Goal: Task Accomplishment & Management: Manage account settings

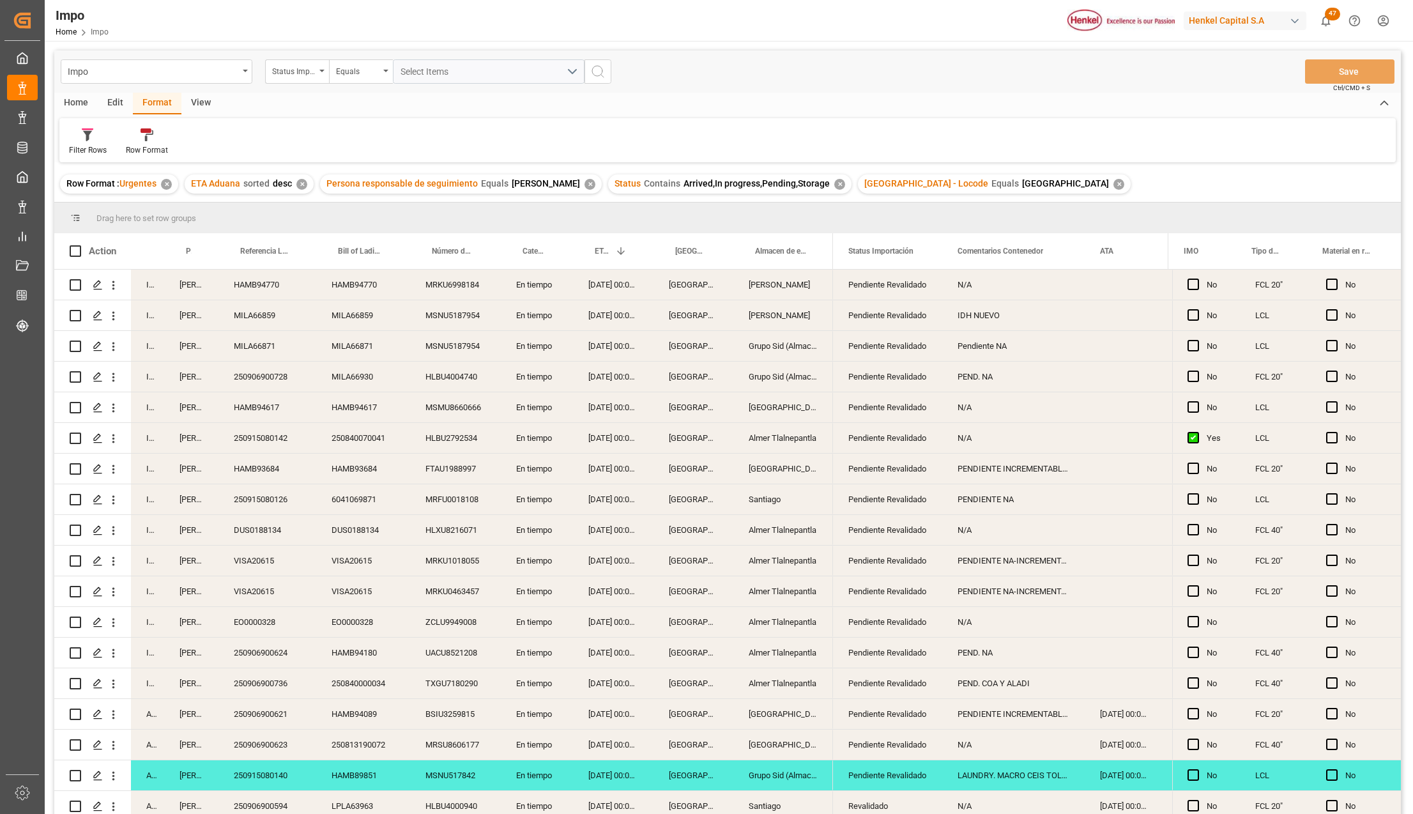
scroll to position [468, 0]
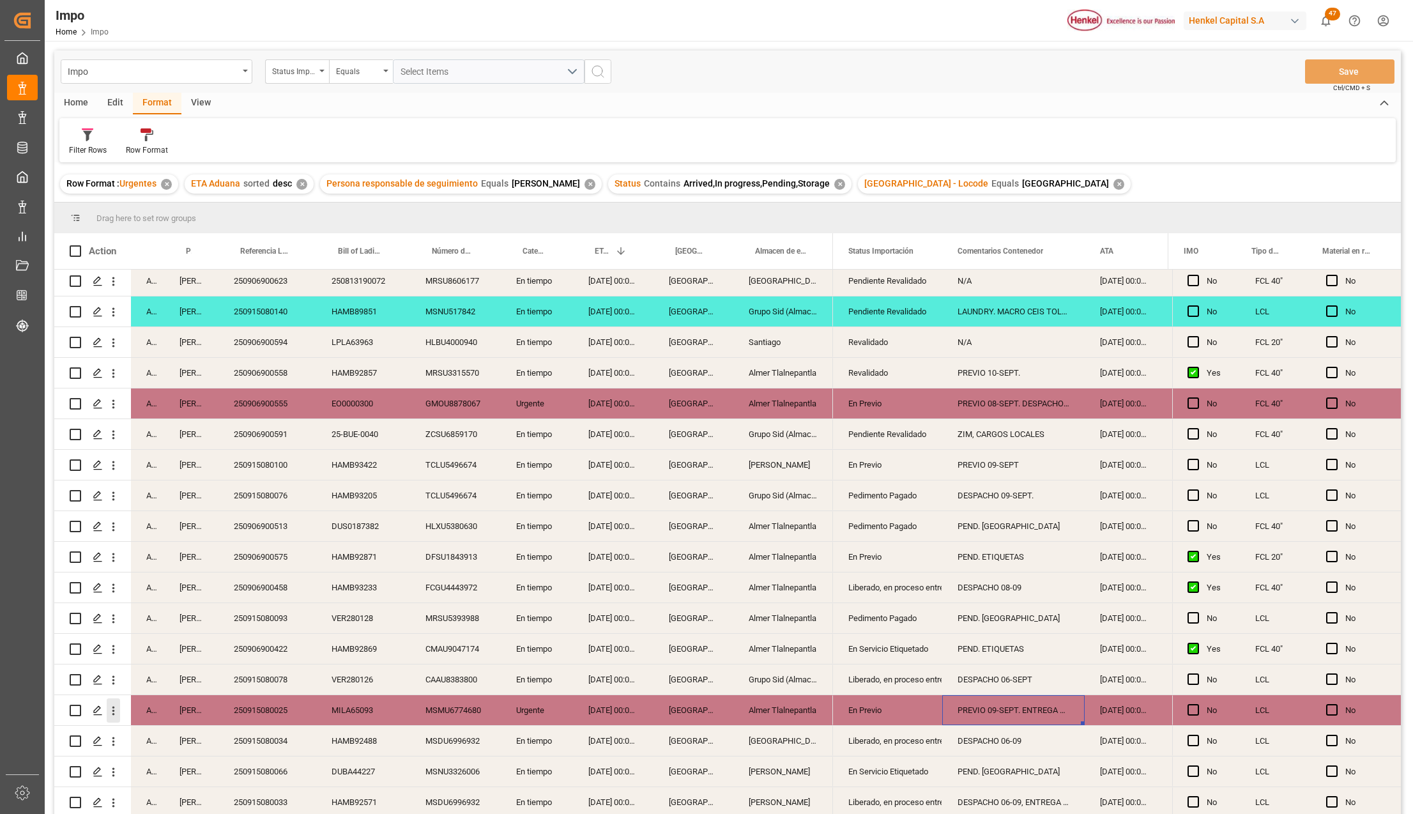
click at [116, 710] on icon "open menu" at bounding box center [113, 710] width 13 height 13
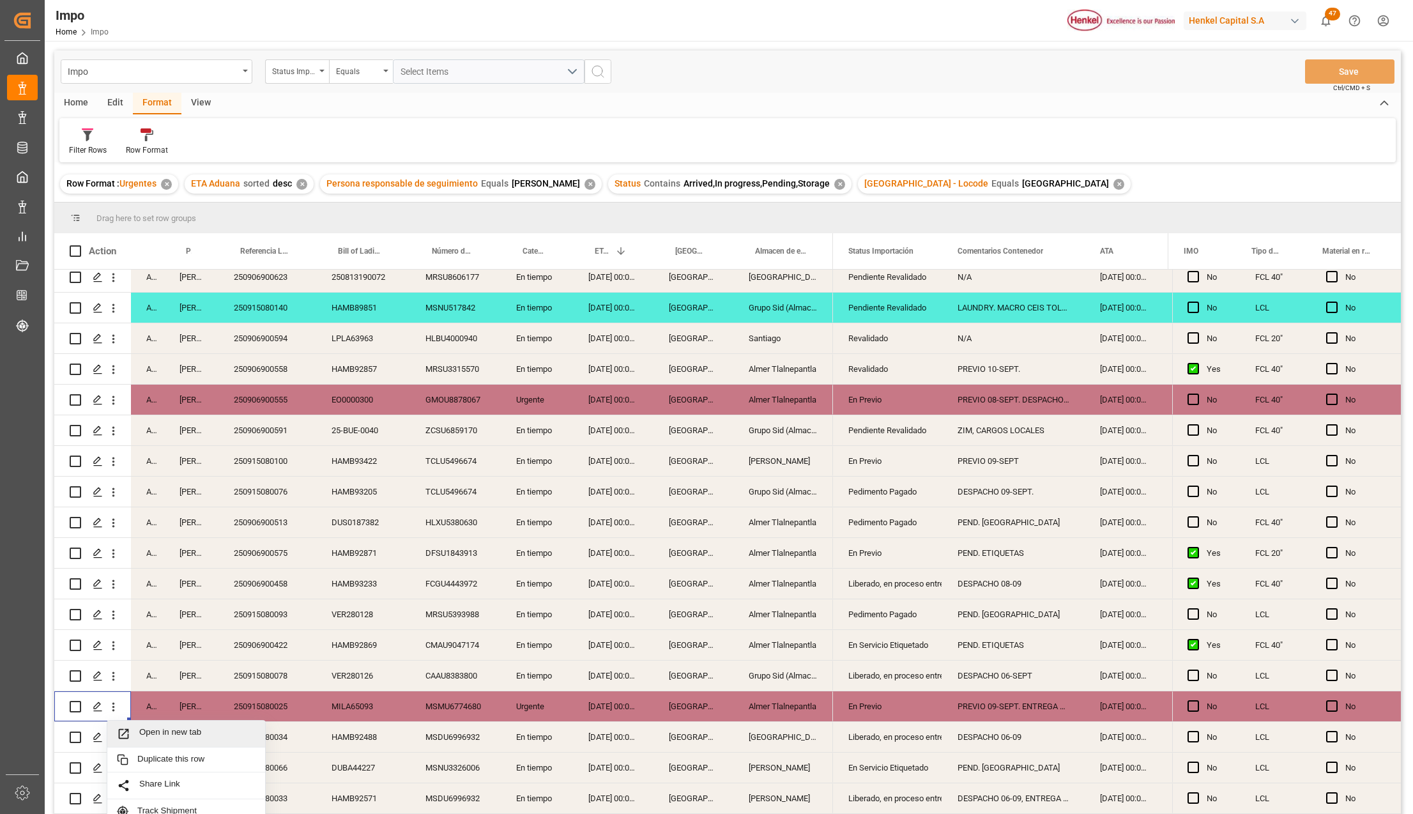
click at [130, 729] on icon "Press SPACE to select this row." at bounding box center [123, 733] width 13 height 13
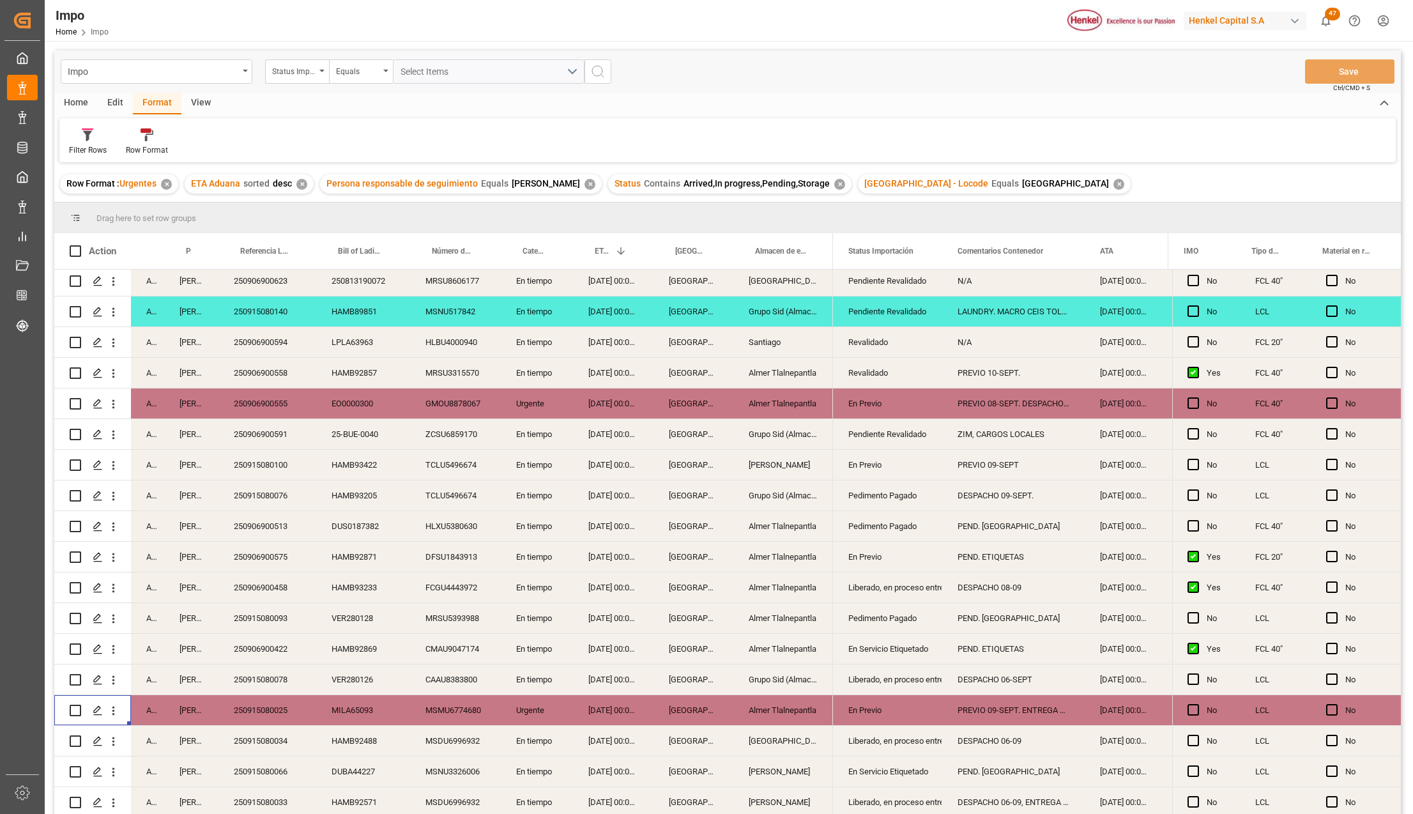
click at [870, 604] on div "Pedimento Pagado" at bounding box center [887, 618] width 79 height 29
click at [801, 563] on div "Almer Tlalnepantla" at bounding box center [783, 557] width 100 height 30
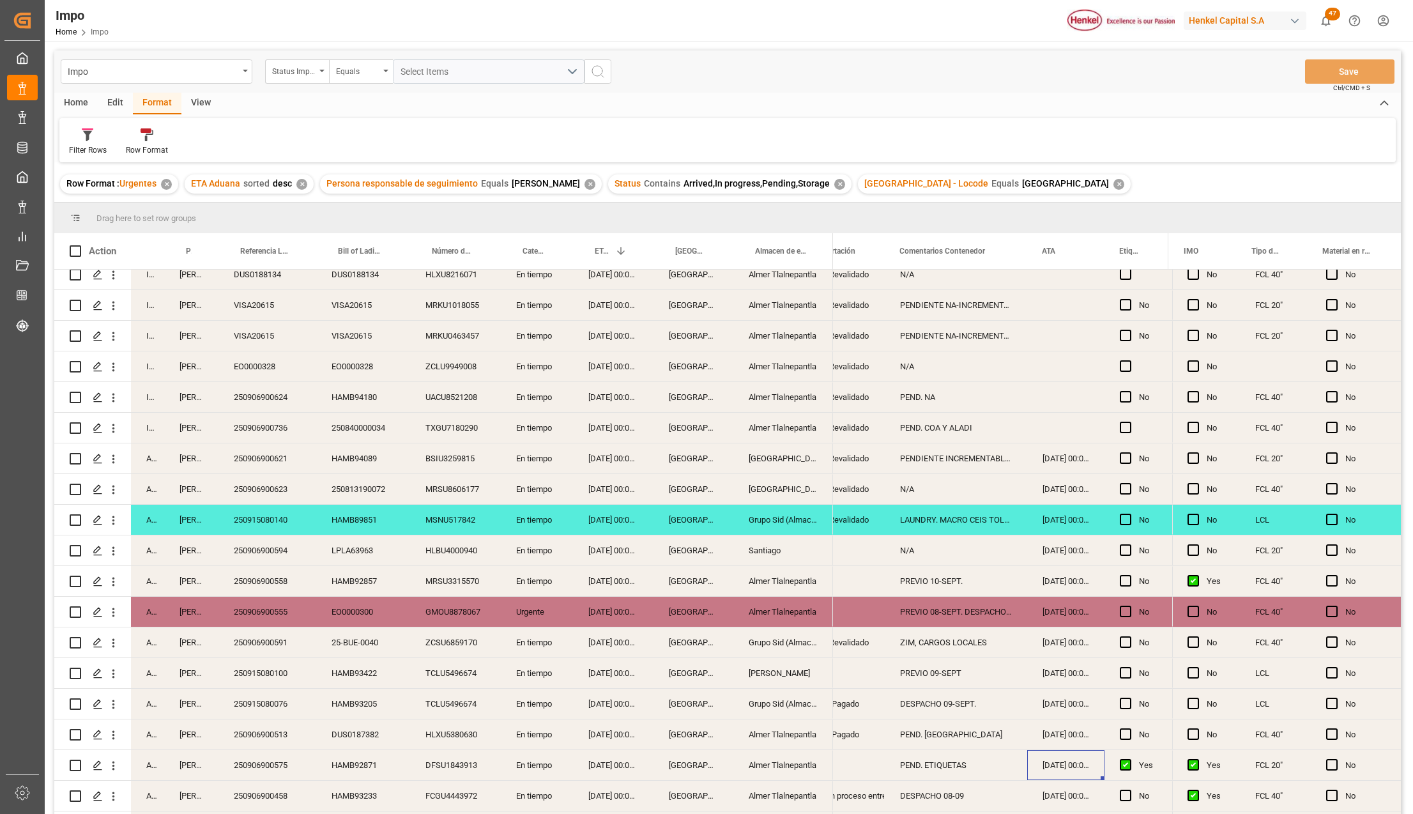
scroll to position [0, 0]
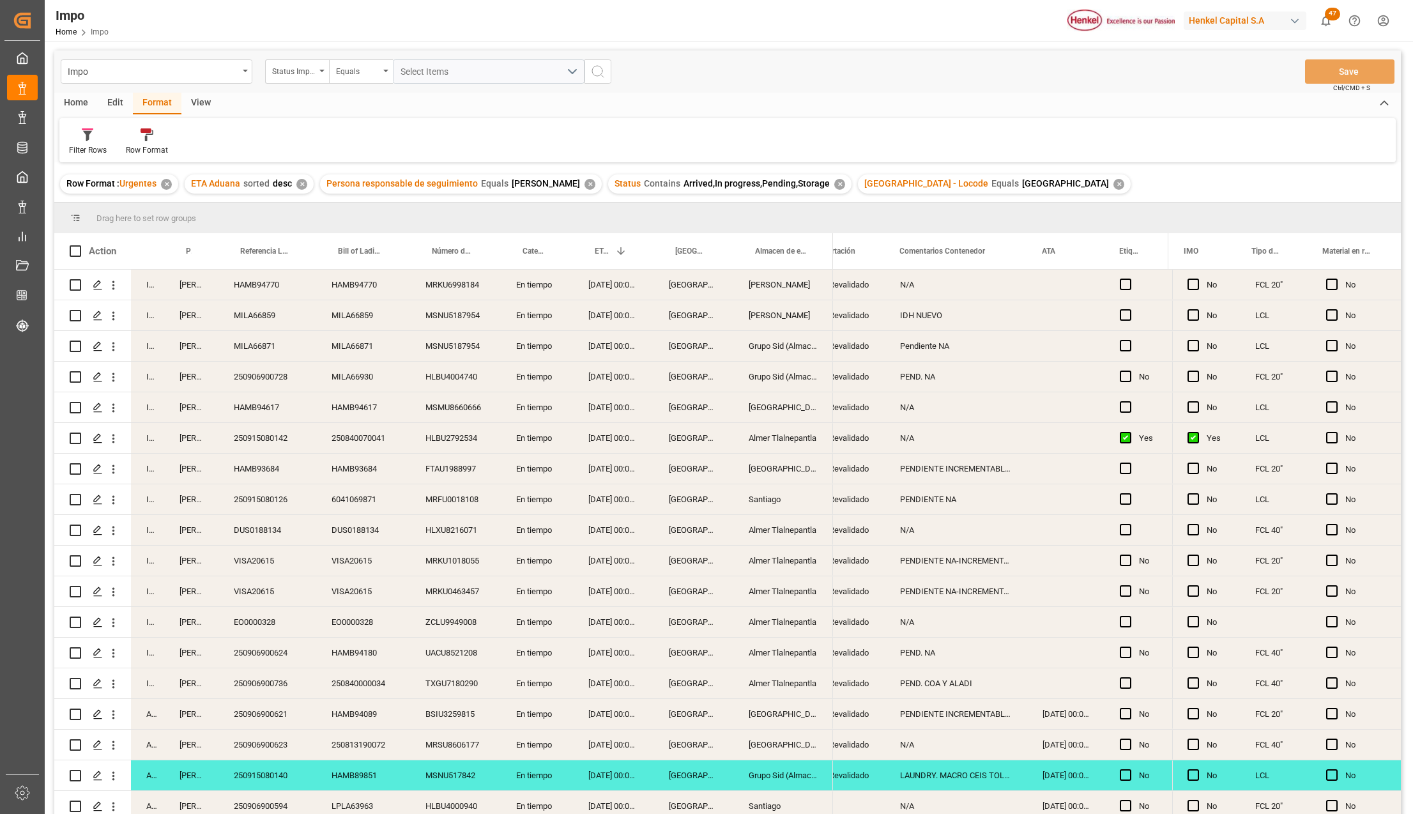
click at [784, 284] on div "Almer Apodaca" at bounding box center [783, 285] width 100 height 30
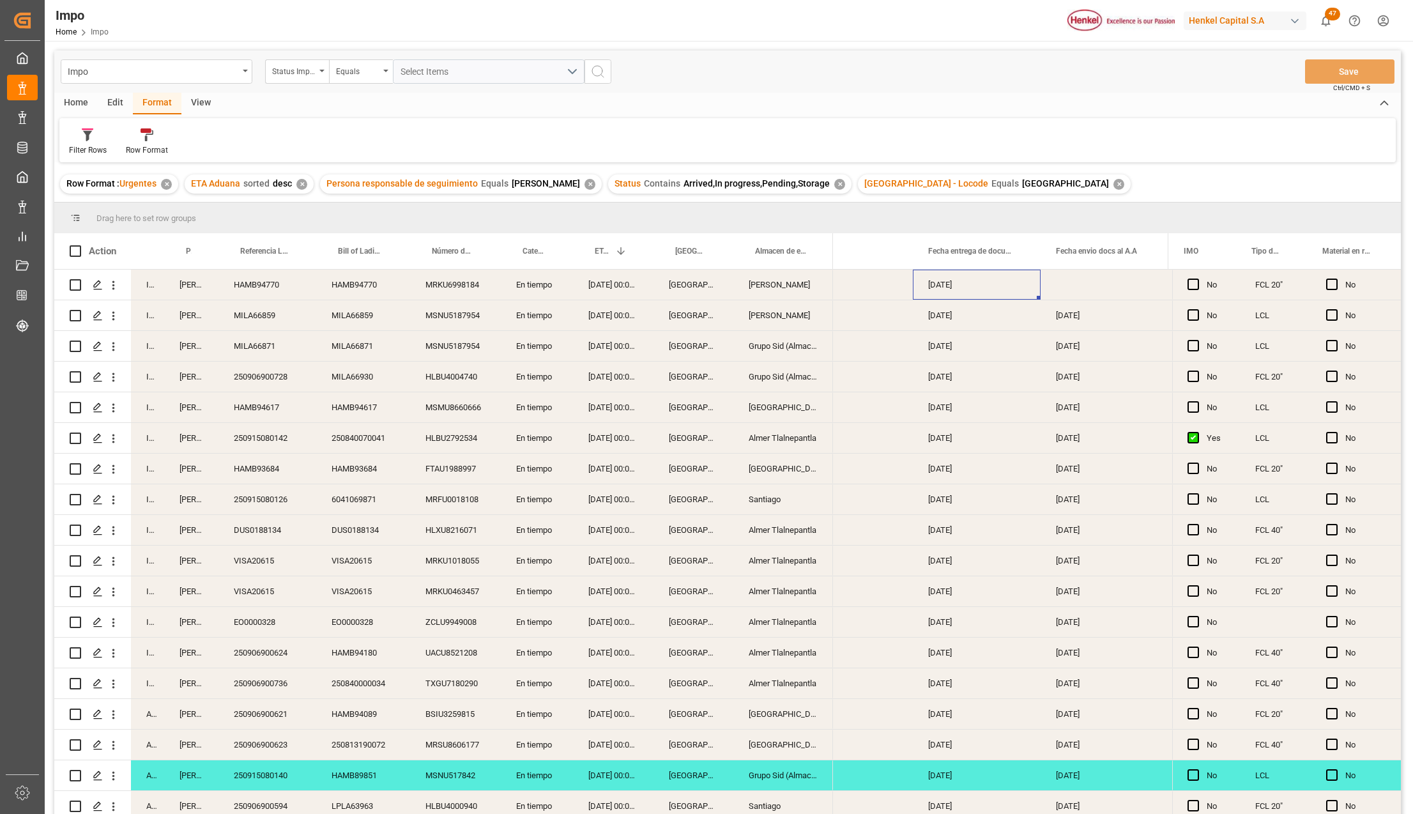
click at [74, 103] on div "Home" at bounding box center [75, 104] width 43 height 22
click at [819, 376] on div "Grupo Sid (Almacenaje y Distribucion AVIOR)" at bounding box center [783, 377] width 100 height 30
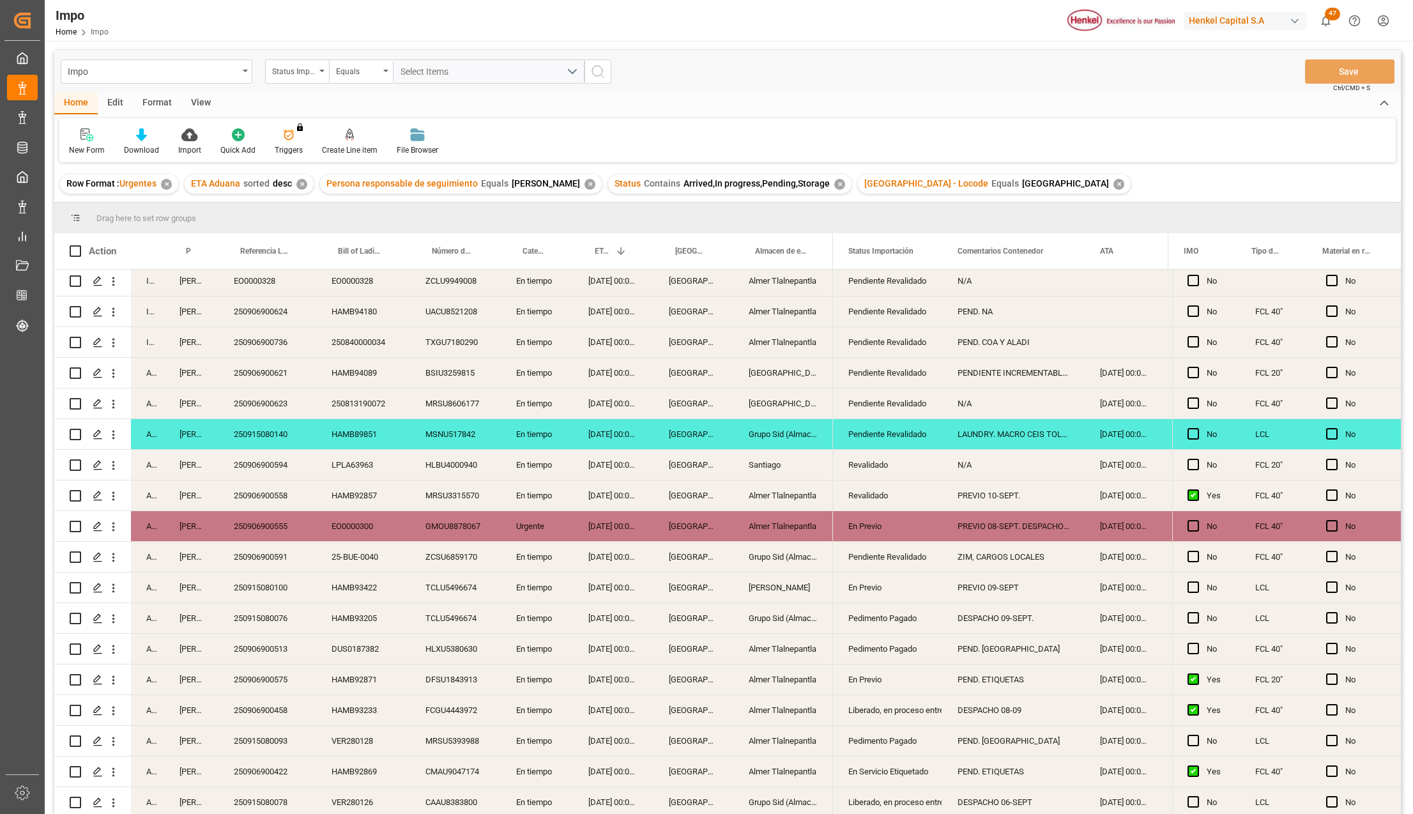
scroll to position [468, 0]
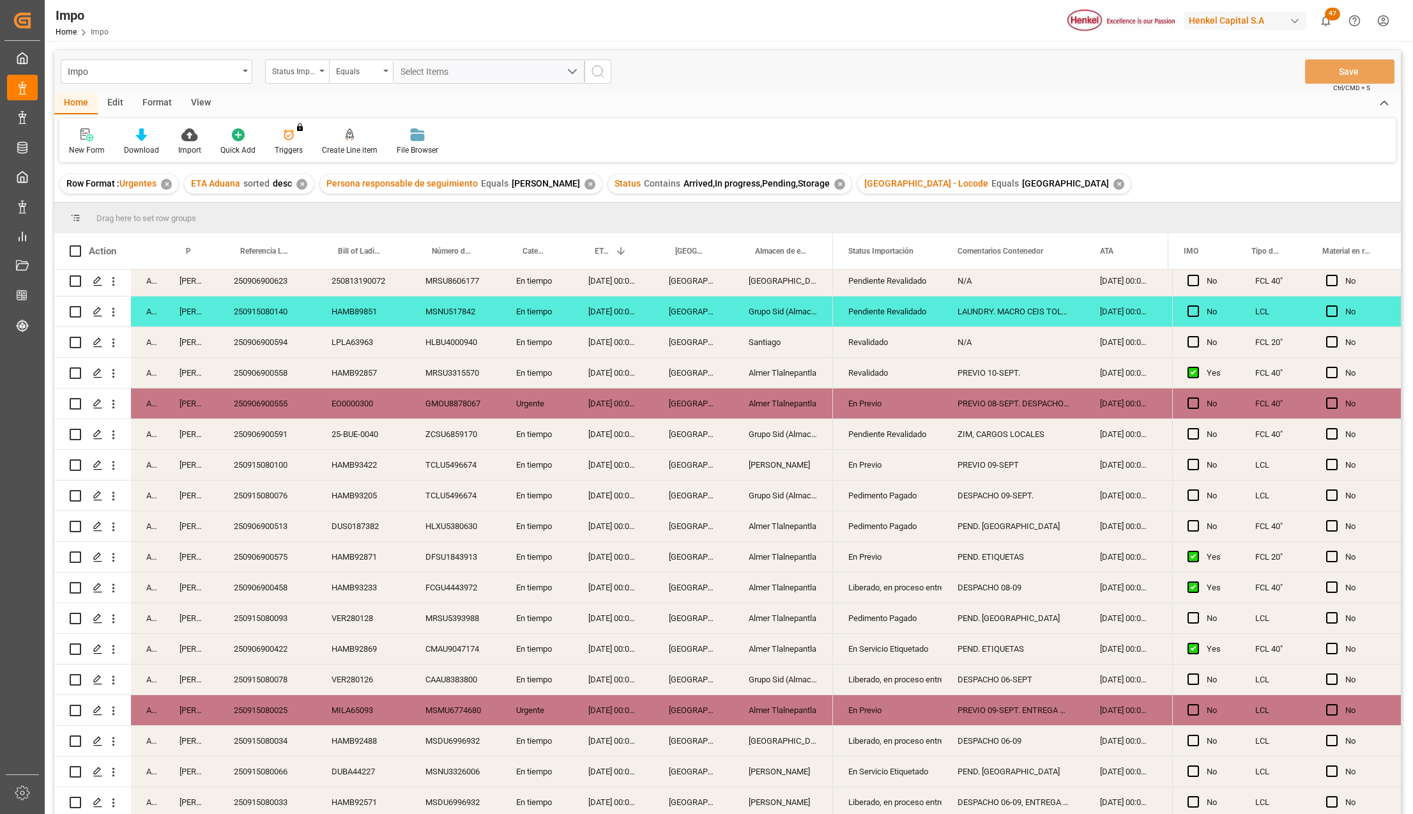
click at [206, 102] on div "View" at bounding box center [200, 104] width 39 height 22
click at [156, 110] on div "Format" at bounding box center [157, 104] width 49 height 22
click at [156, 147] on div "Row Format" at bounding box center [147, 149] width 42 height 11
click at [161, 174] on div "Estatus" at bounding box center [149, 180] width 31 height 13
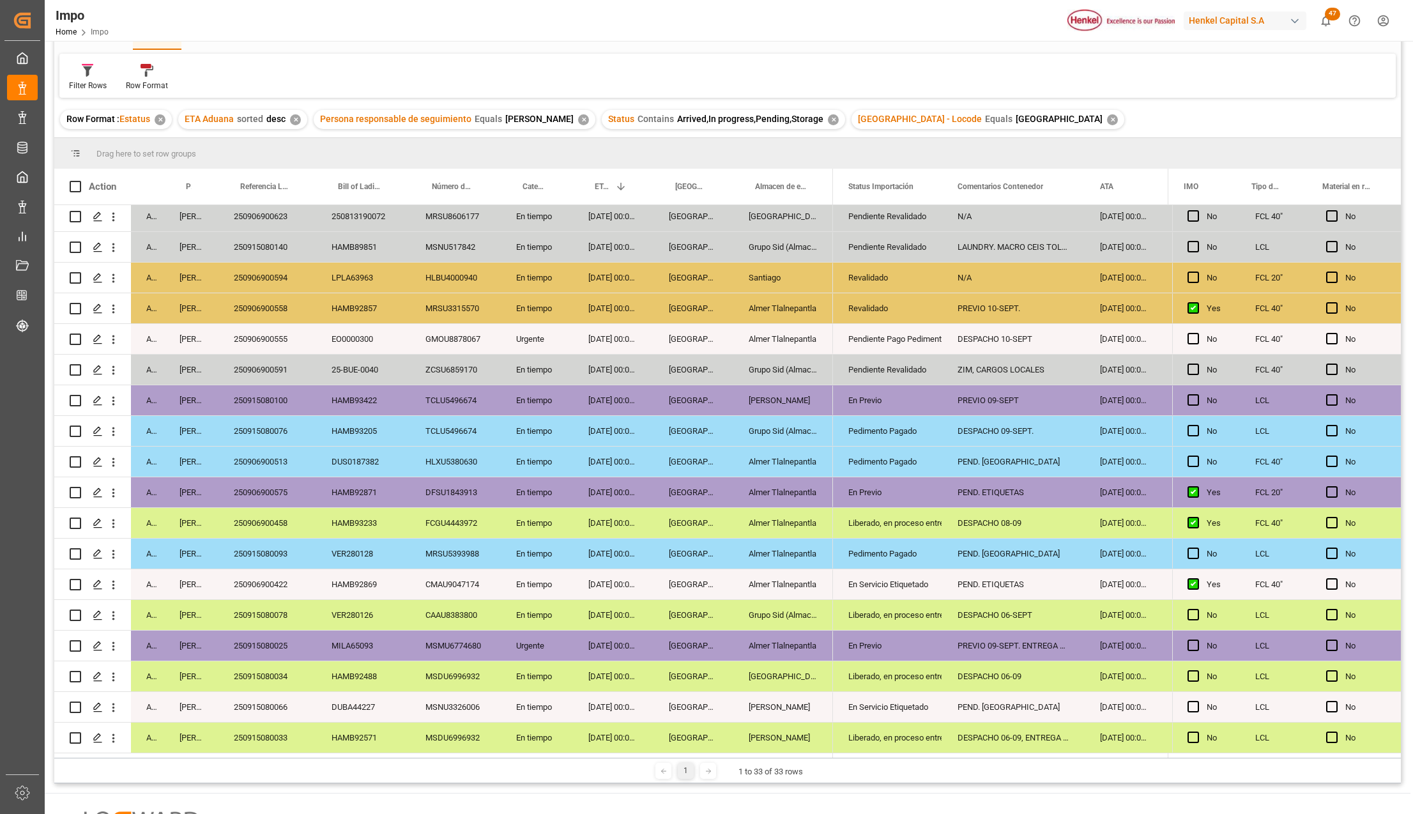
scroll to position [85, 0]
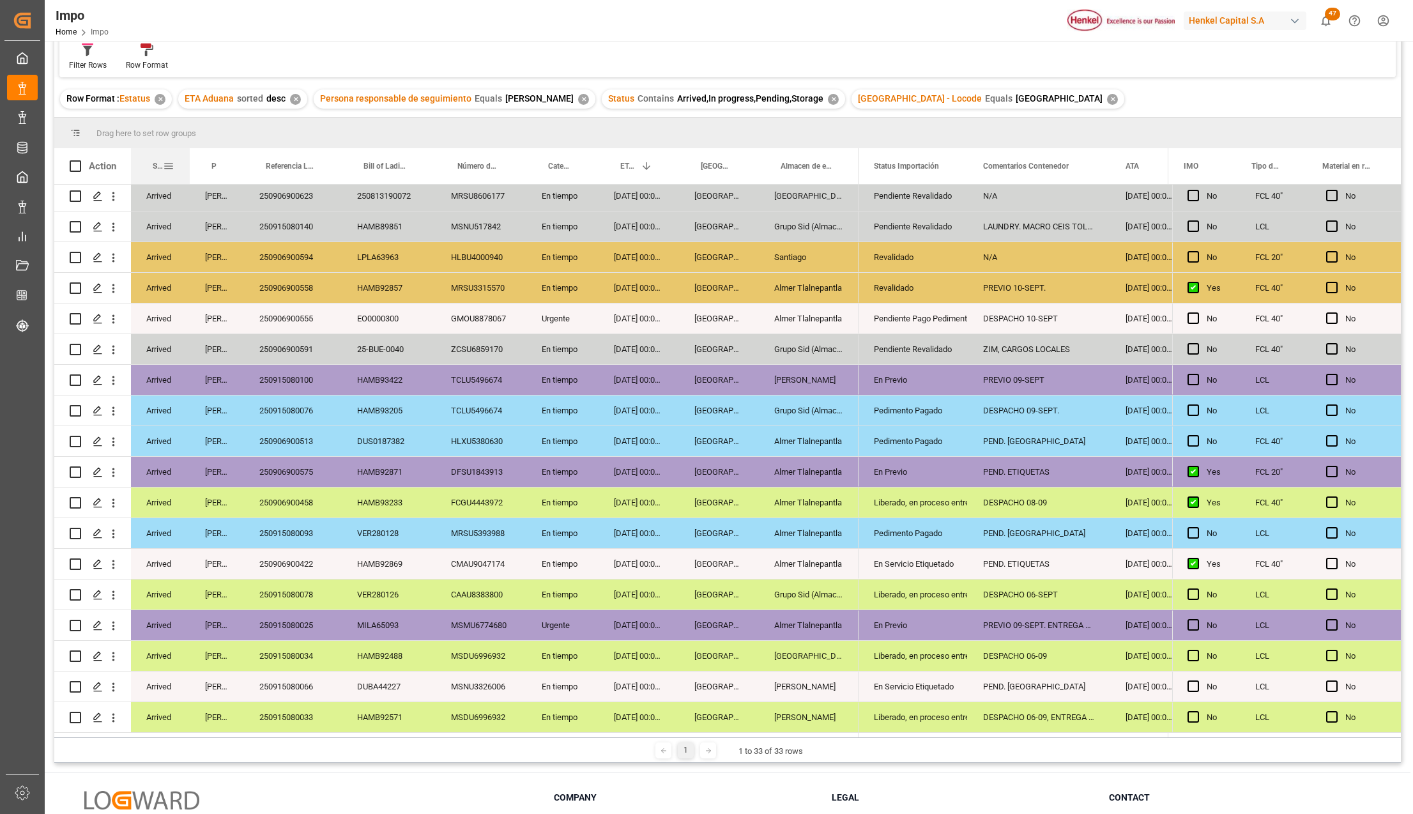
drag, startPoint x: 161, startPoint y: 156, endPoint x: 187, endPoint y: 160, distance: 25.7
click at [187, 160] on div at bounding box center [189, 166] width 5 height 36
click at [1040, 657] on div "DESPACHO 06-09" at bounding box center [1039, 656] width 142 height 30
click at [952, 653] on div "Liberado, en proceso entrega" at bounding box center [913, 655] width 79 height 29
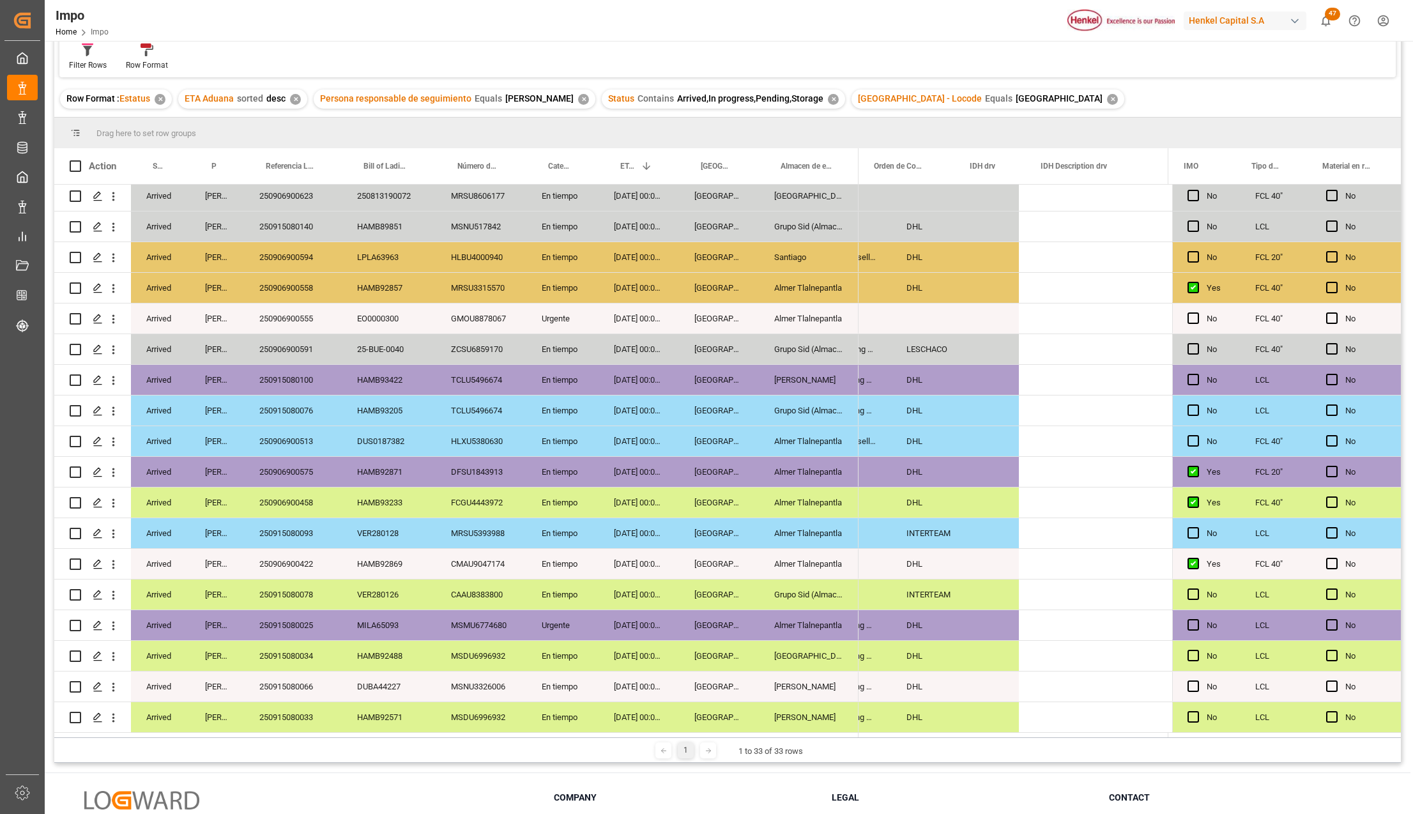
scroll to position [0, 252]
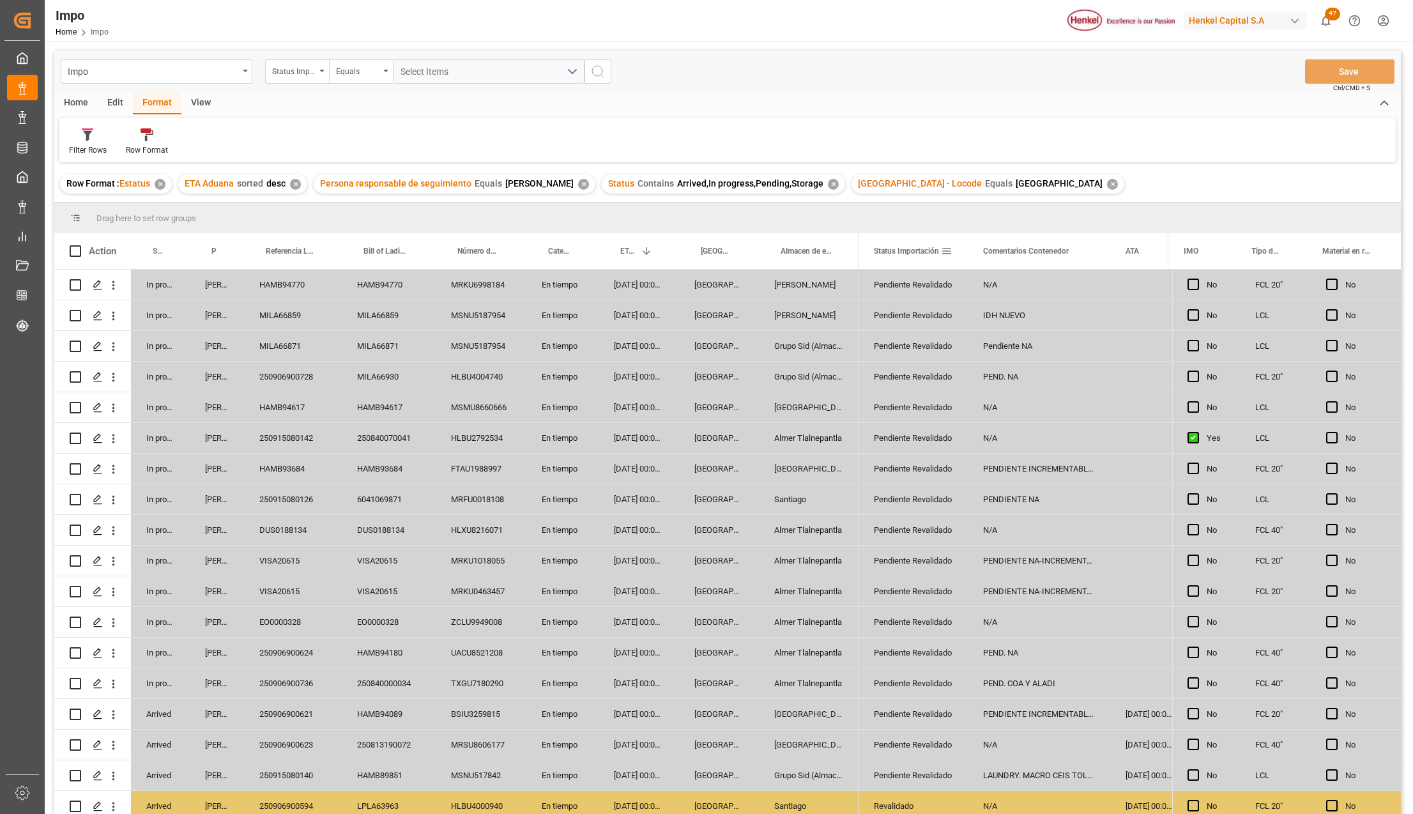
click at [924, 253] on span "Status Importación" at bounding box center [906, 251] width 65 height 9
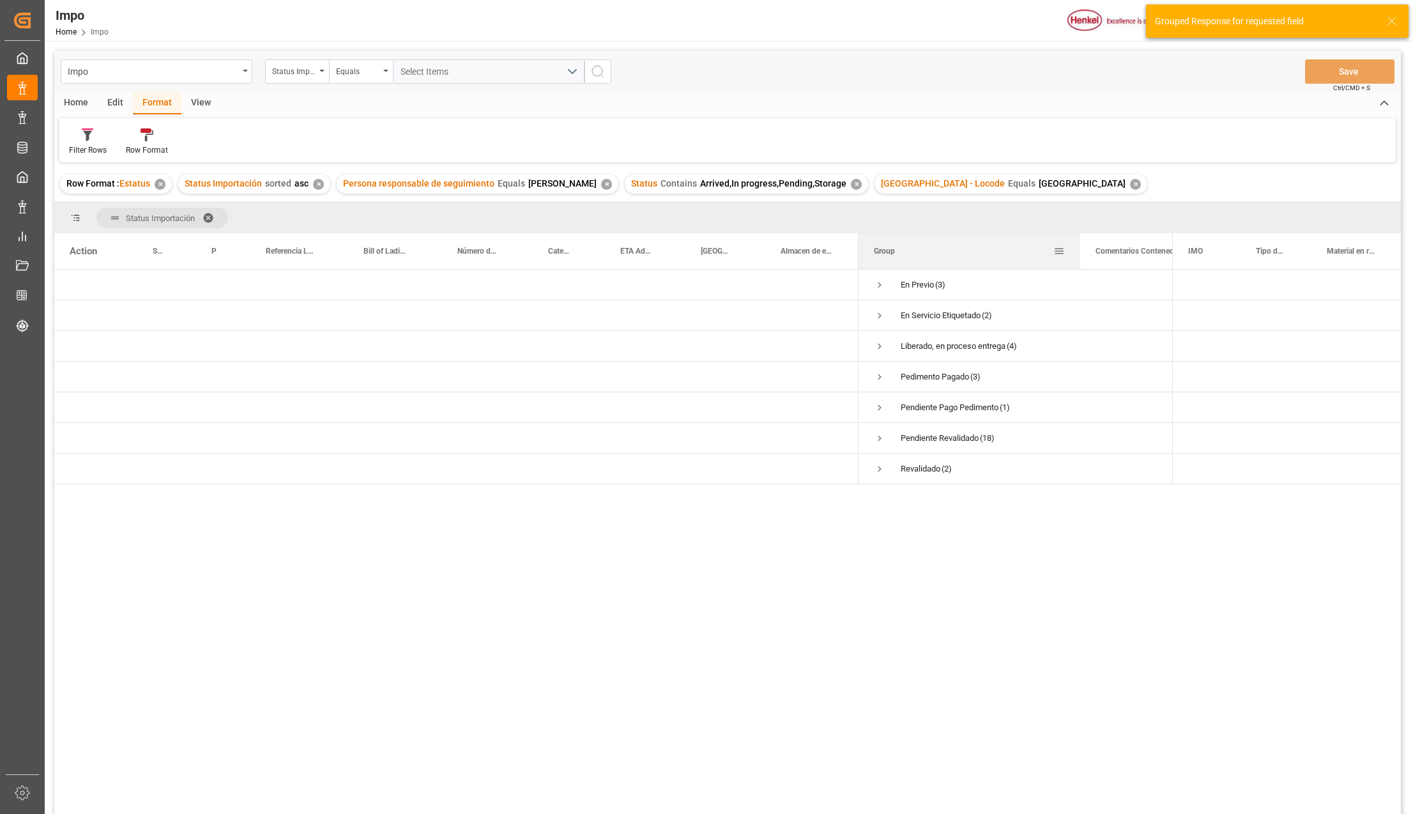
drag, startPoint x: 984, startPoint y: 241, endPoint x: 1072, endPoint y: 358, distance: 145.5
click at [1078, 243] on div at bounding box center [1080, 251] width 5 height 36
click at [877, 473] on span "Press SPACE to select this row." at bounding box center [879, 468] width 11 height 11
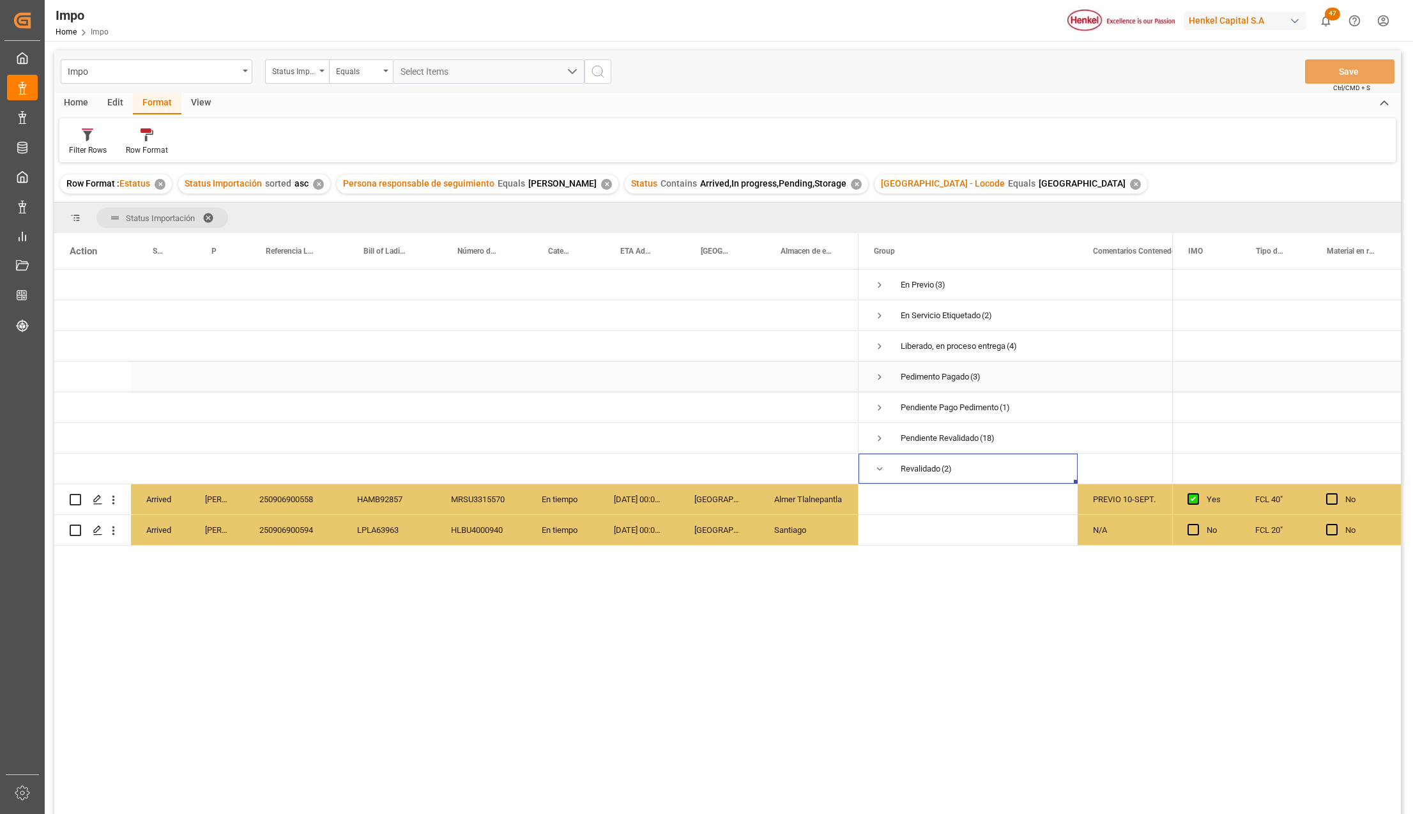
click at [879, 379] on span "Press SPACE to select this row." at bounding box center [879, 376] width 11 height 11
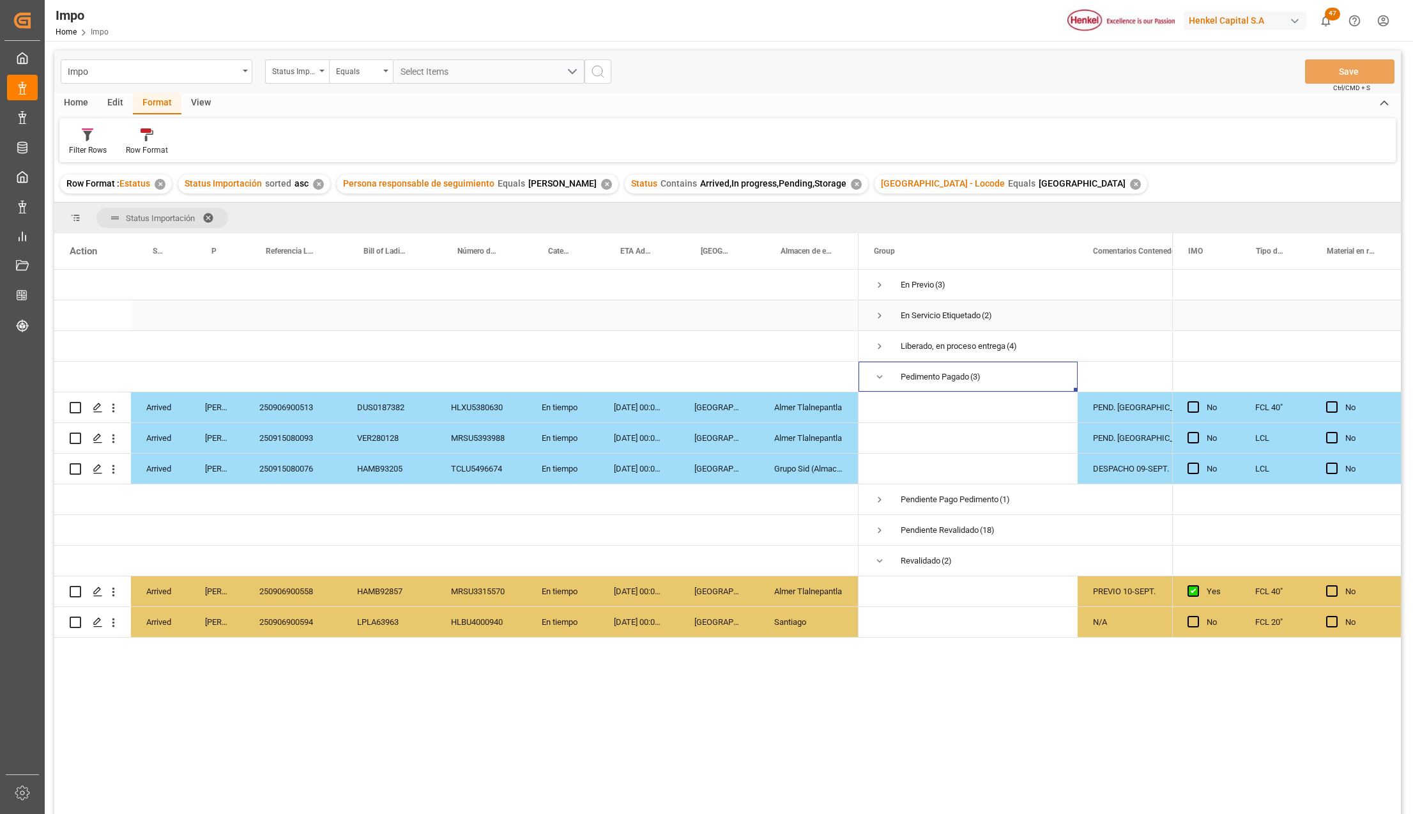
click at [876, 315] on span "Press SPACE to select this row." at bounding box center [879, 315] width 11 height 11
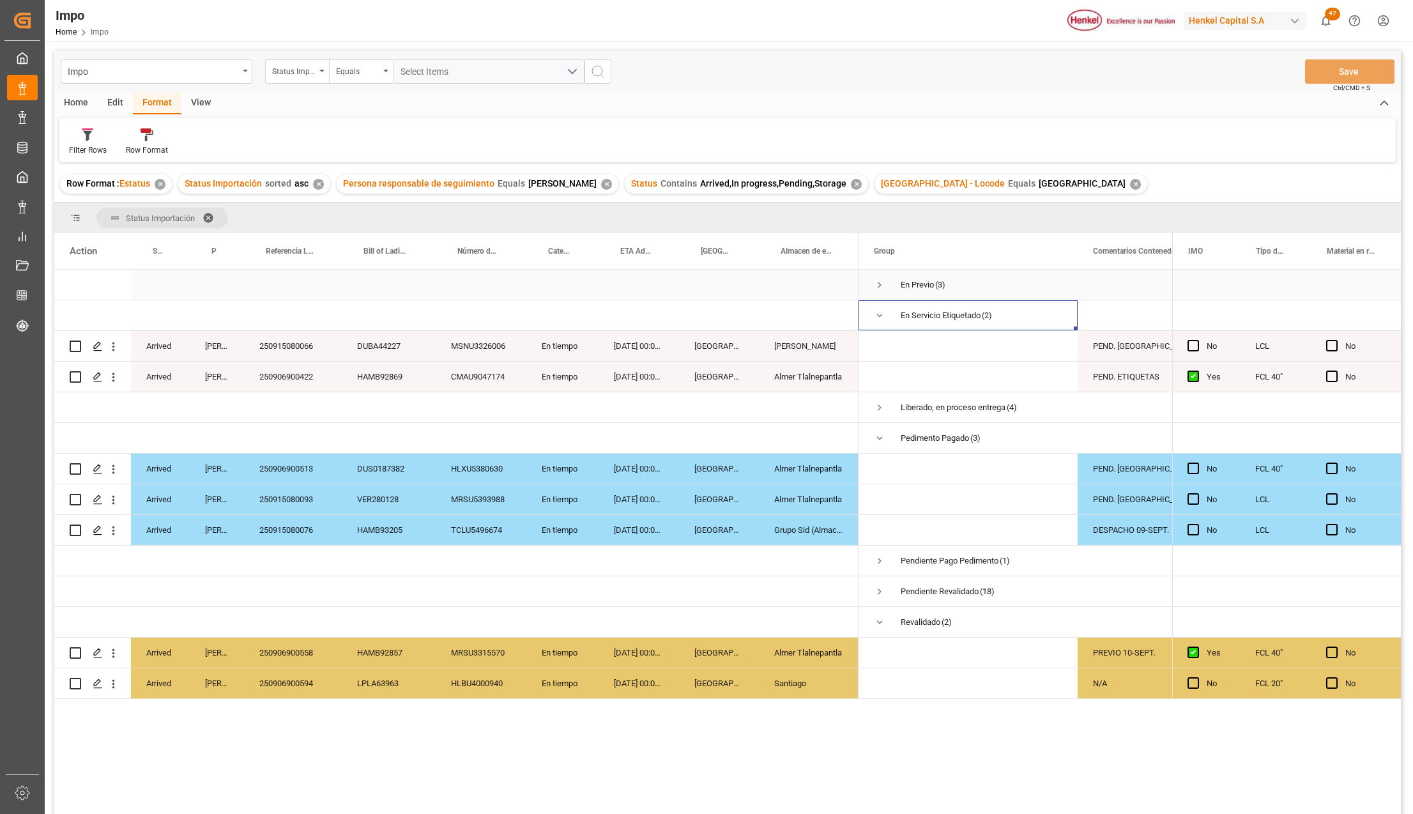
click at [880, 287] on span "Press SPACE to select this row." at bounding box center [879, 284] width 11 height 11
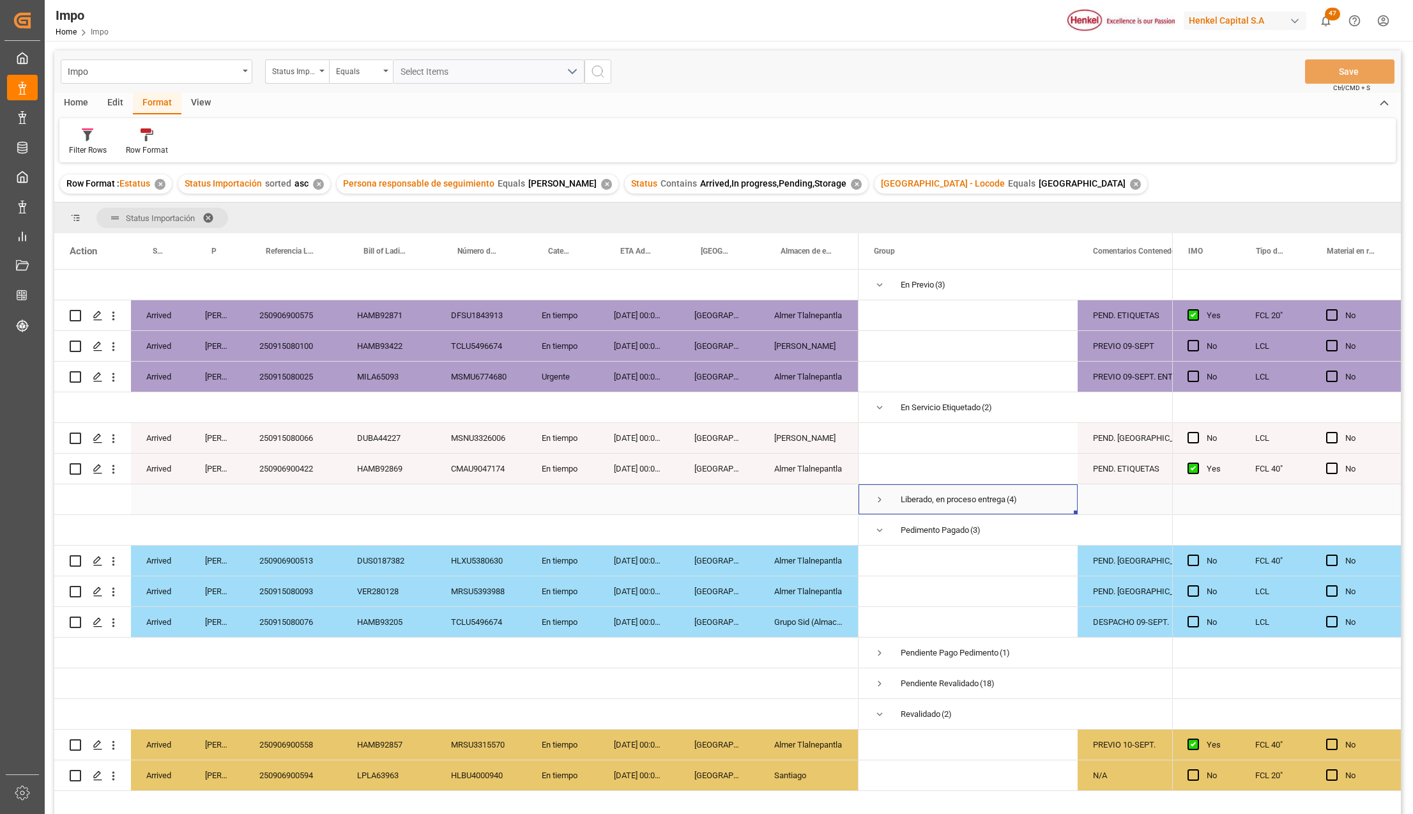
click at [880, 496] on span "Press SPACE to select this row." at bounding box center [879, 499] width 11 height 11
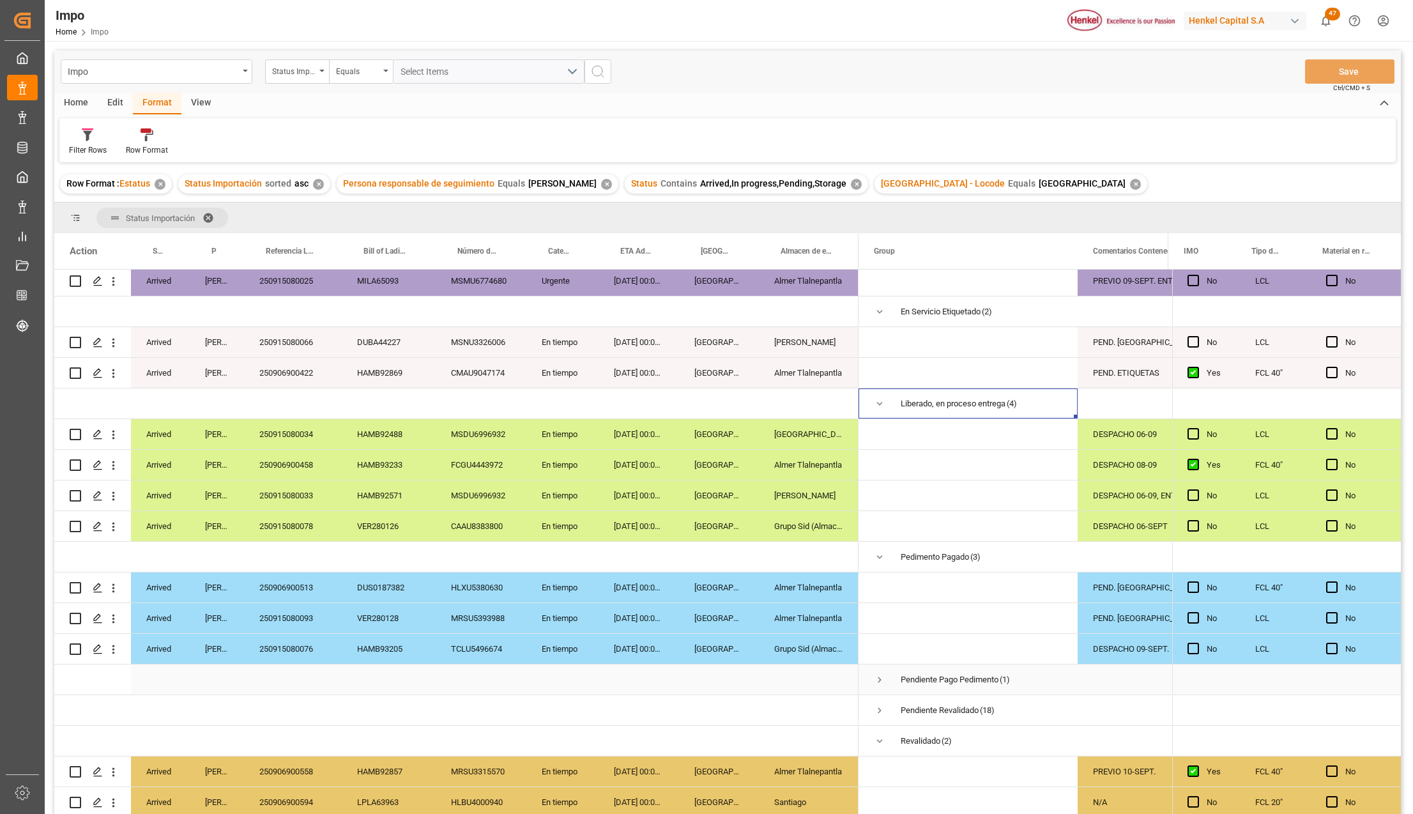
click at [881, 674] on span "Press SPACE to select this row." at bounding box center [879, 679] width 11 height 11
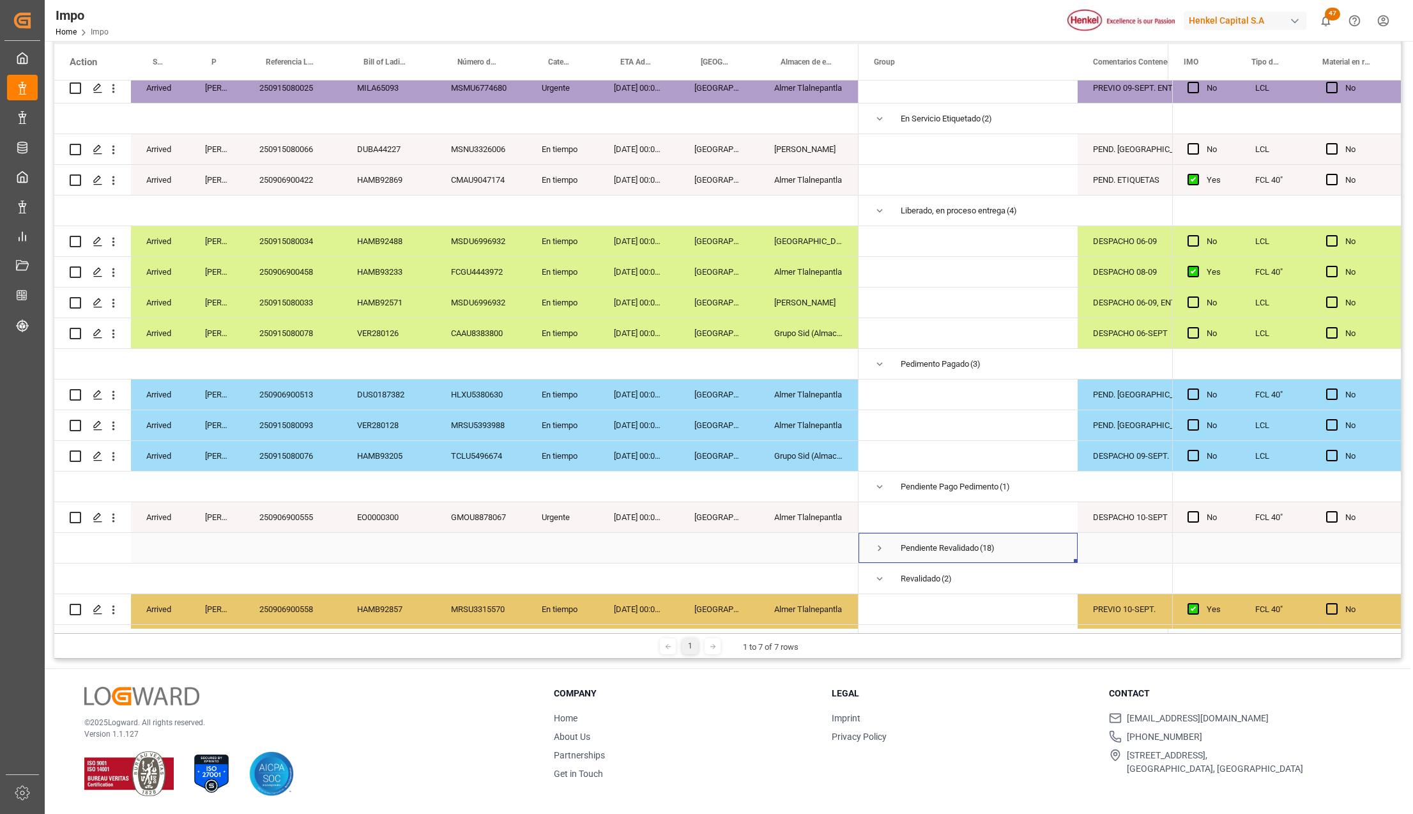
click at [881, 556] on span "Press SPACE to select this row." at bounding box center [879, 547] width 11 height 29
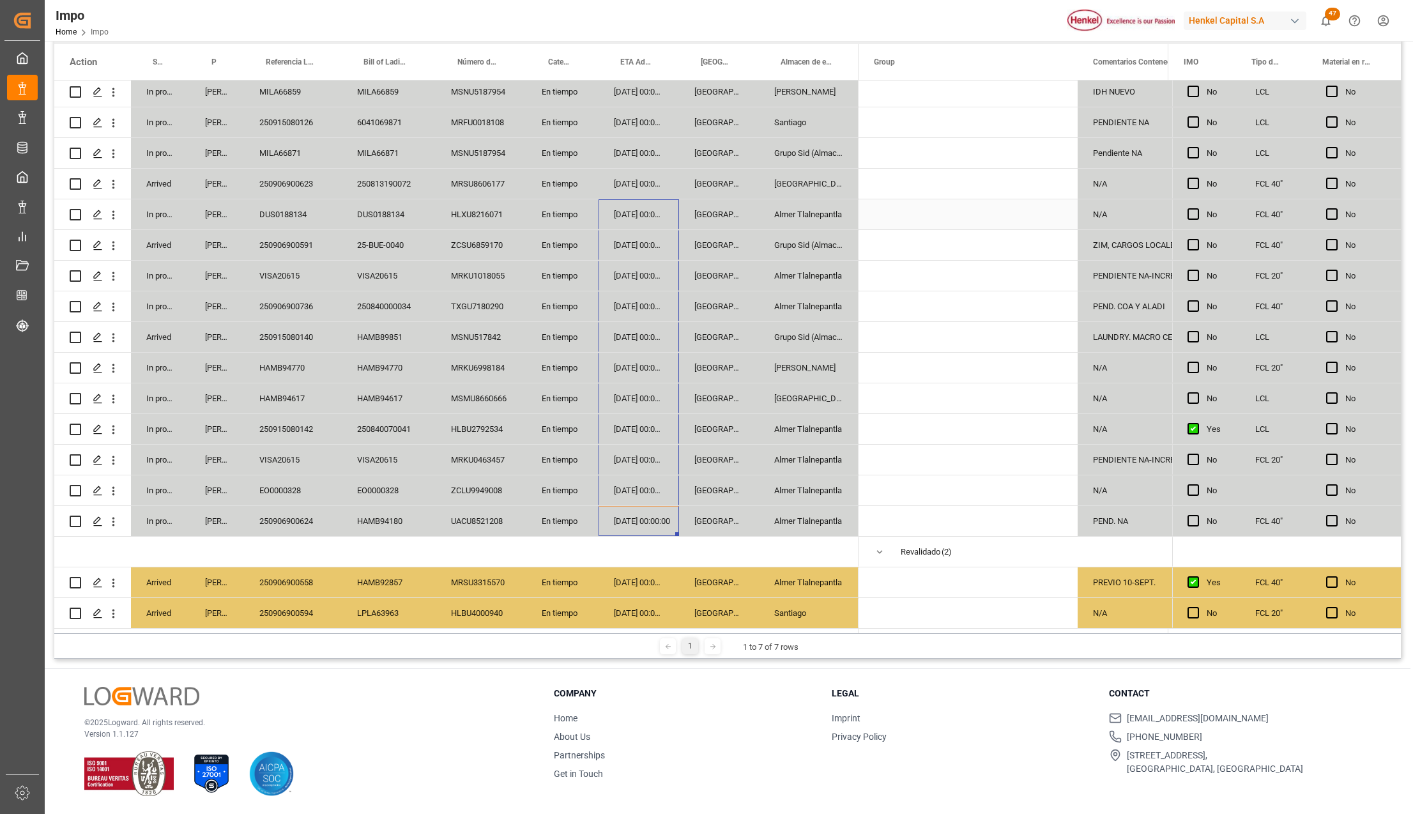
drag, startPoint x: 635, startPoint y: 516, endPoint x: 639, endPoint y: 190, distance: 325.8
click at [639, 190] on div at bounding box center [456, 15] width 804 height 1226
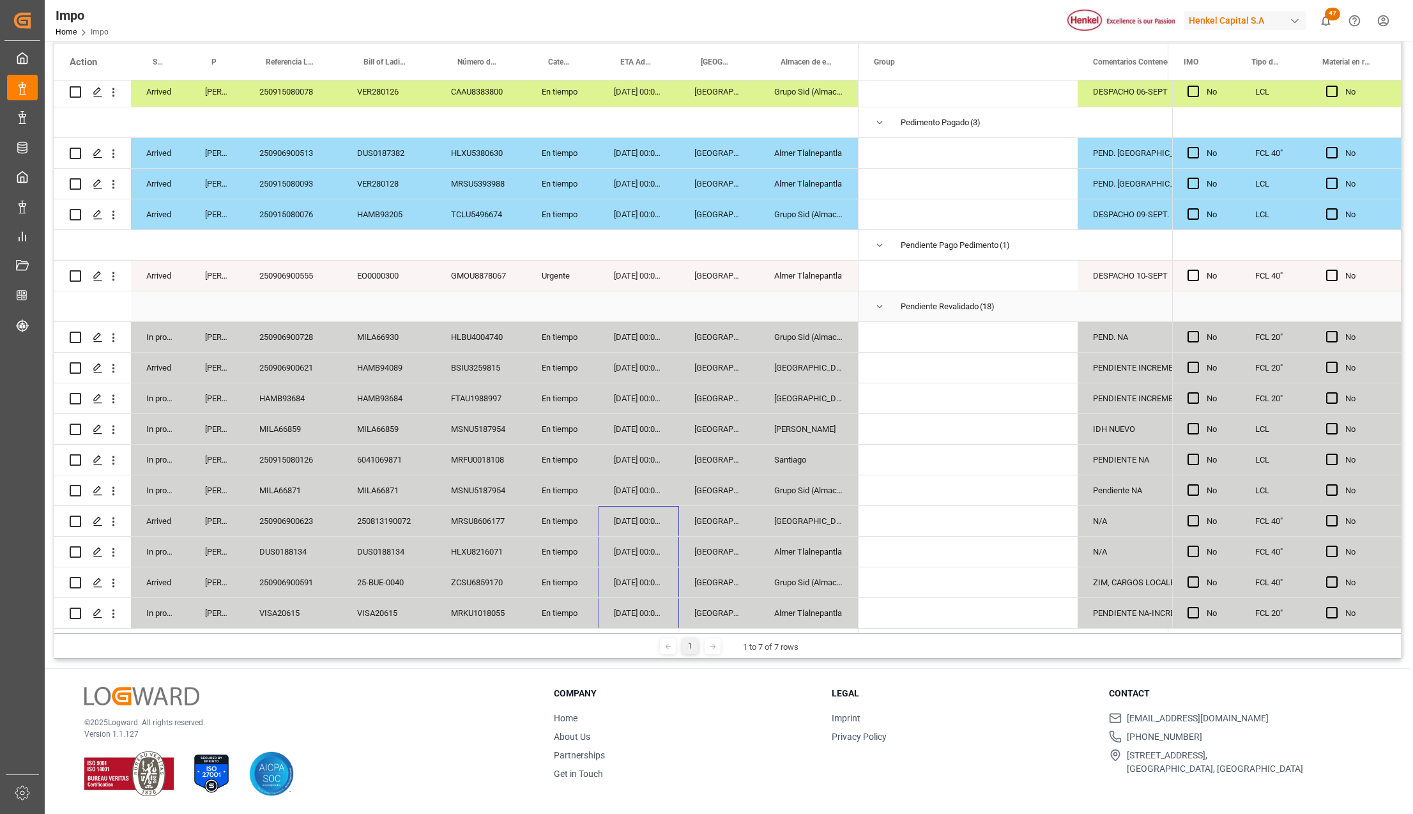
click at [880, 305] on span "Press SPACE to select this row." at bounding box center [879, 306] width 11 height 11
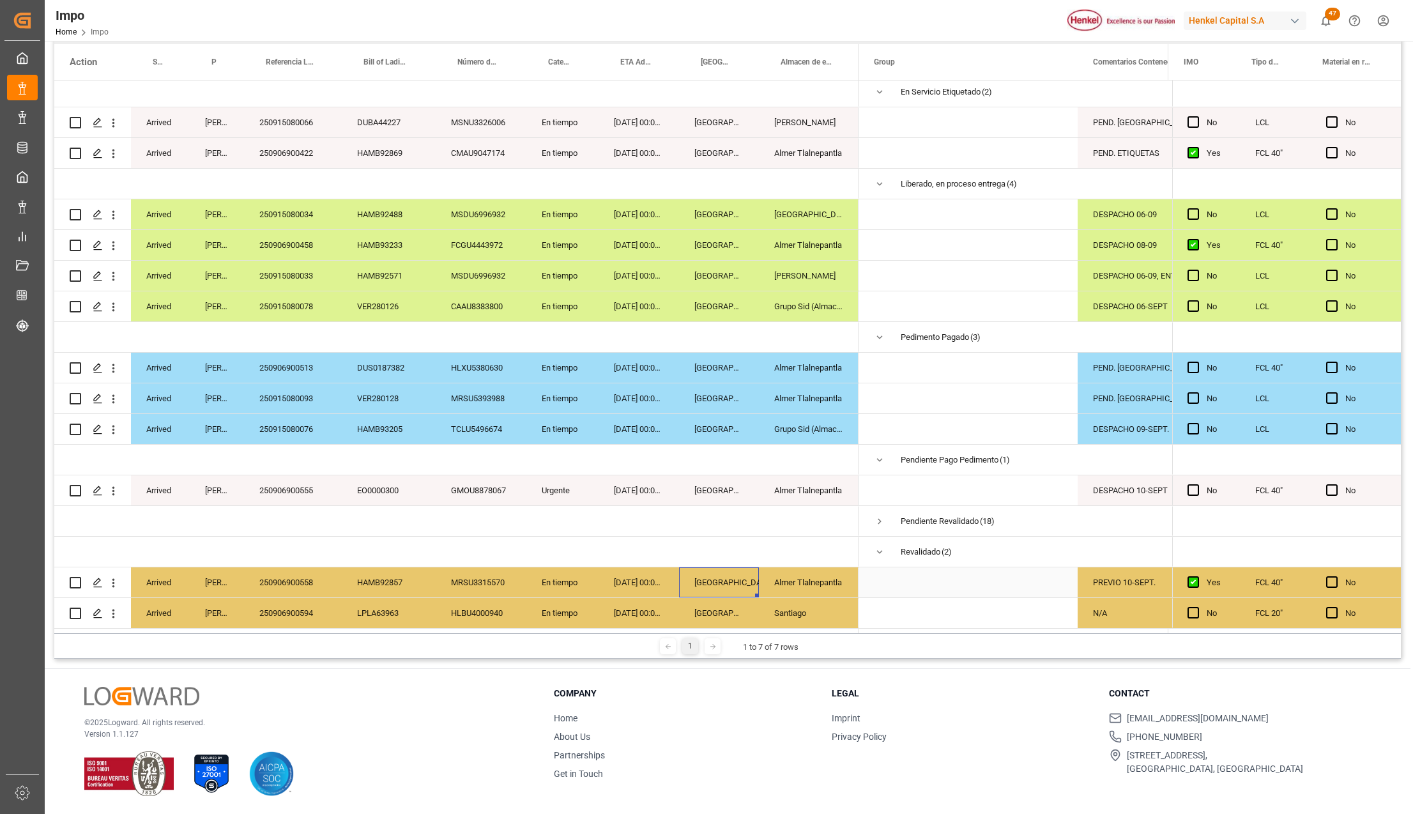
click at [747, 583] on div "[GEOGRAPHIC_DATA]" at bounding box center [719, 582] width 80 height 30
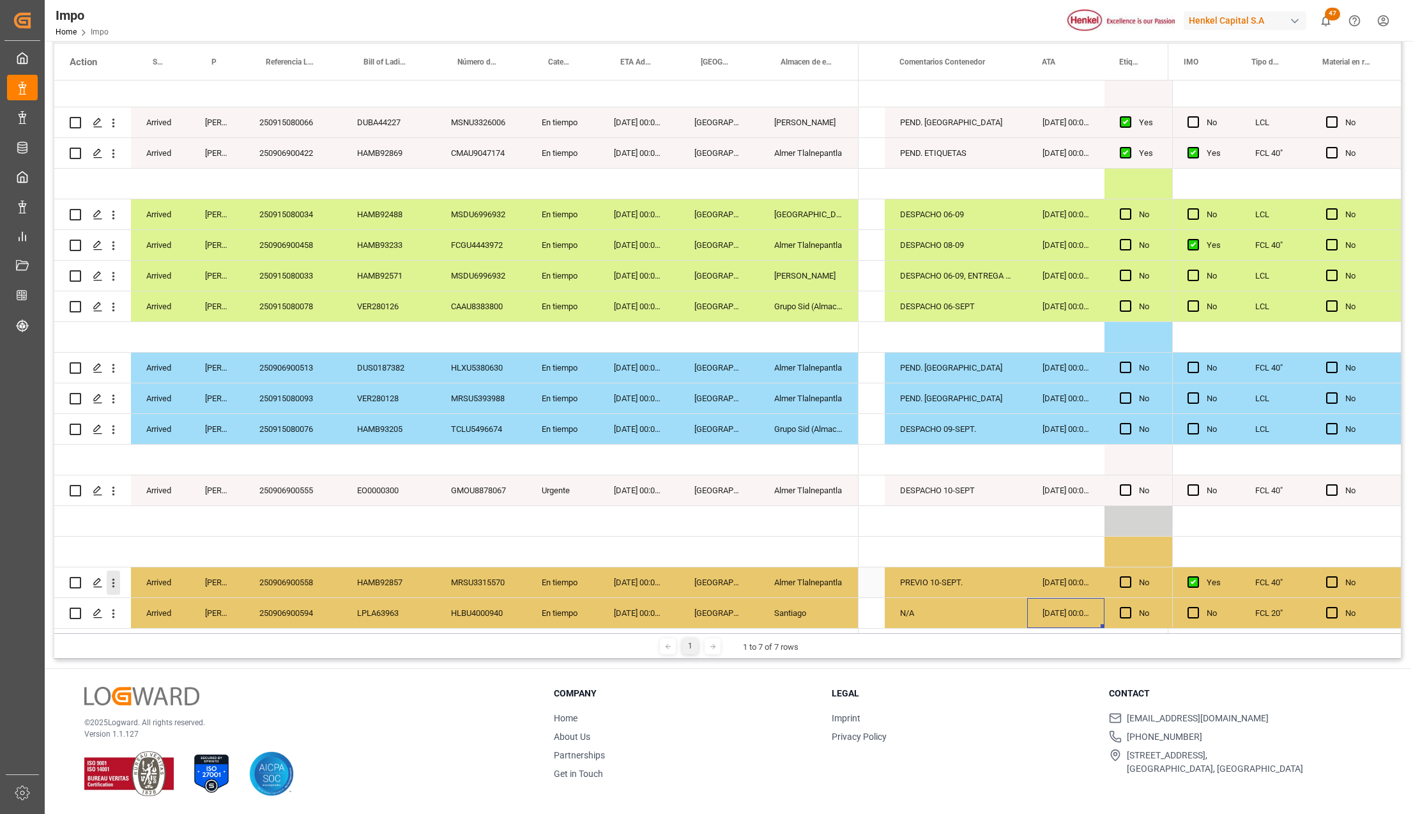
click at [115, 576] on icon "open menu" at bounding box center [113, 582] width 13 height 13
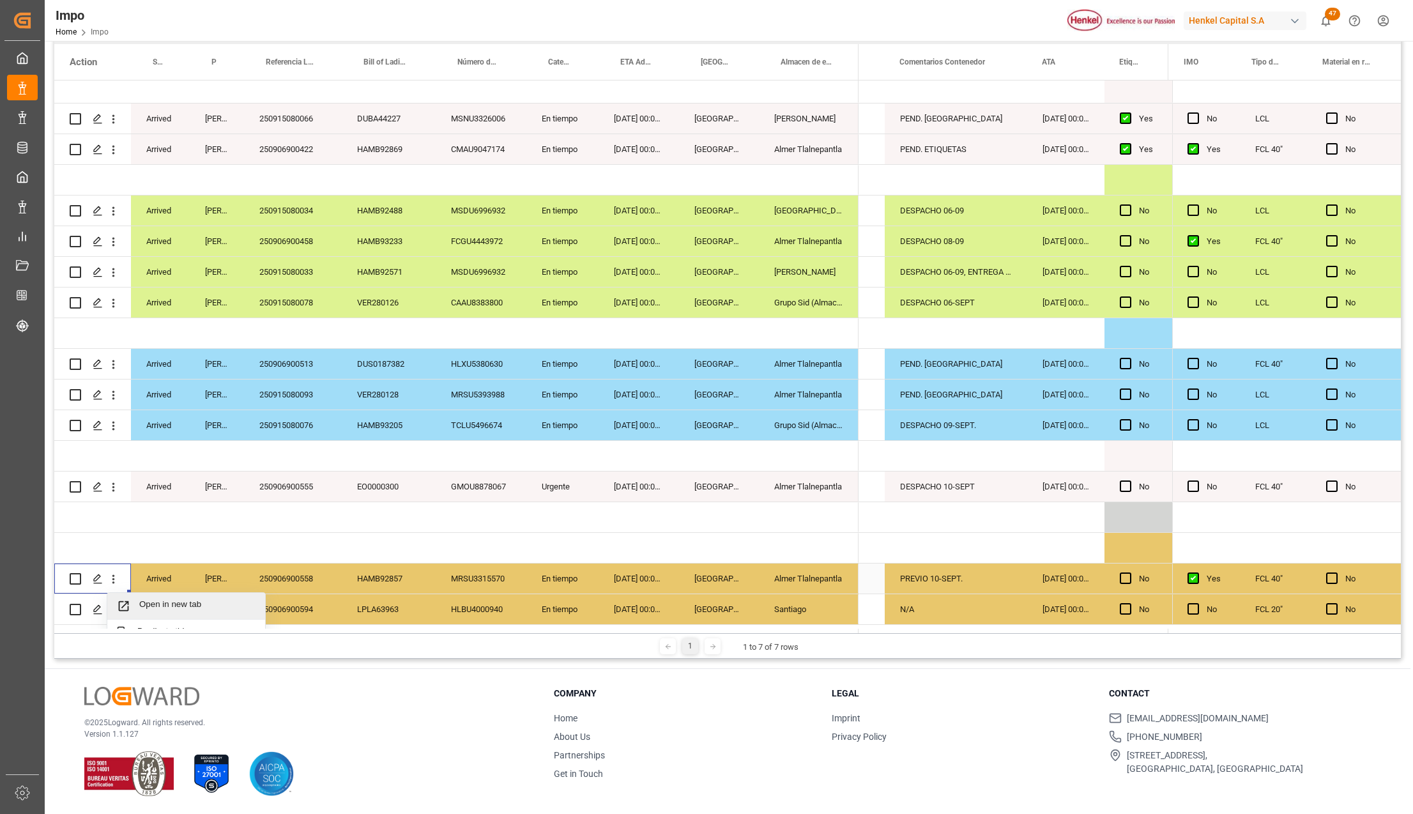
click at [129, 603] on icon "Press SPACE to select this row." at bounding box center [123, 605] width 13 height 13
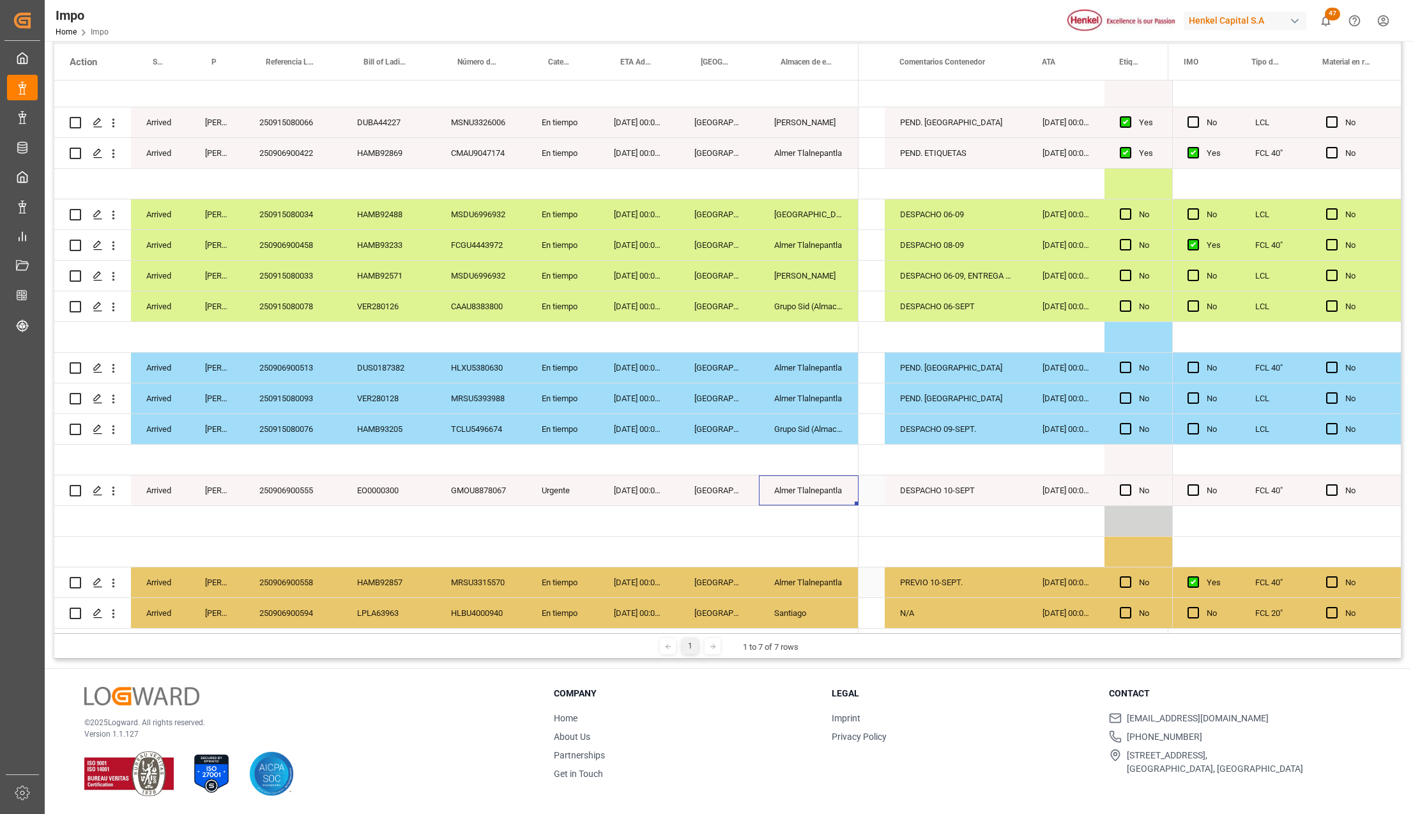
click at [788, 475] on div "Almer Tlalnepantla" at bounding box center [809, 490] width 100 height 30
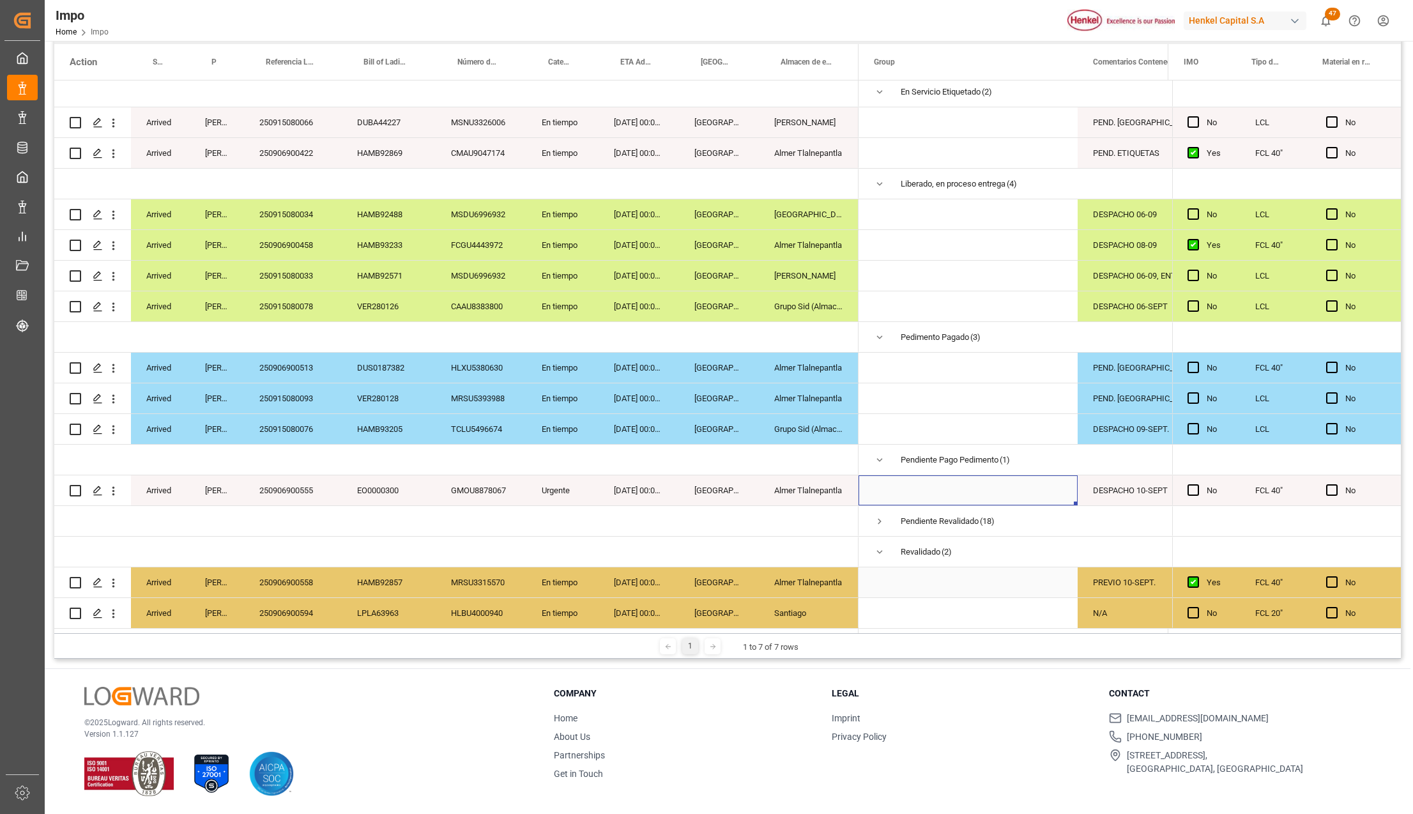
scroll to position [0, 52]
drag, startPoint x: 1092, startPoint y: 210, endPoint x: 1108, endPoint y: 293, distance: 84.4
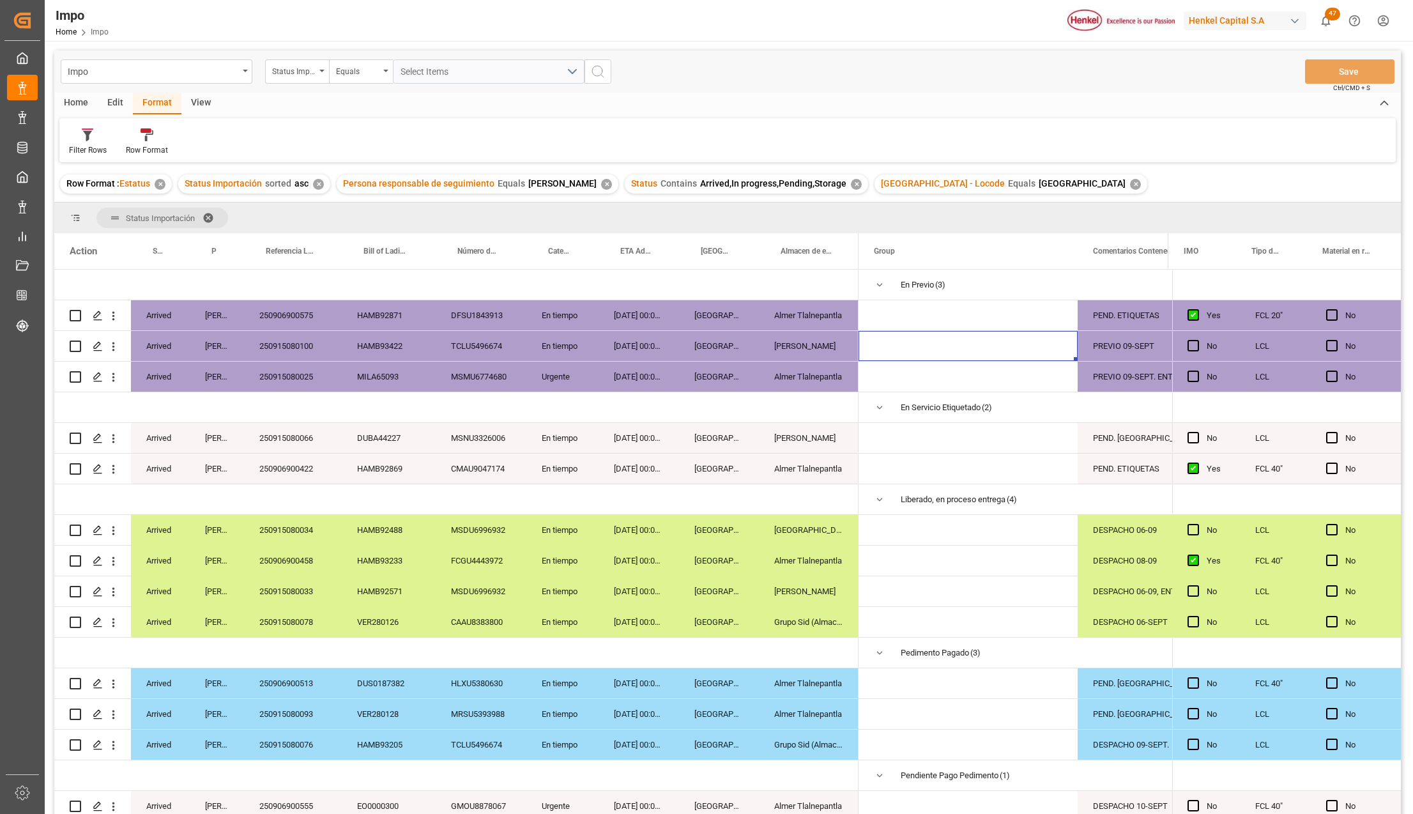
click at [207, 215] on span at bounding box center [212, 217] width 20 height 11
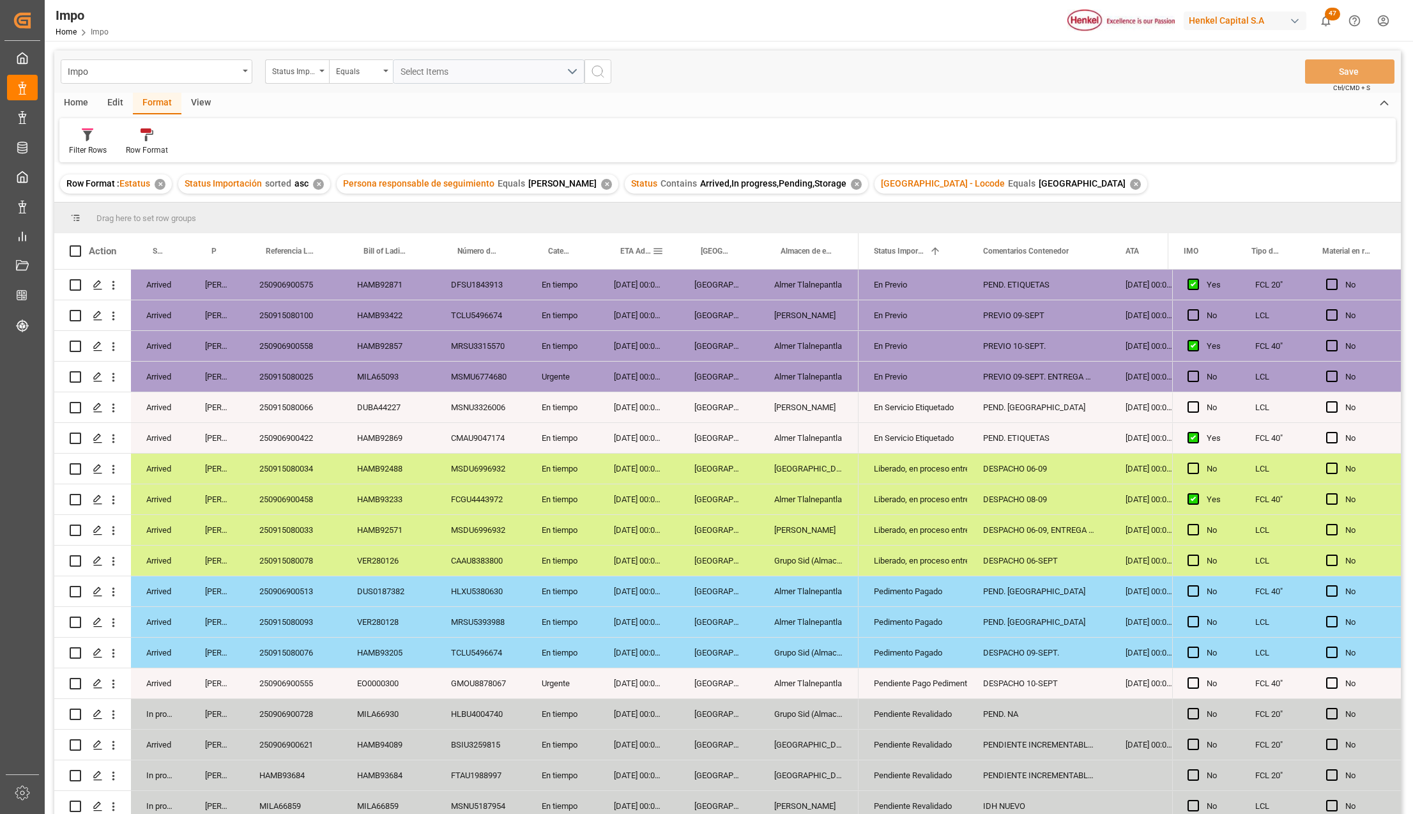
click at [632, 252] on span "ETA Aduana" at bounding box center [636, 251] width 32 height 9
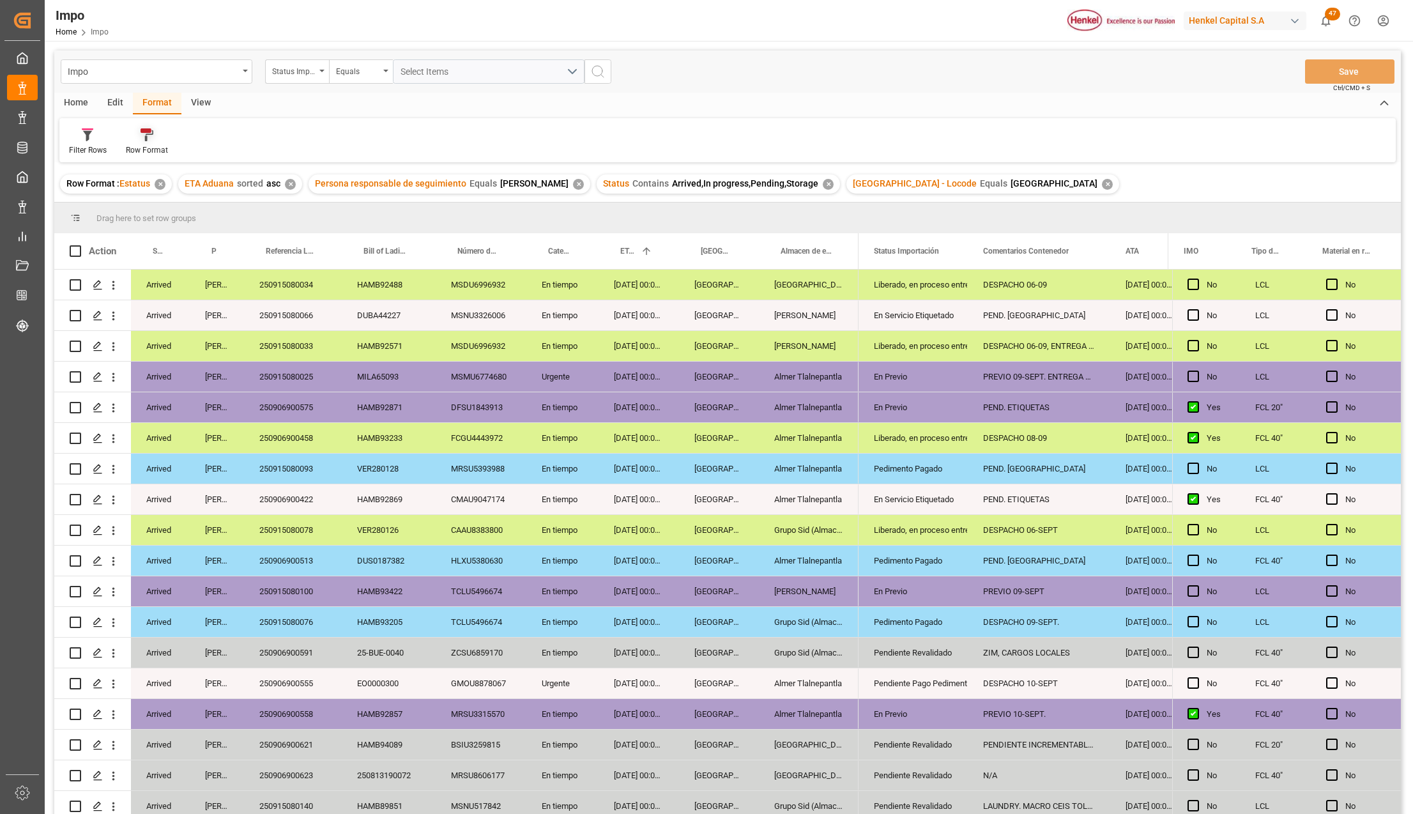
click at [148, 132] on icon at bounding box center [146, 130] width 11 height 4
click at [152, 208] on div "Urgentes" at bounding box center [152, 206] width 37 height 13
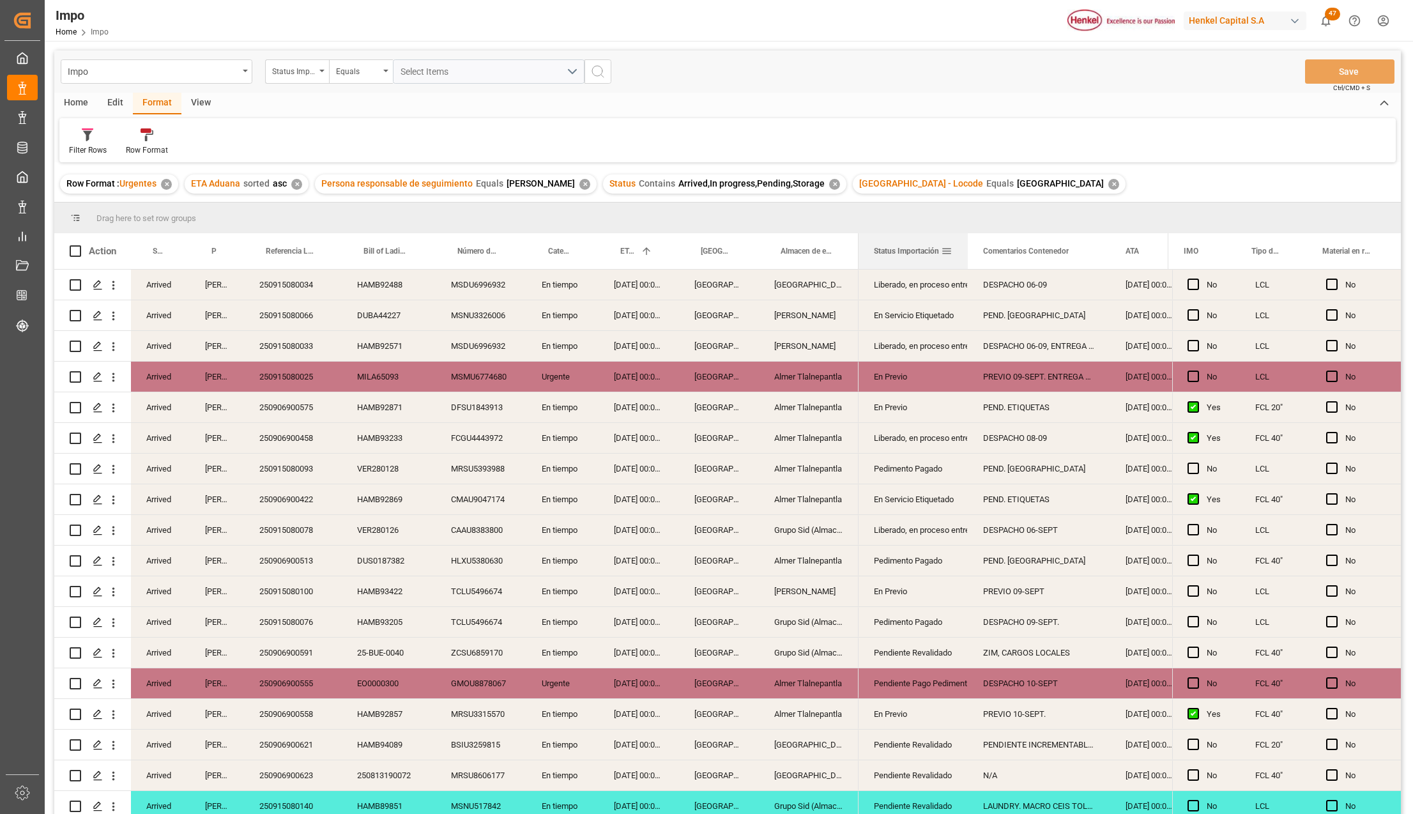
drag, startPoint x: 897, startPoint y: 254, endPoint x: 923, endPoint y: 253, distance: 26.2
click at [923, 253] on span "Status Importación" at bounding box center [906, 251] width 65 height 9
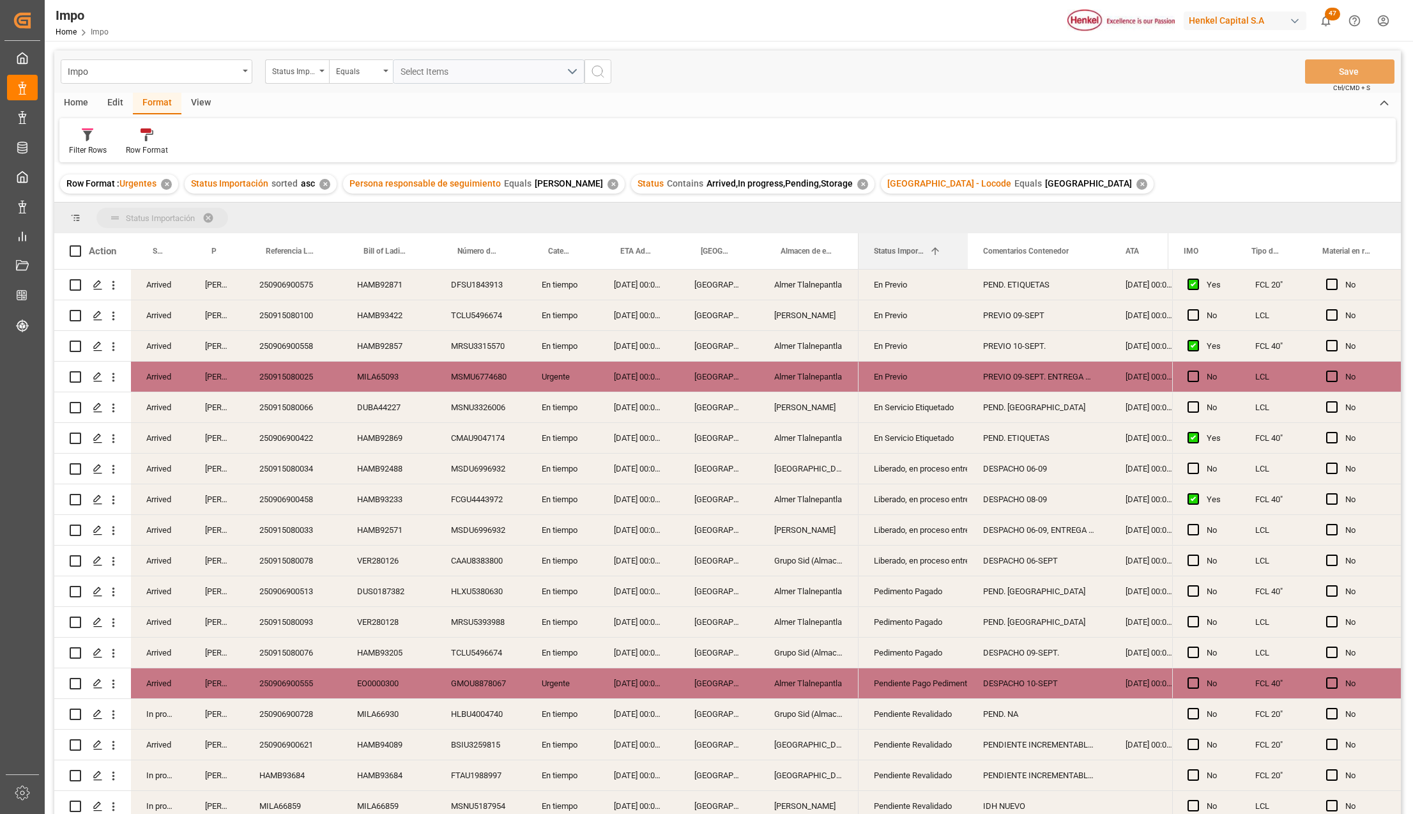
drag, startPoint x: 920, startPoint y: 253, endPoint x: 558, endPoint y: 213, distance: 363.8
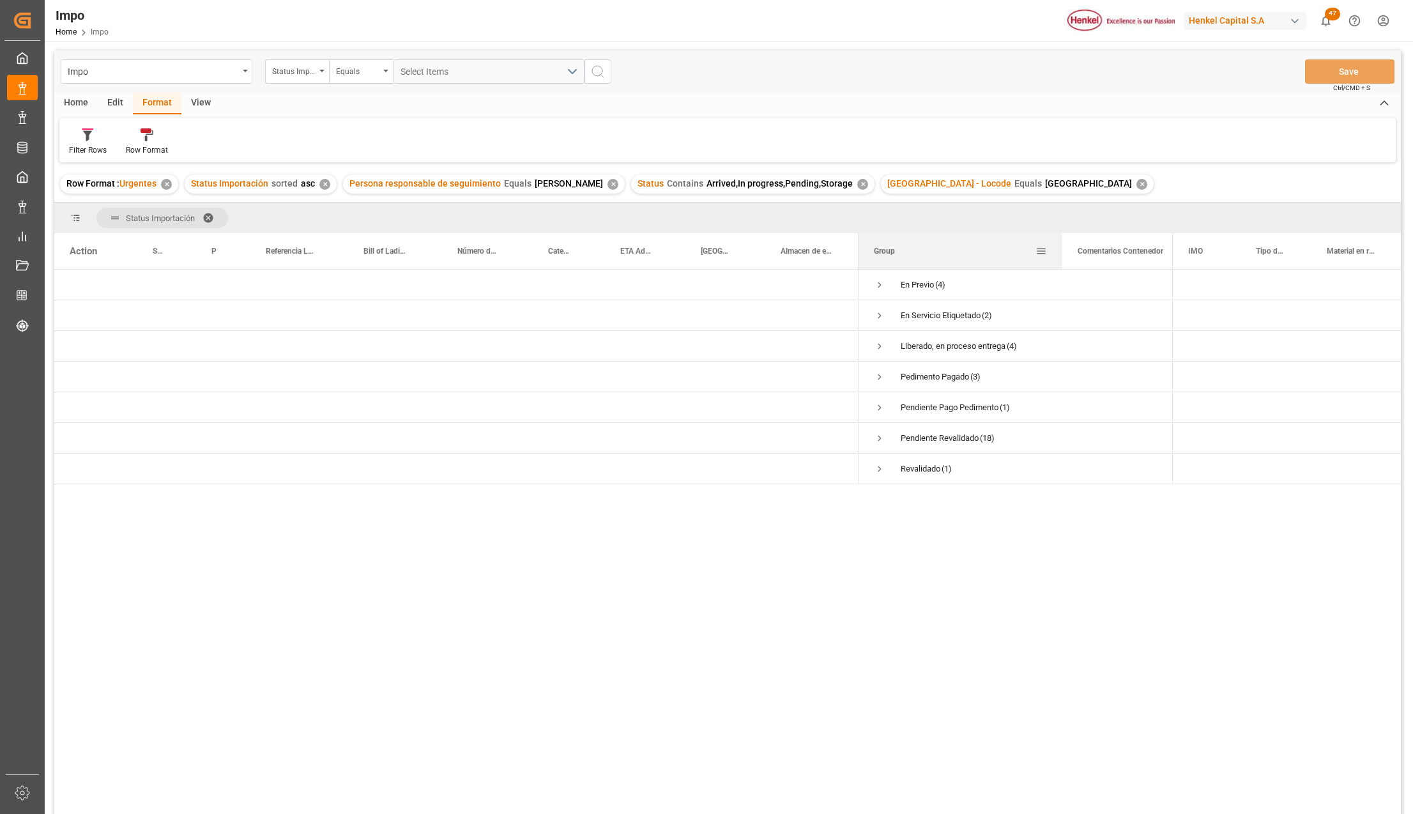
drag, startPoint x: 984, startPoint y: 238, endPoint x: 1060, endPoint y: 244, distance: 76.2
click at [1060, 244] on div at bounding box center [1062, 251] width 5 height 36
click at [210, 213] on span at bounding box center [212, 217] width 20 height 11
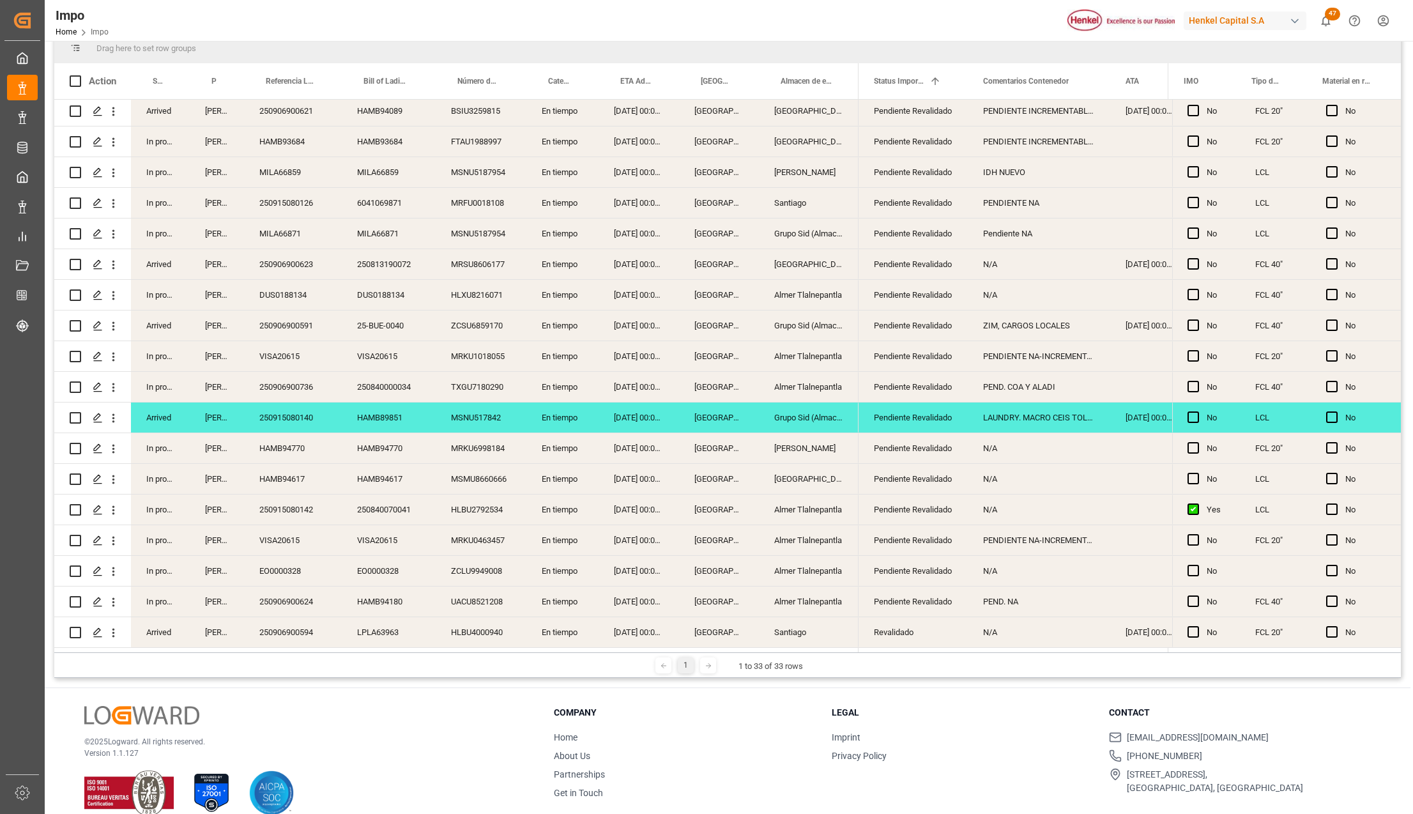
scroll to position [189, 0]
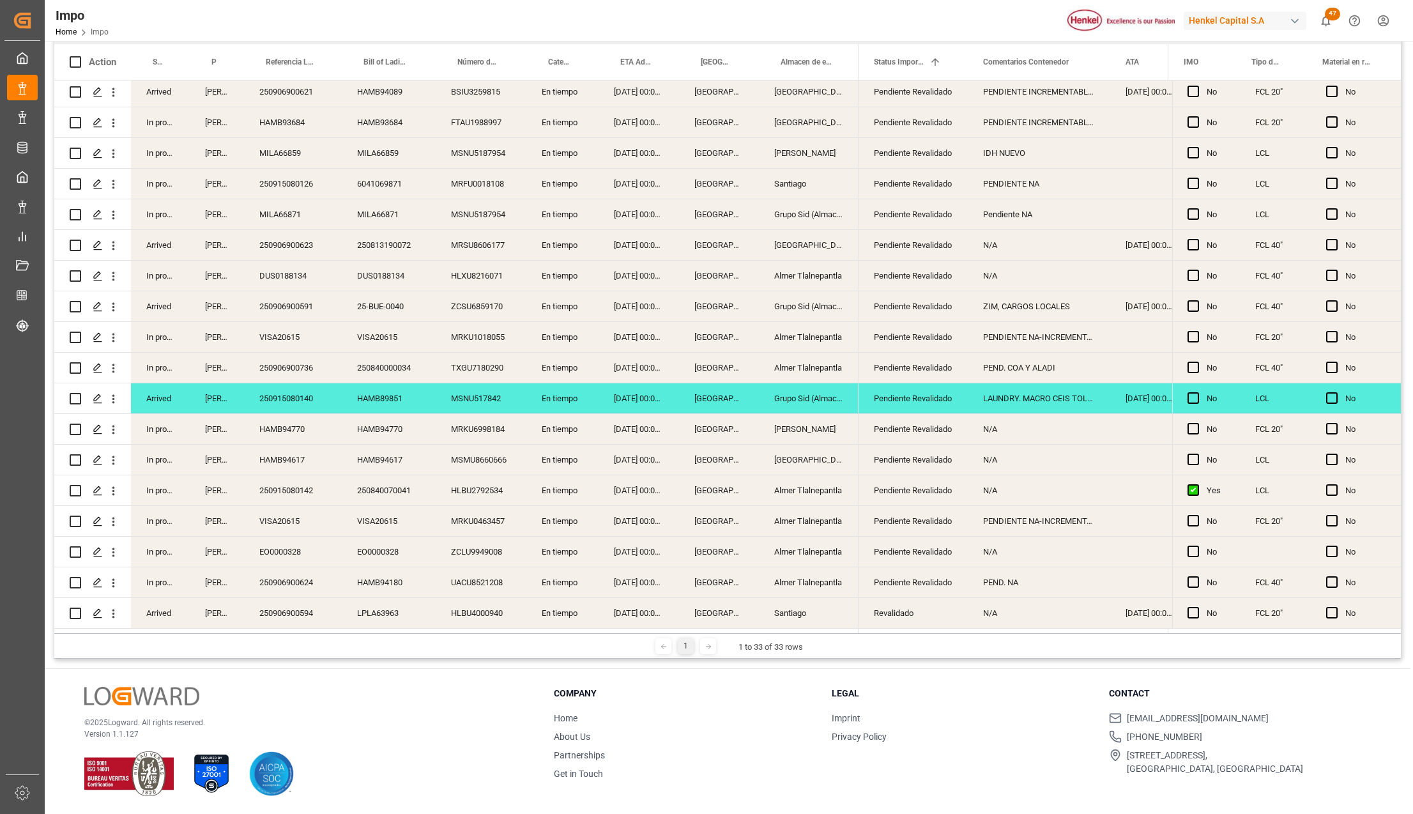
click at [652, 607] on div "08-09-2025 00:00:00" at bounding box center [638, 613] width 80 height 30
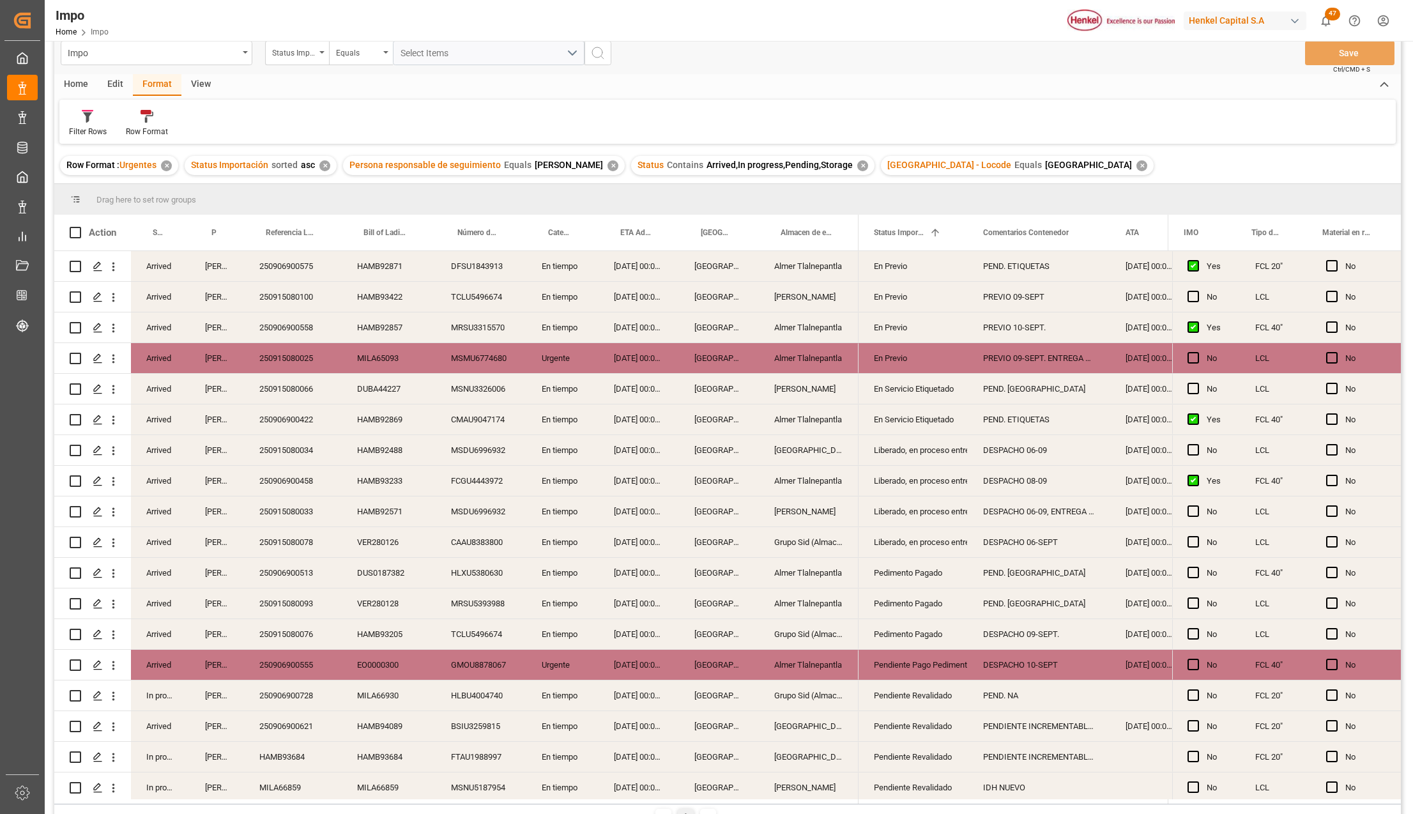
scroll to position [0, 0]
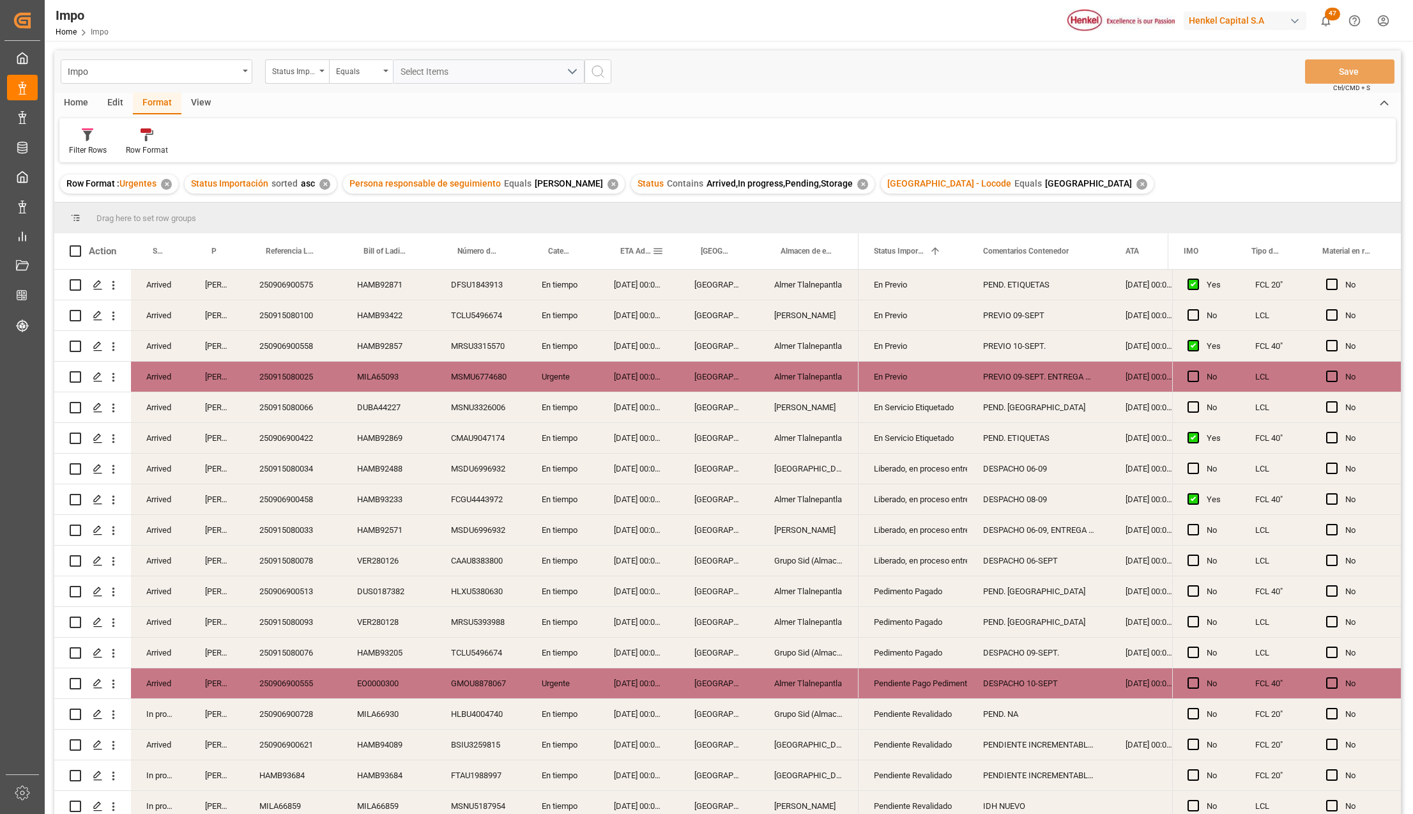
click at [645, 259] on div "ETA Aduana" at bounding box center [636, 251] width 32 height 36
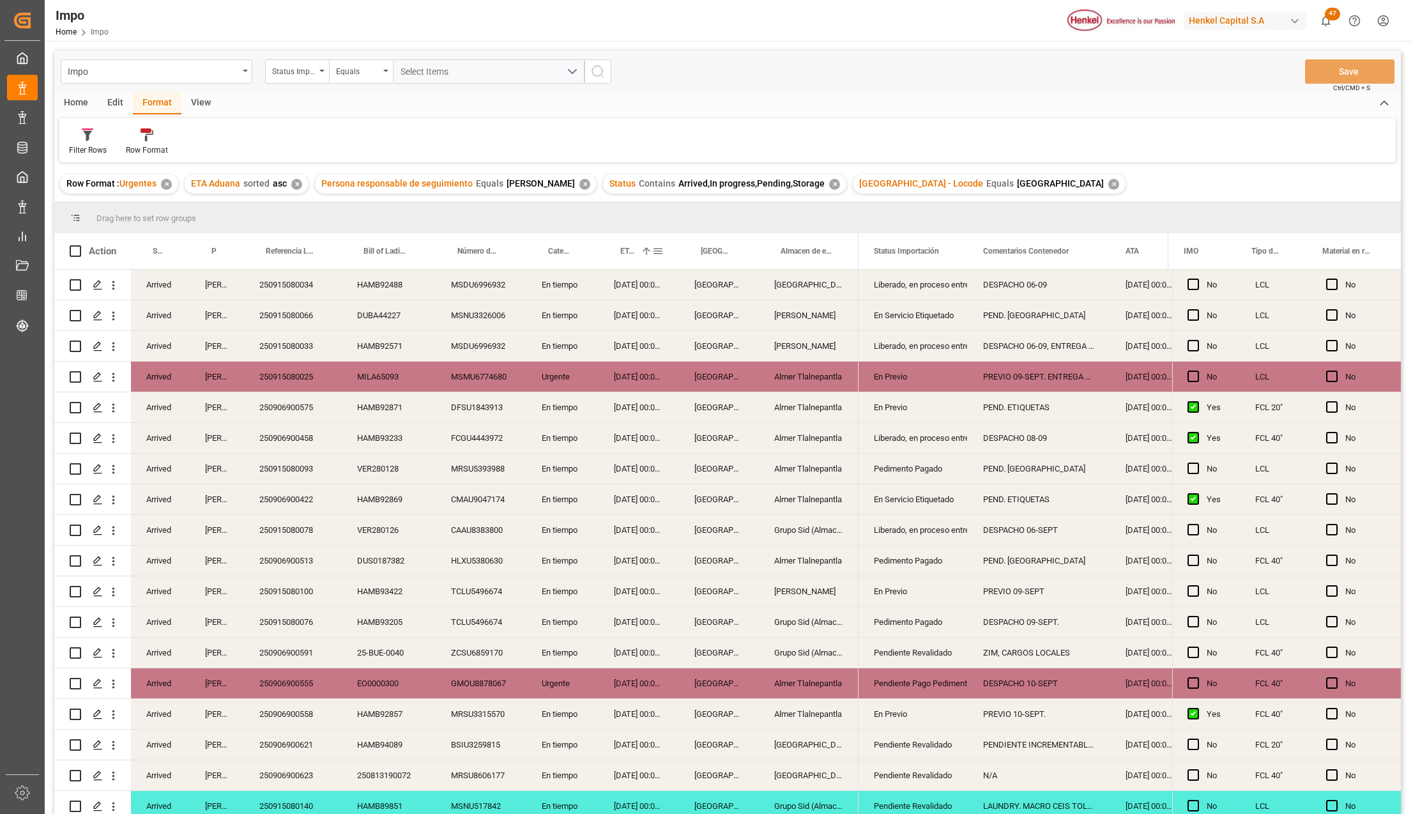
click at [653, 250] on span at bounding box center [657, 250] width 11 height 11
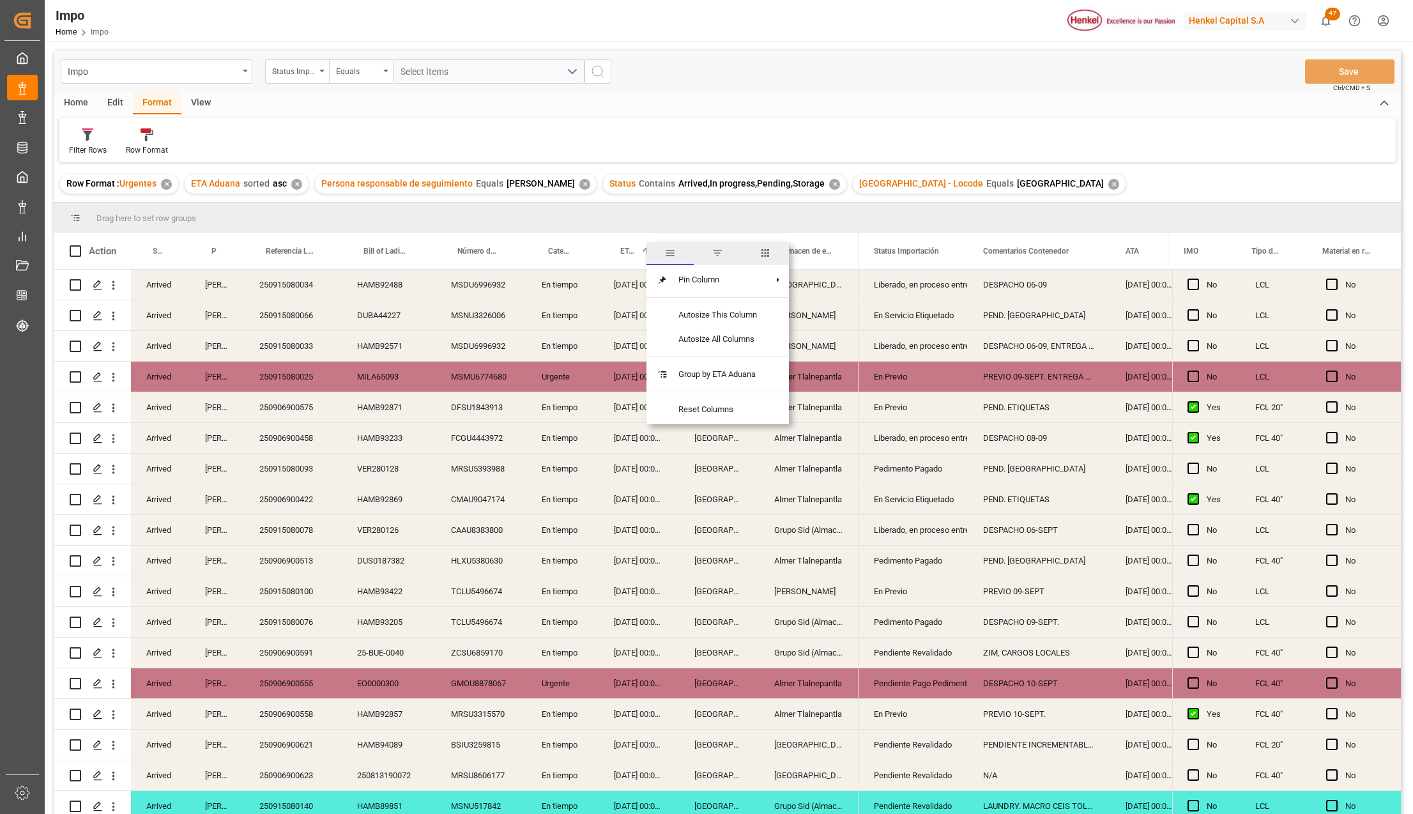
click at [634, 254] on div "ETA Aduana 1" at bounding box center [636, 251] width 32 height 36
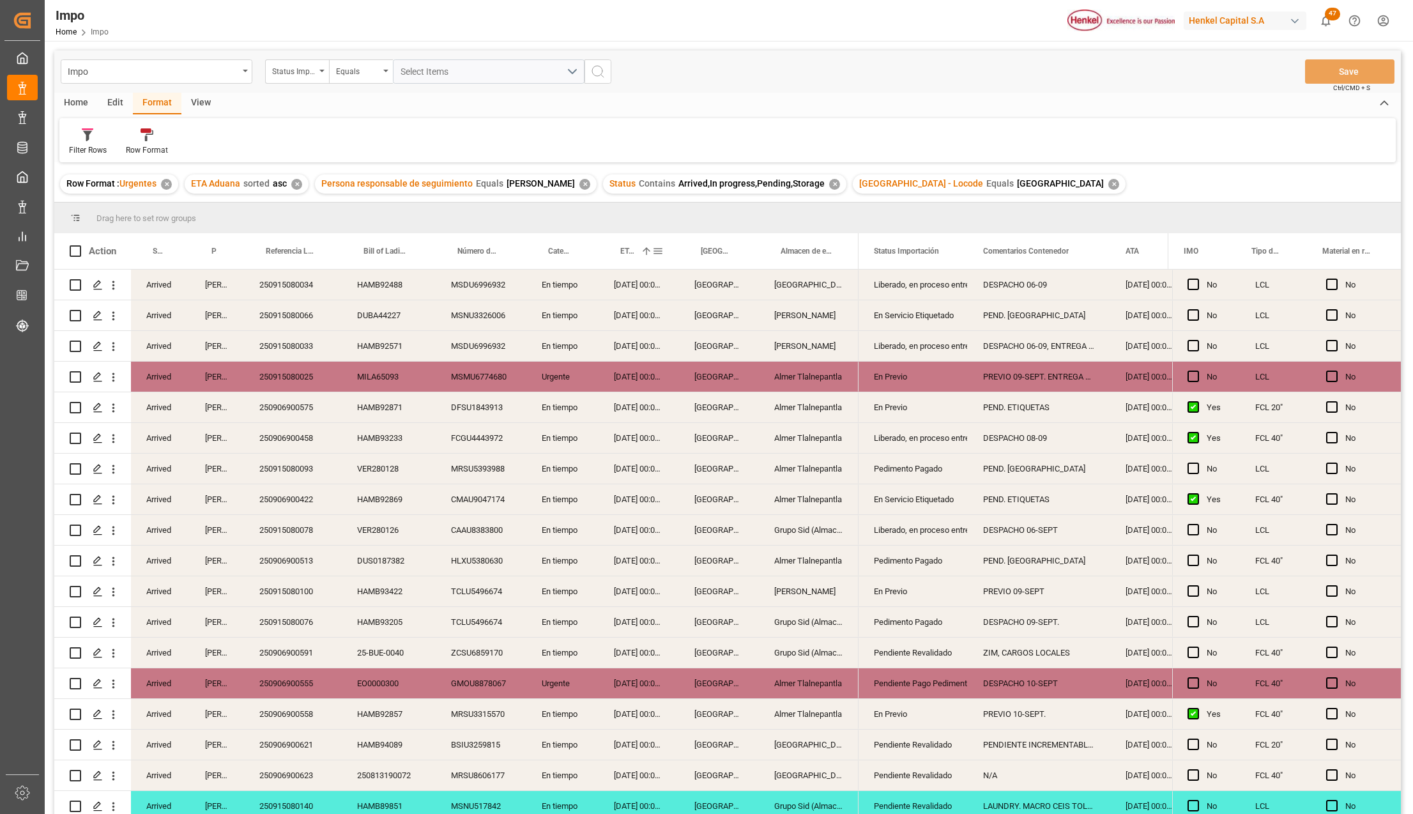
click at [641, 251] on span at bounding box center [646, 250] width 11 height 11
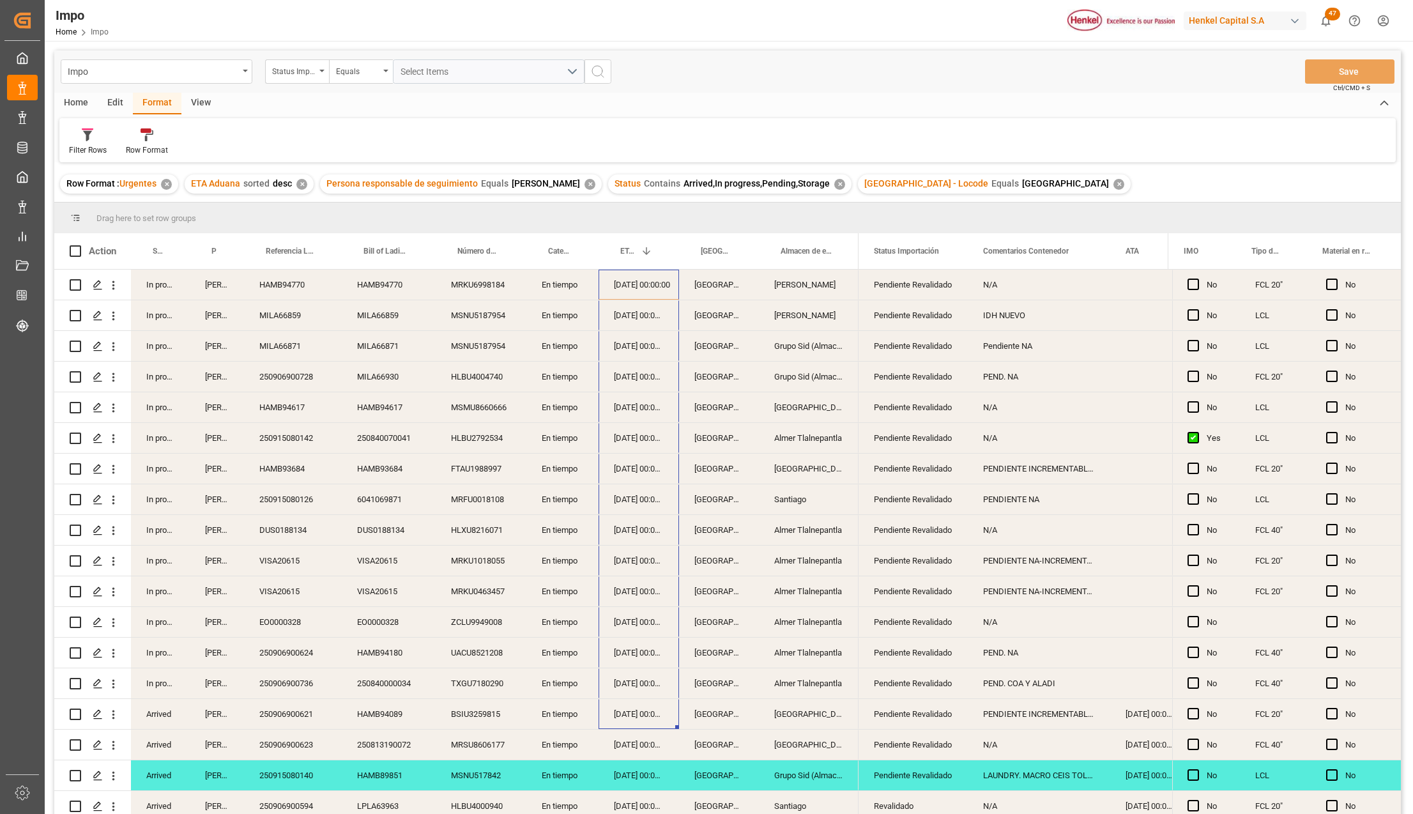
drag, startPoint x: 646, startPoint y: 287, endPoint x: 682, endPoint y: 691, distance: 405.9
click at [669, 726] on div "In progress Karla Chavez HAMB94770 HAMB94770 MRKU6998184 En tiempo 22-09-2025 0…" at bounding box center [456, 776] width 804 height 1012
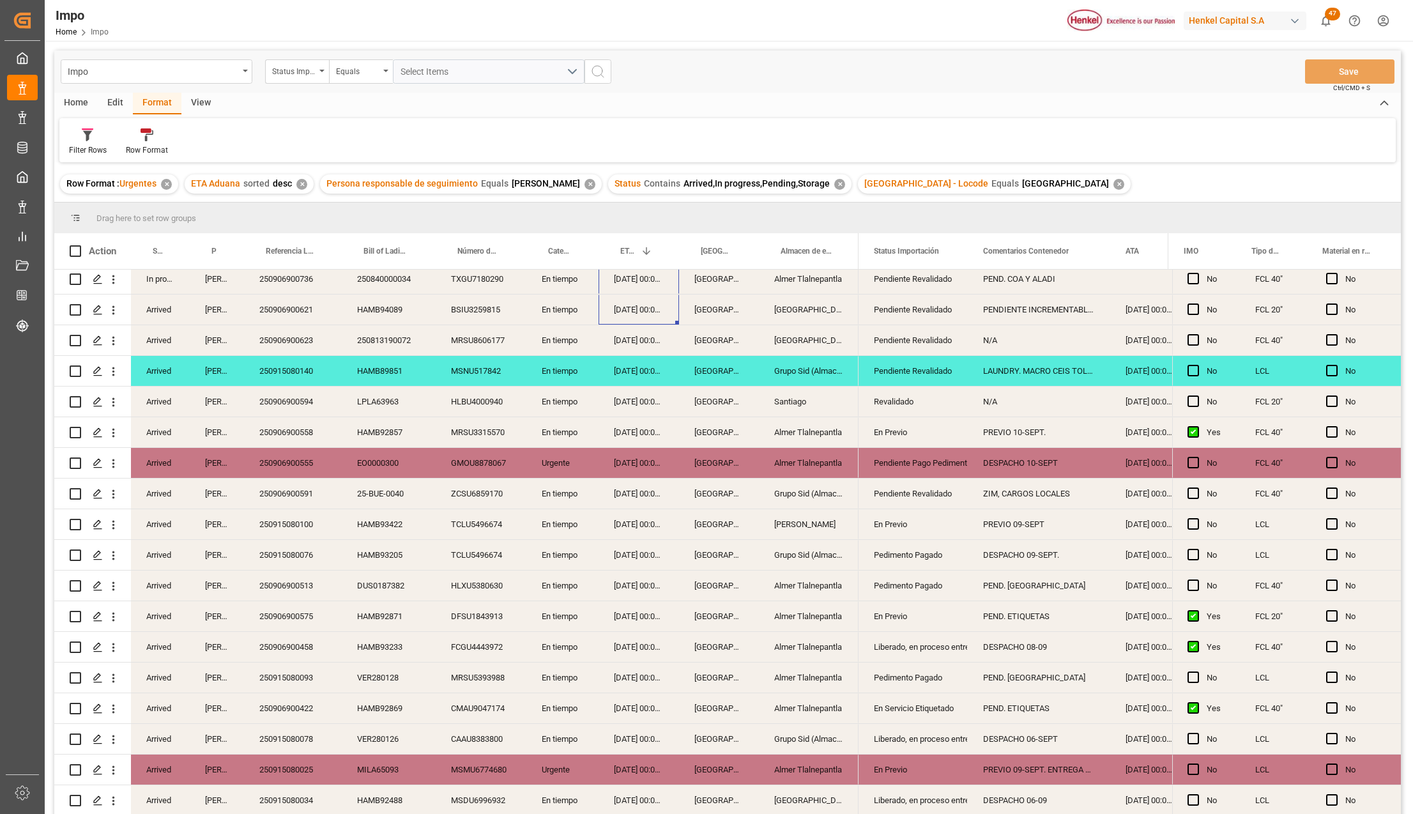
scroll to position [468, 0]
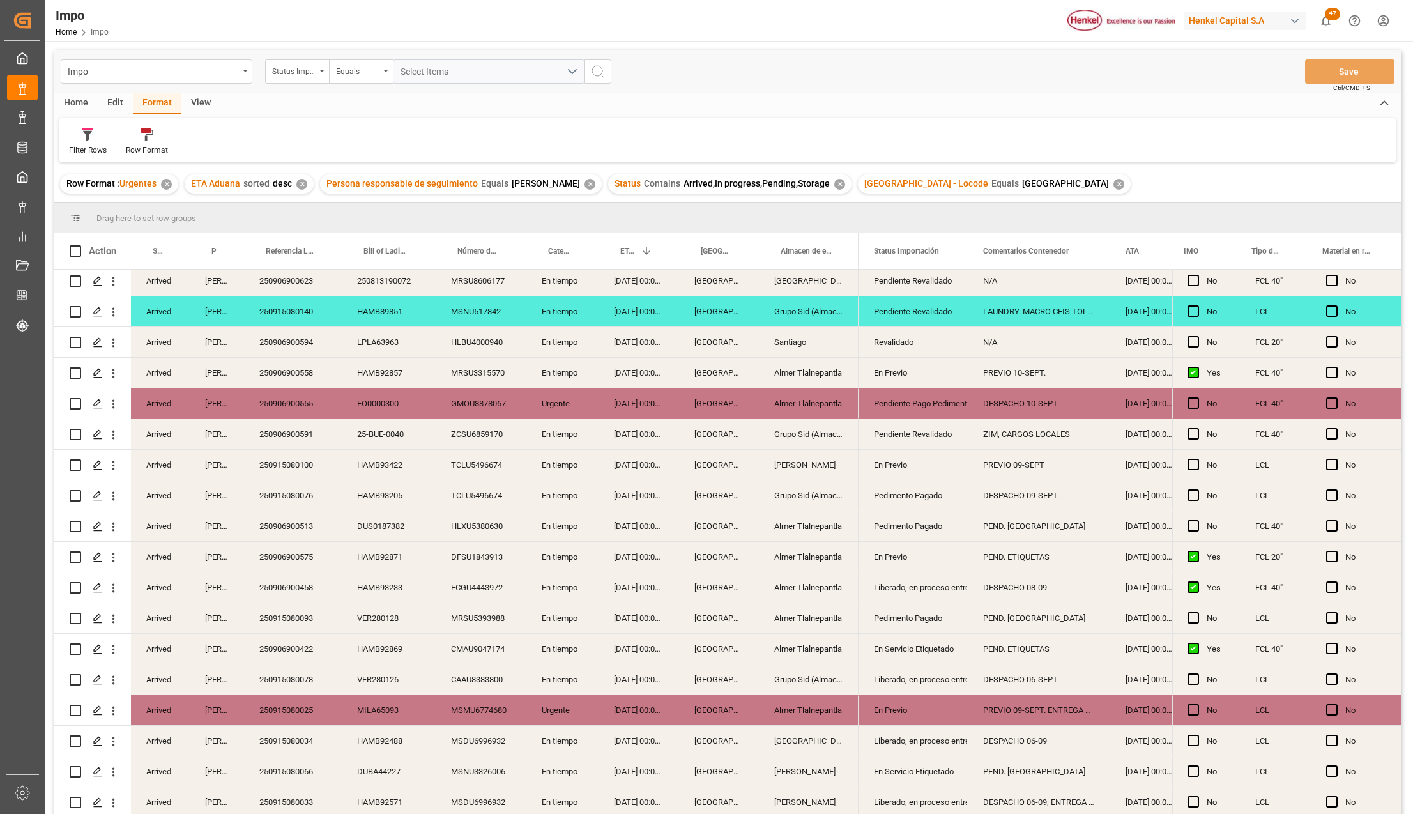
click at [766, 621] on div "Almer Tlalnepantla" at bounding box center [809, 618] width 100 height 30
click at [835, 487] on div "Grupo Sid (Almacenaje y Distribucion AVIOR)" at bounding box center [809, 495] width 100 height 30
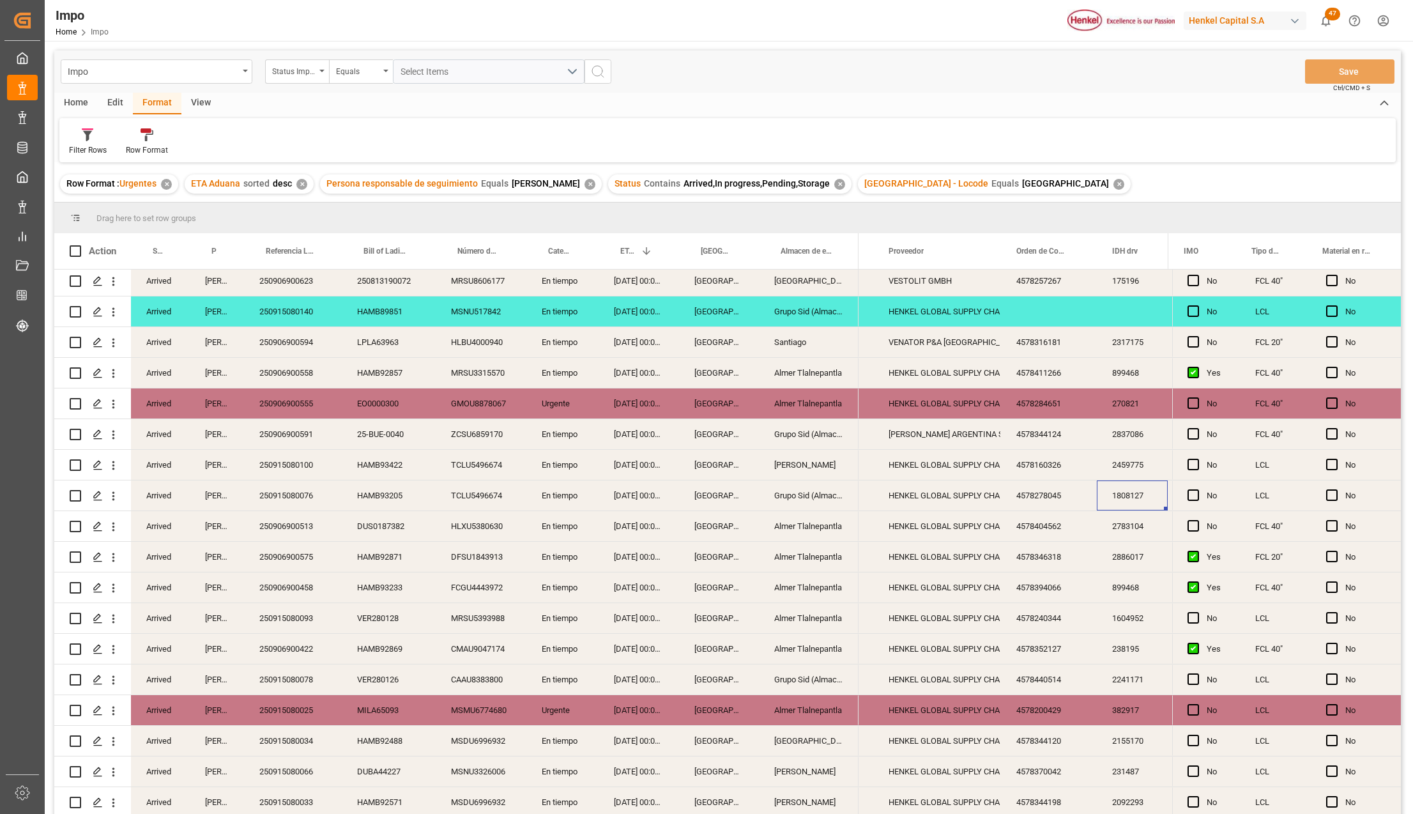
scroll to position [0, 761]
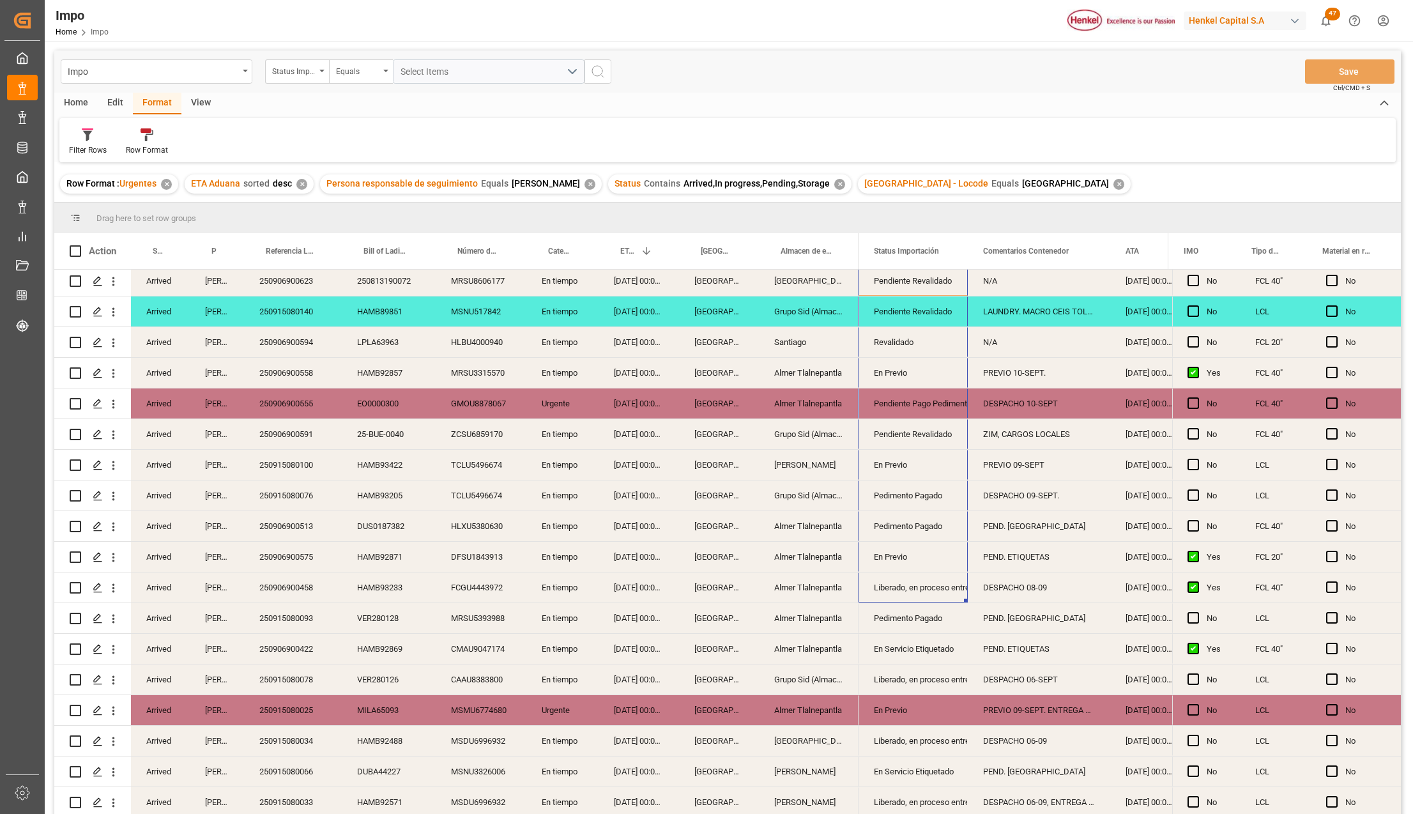
drag, startPoint x: 910, startPoint y: 286, endPoint x: 900, endPoint y: 583, distance: 297.2
drag, startPoint x: 901, startPoint y: 284, endPoint x: 915, endPoint y: 539, distance: 255.3
drag, startPoint x: 930, startPoint y: 282, endPoint x: 928, endPoint y: 625, distance: 343.0
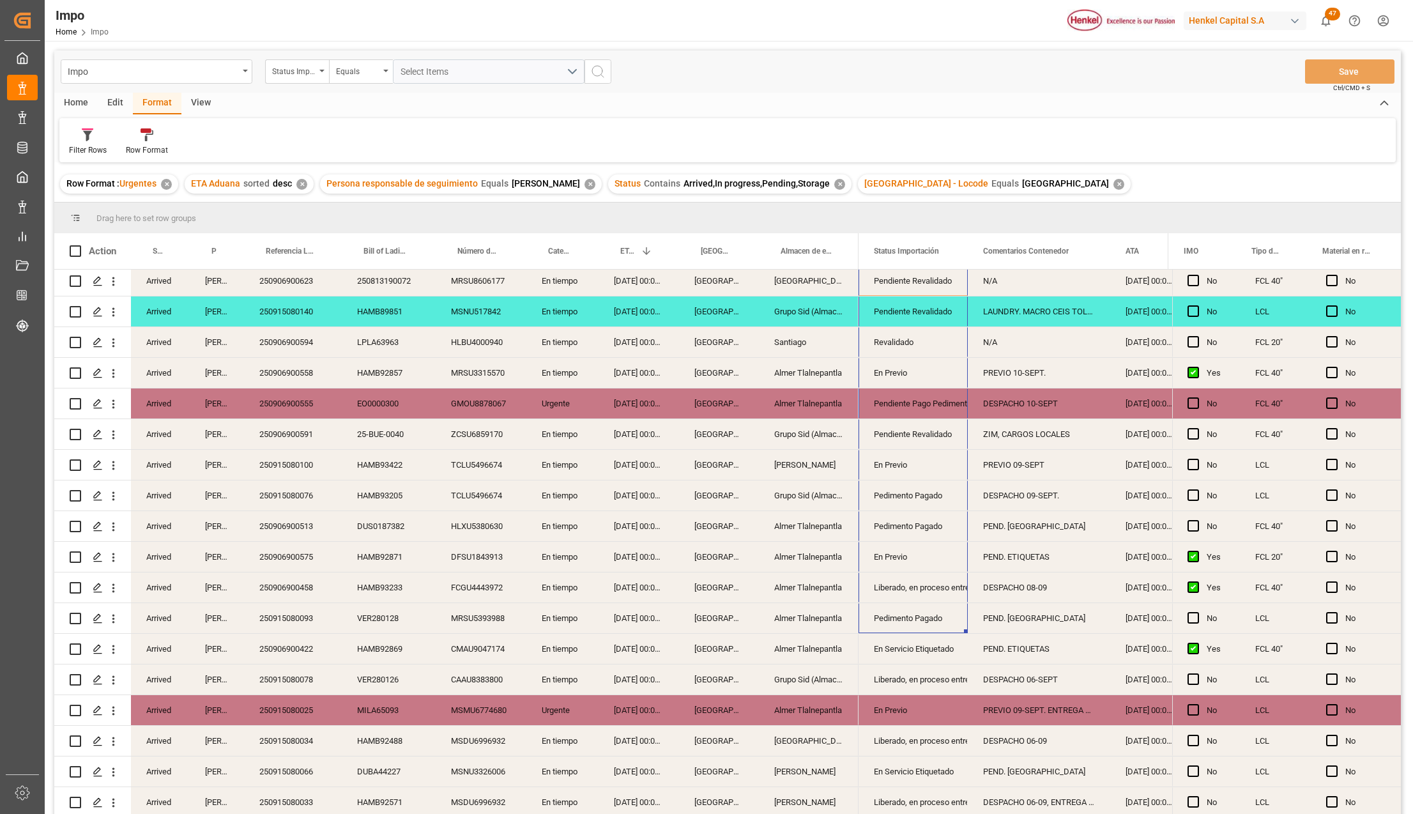
drag, startPoint x: 1020, startPoint y: 442, endPoint x: 1033, endPoint y: 667, distance: 225.2
drag, startPoint x: 922, startPoint y: 493, endPoint x: 936, endPoint y: 591, distance: 98.6
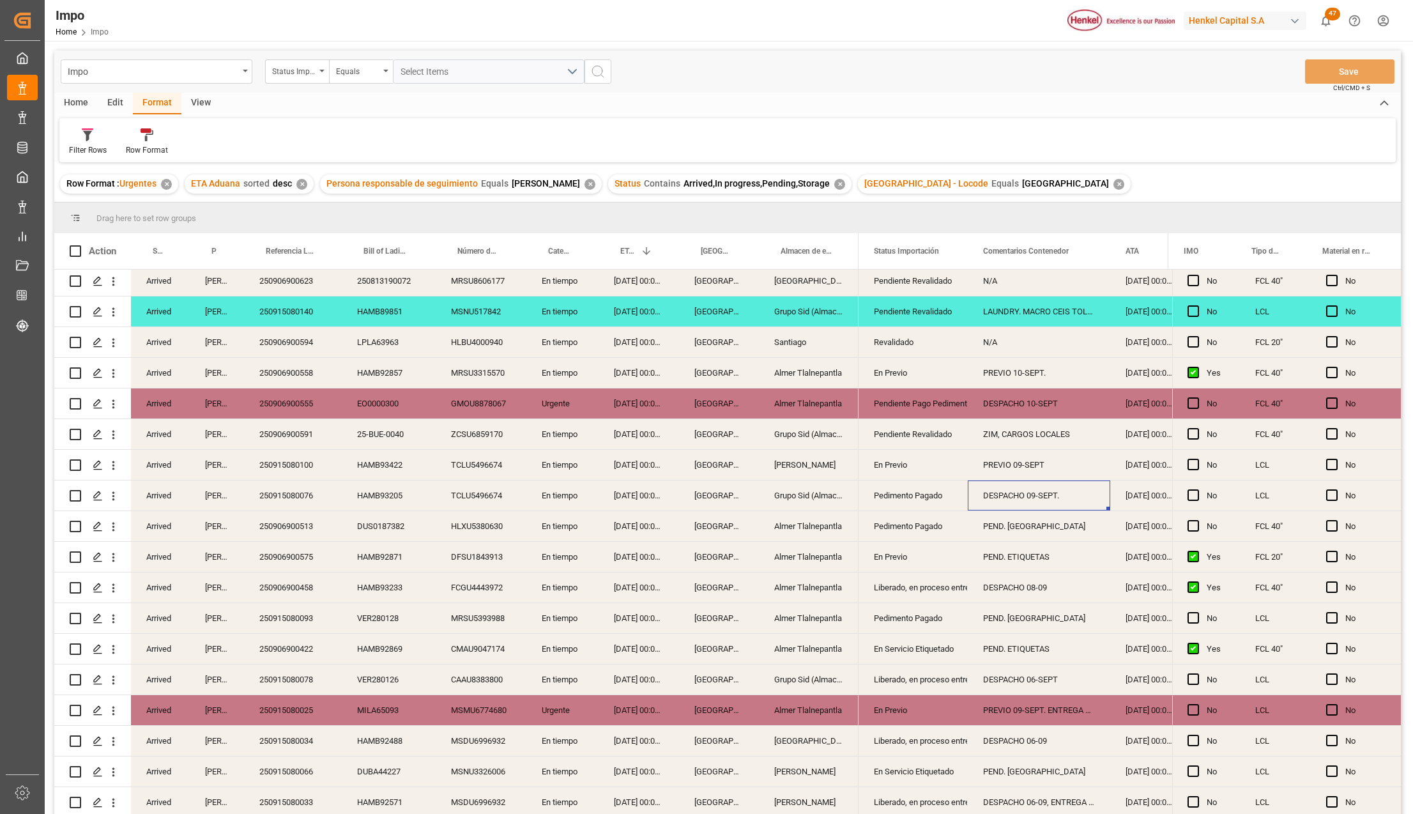
click at [992, 494] on div "DESPACHO 09-SEPT." at bounding box center [1039, 495] width 142 height 30
drag, startPoint x: 908, startPoint y: 315, endPoint x: 910, endPoint y: 665, distance: 350.0
drag, startPoint x: 931, startPoint y: 314, endPoint x: 931, endPoint y: 636, distance: 321.9
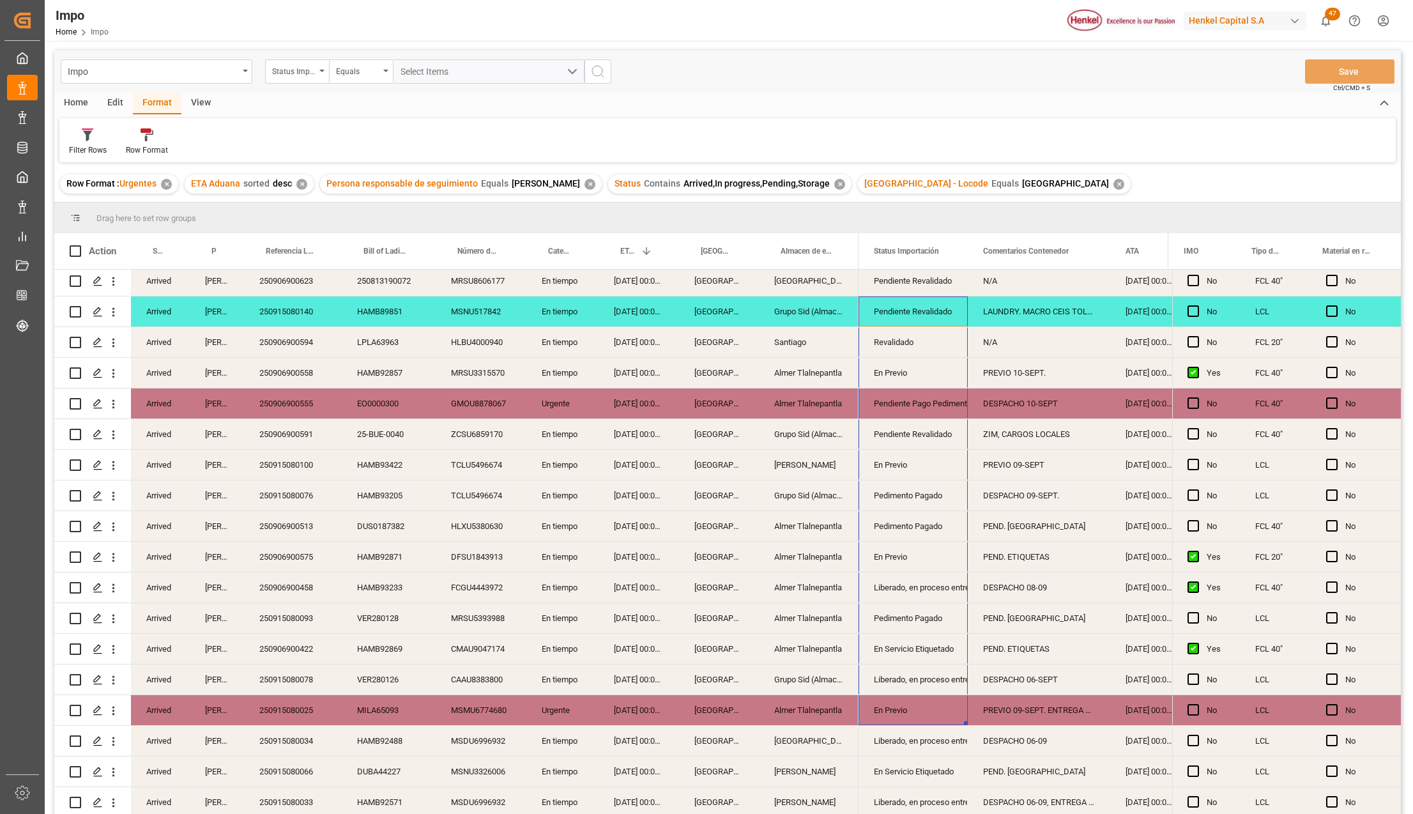
drag, startPoint x: 915, startPoint y: 323, endPoint x: 903, endPoint y: 674, distance: 352.1
drag, startPoint x: 1035, startPoint y: 312, endPoint x: 1000, endPoint y: 742, distance: 430.7
drag, startPoint x: 912, startPoint y: 351, endPoint x: 905, endPoint y: 680, distance: 329.0
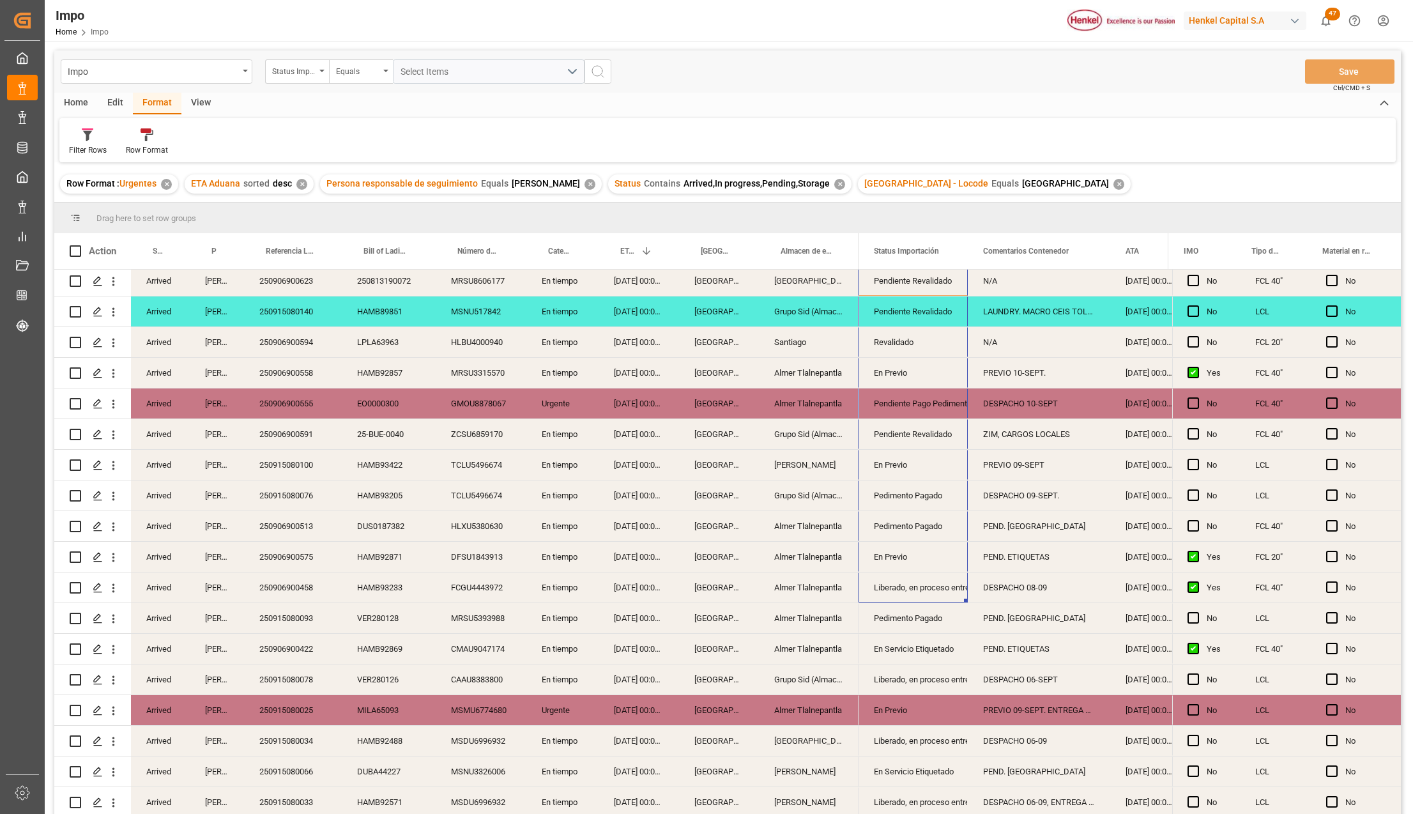
drag, startPoint x: 1007, startPoint y: 498, endPoint x: 1030, endPoint y: 672, distance: 175.3
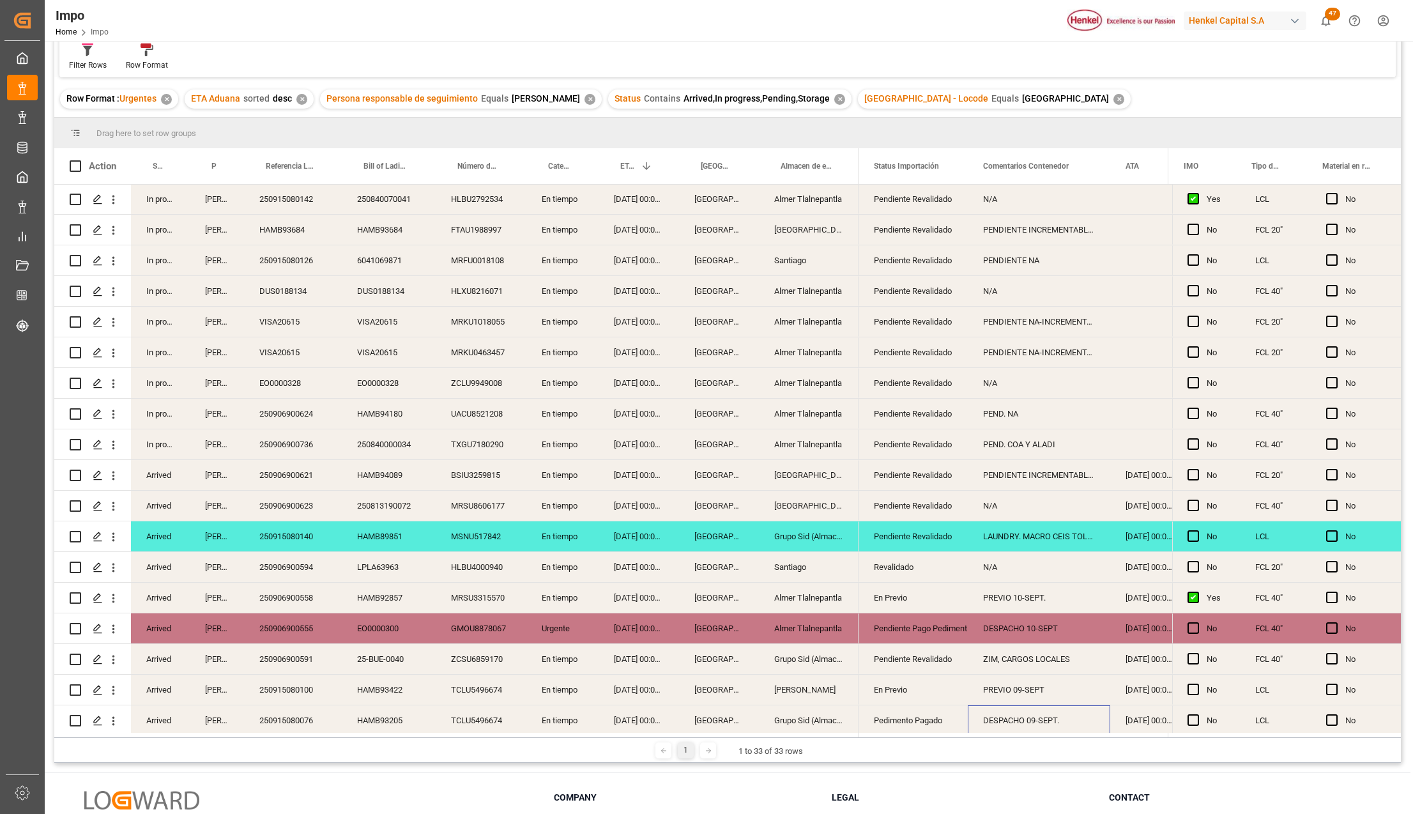
scroll to position [126, 0]
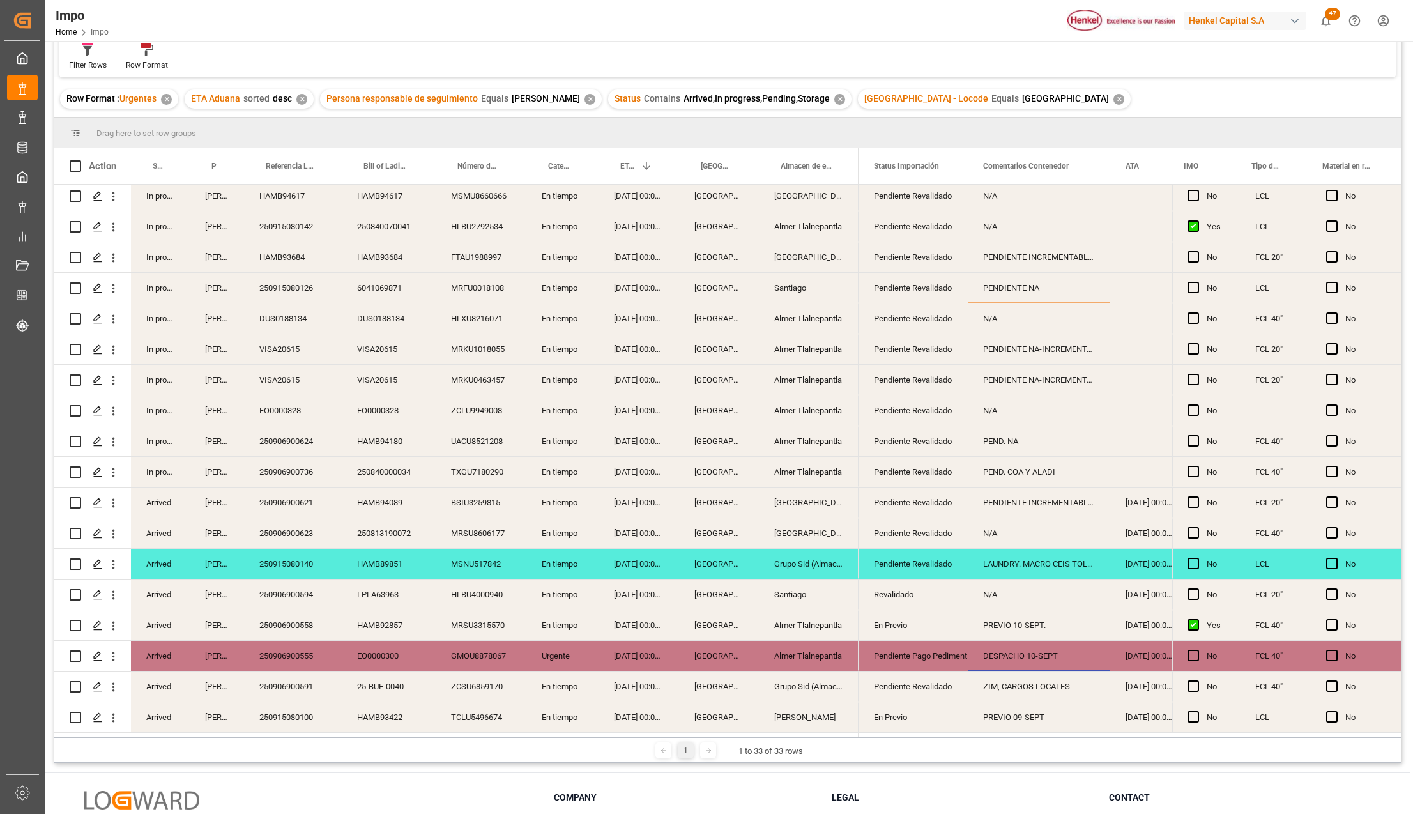
drag, startPoint x: 1028, startPoint y: 290, endPoint x: 1020, endPoint y: 632, distance: 342.4
drag, startPoint x: 931, startPoint y: 379, endPoint x: 935, endPoint y: 577, distance: 198.7
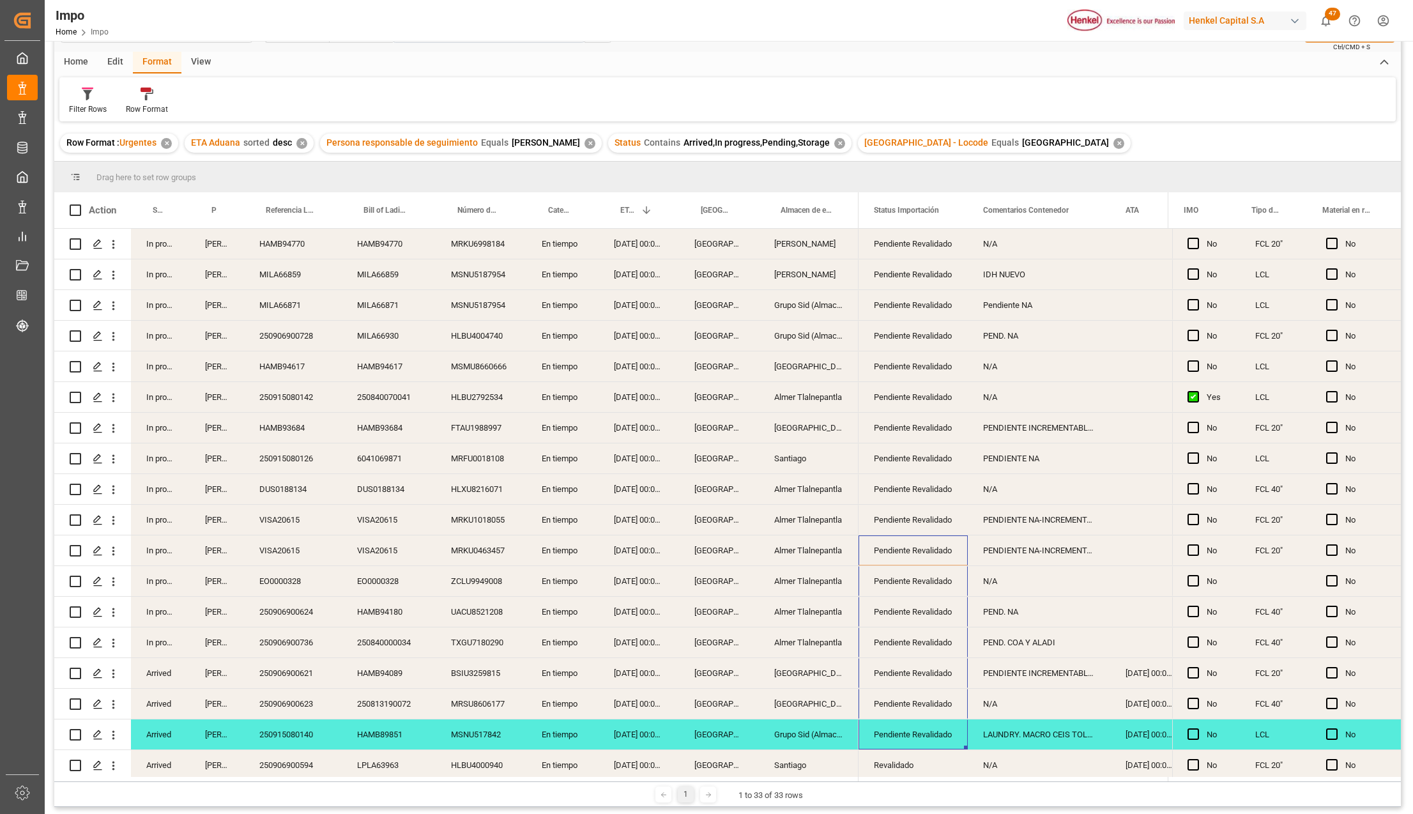
scroll to position [0, 0]
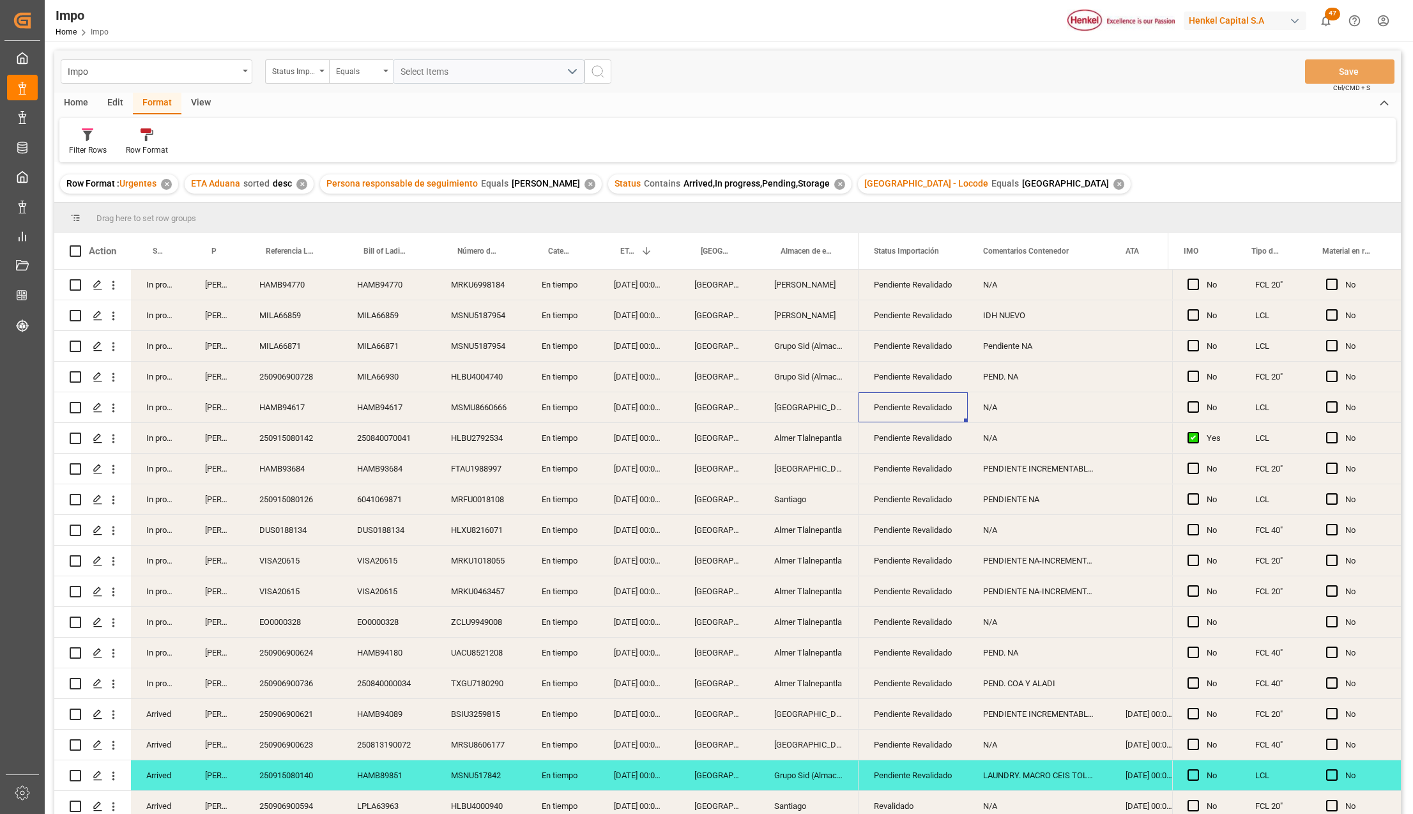
click at [926, 405] on div "Pendiente Revalidado" at bounding box center [913, 407] width 79 height 29
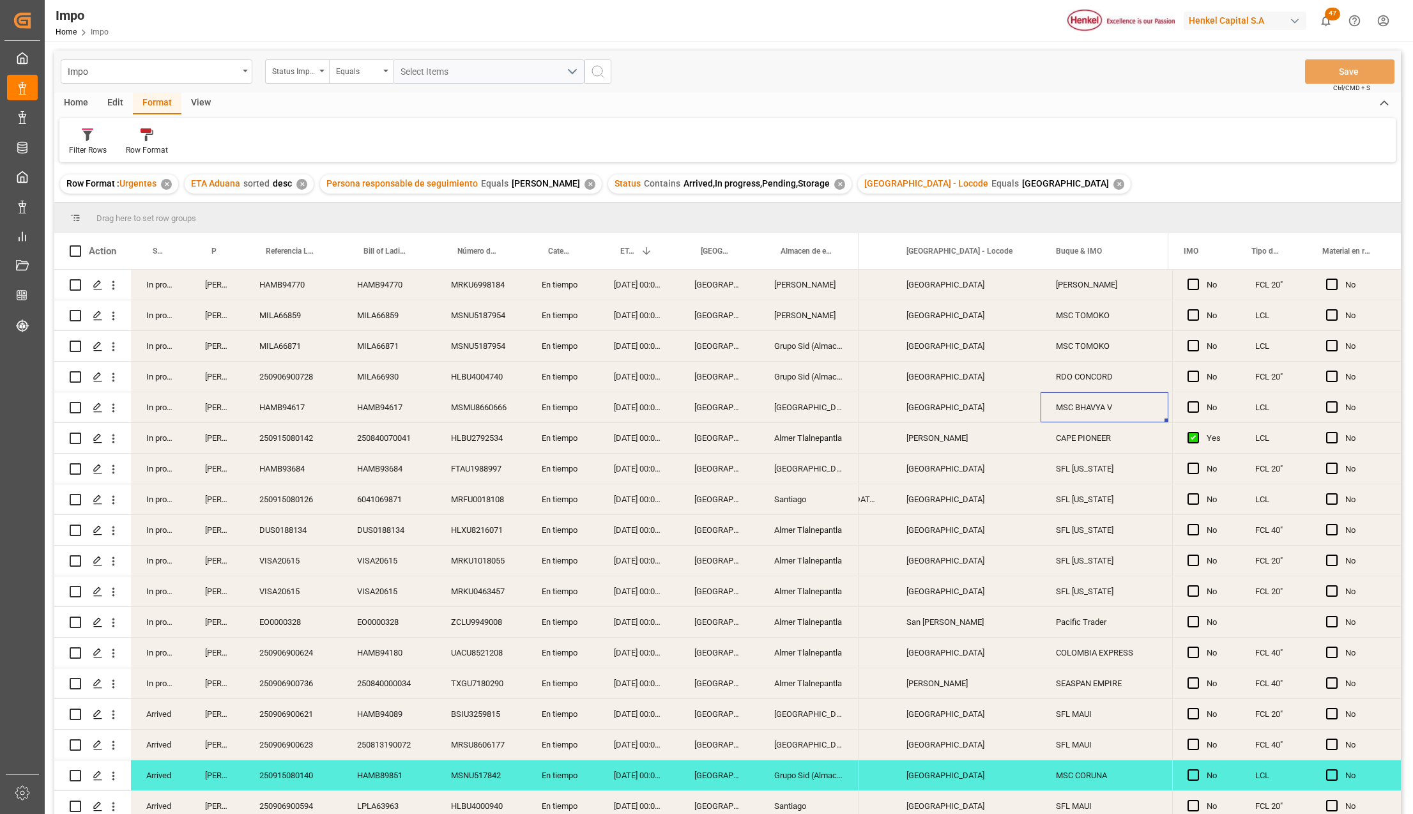
scroll to position [0, 1421]
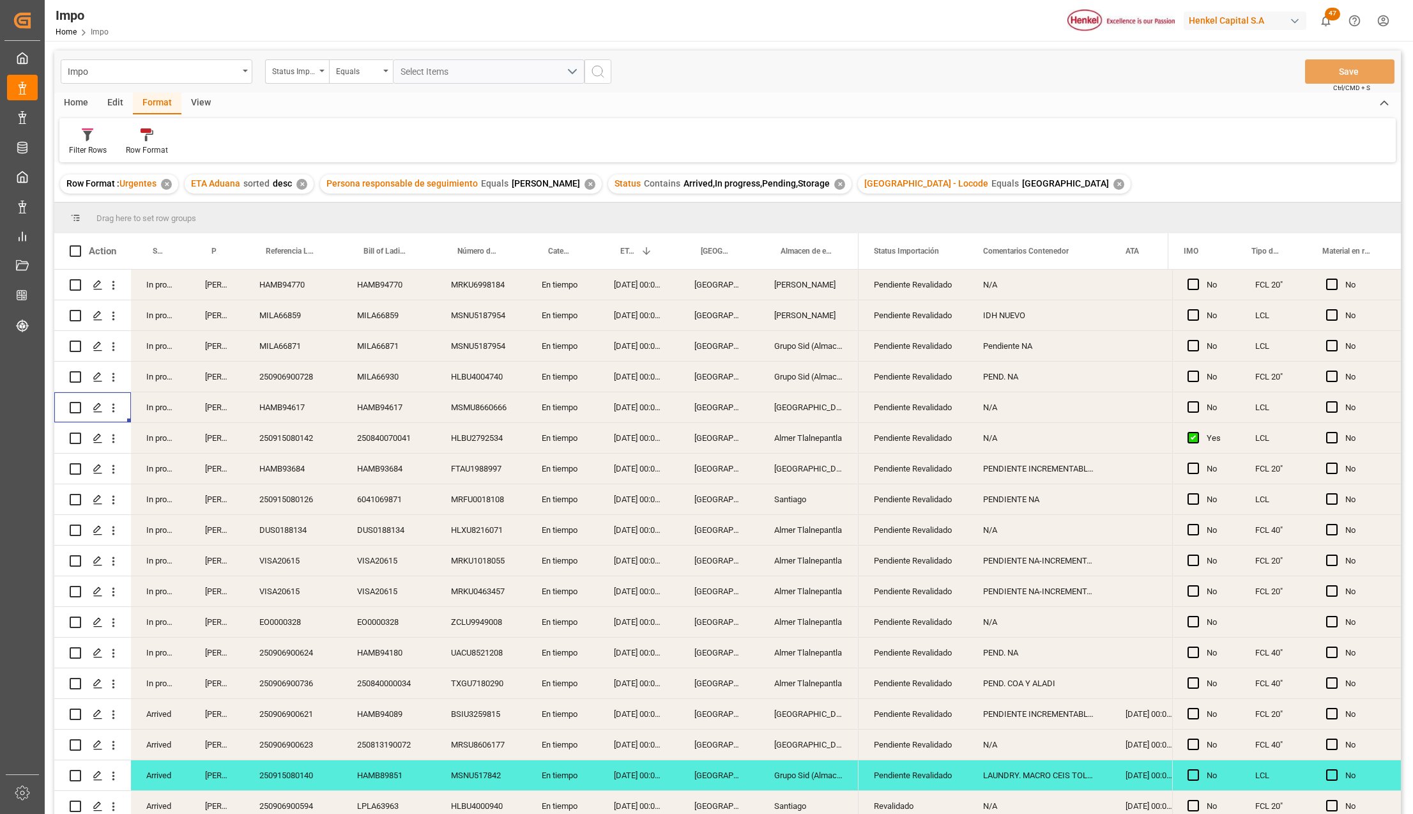
click at [425, 524] on div "DUS0188134" at bounding box center [389, 530] width 94 height 30
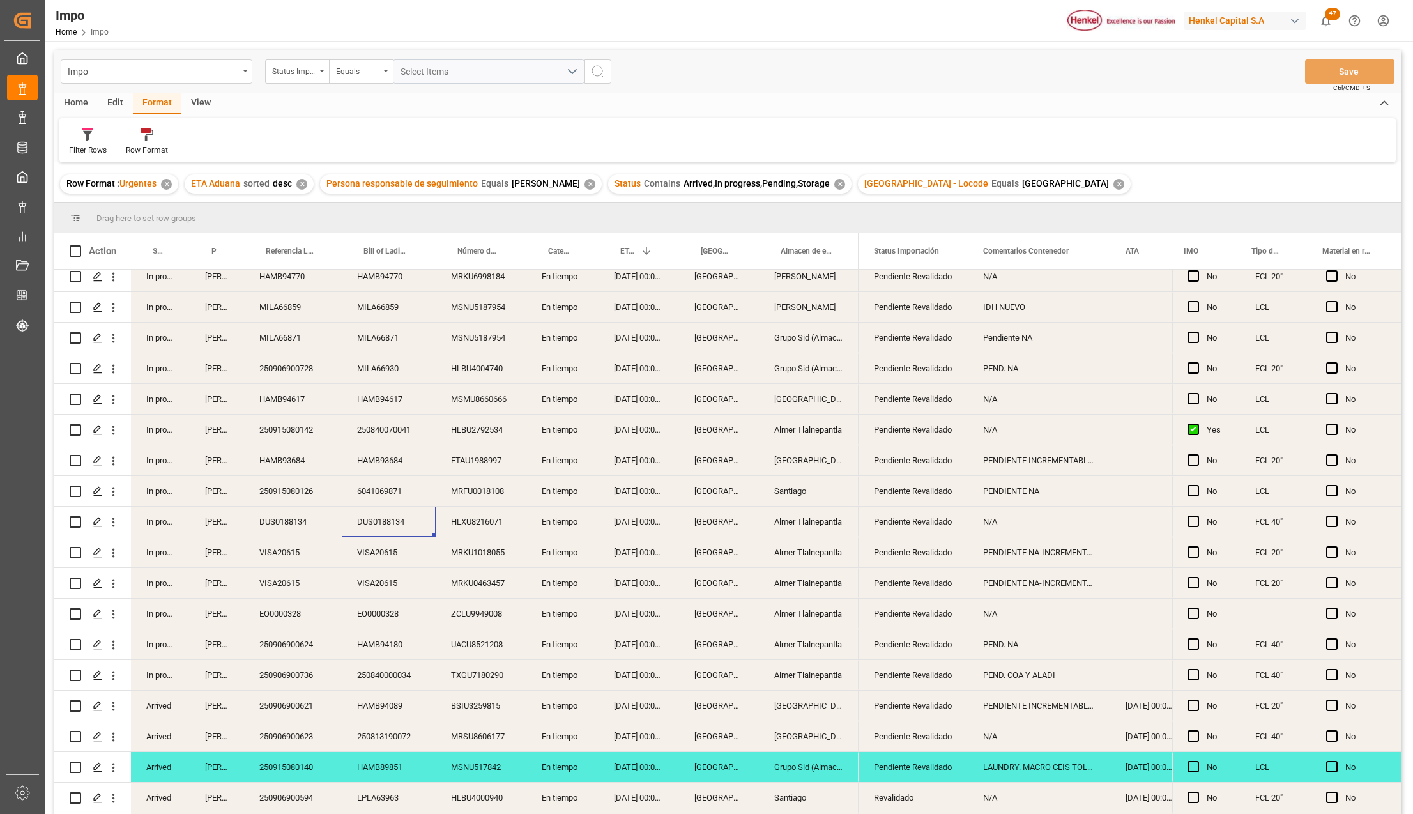
scroll to position [0, 0]
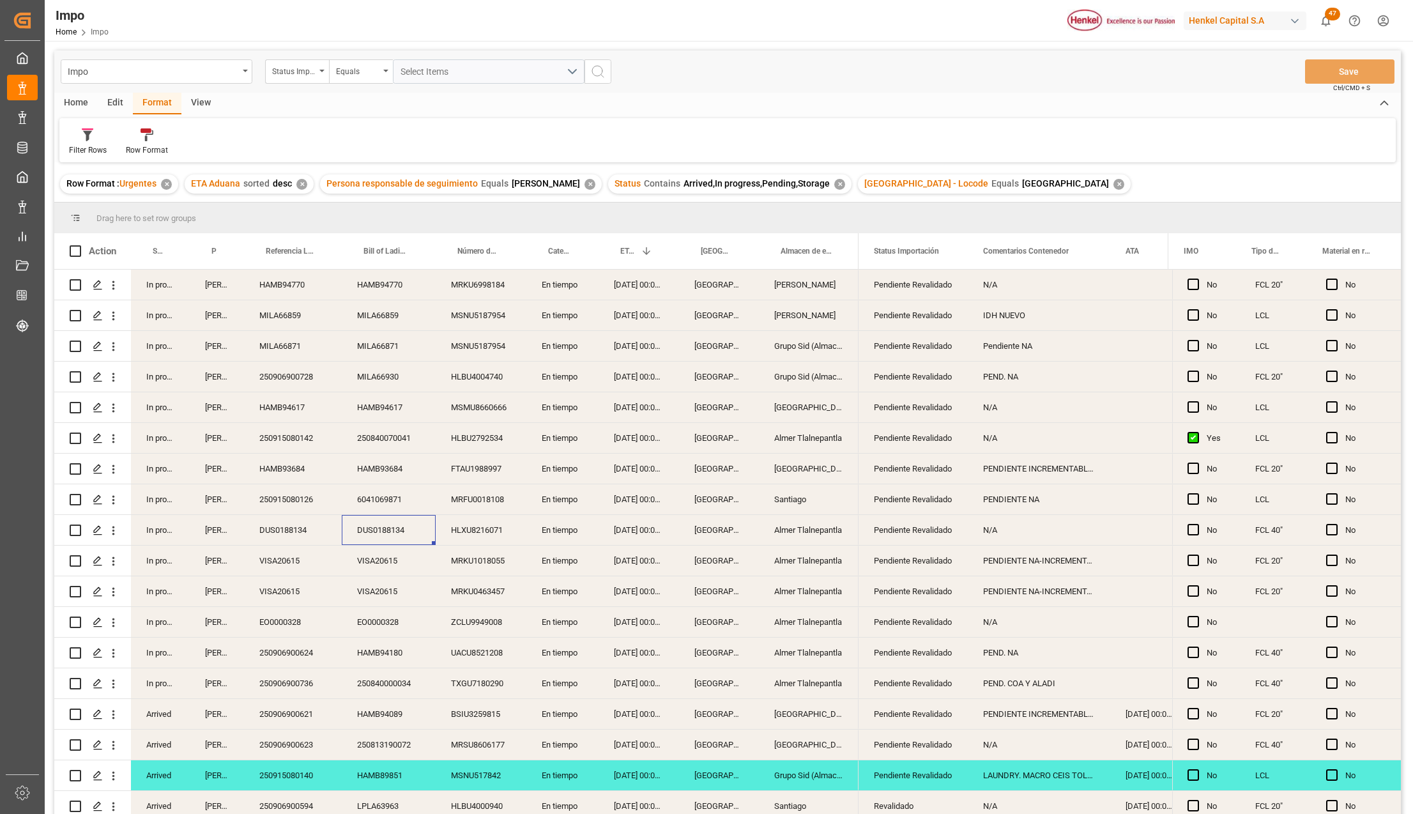
click at [194, 87] on div "Impo Status Importación Equals Select Items Save Ctrl/CMD + S" at bounding box center [727, 71] width 1346 height 42
click at [195, 97] on div "View" at bounding box center [200, 104] width 39 height 22
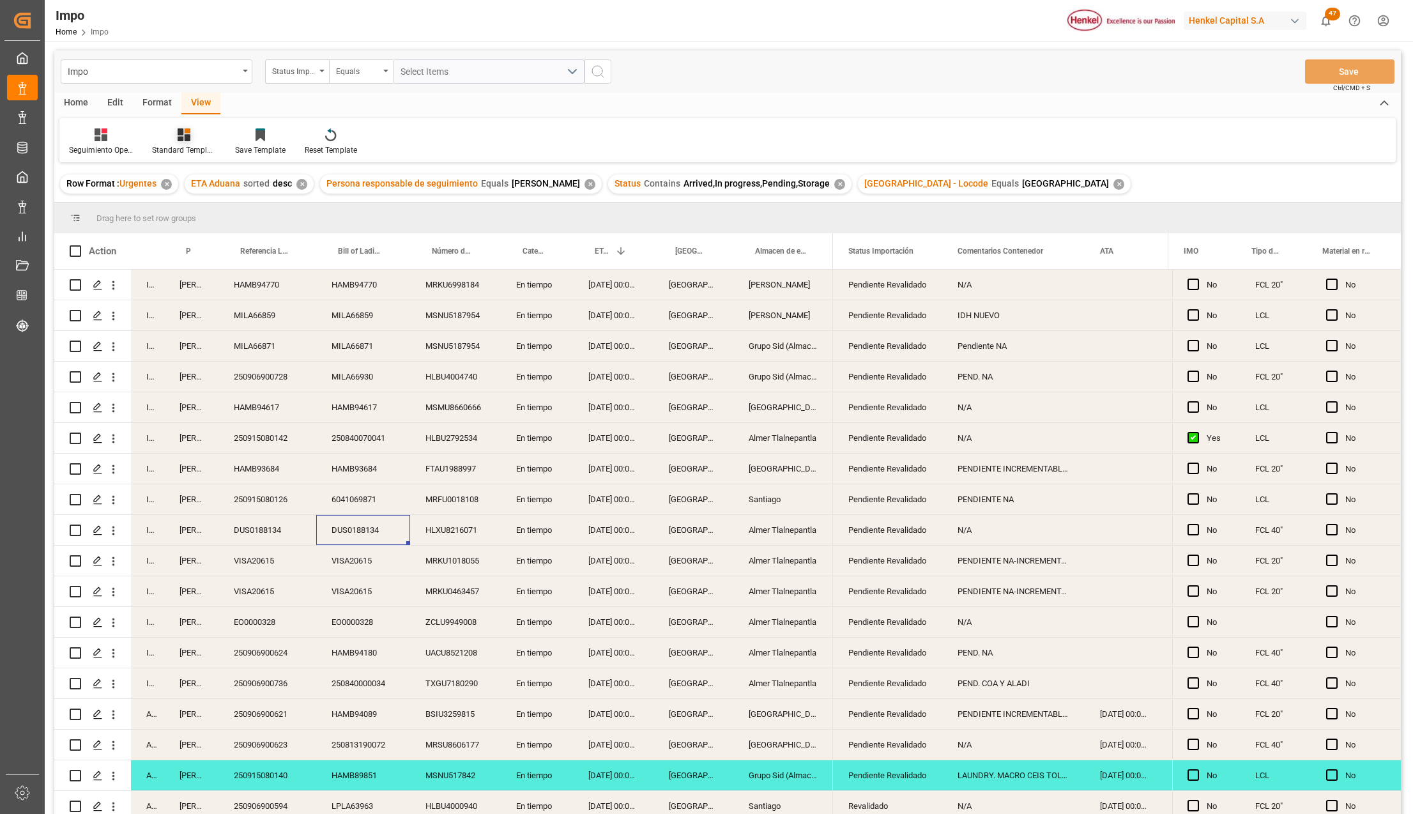
drag, startPoint x: 185, startPoint y: 129, endPoint x: 183, endPoint y: 136, distance: 7.3
click at [185, 129] on icon at bounding box center [188, 130] width 6 height 5
click at [165, 100] on div "Format" at bounding box center [157, 104] width 49 height 22
click at [156, 141] on div at bounding box center [147, 134] width 42 height 13
click at [153, 184] on div "Estatus" at bounding box center [149, 180] width 31 height 13
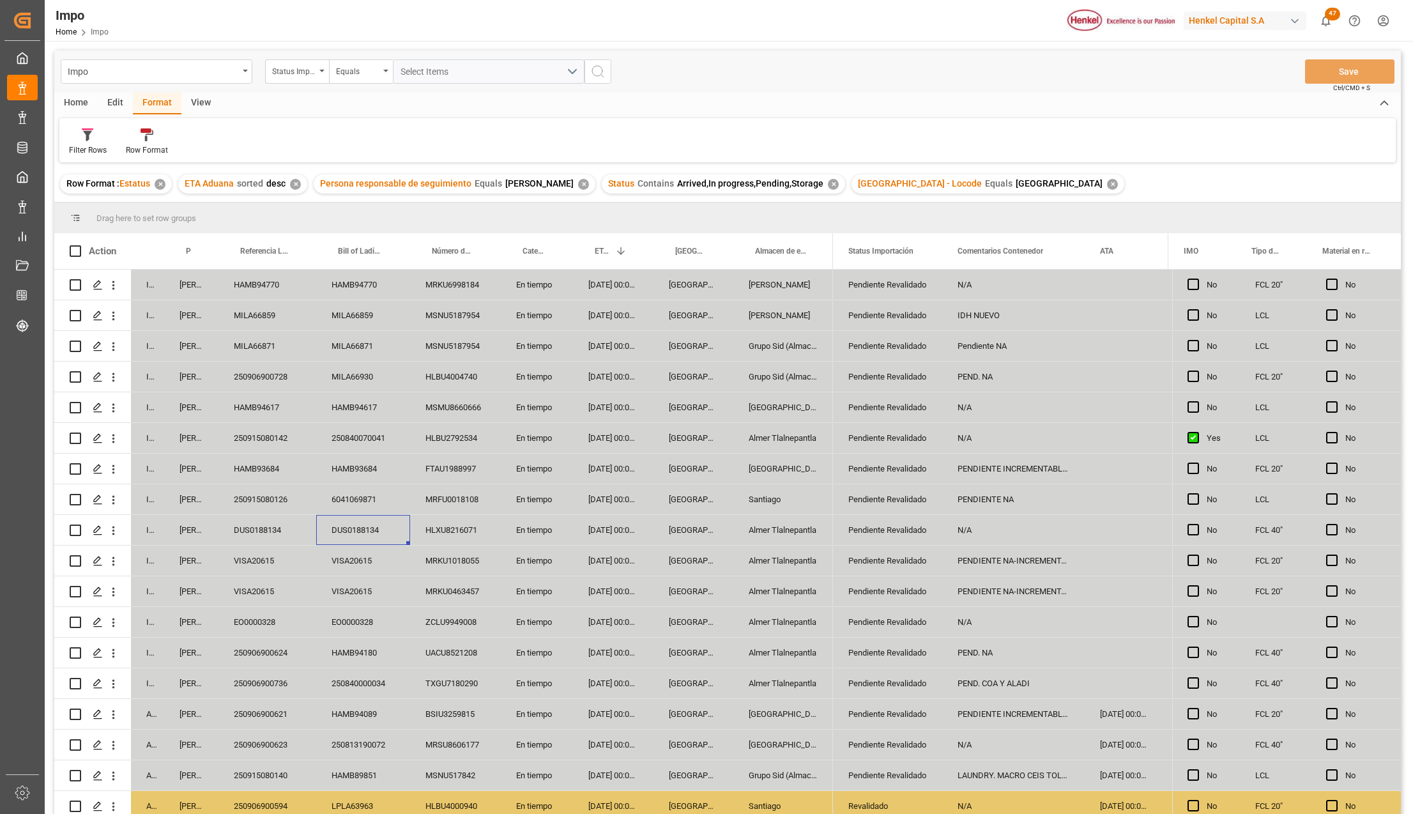
drag, startPoint x: 305, startPoint y: 471, endPoint x: 65, endPoint y: 346, distance: 271.7
click at [305, 471] on div "HAMB93684" at bounding box center [267, 468] width 98 height 30
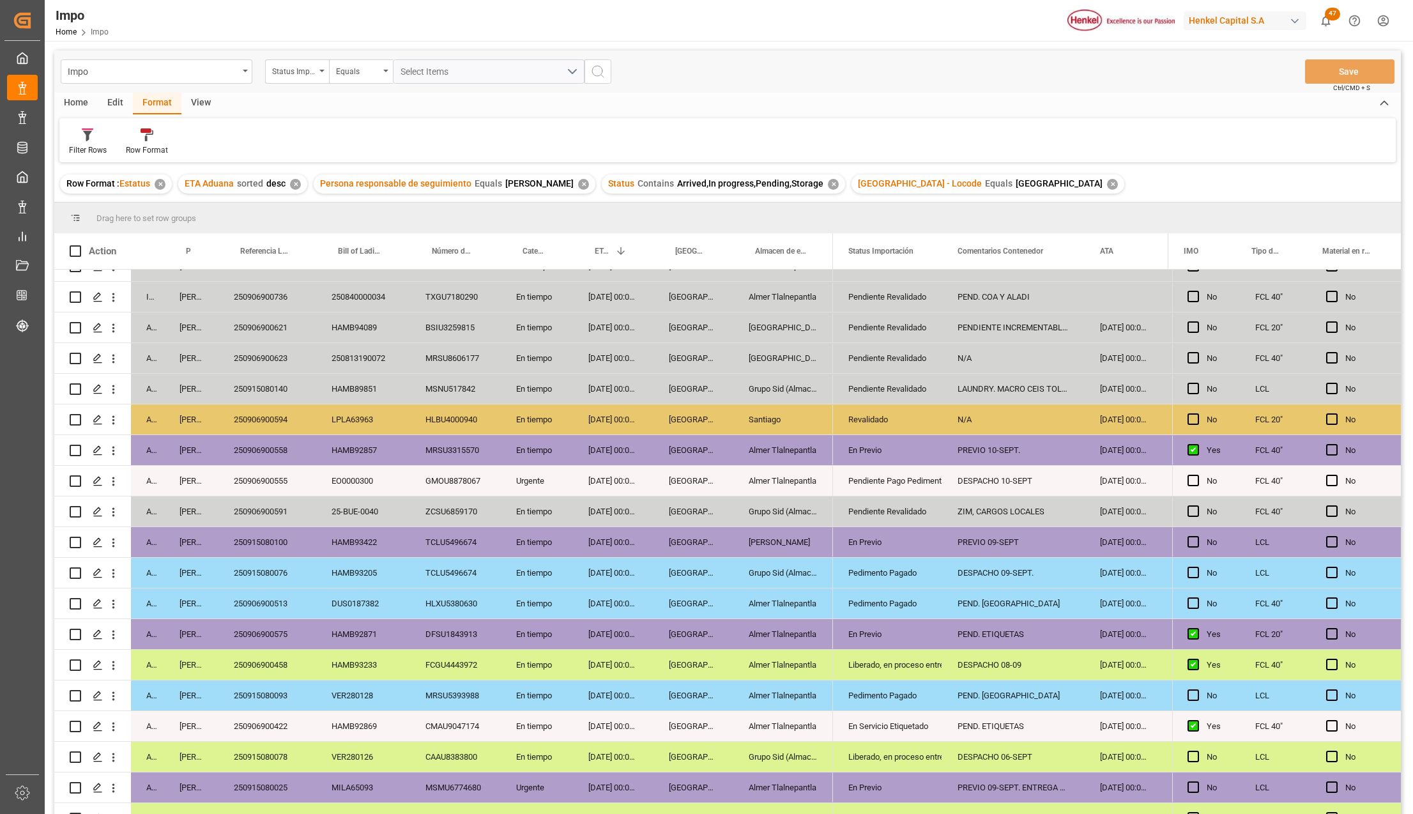
click at [982, 547] on div "PREVIO 09-SEPT" at bounding box center [1013, 542] width 142 height 30
click at [782, 538] on div "[PERSON_NAME]" at bounding box center [783, 542] width 100 height 30
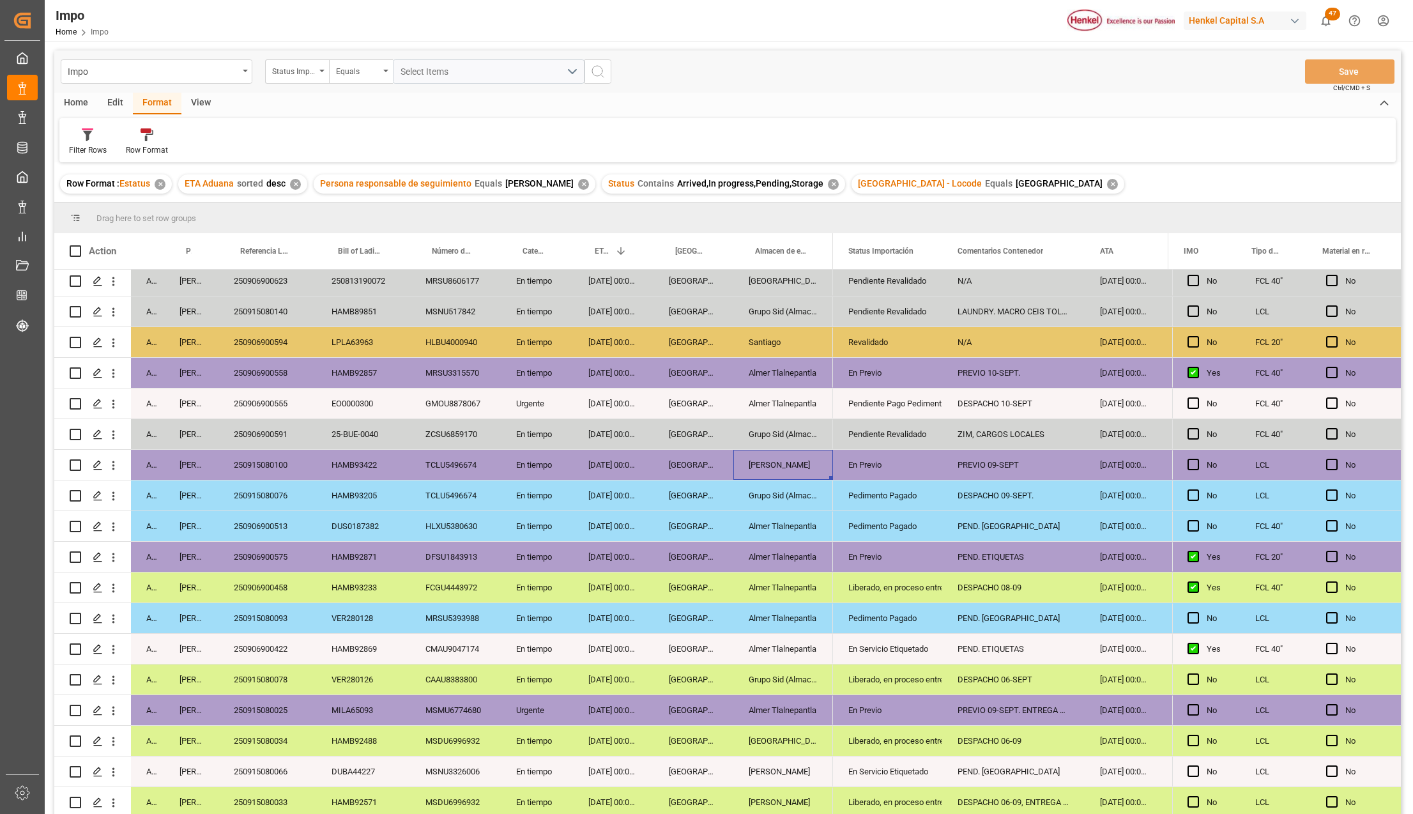
scroll to position [468, 0]
click at [114, 706] on icon "open menu" at bounding box center [113, 710] width 3 height 9
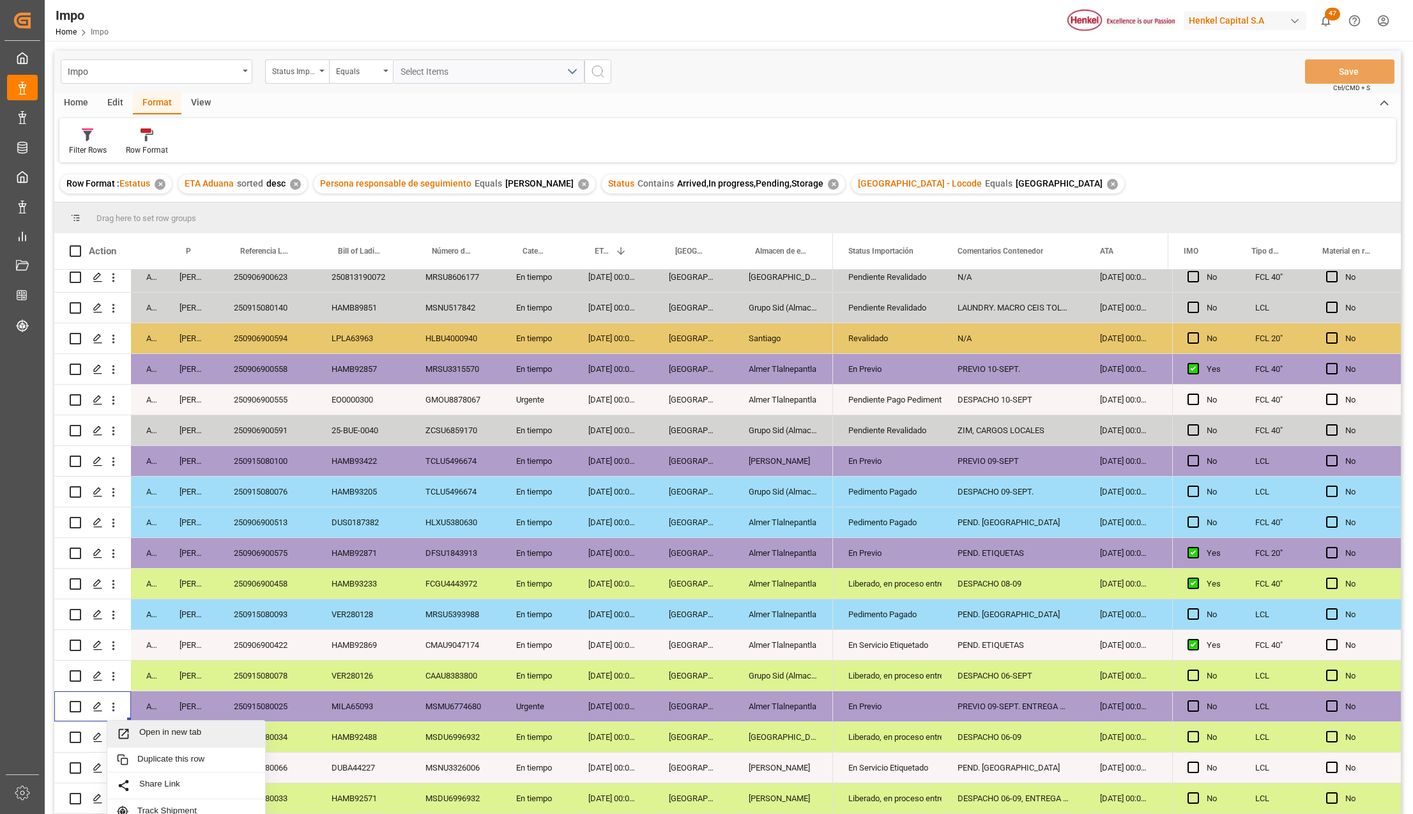
click at [143, 729] on span "Open in new tab" at bounding box center [197, 733] width 116 height 13
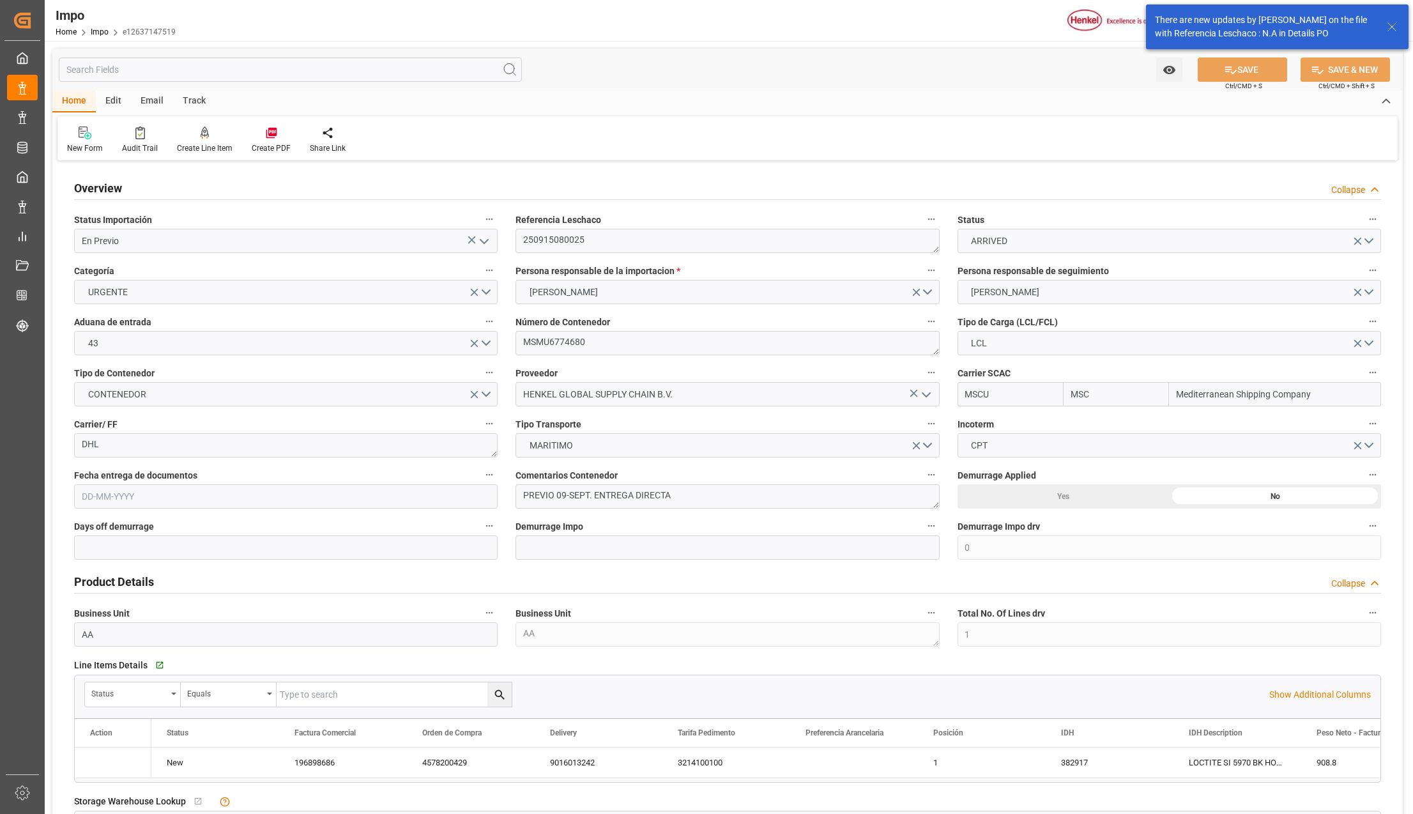
type input "MSC"
type input "Mediterranean Shipping Company"
type input "0"
type input "1"
type input "1.74"
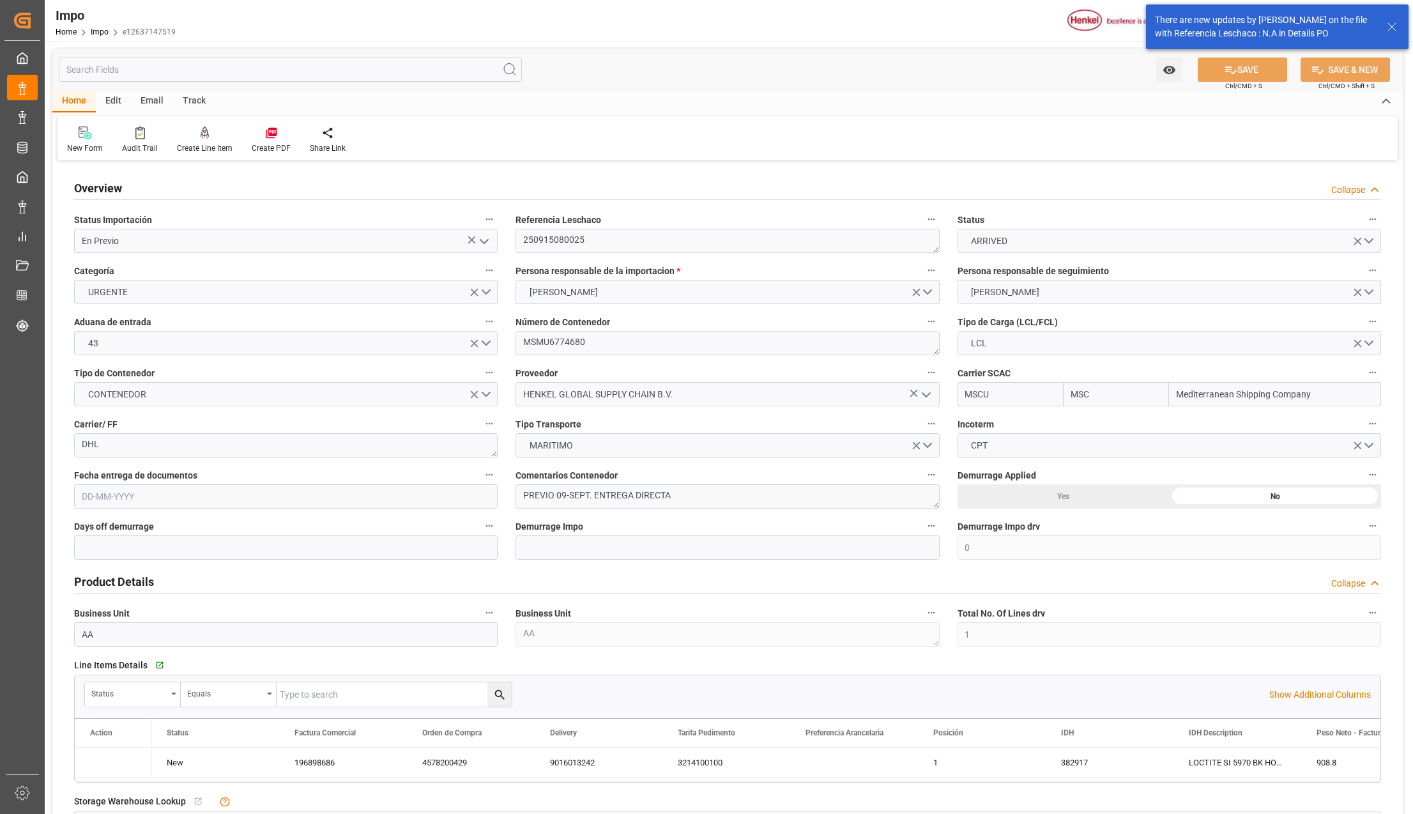
type input "2"
type input "[DATE]"
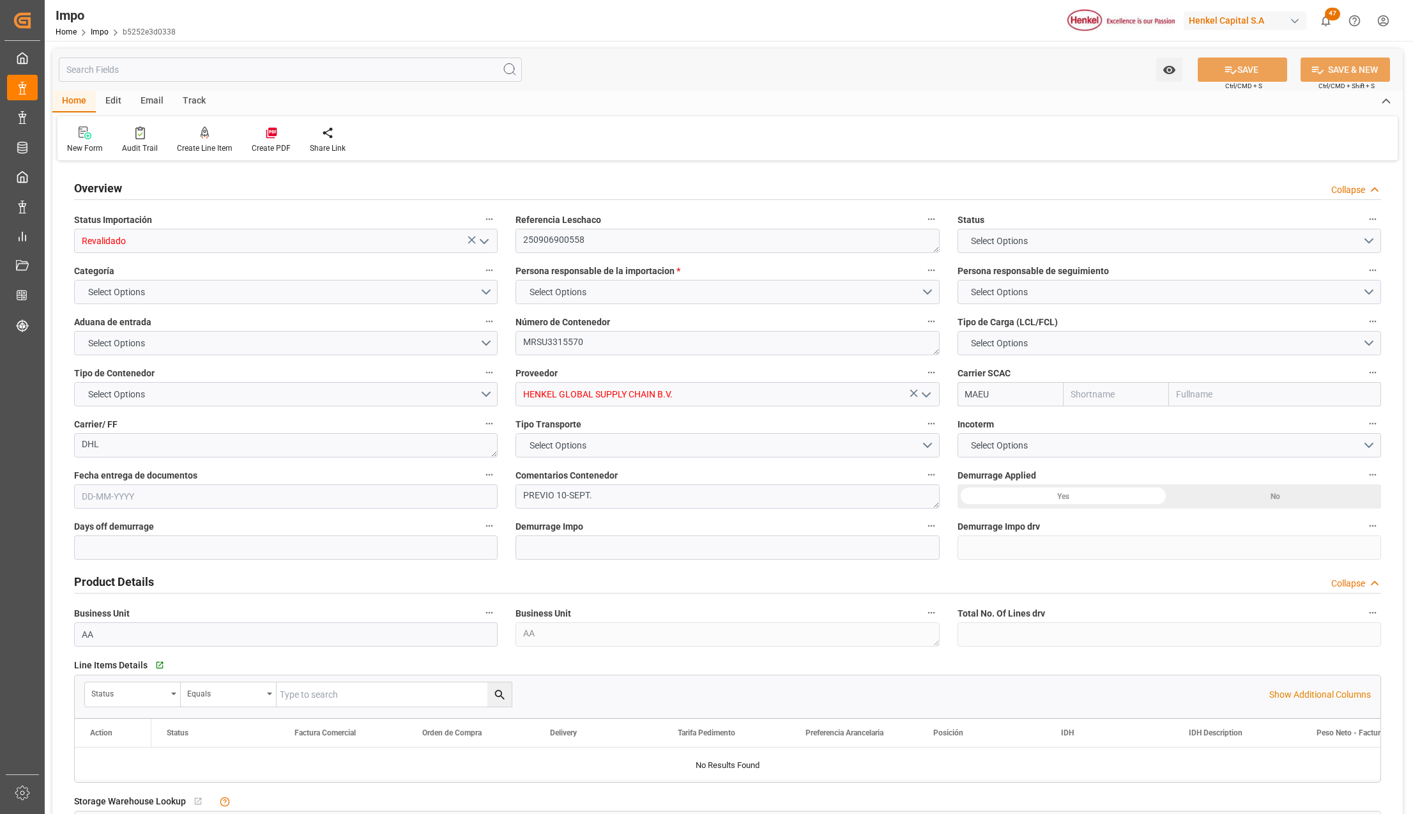
type input "Maersk"
type input "Maersk Line AS"
type input "1"
type input "50"
type input "19"
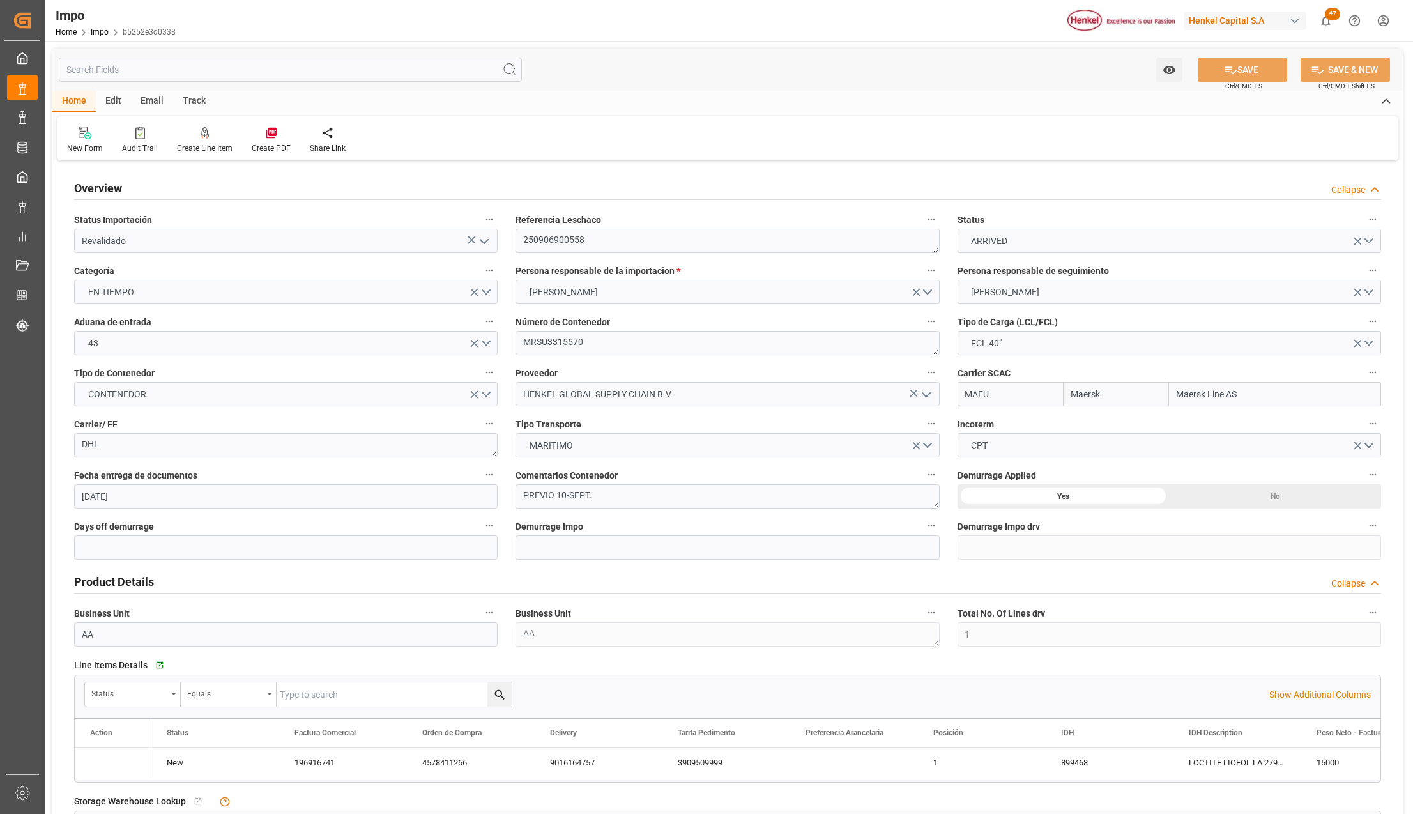
type input "[DATE]"
click at [480, 240] on polyline "open menu" at bounding box center [484, 242] width 8 height 4
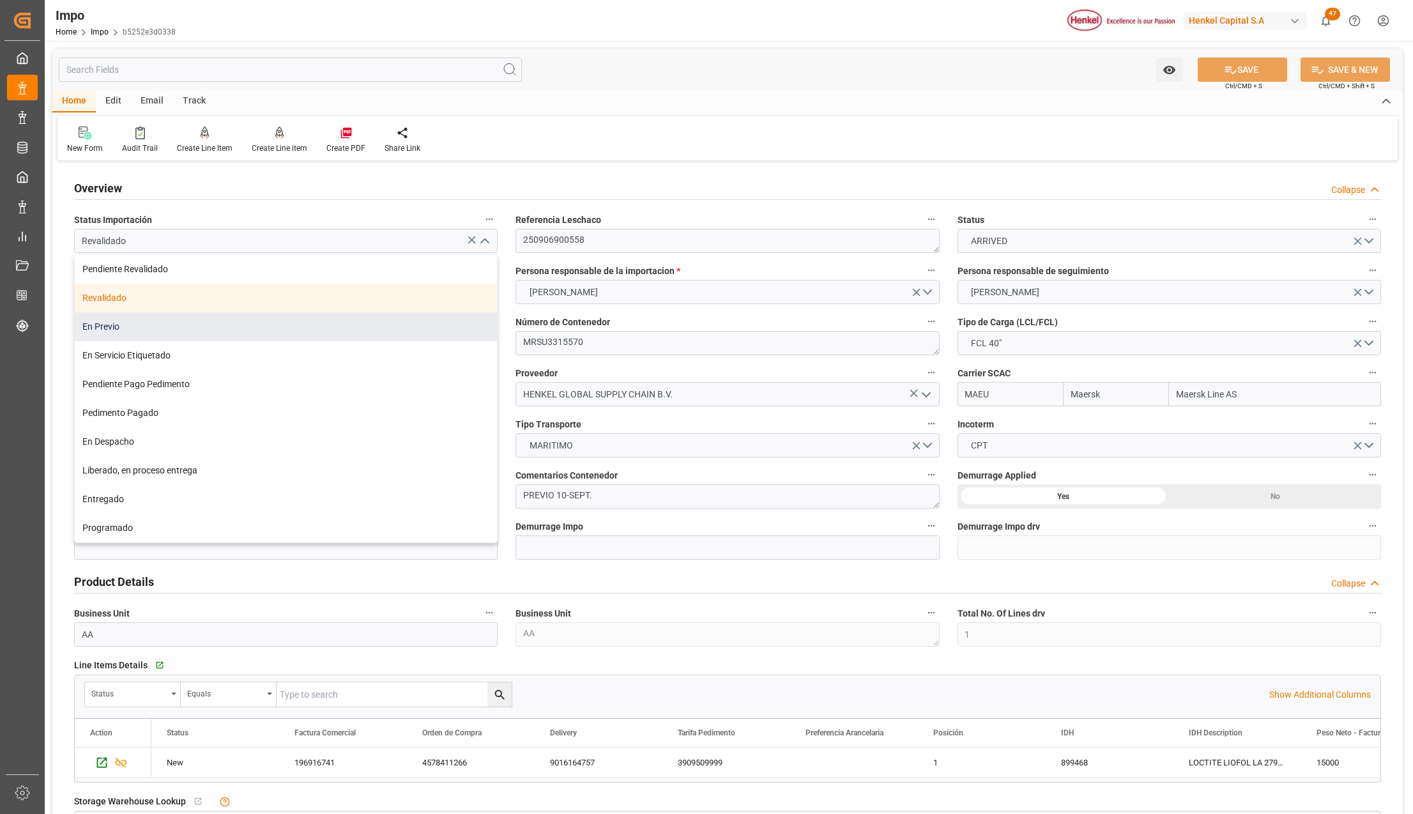
click at [128, 318] on div "En Previo" at bounding box center [286, 326] width 422 height 29
type input "En Previo"
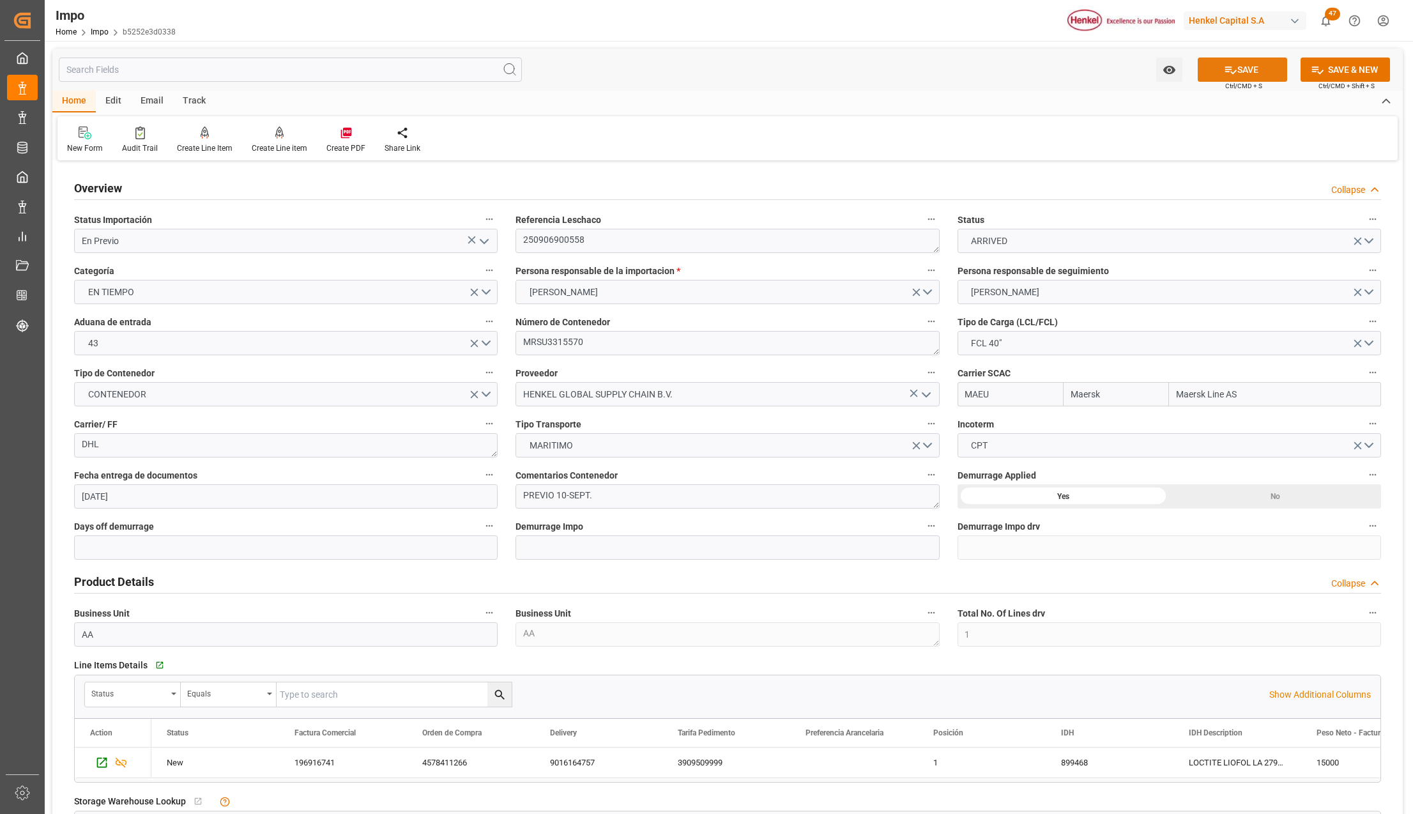
click at [1246, 77] on button "SAVE" at bounding box center [1242, 69] width 89 height 24
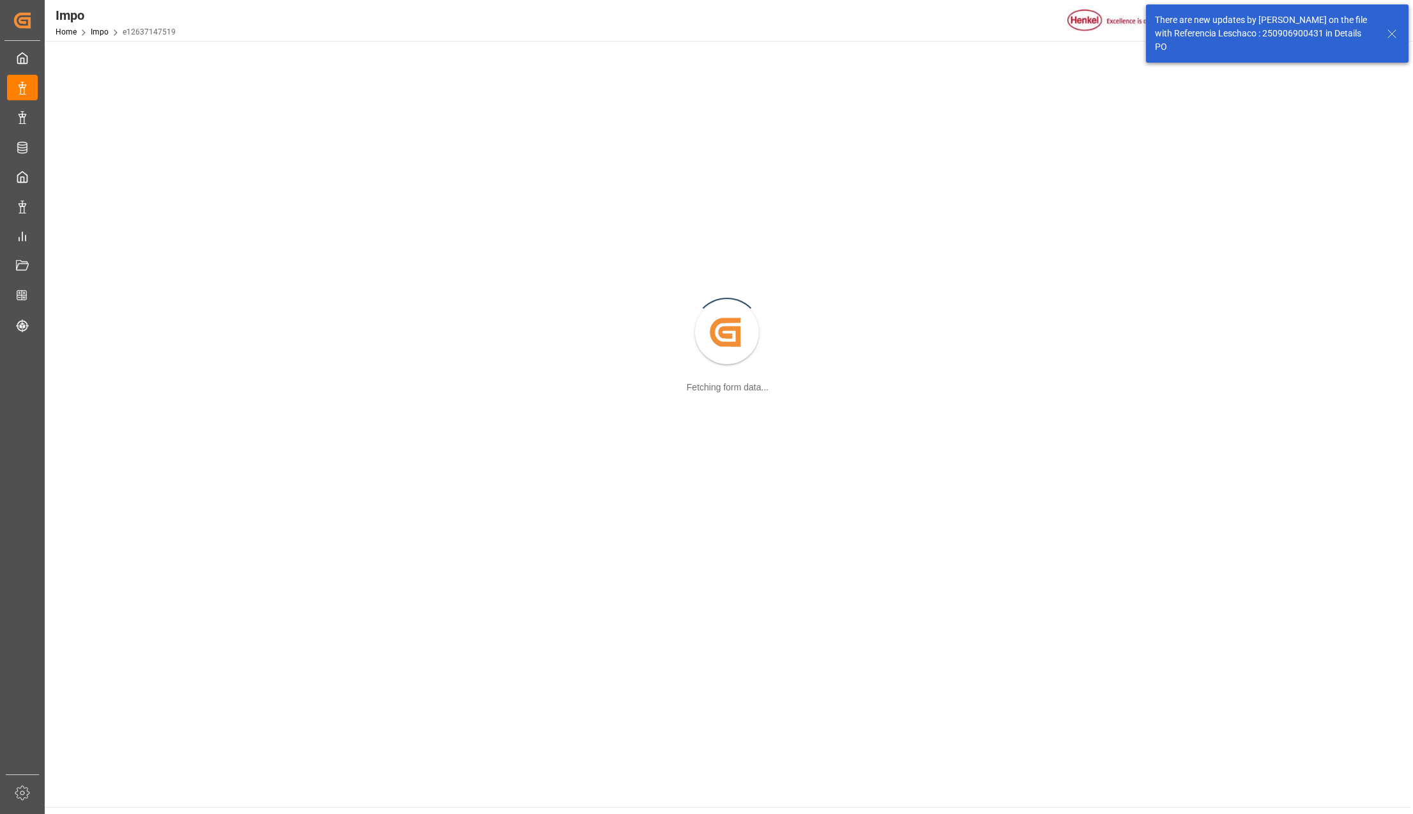
click at [1389, 30] on line at bounding box center [1392, 34] width 8 height 8
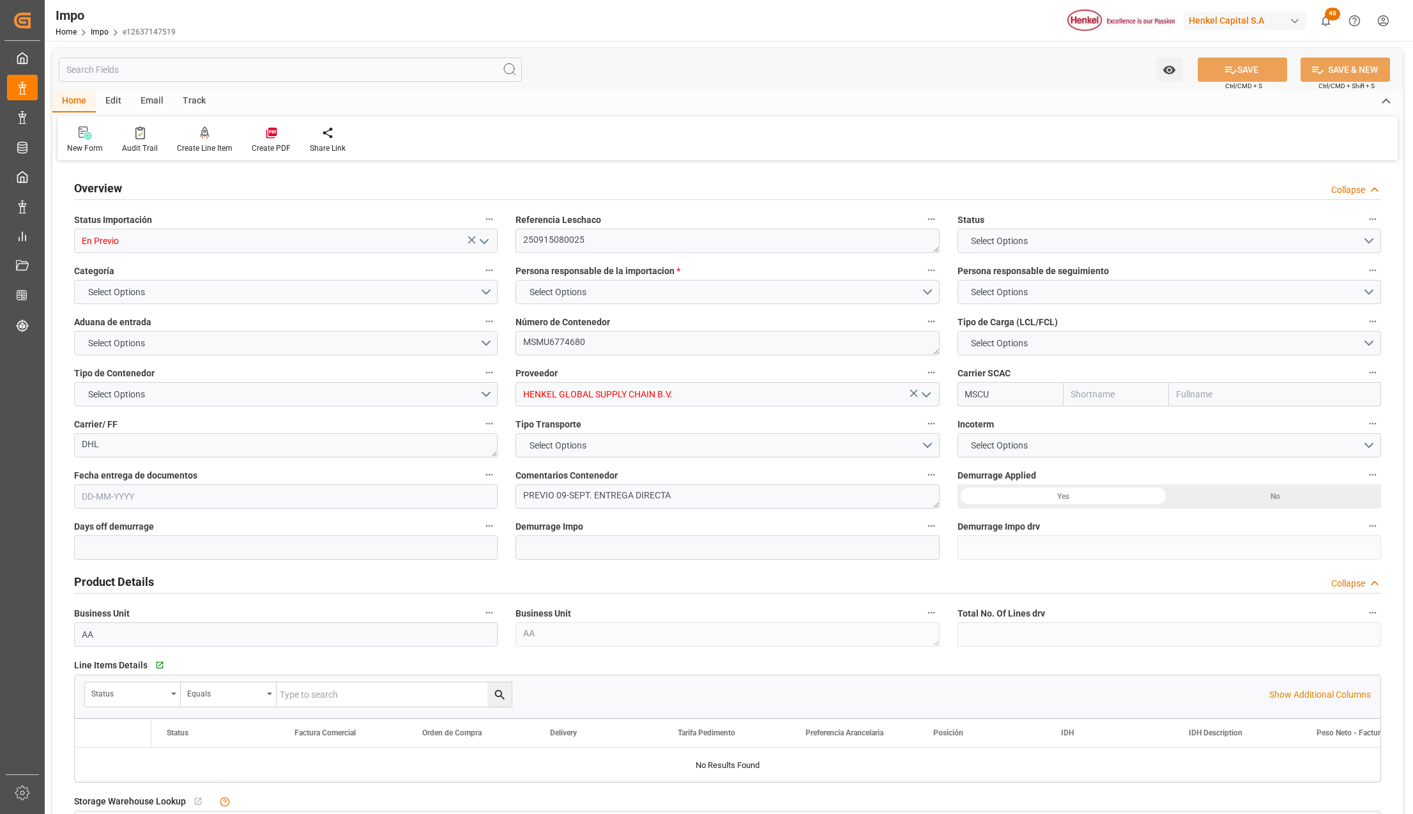
type input "MSC"
type input "Mediterranean Shipping Company"
type input "0"
type input "1"
type input "1.74"
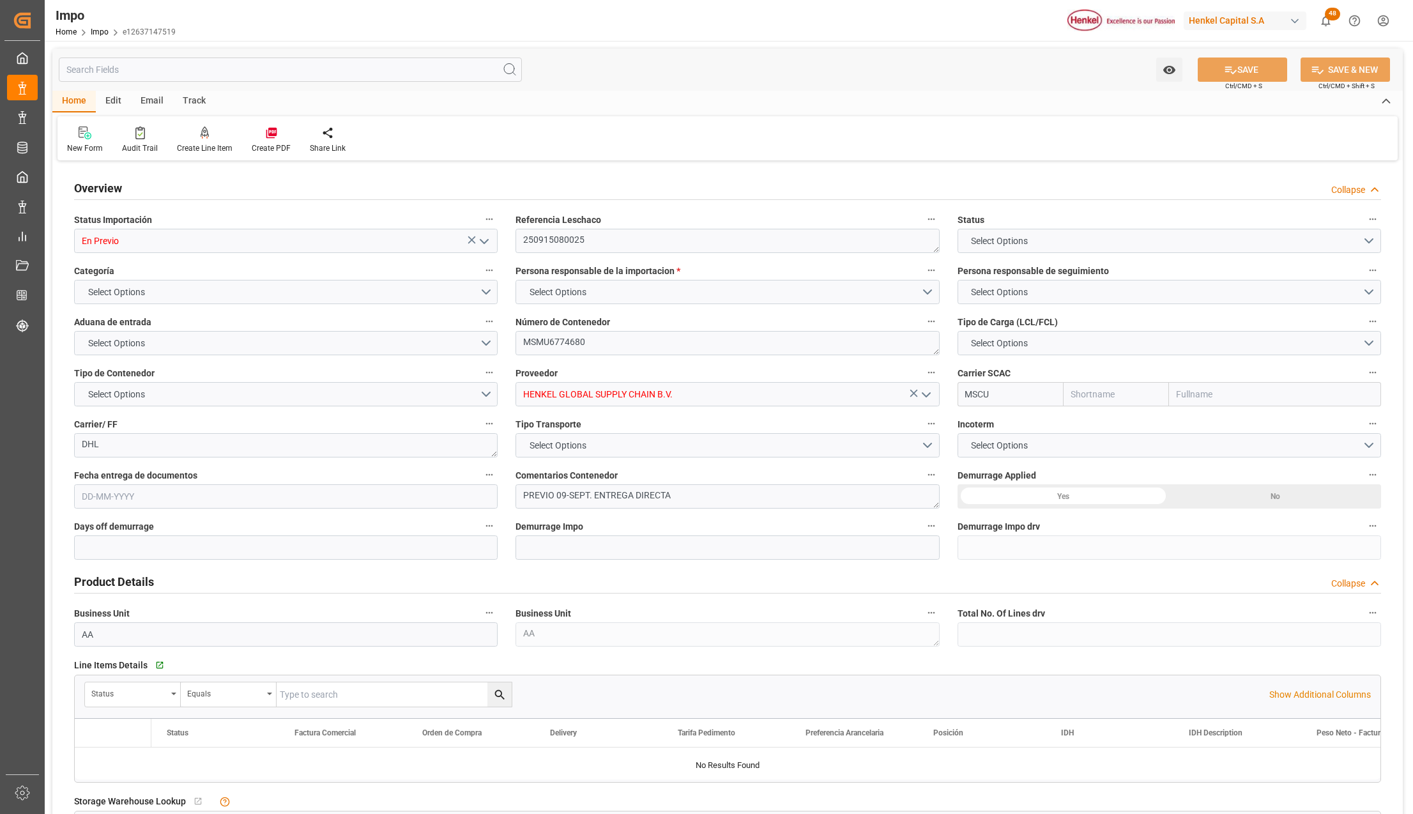
type input "2"
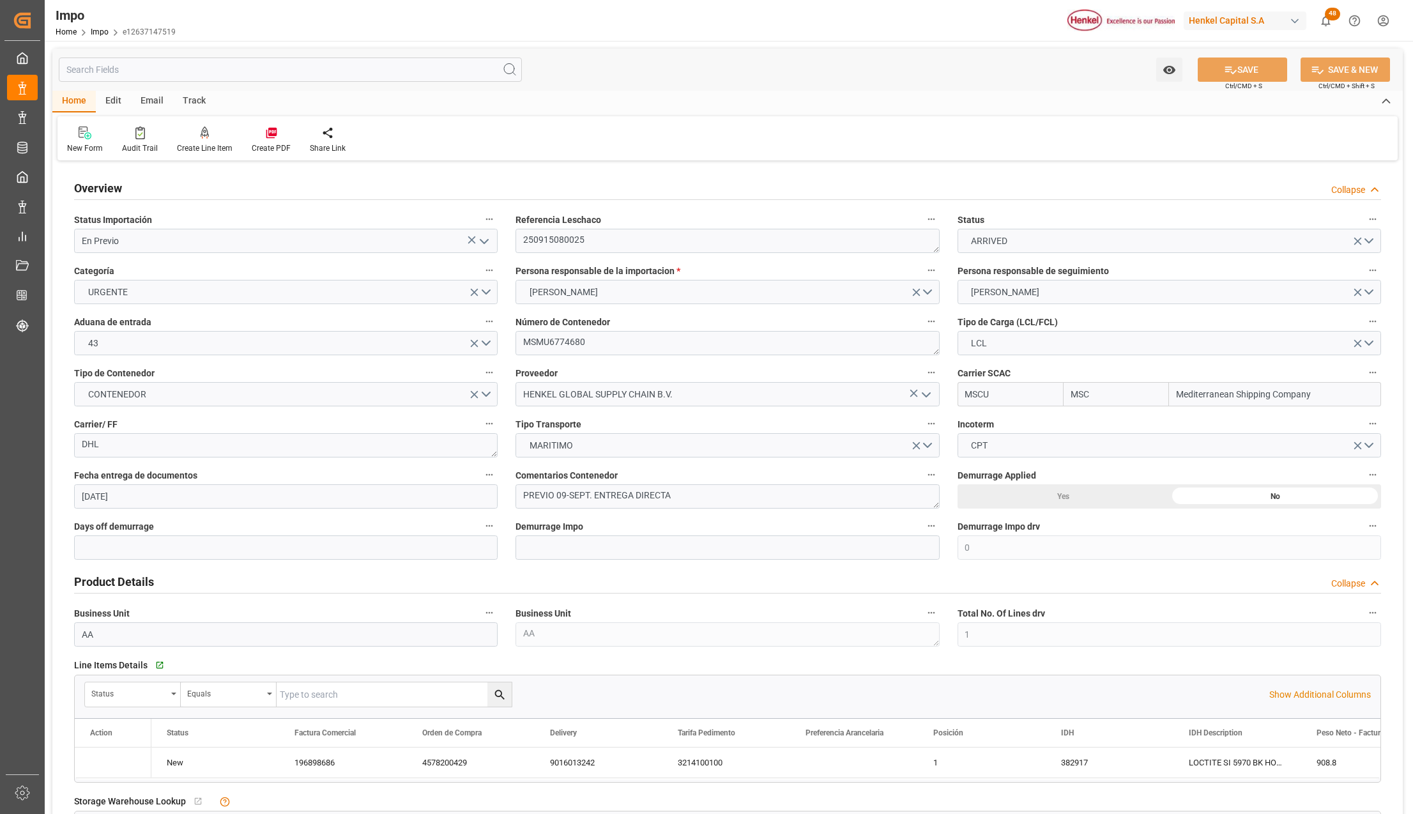
type input "07-08-2025"
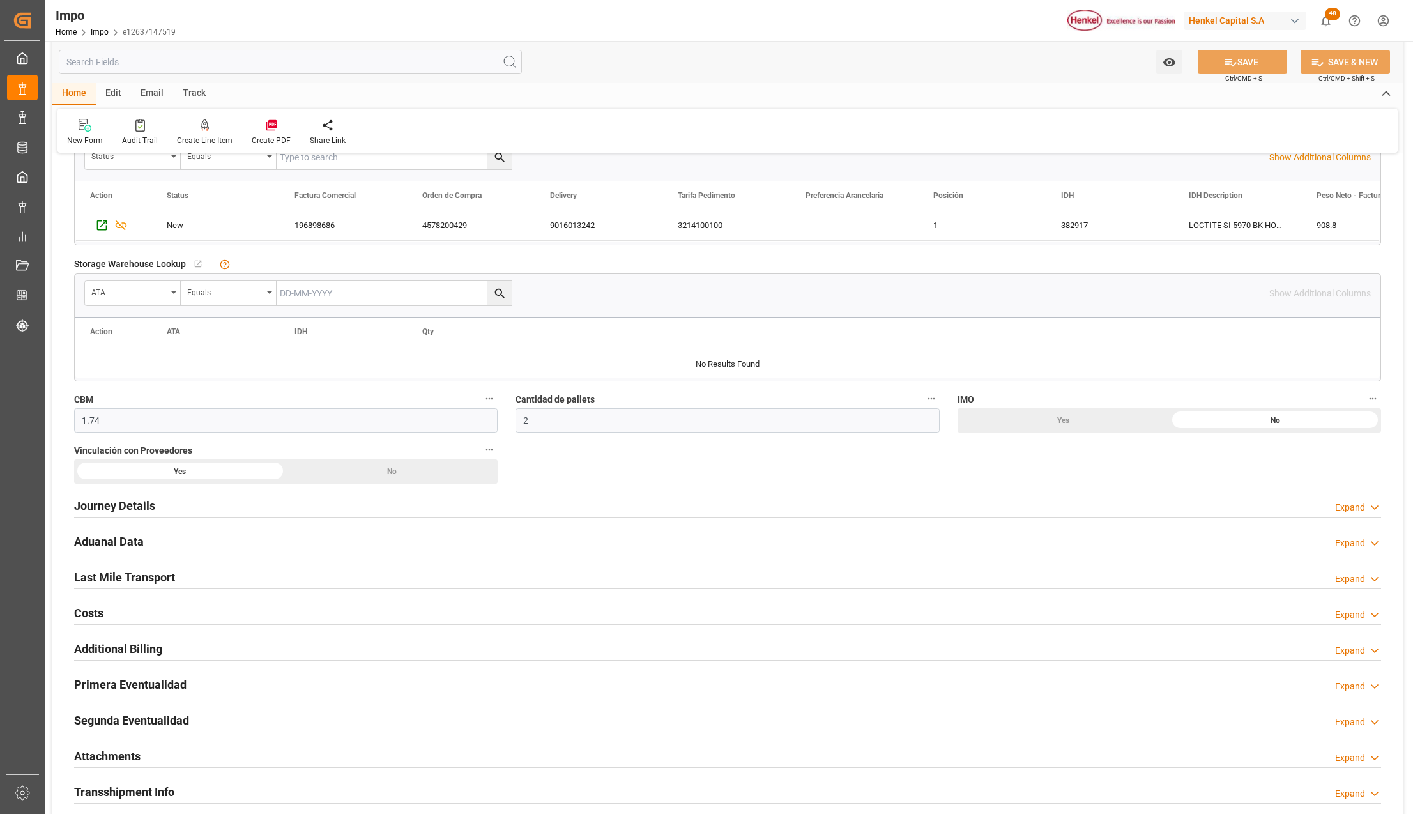
scroll to position [851, 0]
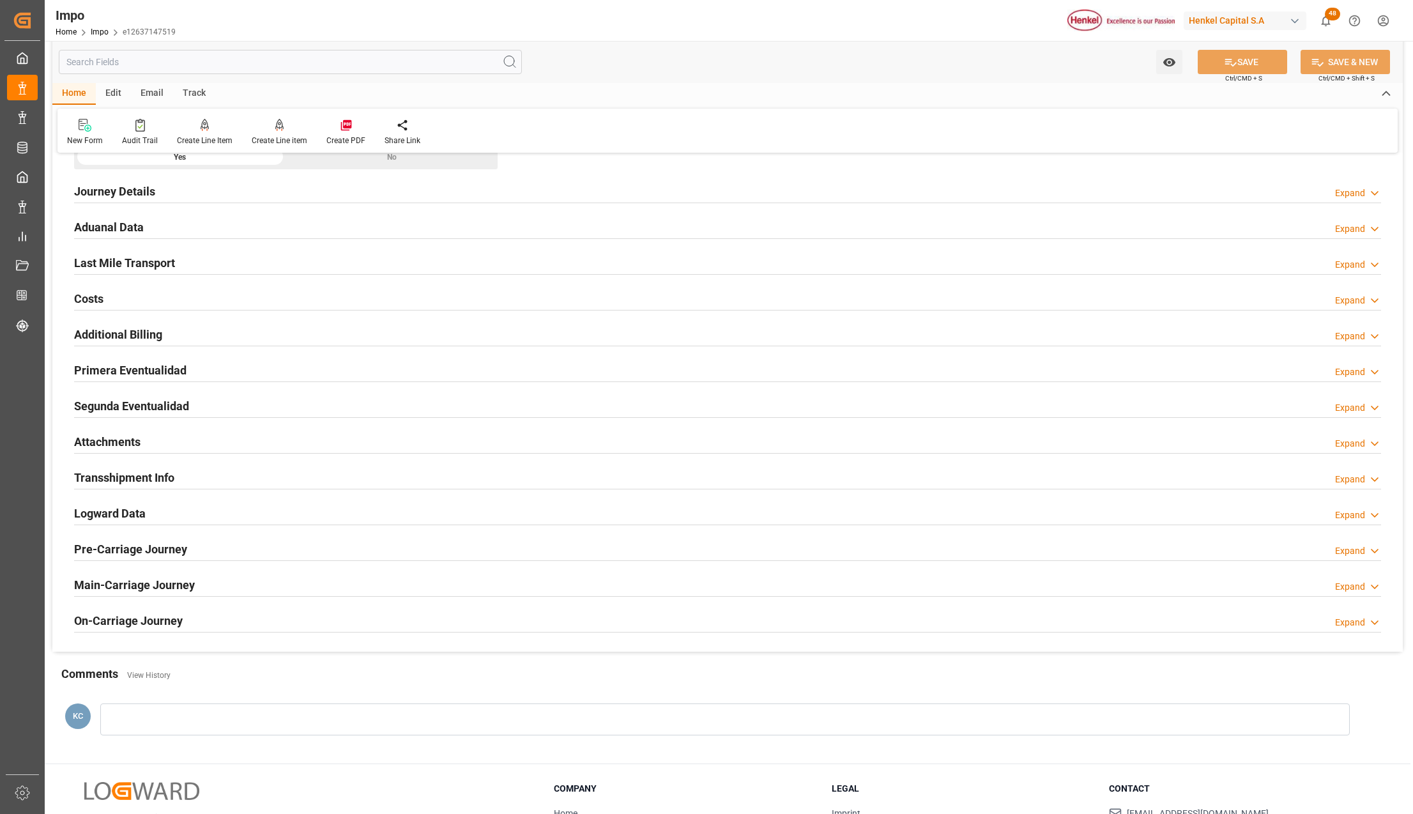
click at [102, 376] on h2 "Primera Eventualidad" at bounding box center [130, 370] width 112 height 17
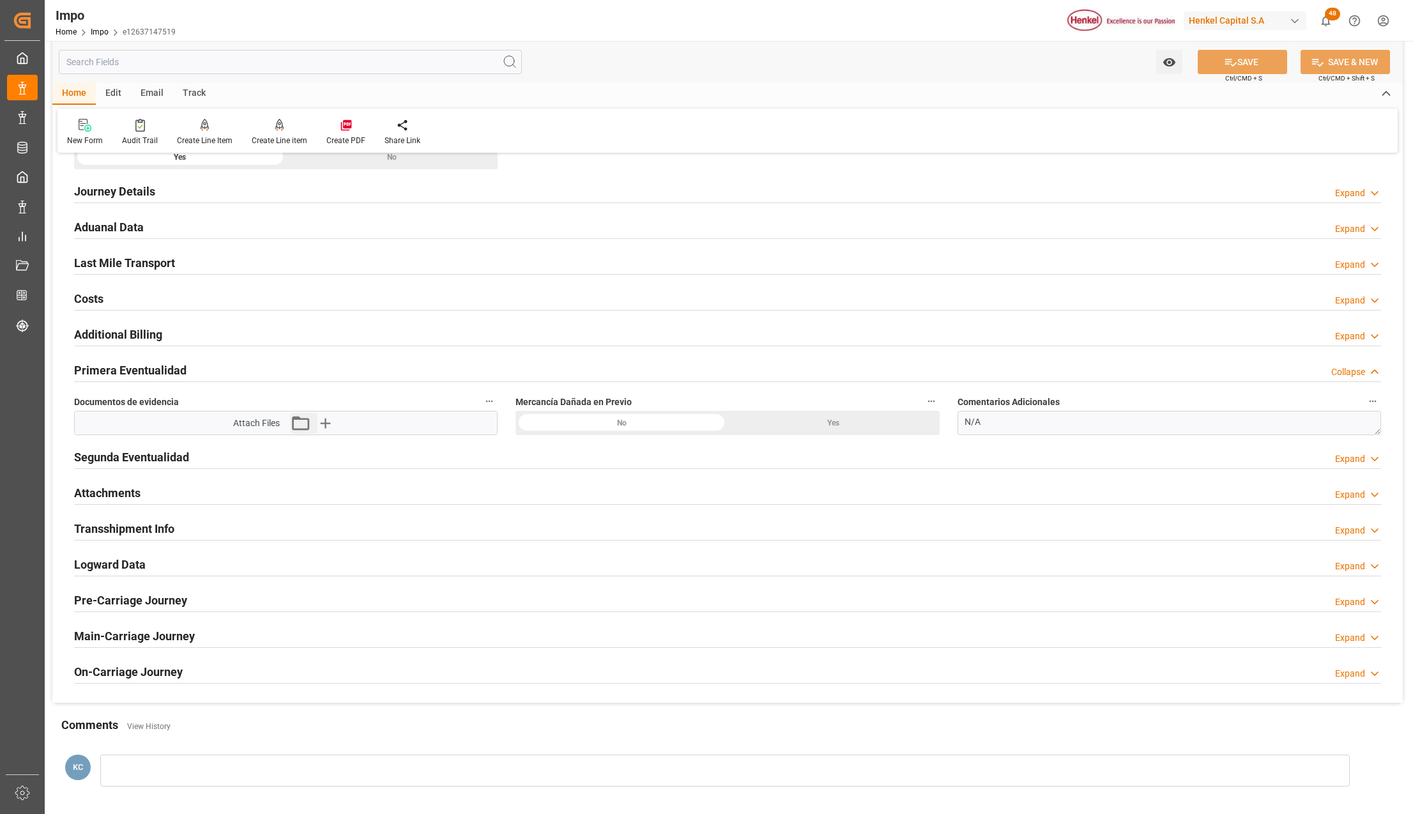
click at [314, 422] on button "Attach existing file" at bounding box center [303, 423] width 27 height 20
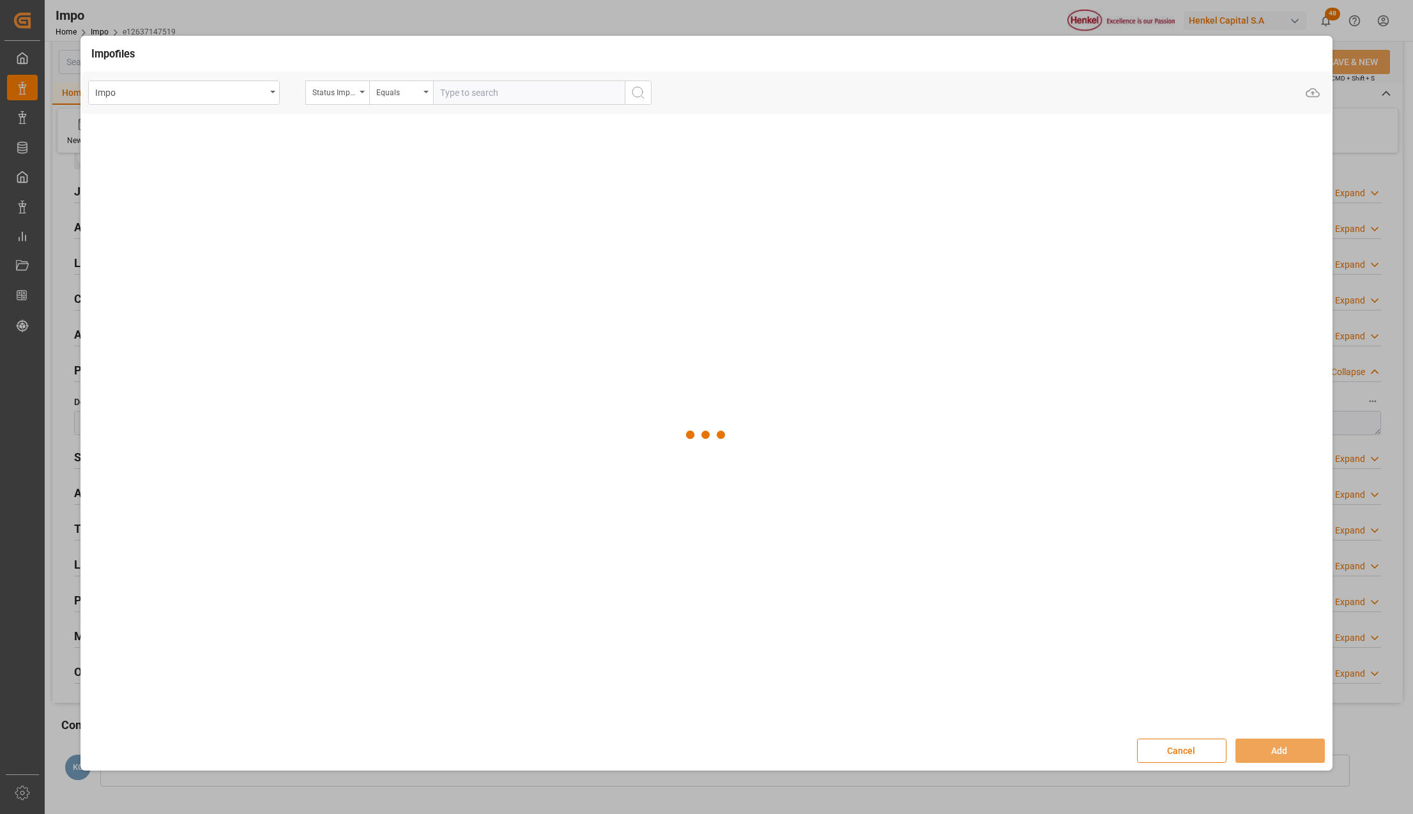
click at [1183, 754] on button "Cancel" at bounding box center [1181, 750] width 89 height 24
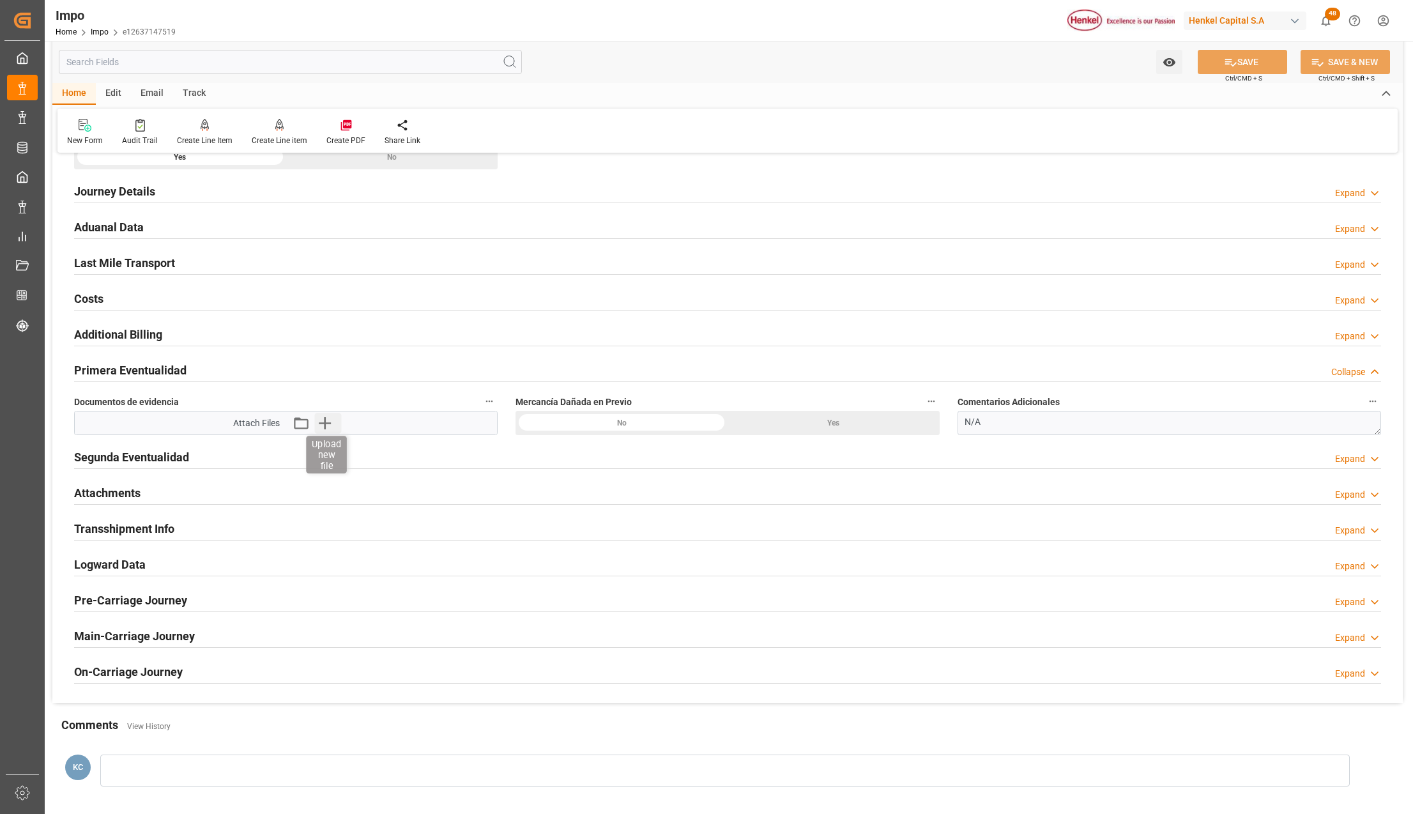
click at [317, 419] on icon "button" at bounding box center [324, 423] width 20 height 20
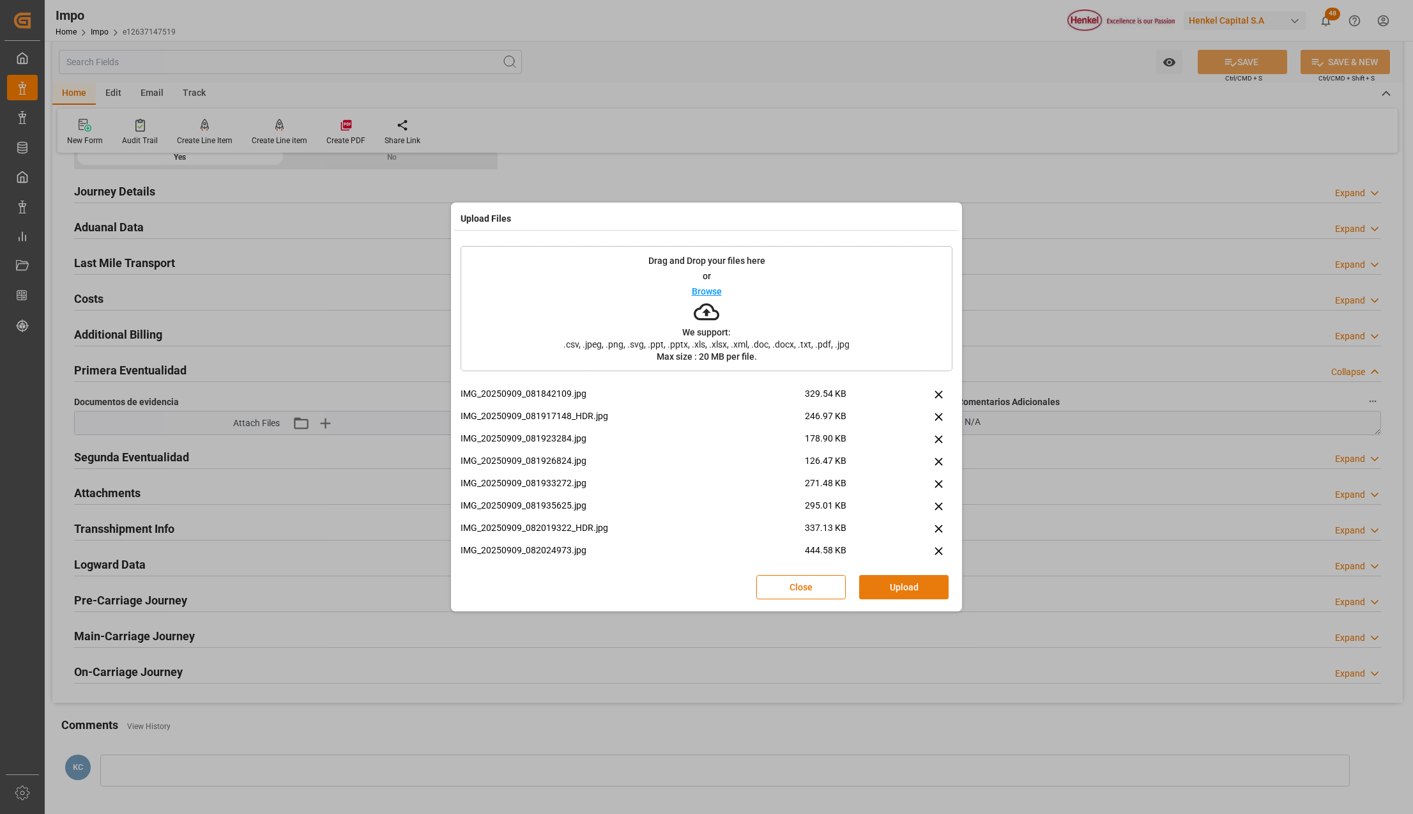
click at [882, 580] on button "Upload" at bounding box center [903, 587] width 89 height 24
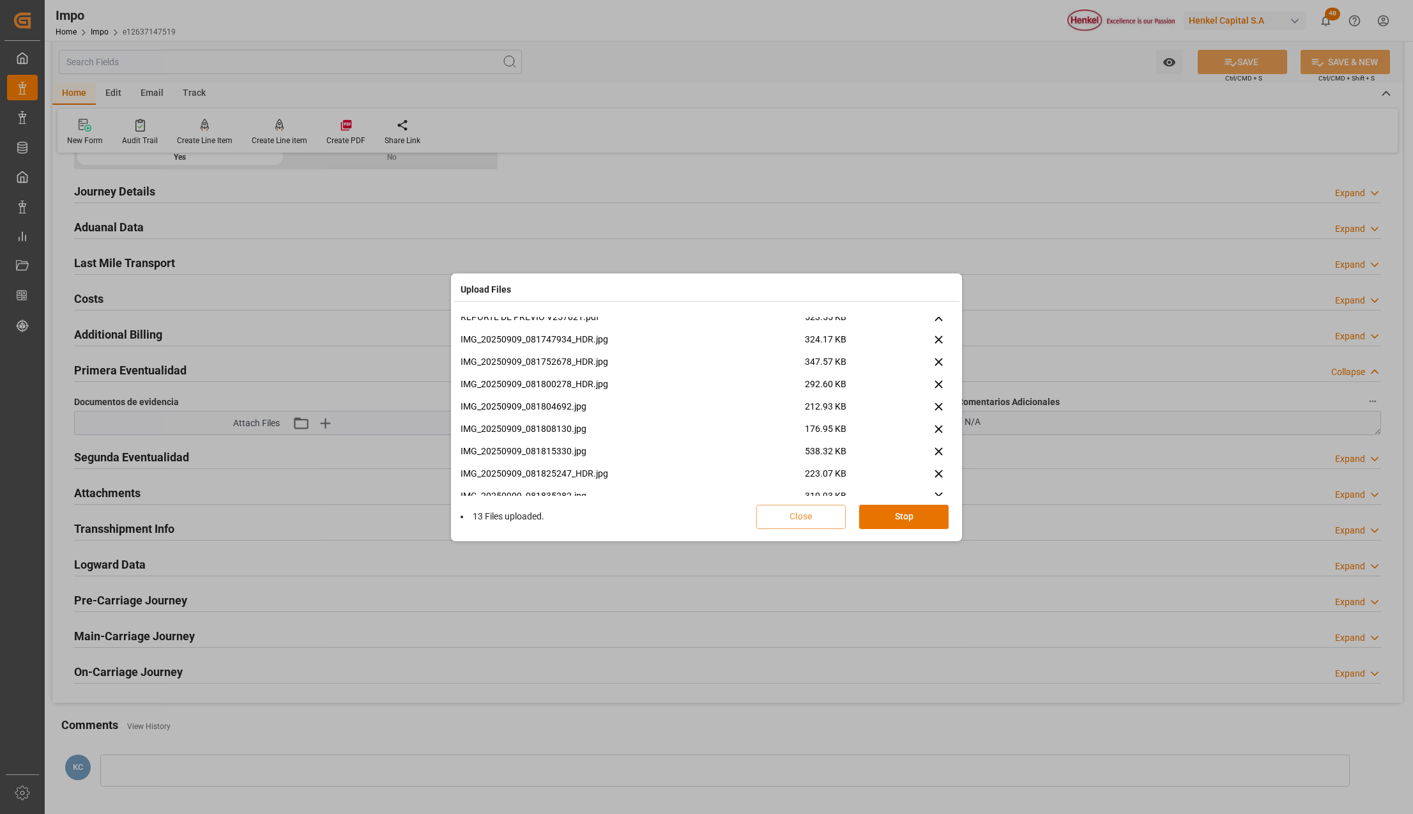
scroll to position [456, 0]
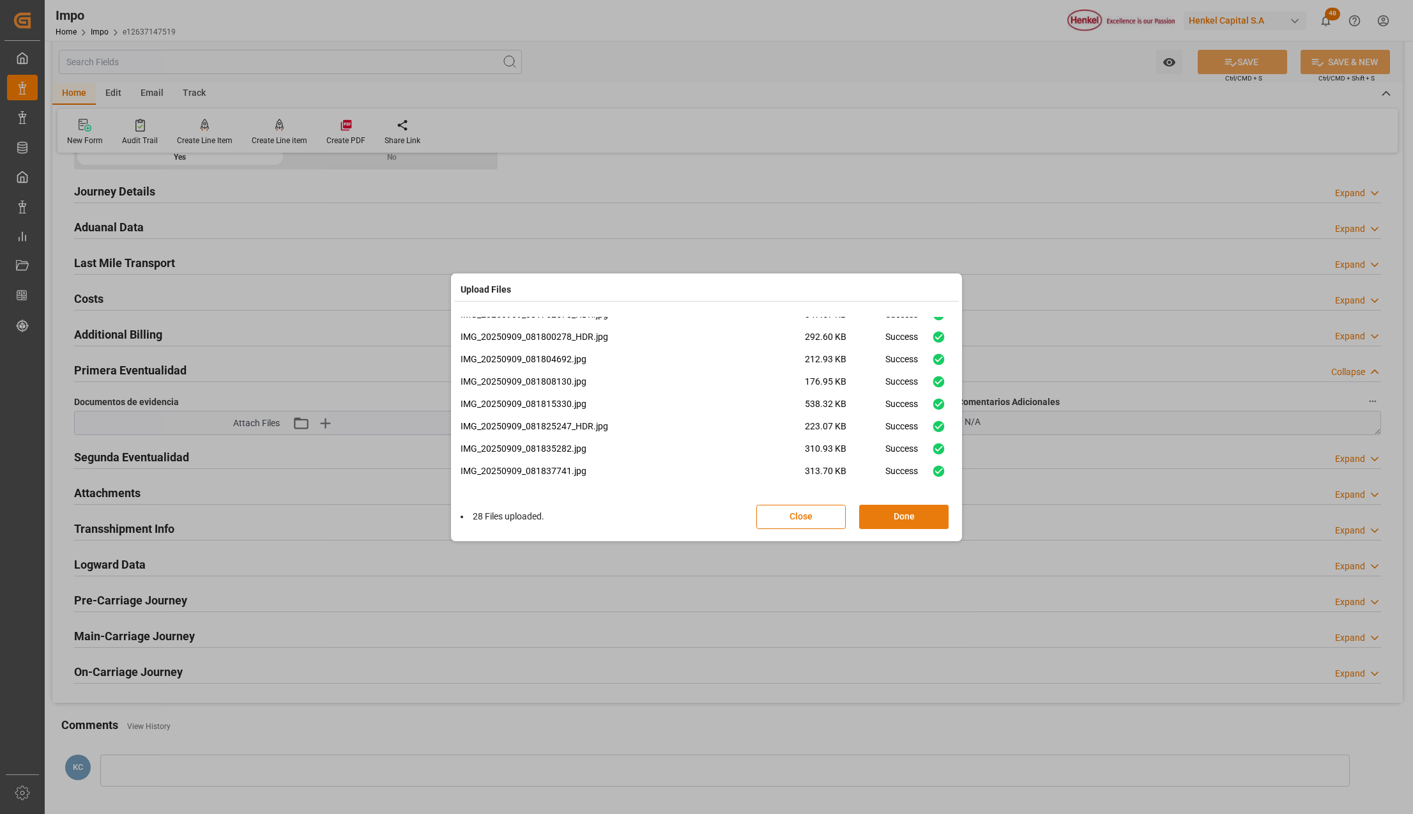
click at [924, 512] on button "Done" at bounding box center [903, 517] width 89 height 24
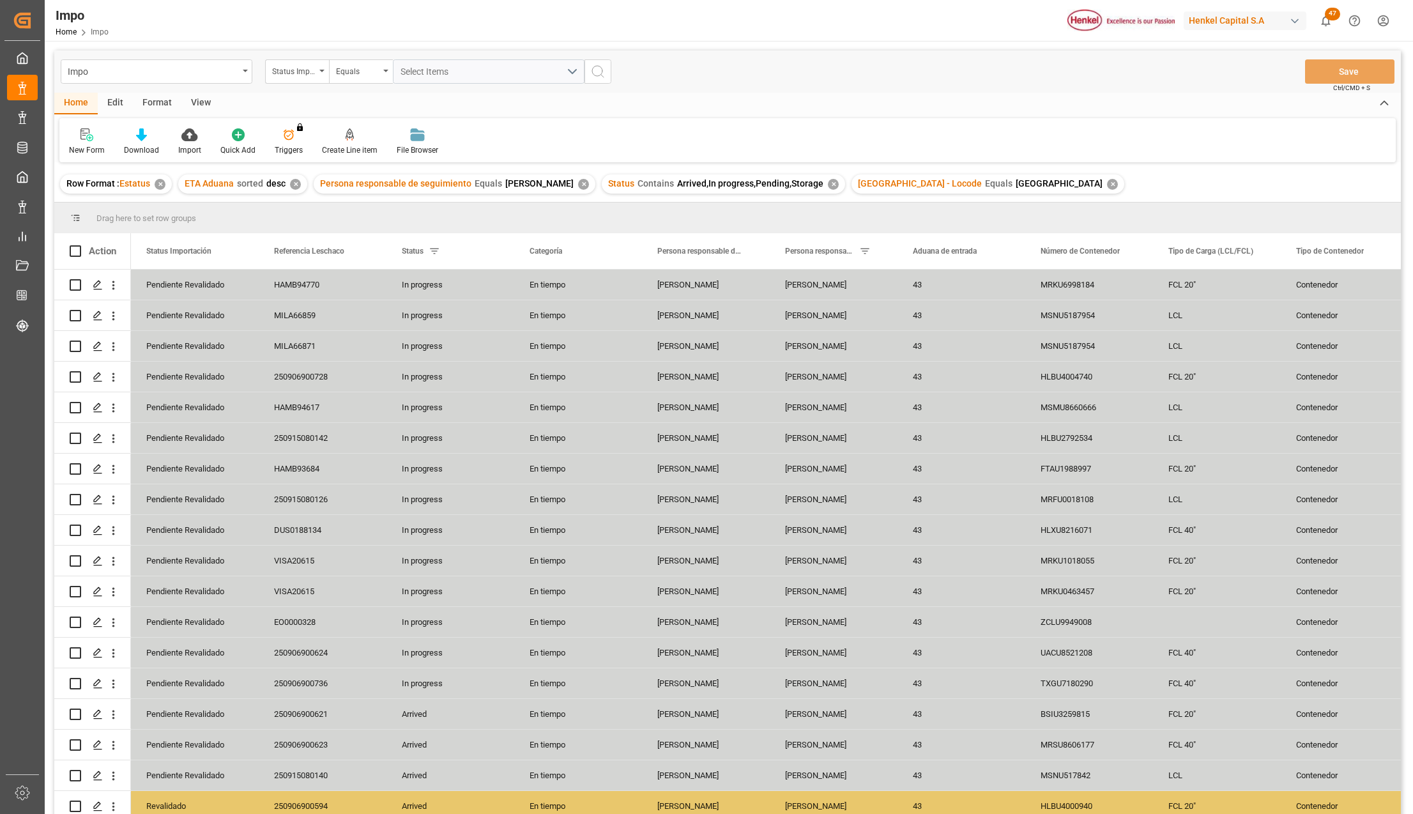
click at [197, 100] on div "View" at bounding box center [200, 104] width 39 height 22
click at [159, 100] on div "Format" at bounding box center [157, 104] width 49 height 22
click at [194, 100] on div "View" at bounding box center [200, 104] width 39 height 22
click at [151, 103] on div "Format" at bounding box center [157, 104] width 49 height 22
click at [207, 93] on div "View" at bounding box center [200, 104] width 39 height 22
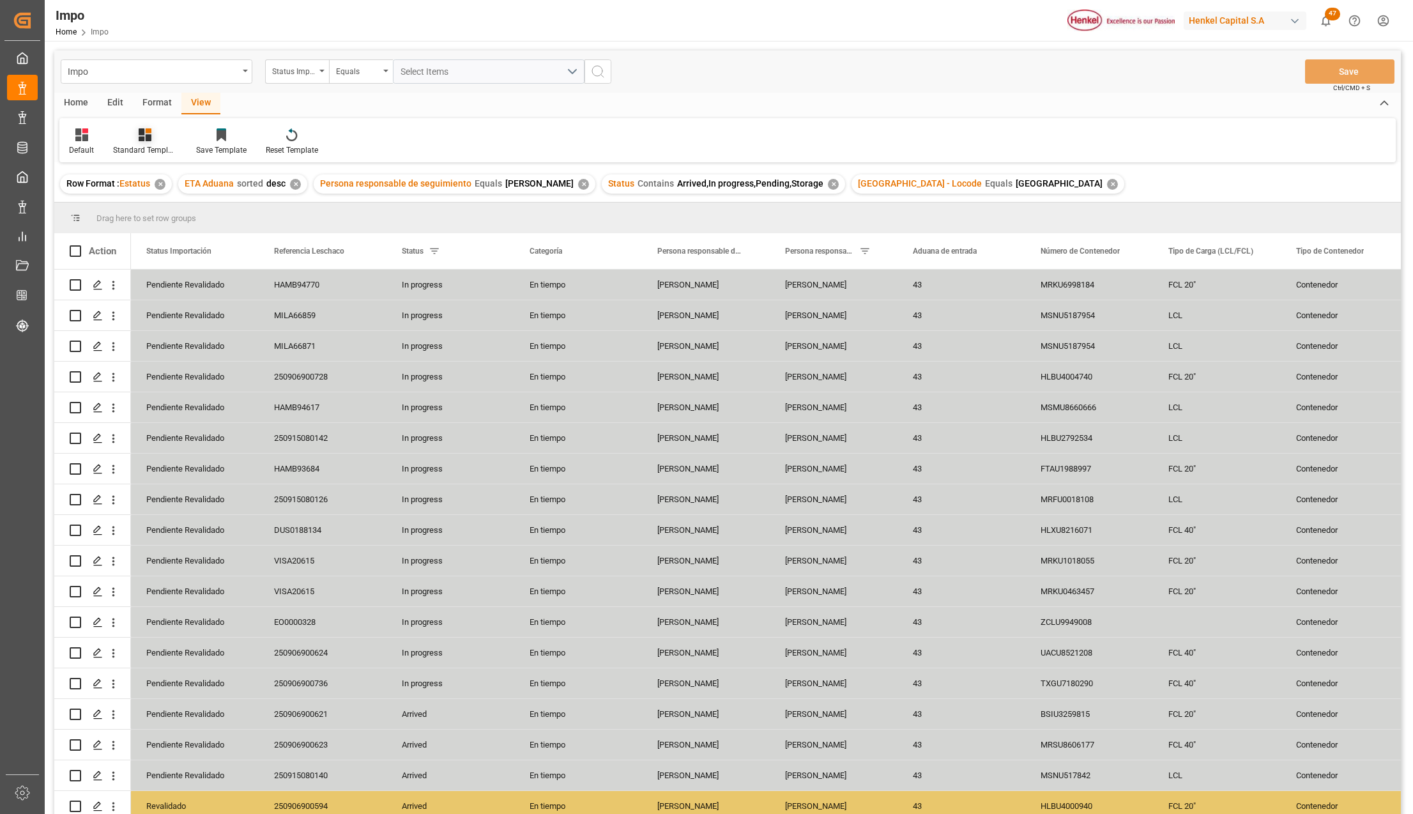
click at [156, 136] on div at bounding box center [145, 134] width 64 height 13
click at [159, 178] on div "Seguimiento Operativo" at bounding box center [179, 180] width 112 height 13
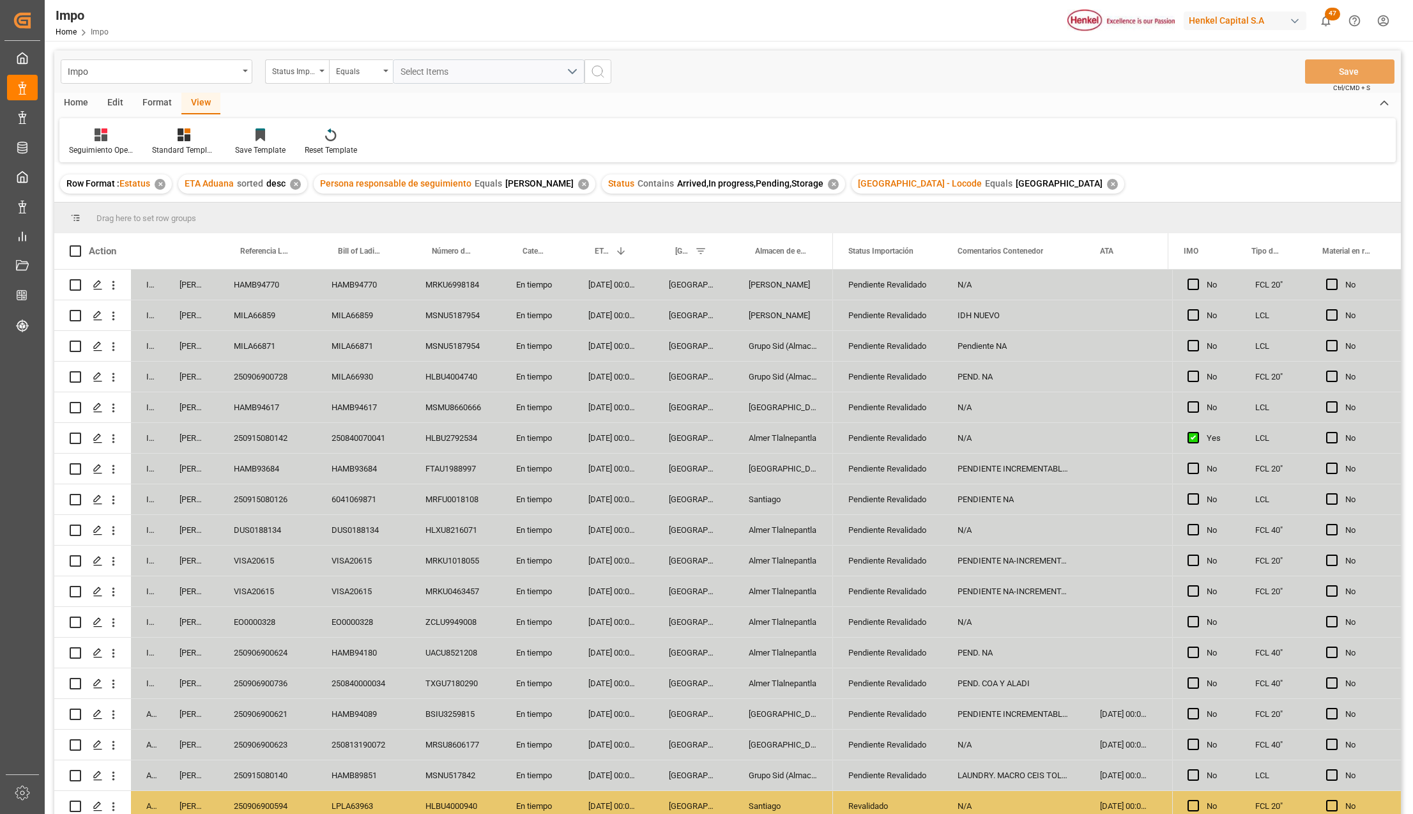
scroll to position [386, 0]
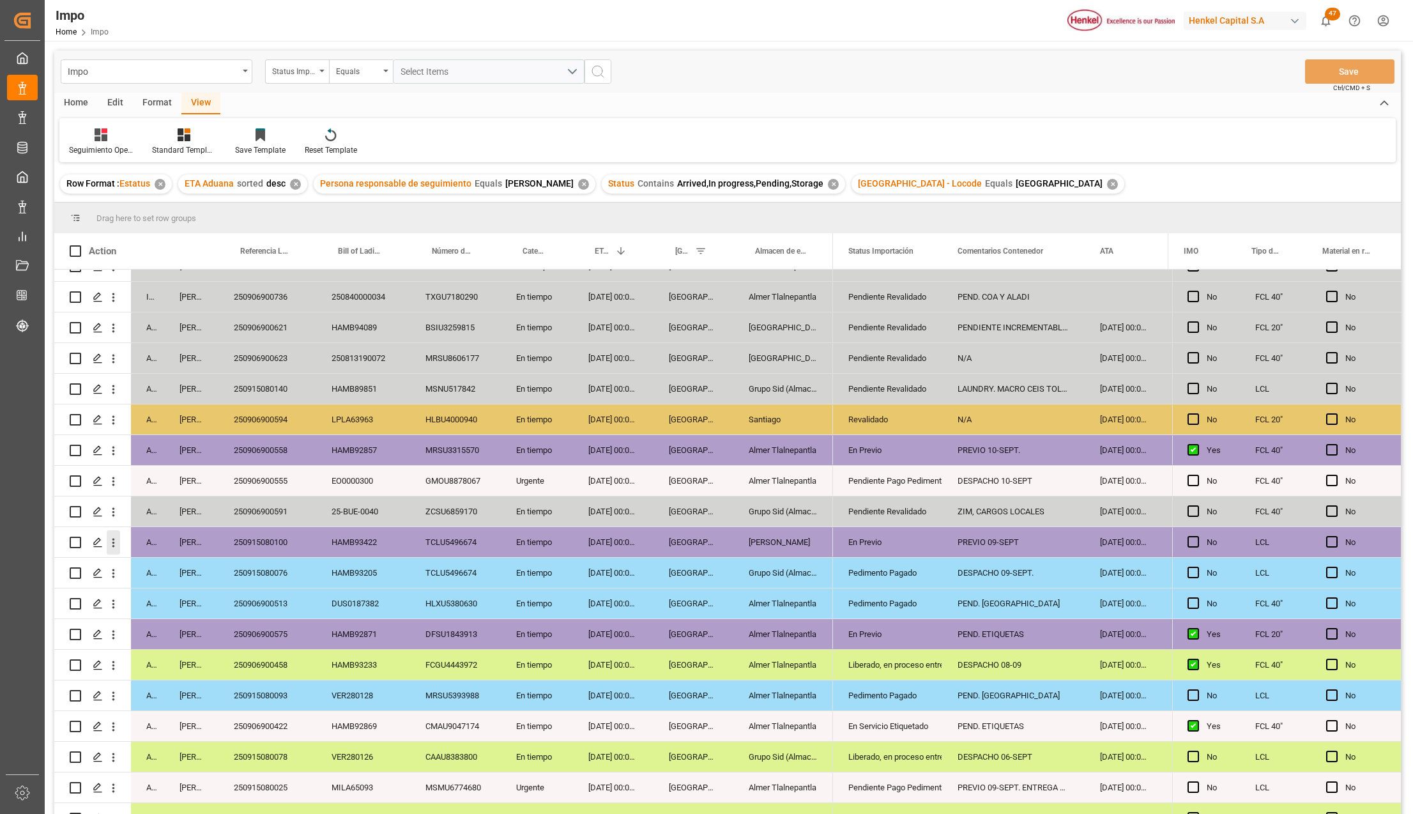
click at [120, 540] on icon "open menu" at bounding box center [113, 542] width 13 height 13
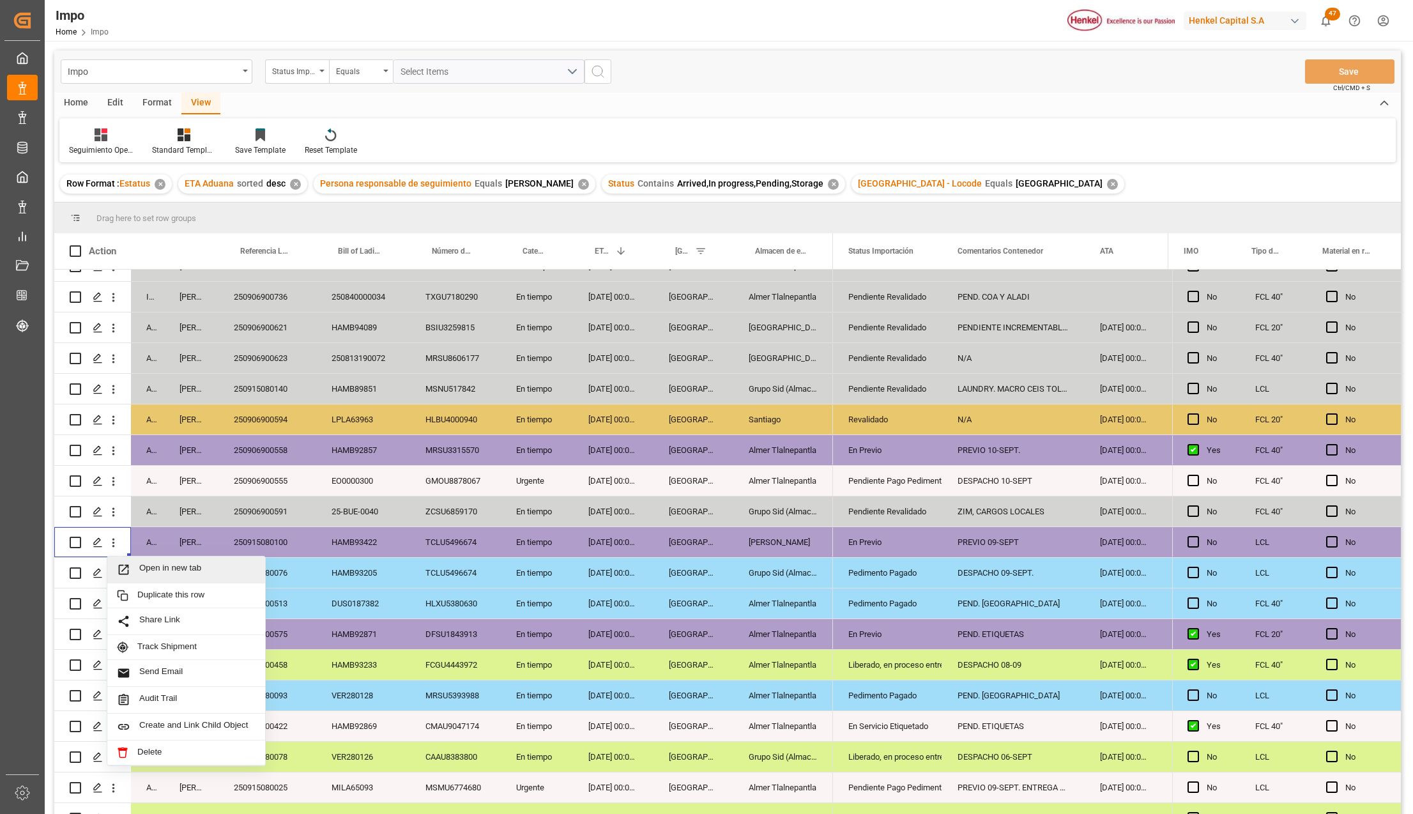
click at [131, 570] on span "Press SPACE to select this row." at bounding box center [128, 569] width 22 height 13
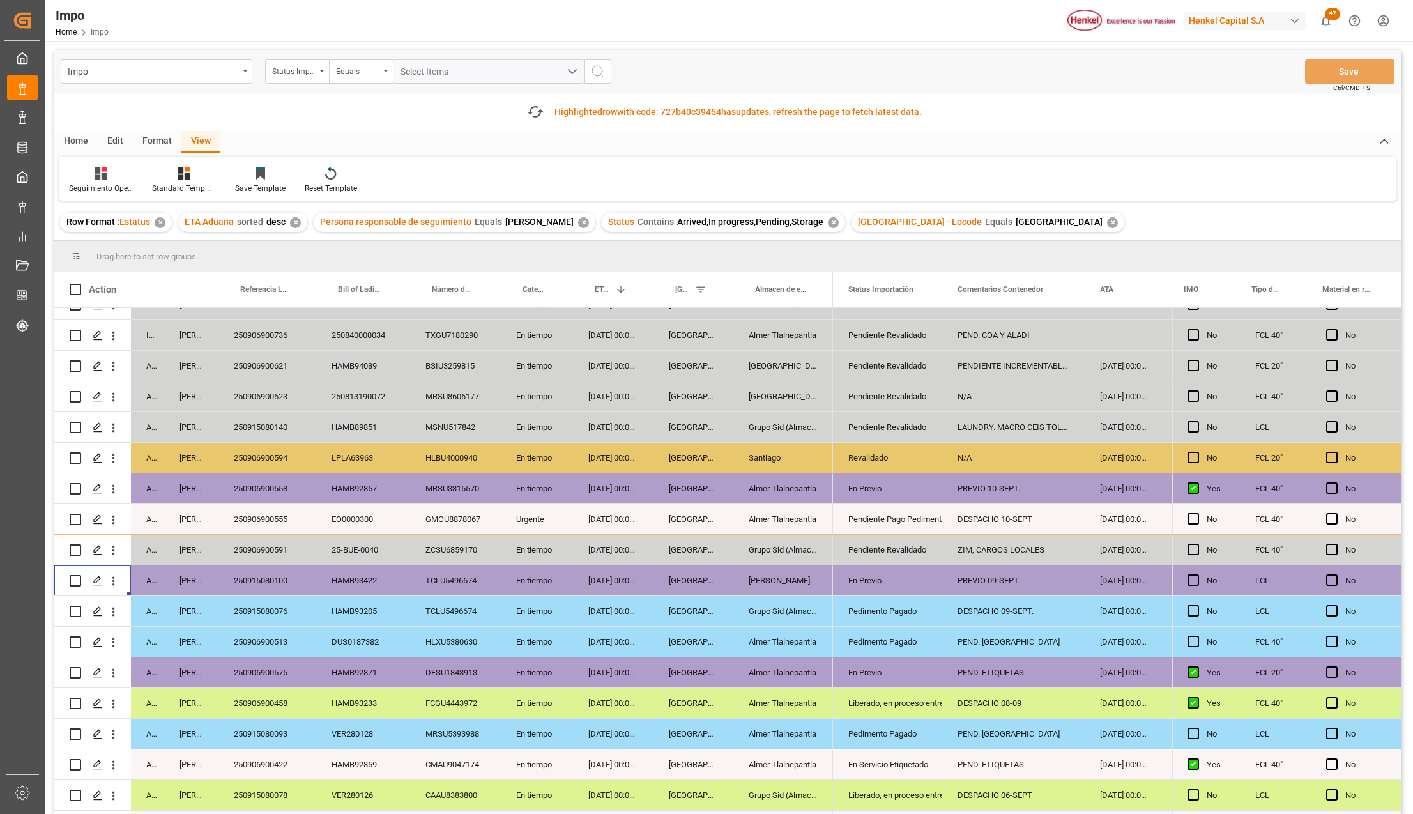
click at [517, 575] on div "En tiempo" at bounding box center [537, 580] width 72 height 30
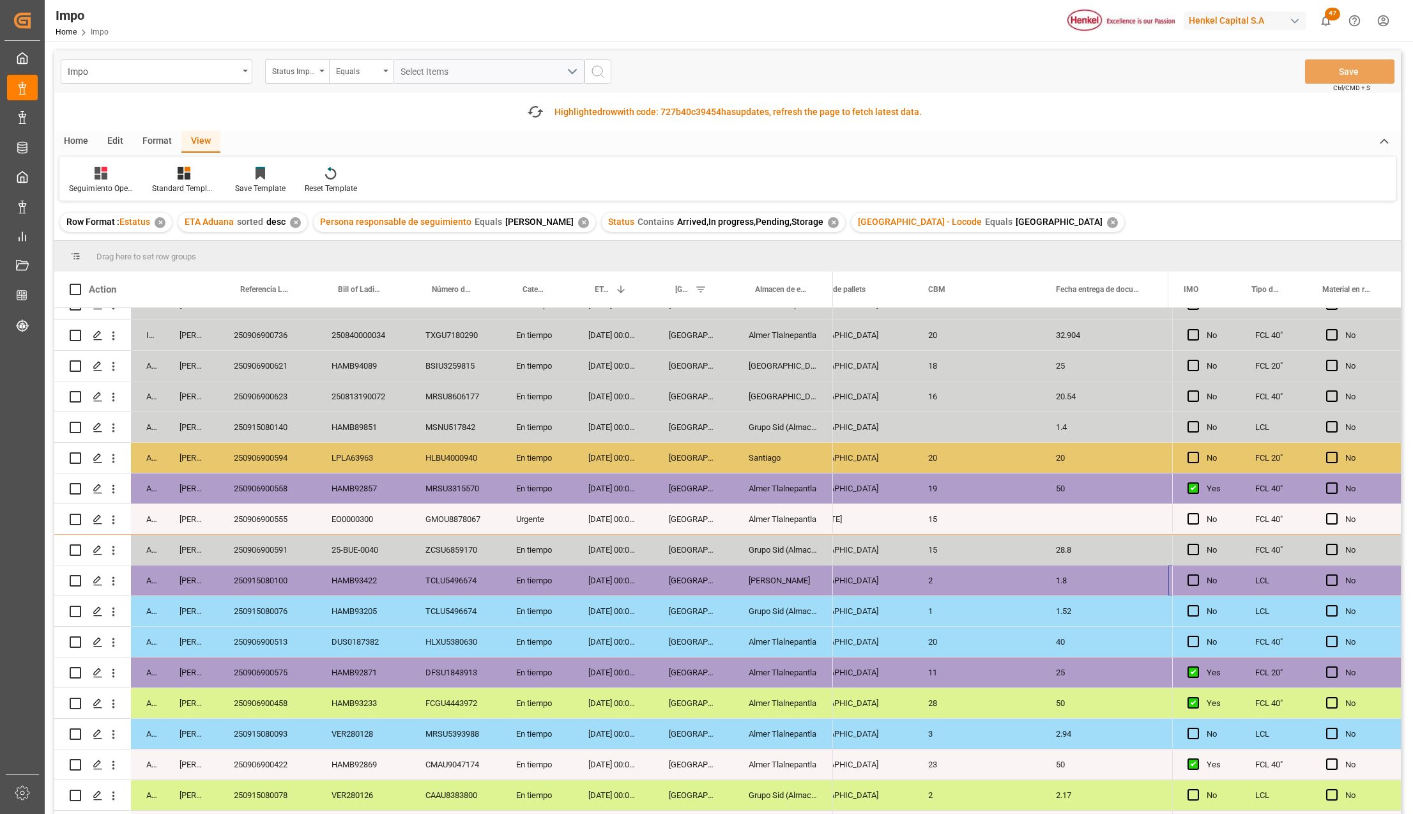
scroll to position [0, 1779]
click at [976, 574] on div "Press SPACE to select this row." at bounding box center [977, 580] width 128 height 30
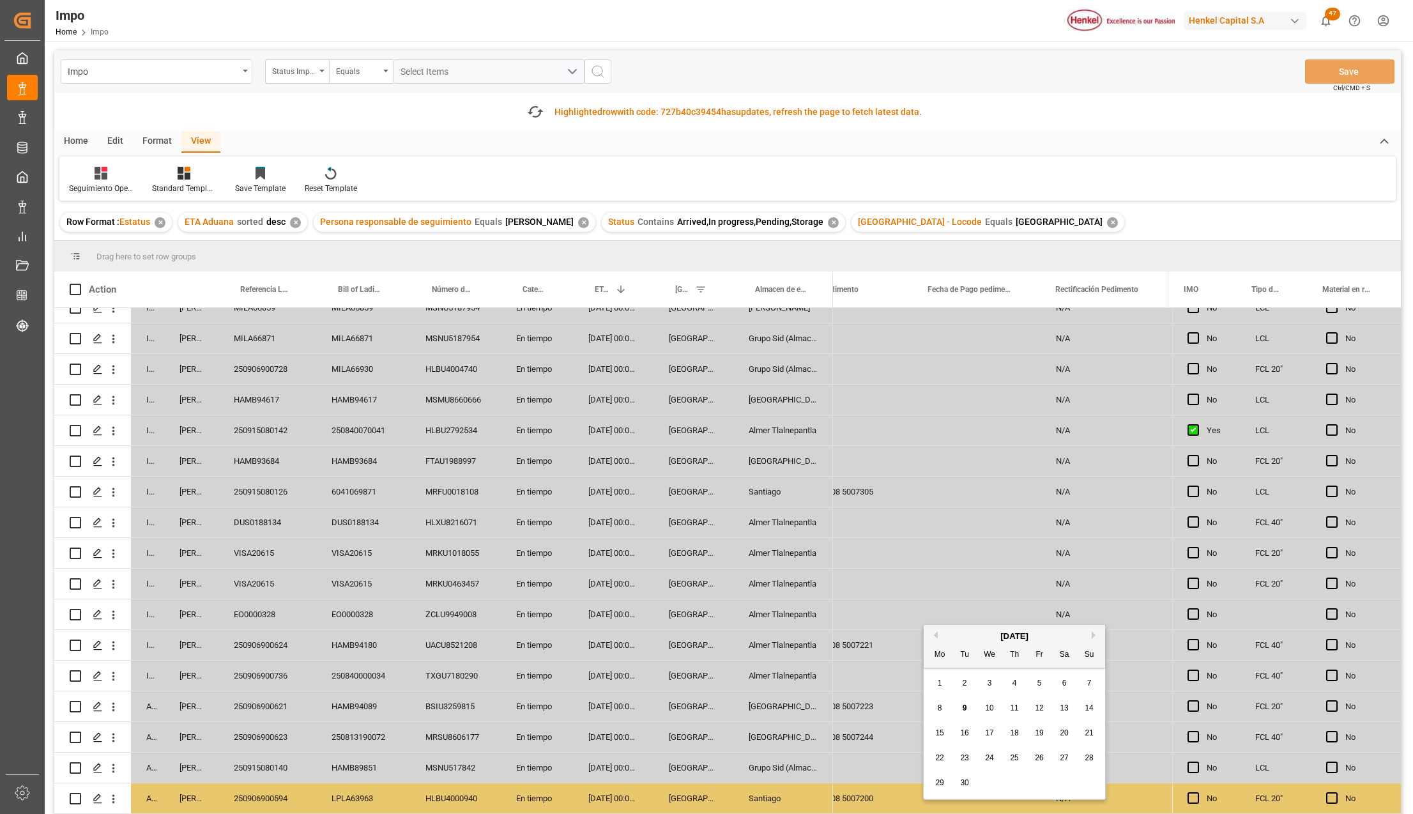
scroll to position [386, 0]
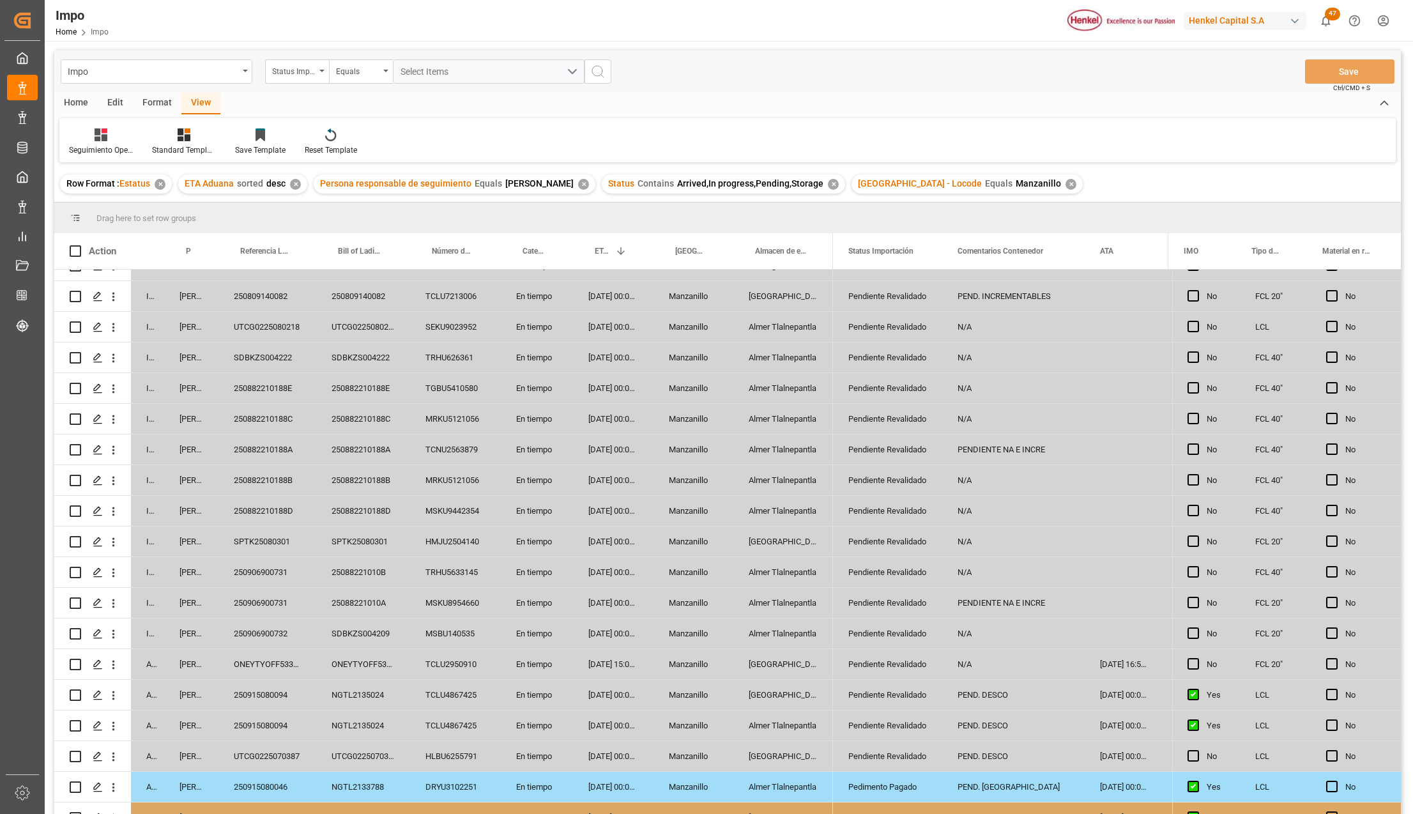
scroll to position [192, 0]
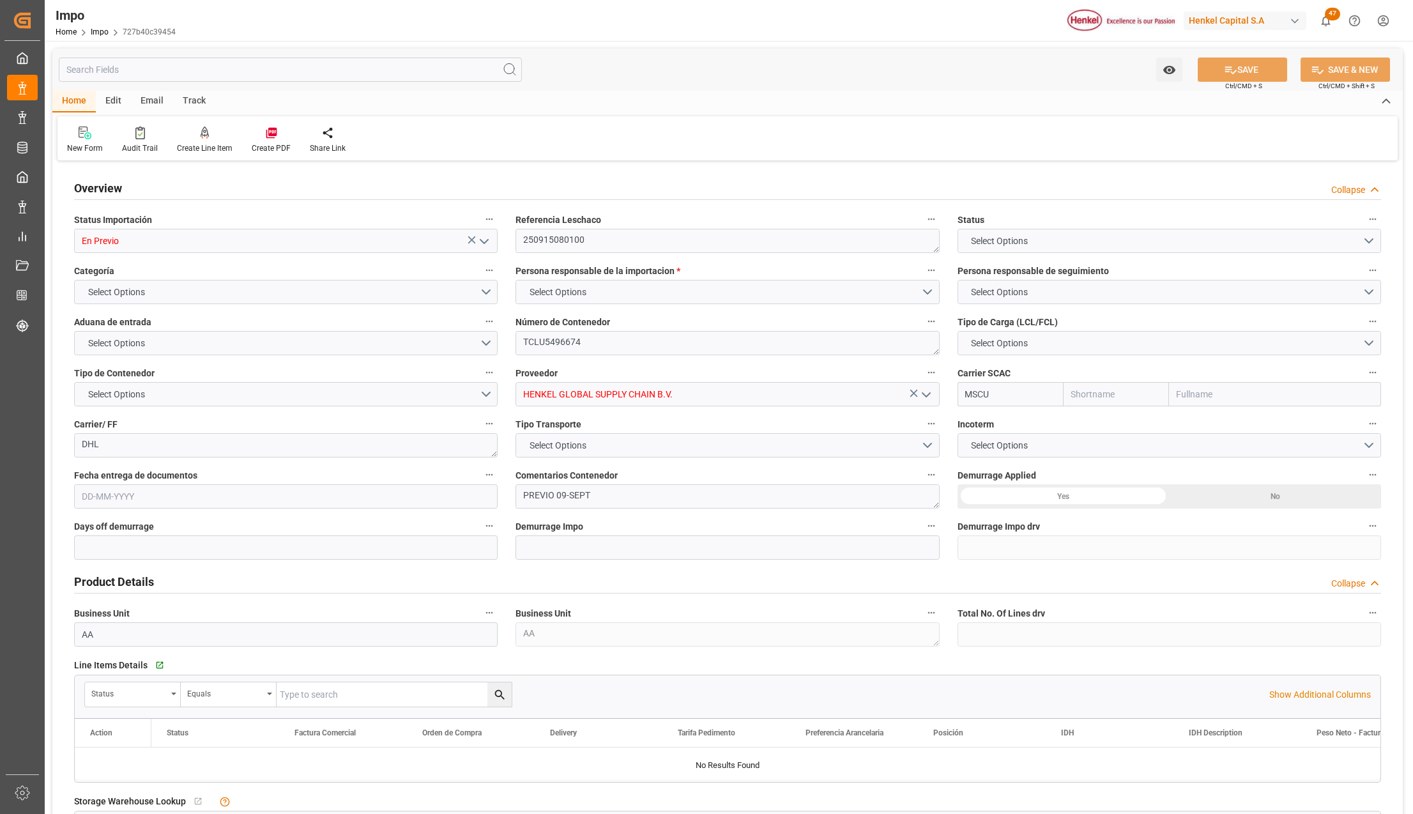
type input "MSC"
type input "Mediterranean Shipping Company"
type input "0"
type input "1"
type input "1.8"
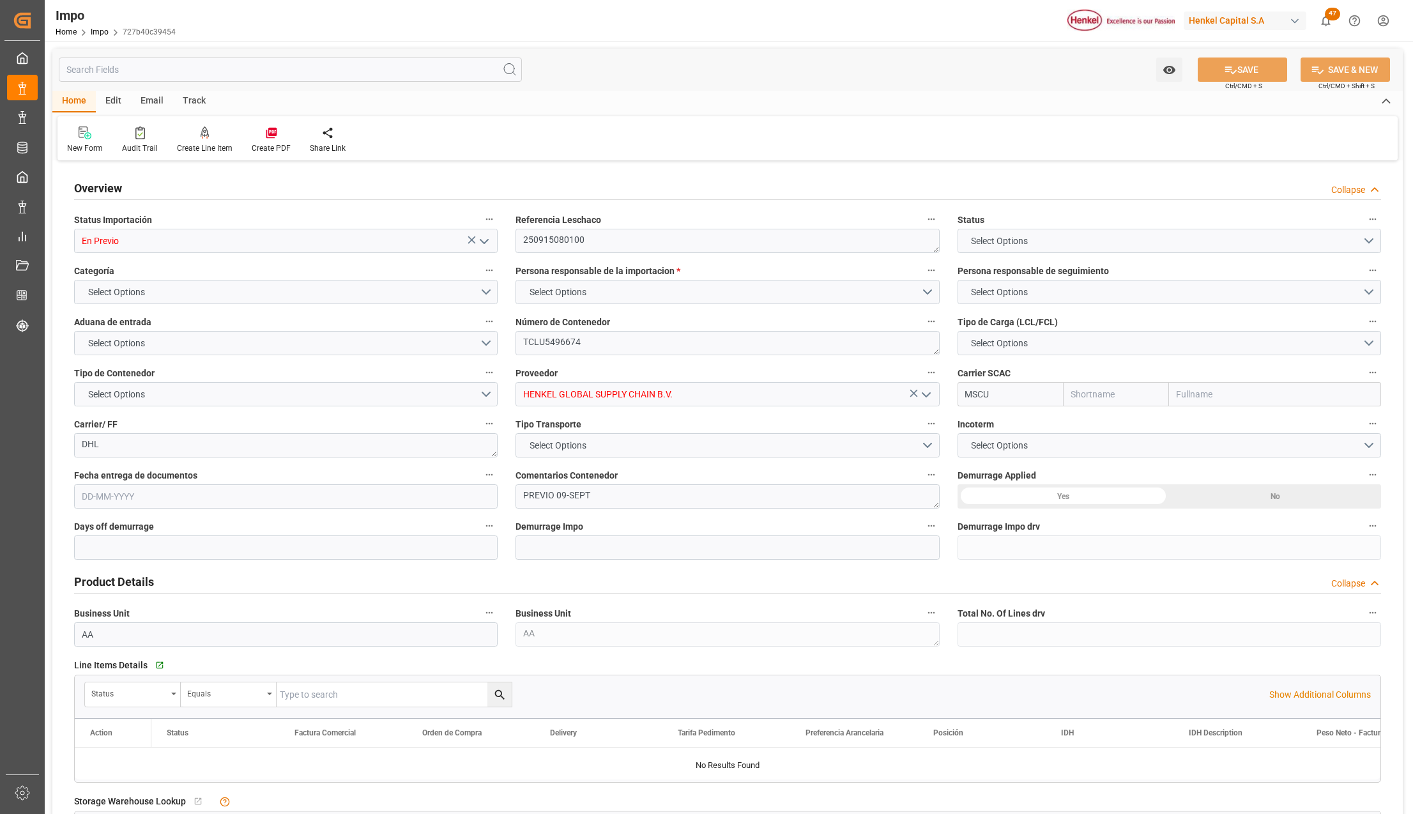
type input "2"
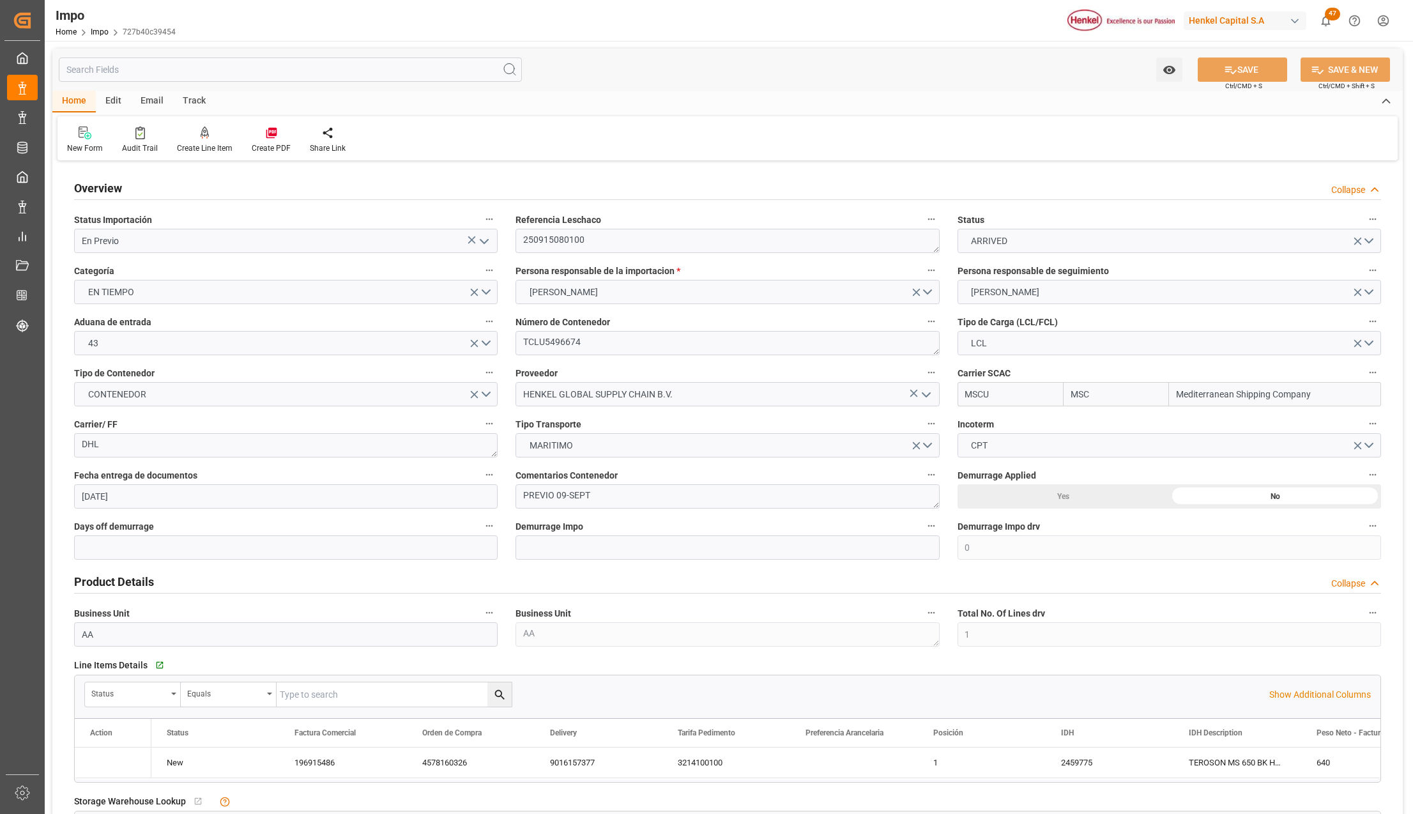
type input "22-08-2025"
click at [483, 243] on polyline "open menu" at bounding box center [484, 242] width 8 height 4
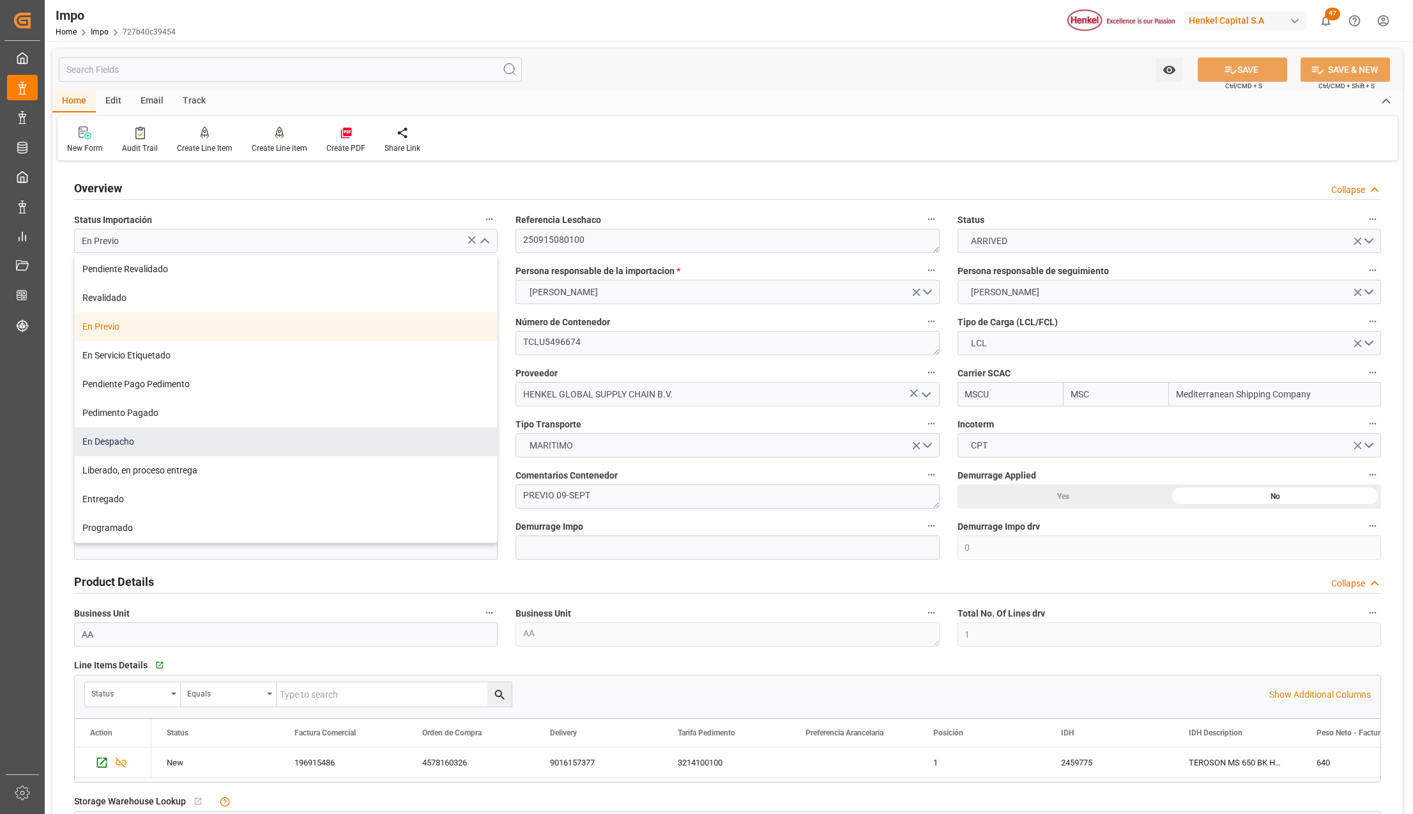
click at [128, 436] on div "En Despacho" at bounding box center [286, 441] width 422 height 29
type input "En Despacho"
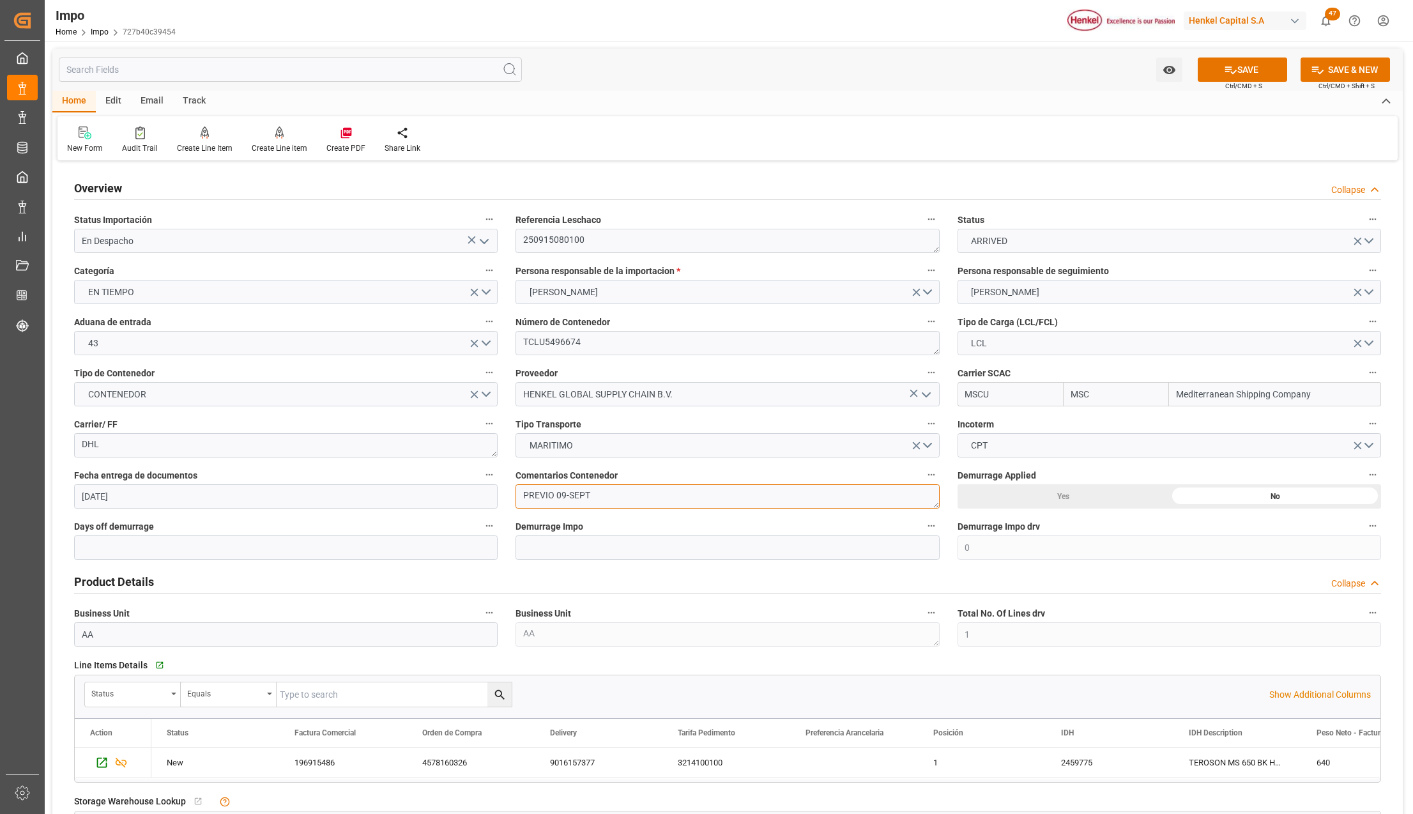
click at [613, 505] on textarea "PREVIO 09-SEPT" at bounding box center [726, 496] width 423 height 24
type textarea "D"
type textarea "DESPACHO 11-SEPT."
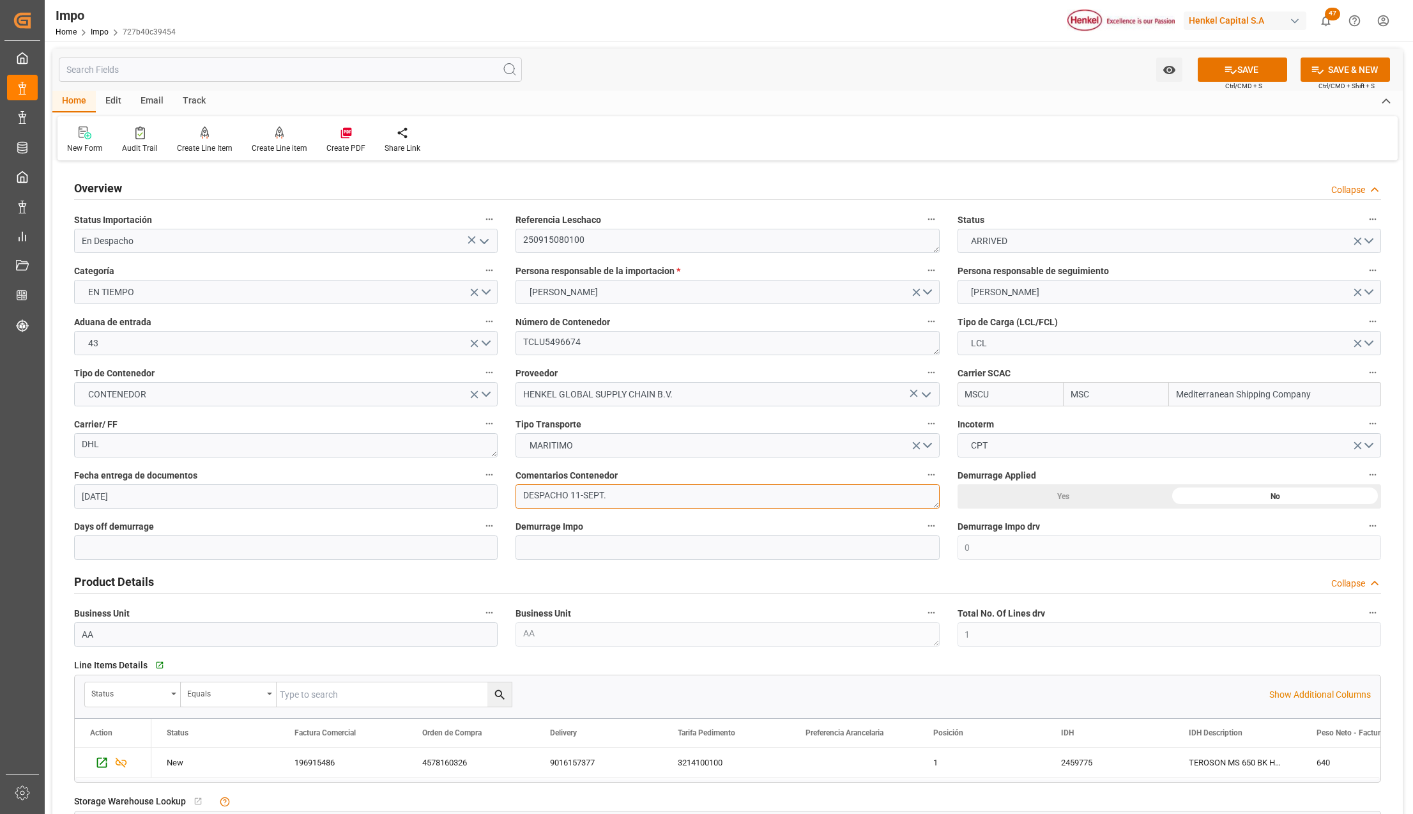
click at [625, 496] on textarea "DESPACHO 11-SEPT." at bounding box center [726, 496] width 423 height 24
drag, startPoint x: 618, startPoint y: 494, endPoint x: 517, endPoint y: 491, distance: 101.0
click at [517, 491] on textarea "DESPACHO 11-SEPT." at bounding box center [726, 496] width 423 height 24
click at [630, 494] on textarea "DESPACHO 11-SEPT." at bounding box center [726, 496] width 423 height 24
click at [481, 241] on icon "open menu" at bounding box center [483, 241] width 15 height 15
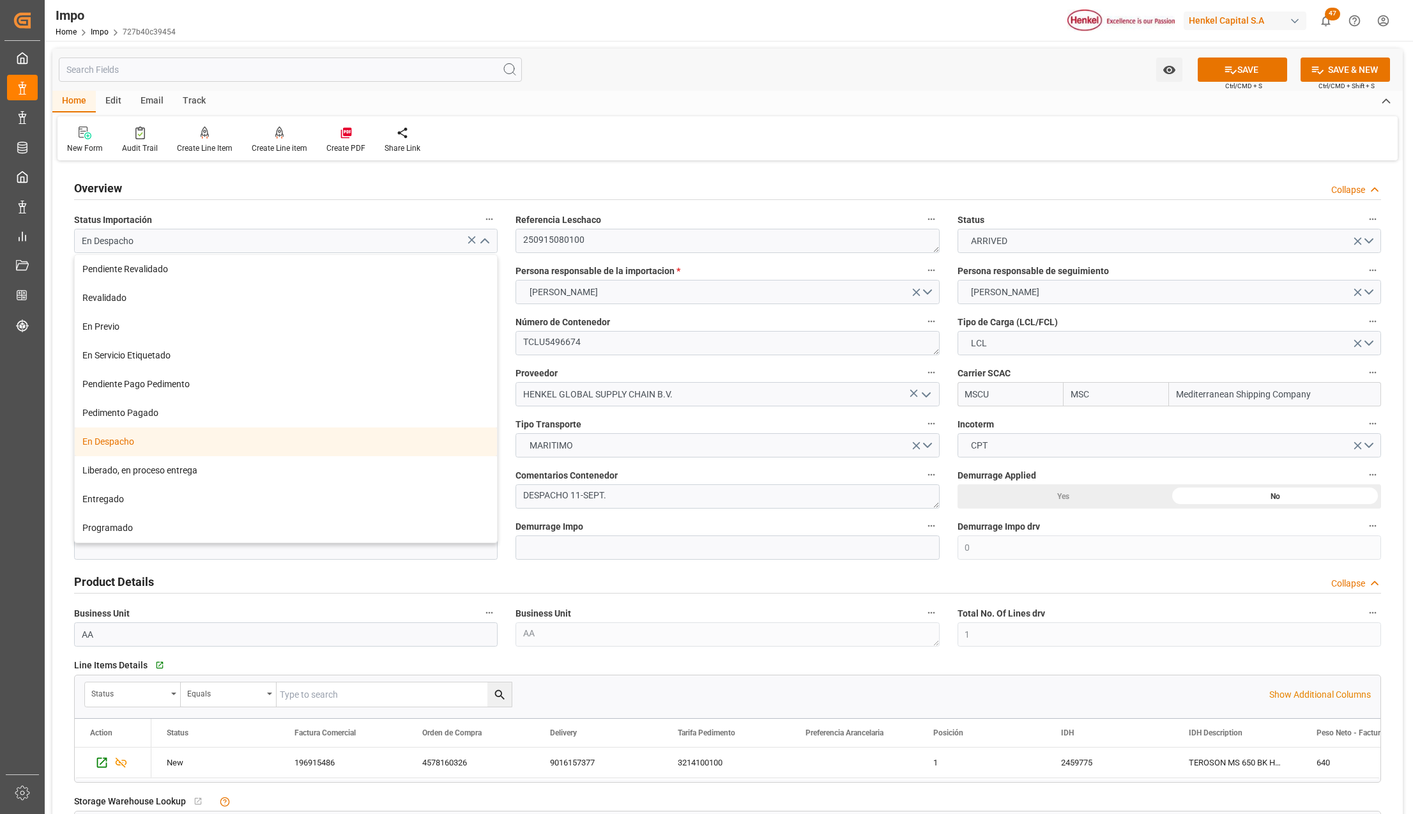
click at [210, 439] on div "En Despacho" at bounding box center [286, 441] width 422 height 29
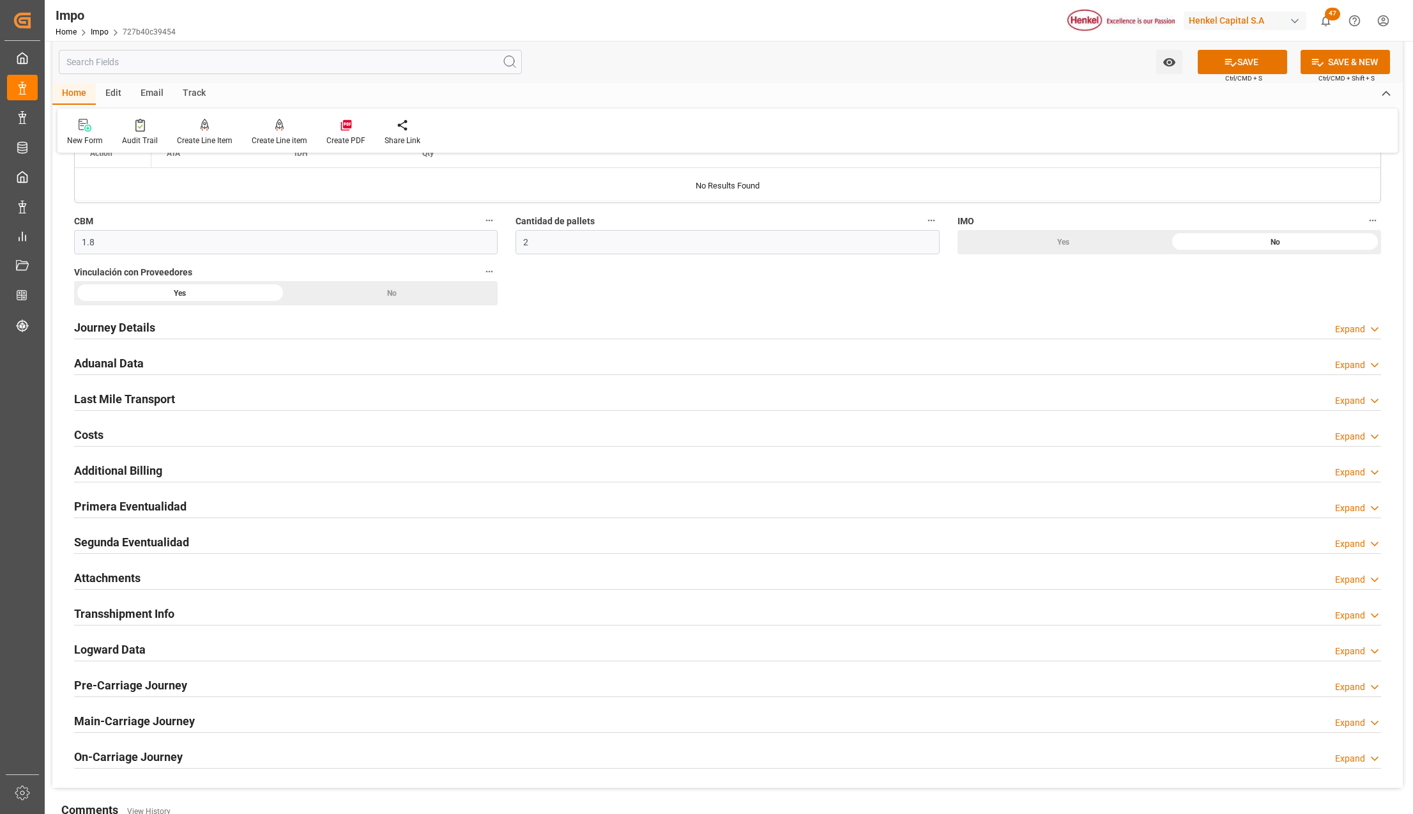
scroll to position [766, 0]
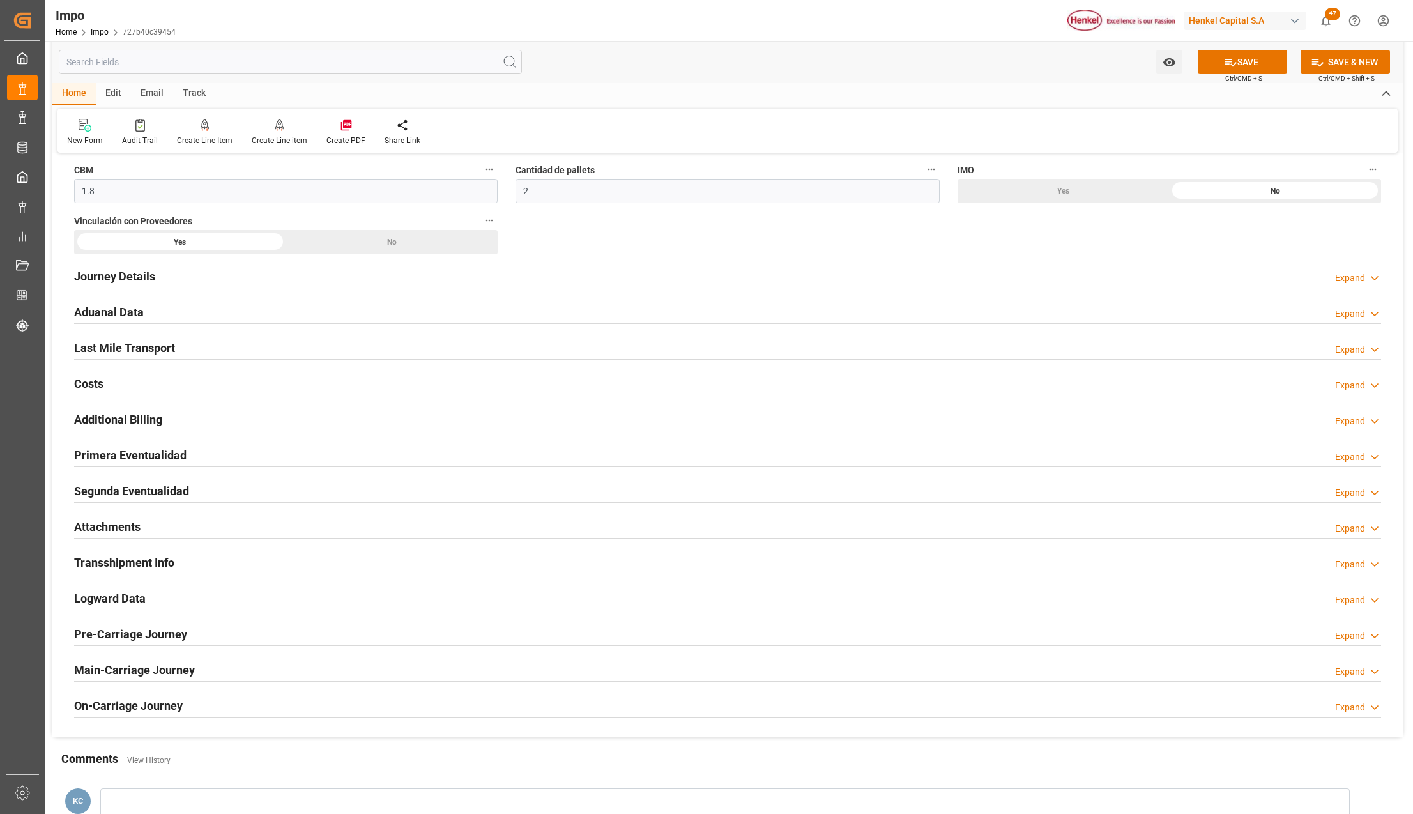
click at [118, 531] on h2 "Attachments" at bounding box center [107, 526] width 66 height 17
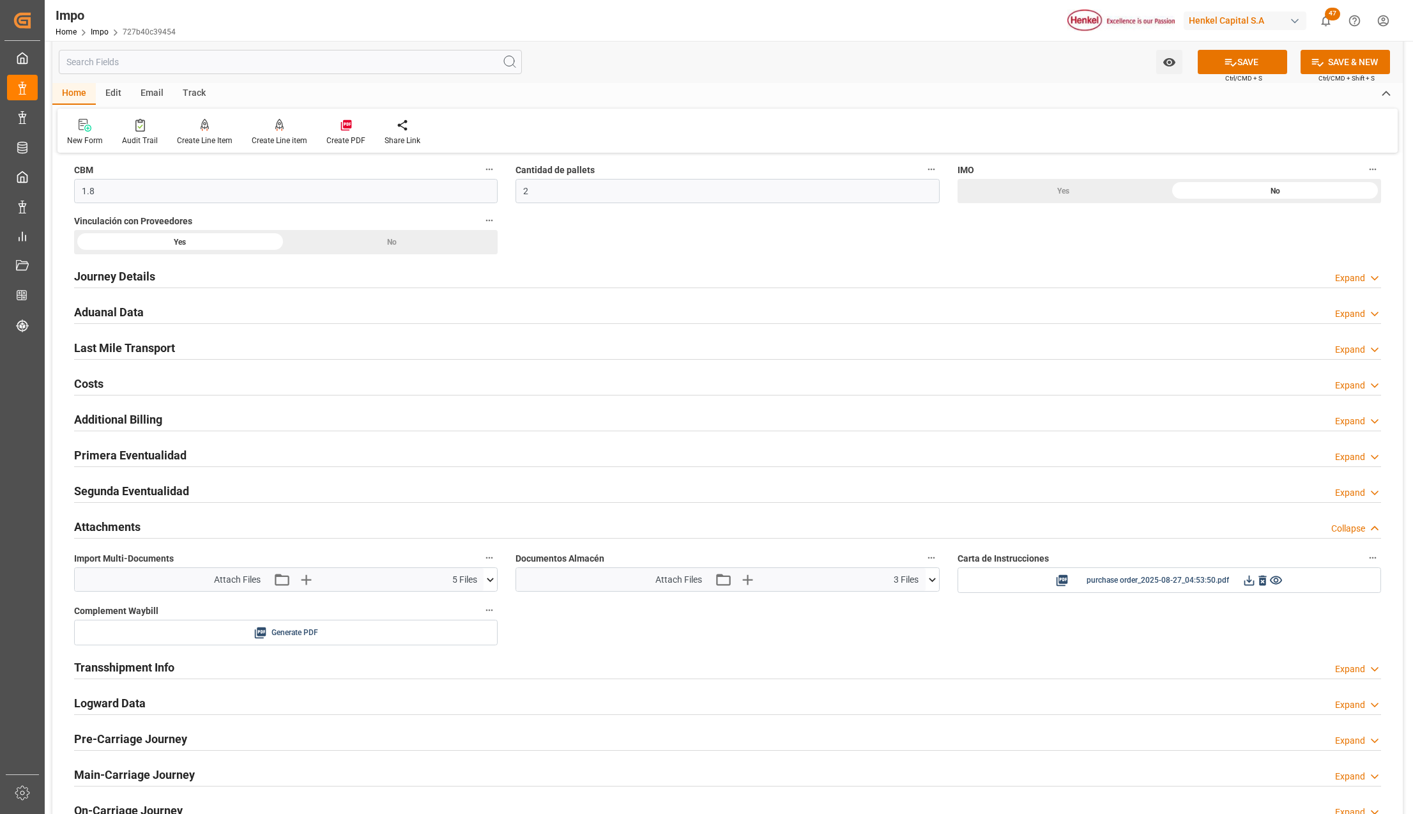
click at [493, 581] on icon at bounding box center [490, 579] width 13 height 13
click at [303, 581] on icon "button" at bounding box center [305, 579] width 20 height 20
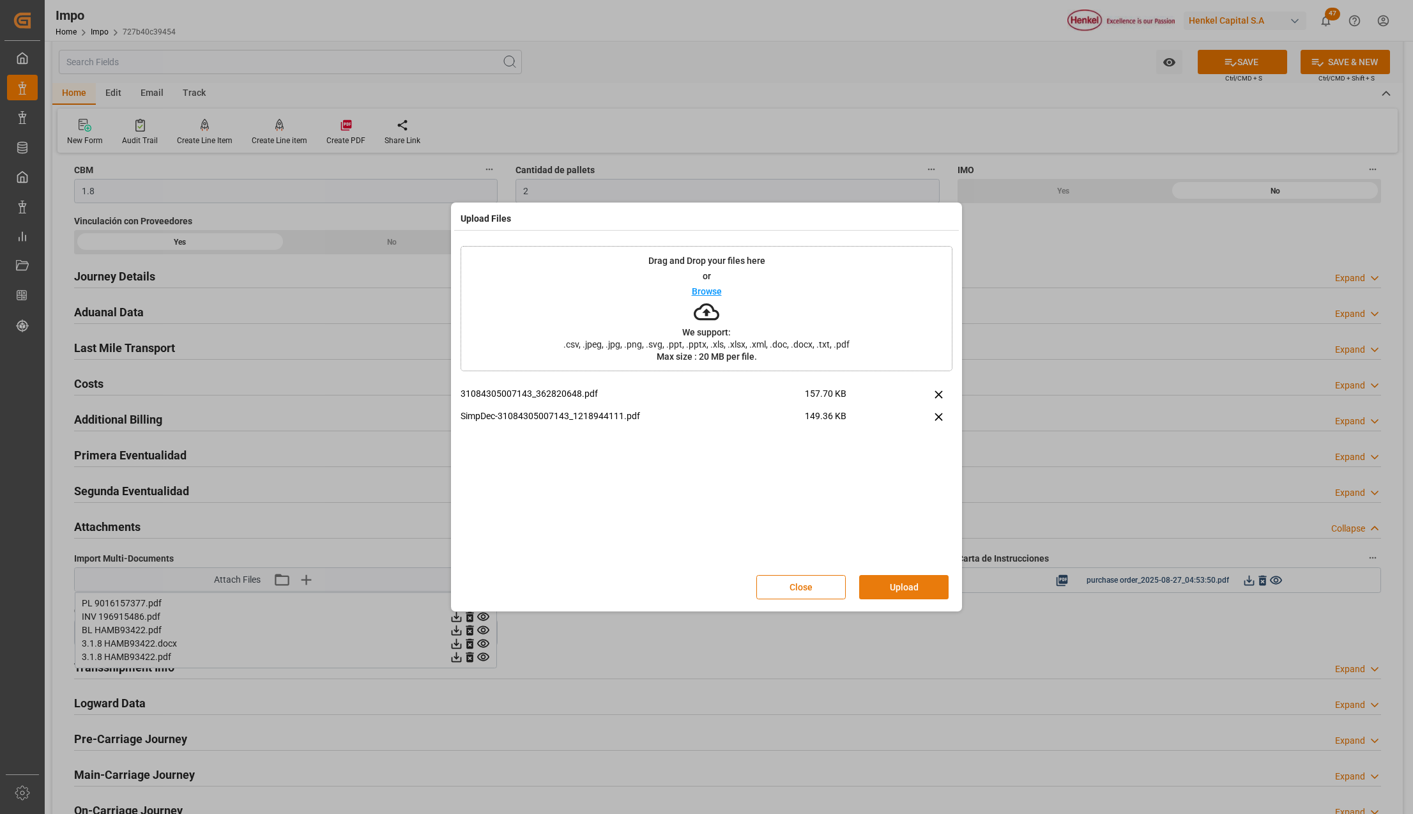
click at [903, 588] on button "Upload" at bounding box center [903, 587] width 89 height 24
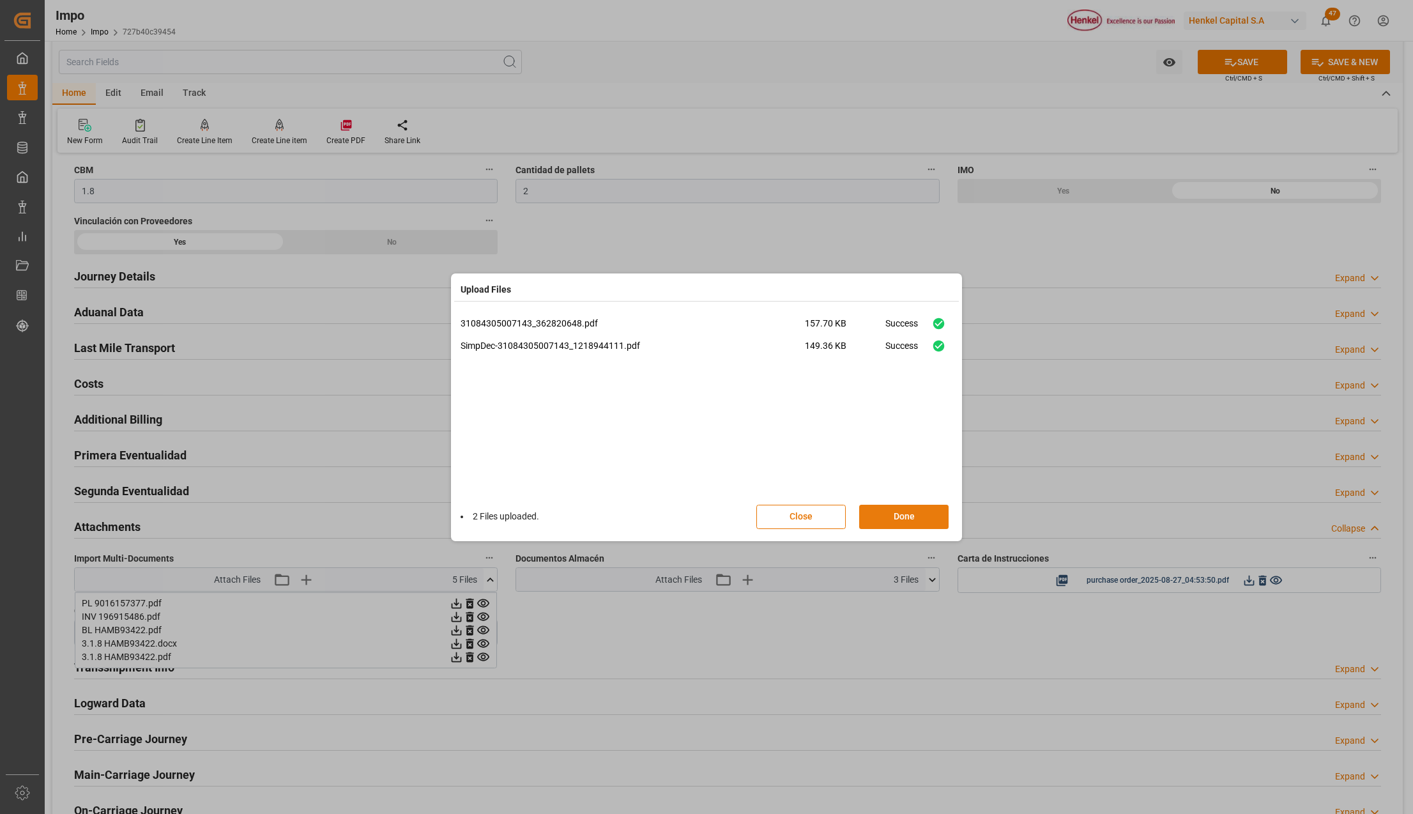
click at [888, 517] on button "Done" at bounding box center [903, 517] width 89 height 24
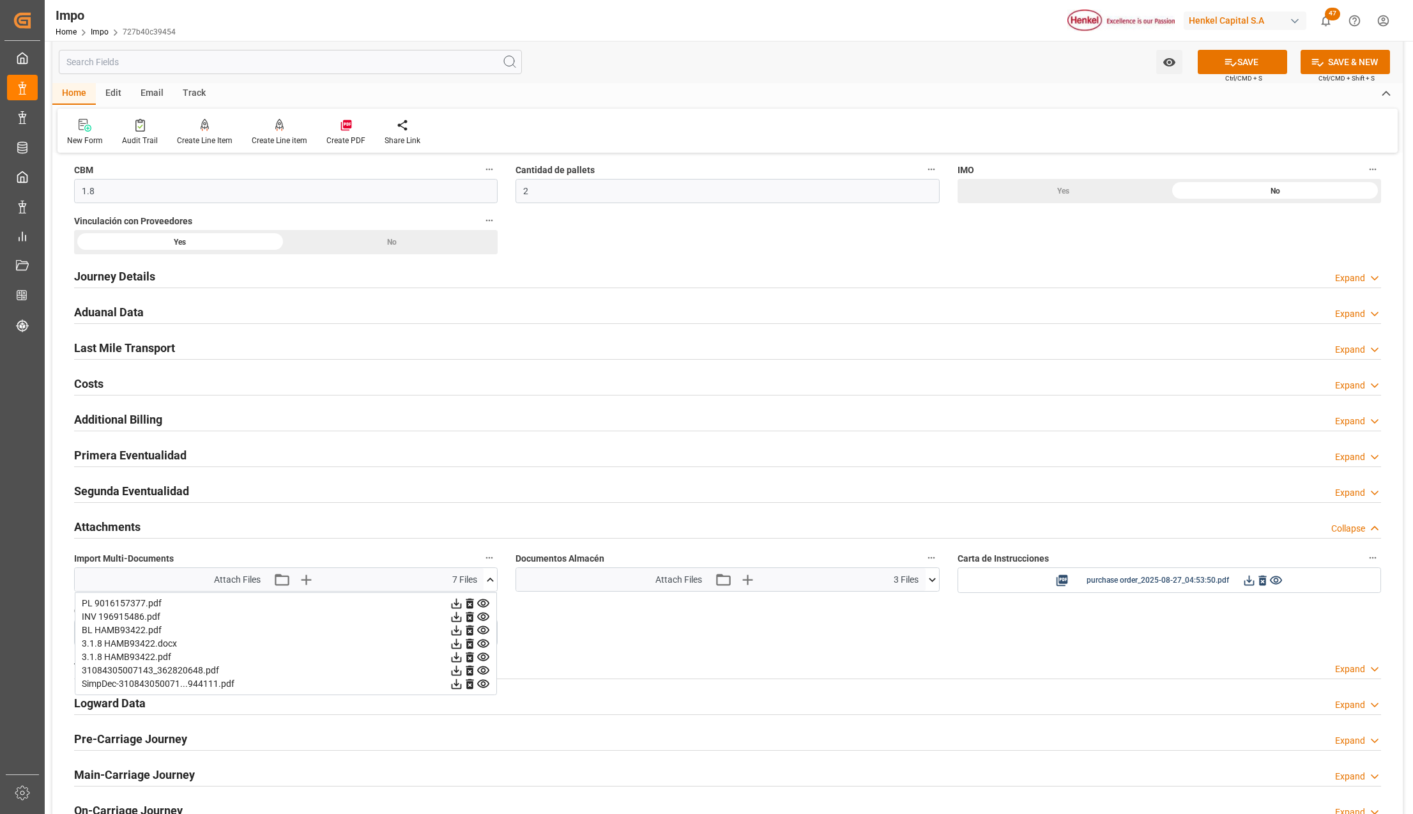
click at [1244, 59] on button "SAVE" at bounding box center [1242, 62] width 89 height 24
drag, startPoint x: 107, startPoint y: 458, endPoint x: 512, endPoint y: 599, distance: 428.9
click at [107, 458] on h2 "Primera Eventualidad" at bounding box center [130, 454] width 112 height 17
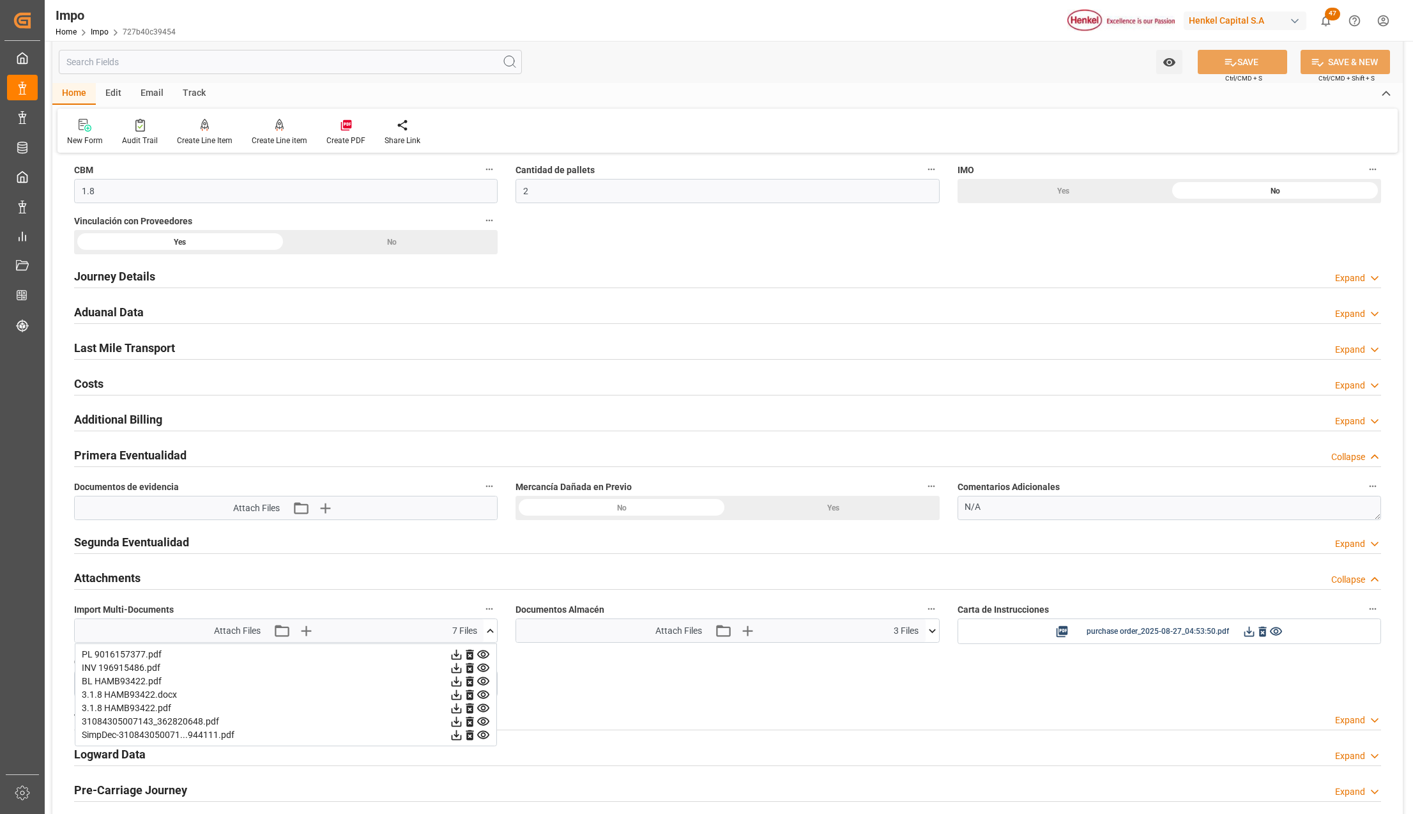
click at [146, 461] on h2 "Primera Eventualidad" at bounding box center [130, 454] width 112 height 17
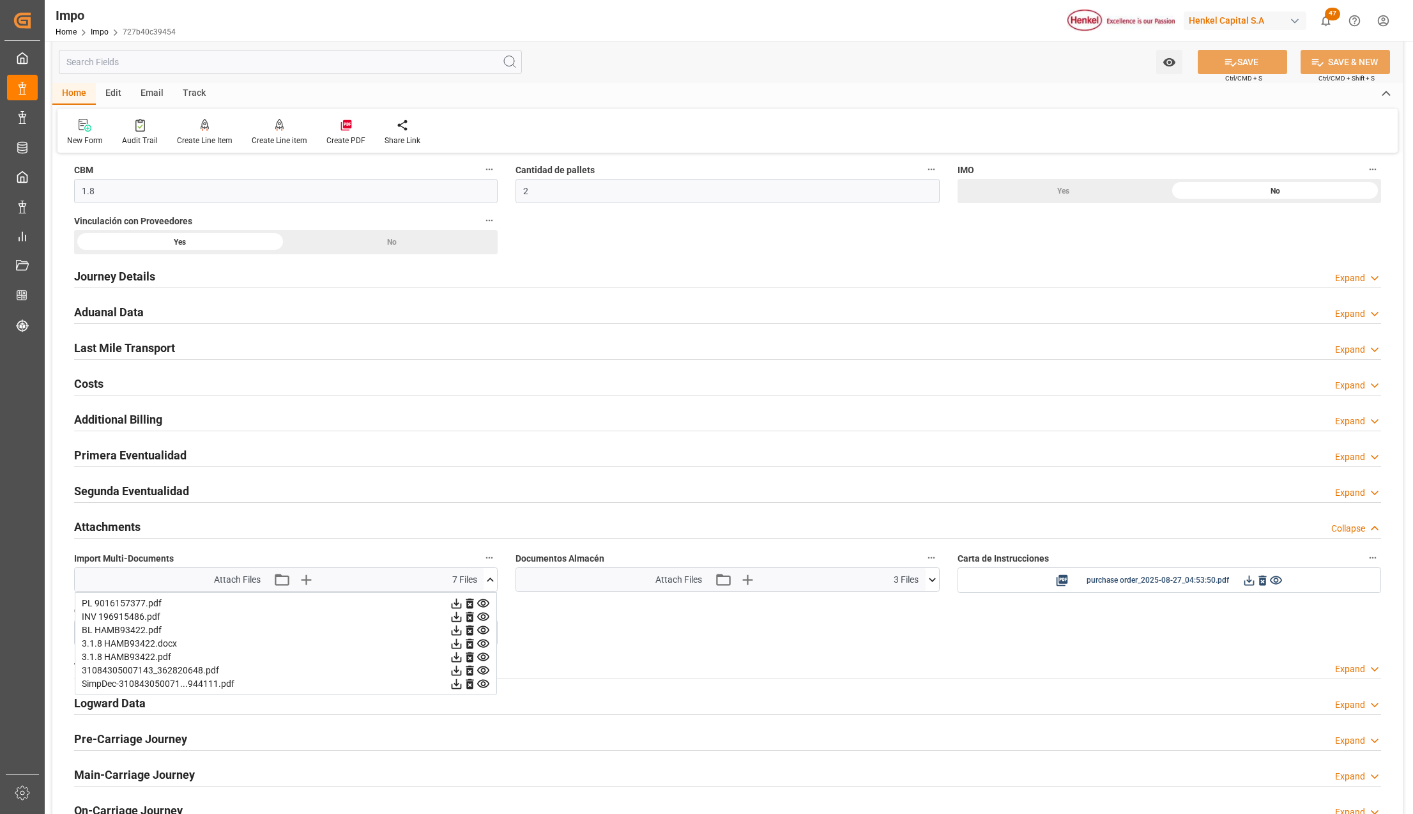
click at [113, 460] on h2 "Primera Eventualidad" at bounding box center [130, 454] width 112 height 17
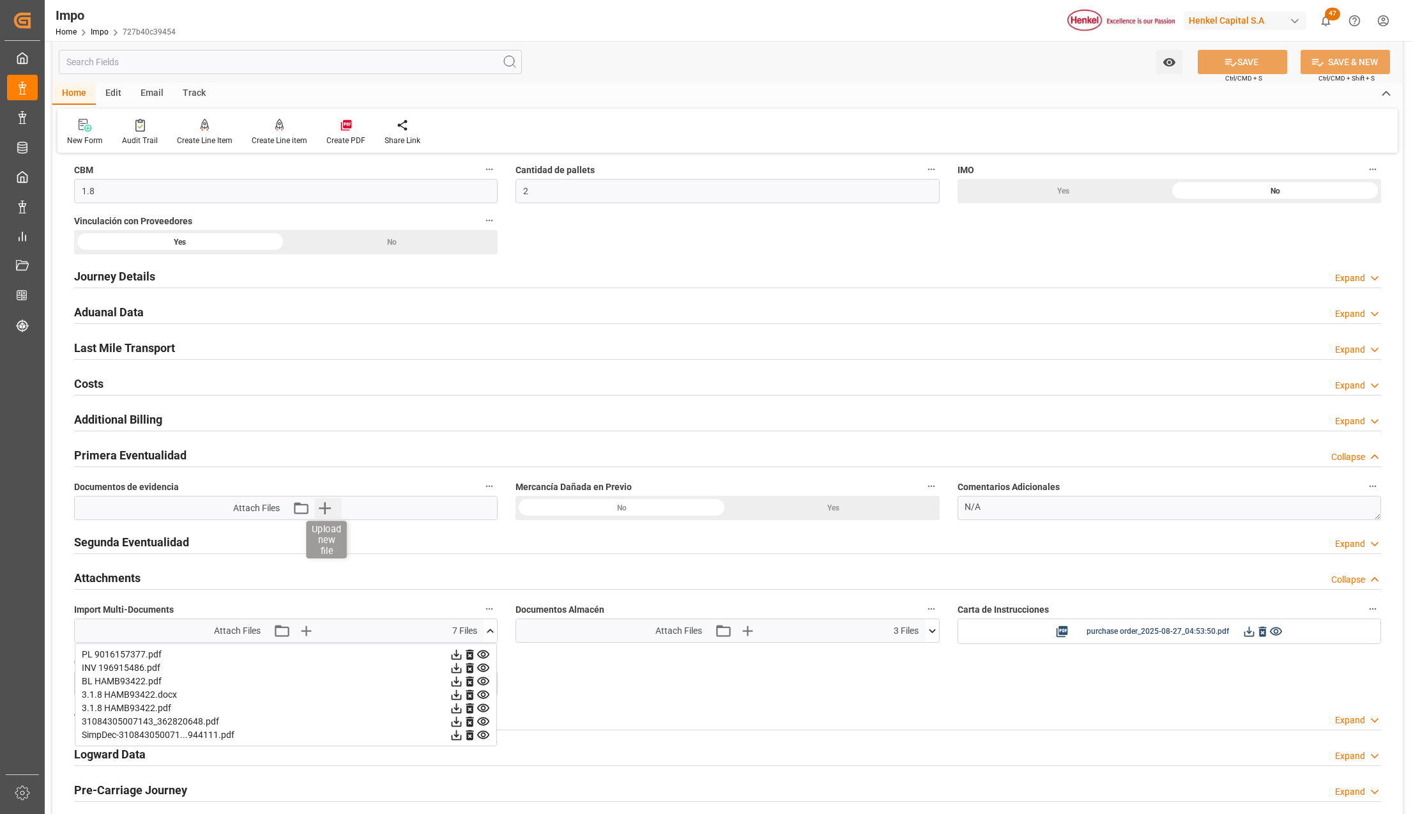
click at [323, 512] on icon "button" at bounding box center [324, 508] width 20 height 20
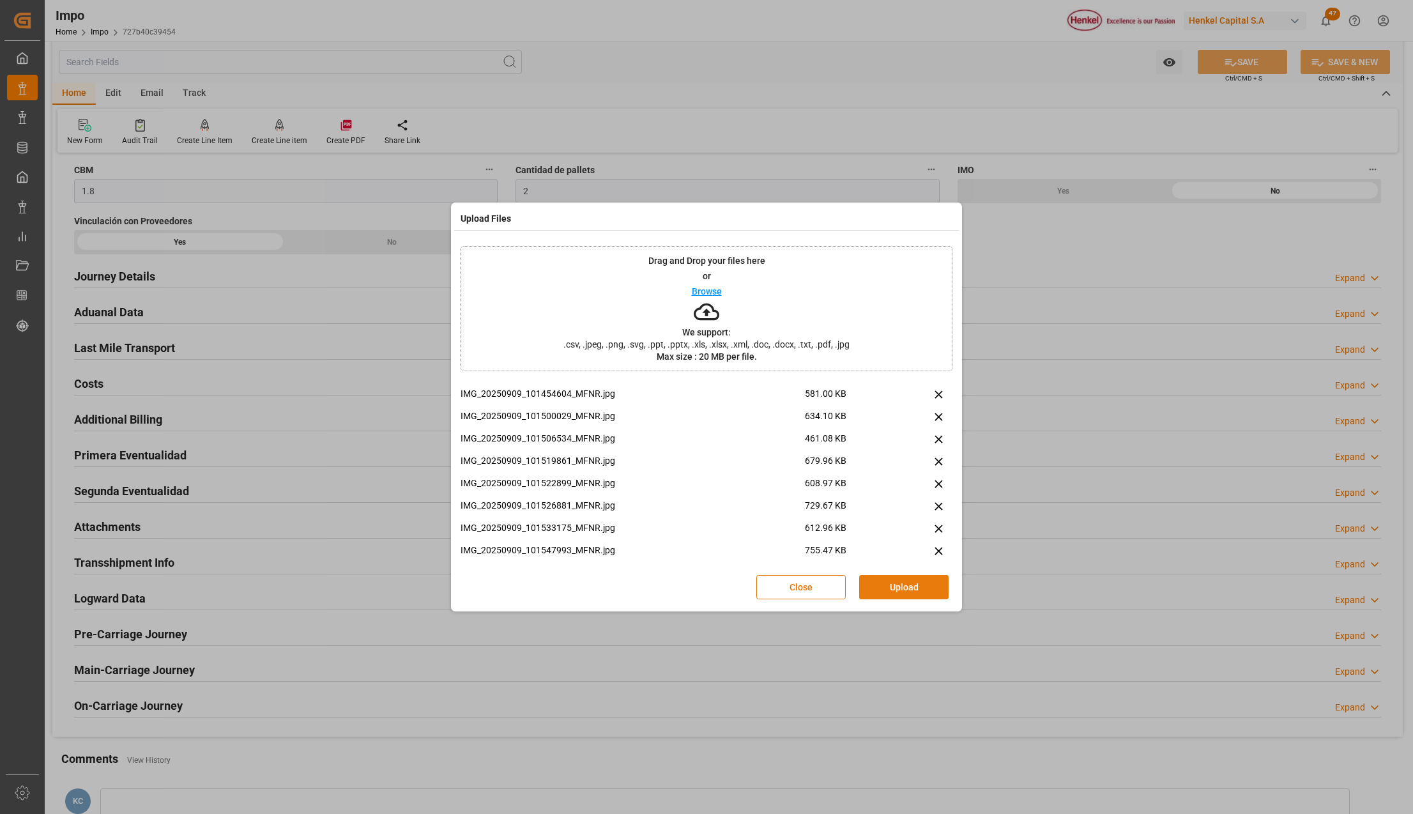
click at [884, 585] on button "Upload" at bounding box center [903, 587] width 89 height 24
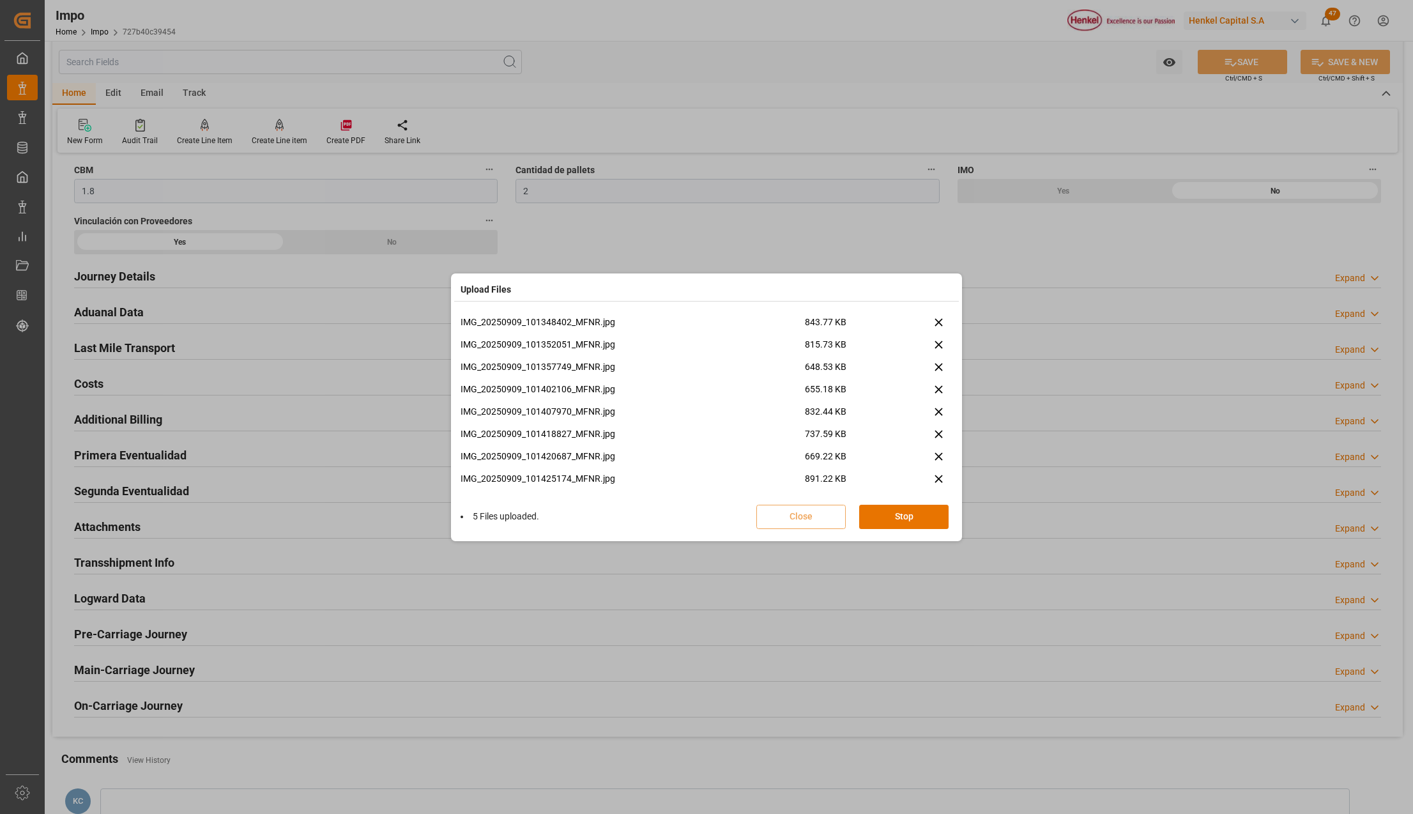
scroll to position [433, 0]
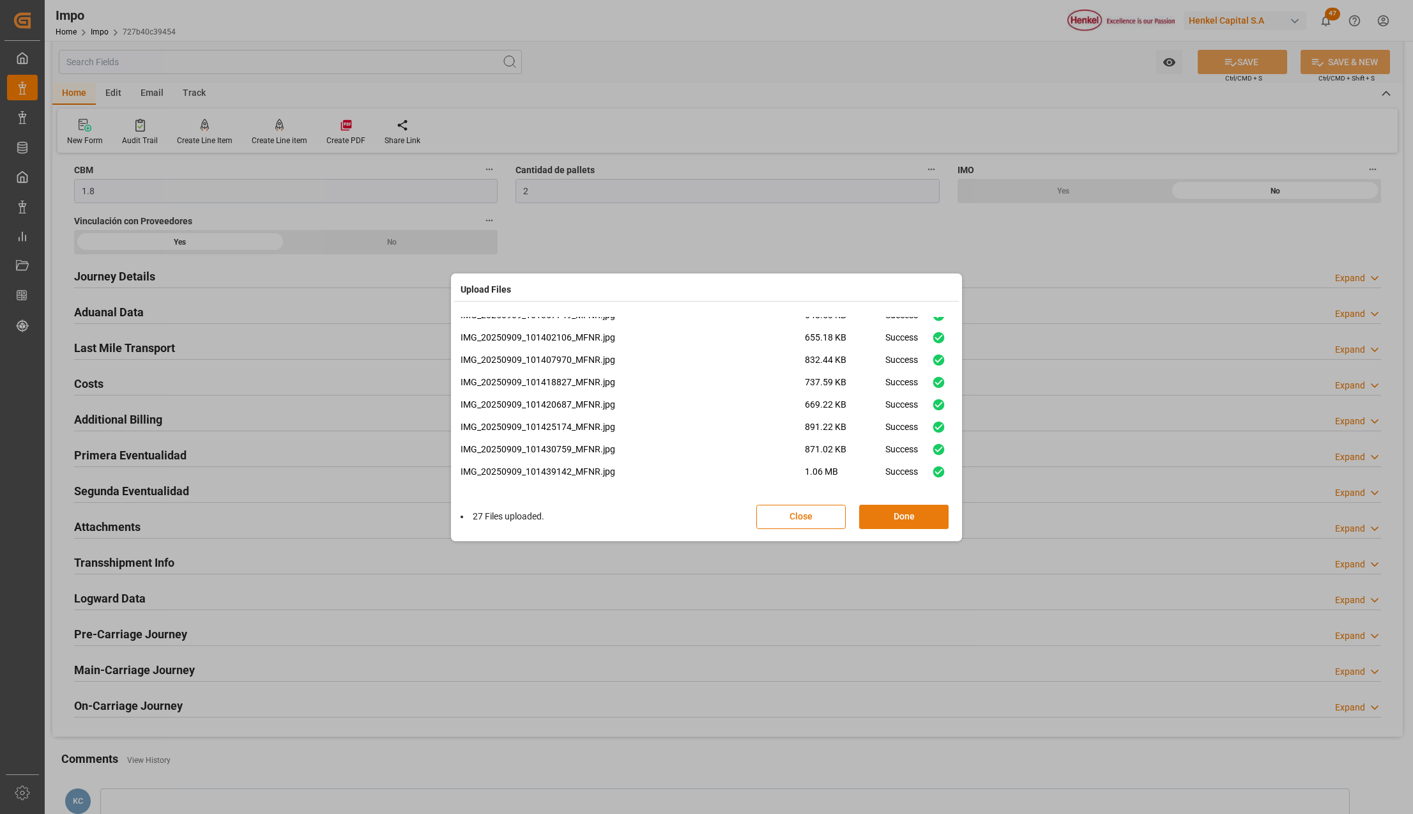
click at [894, 524] on button "Done" at bounding box center [903, 517] width 89 height 24
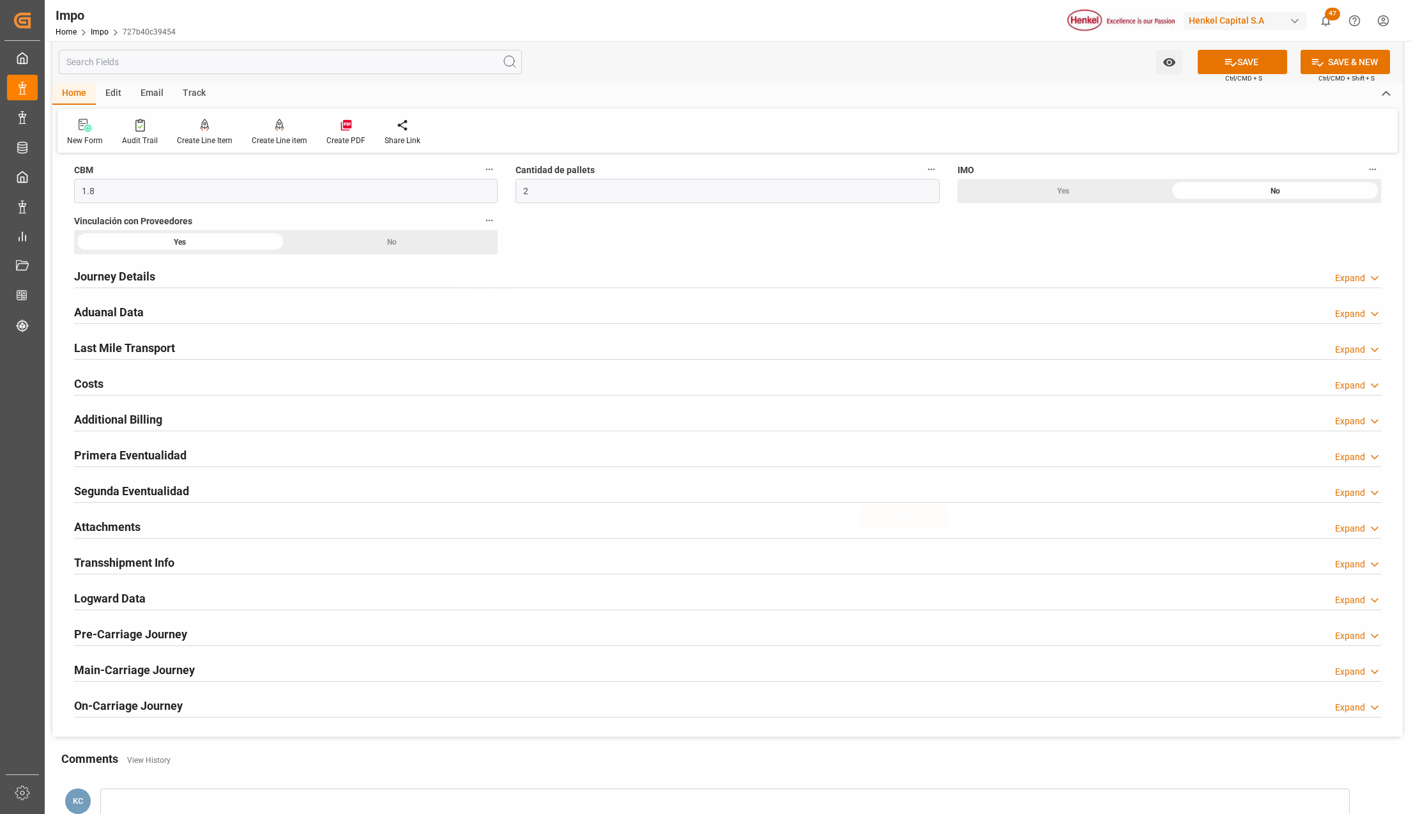
scroll to position [0, 0]
click at [1283, 72] on button "SAVE" at bounding box center [1242, 62] width 89 height 24
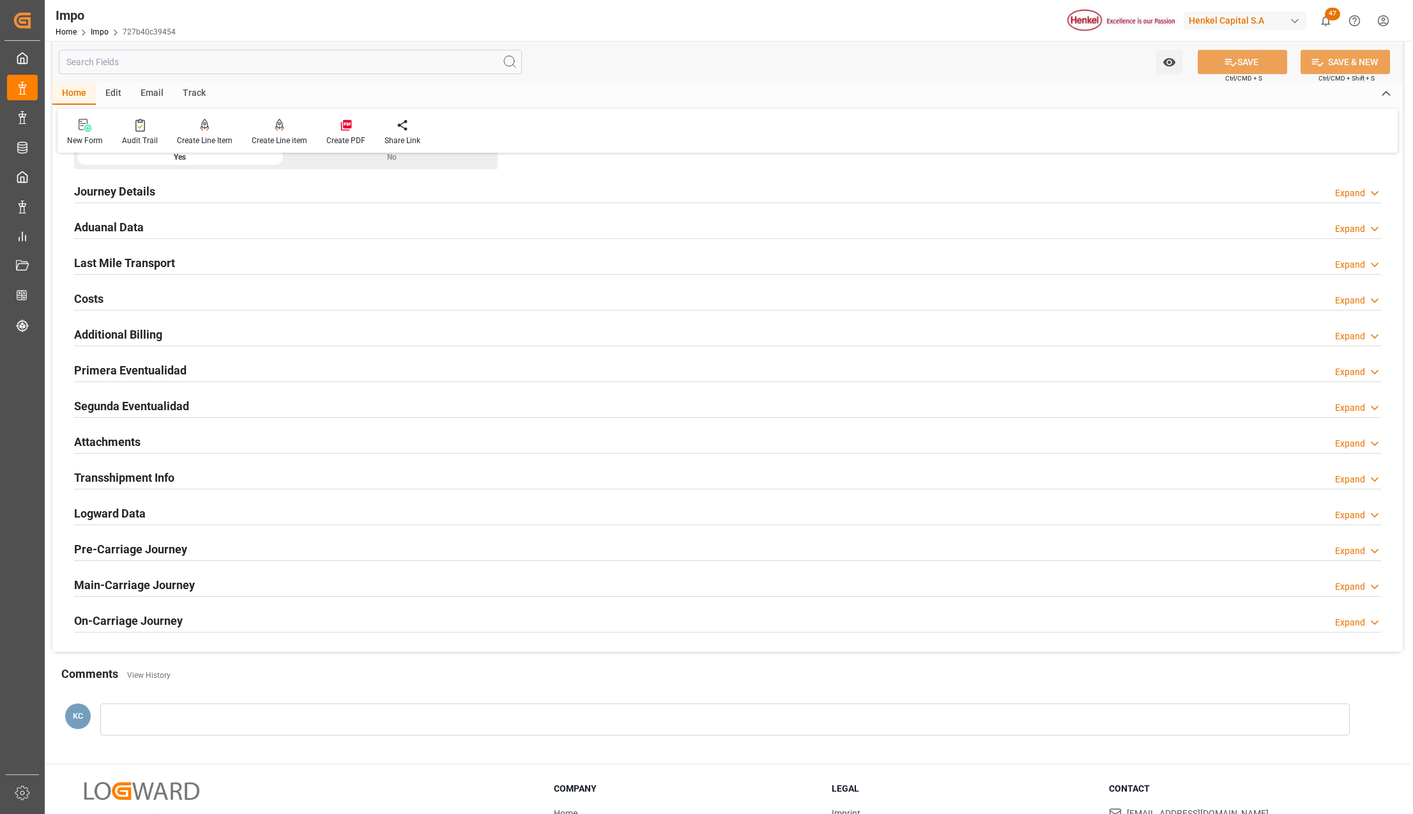
scroll to position [936, 0]
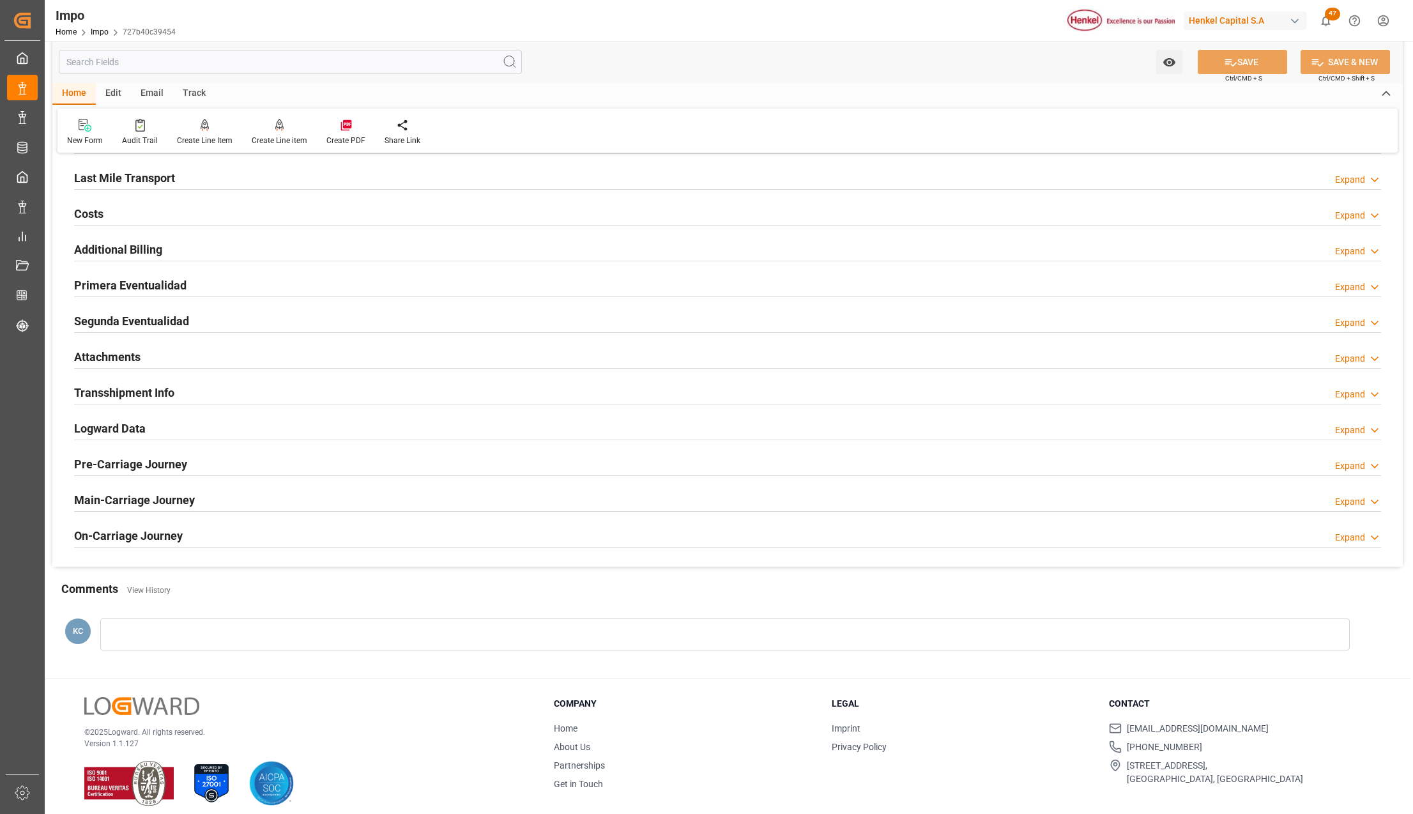
click at [98, 365] on h2 "Attachments" at bounding box center [107, 356] width 66 height 17
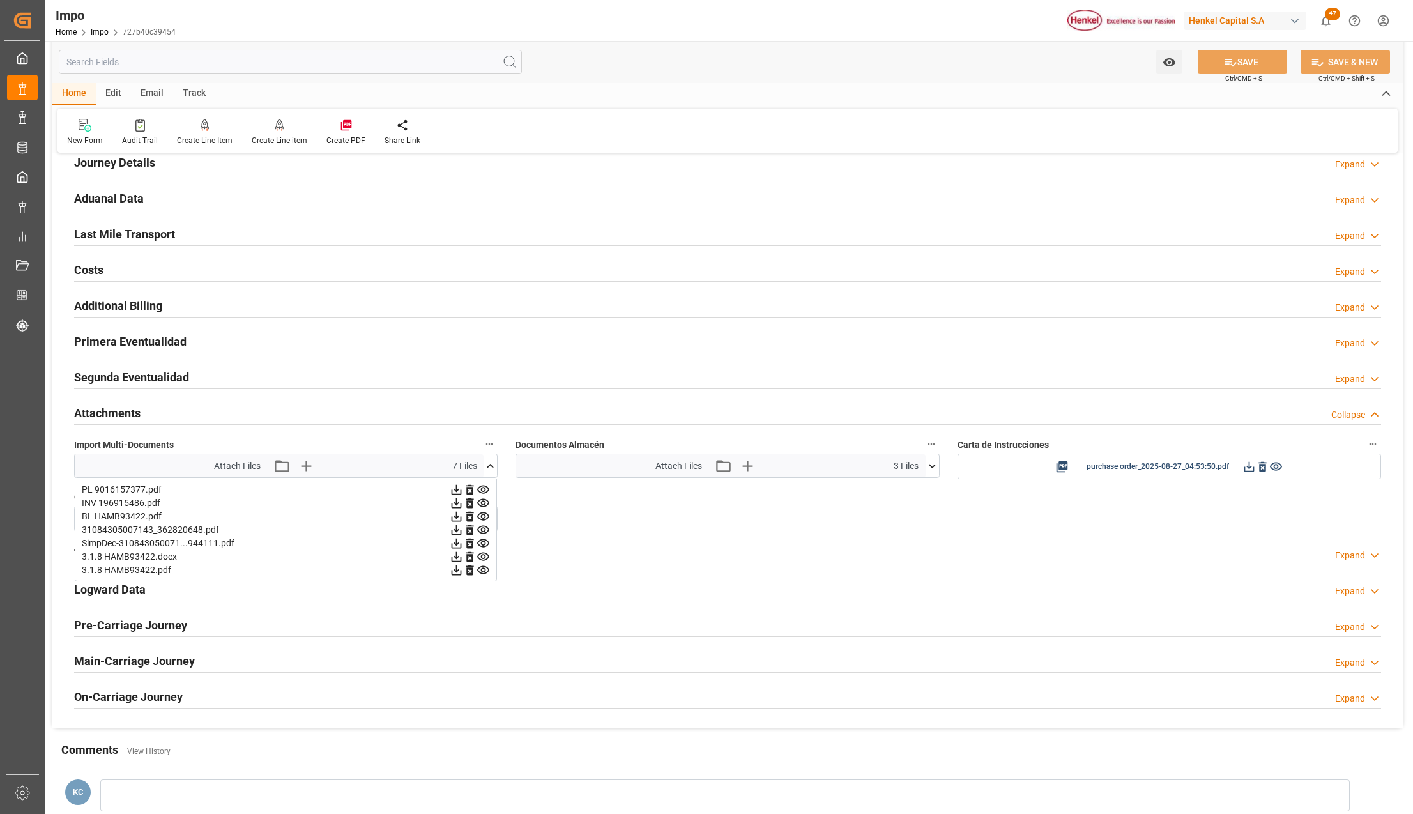
scroll to position [851, 0]
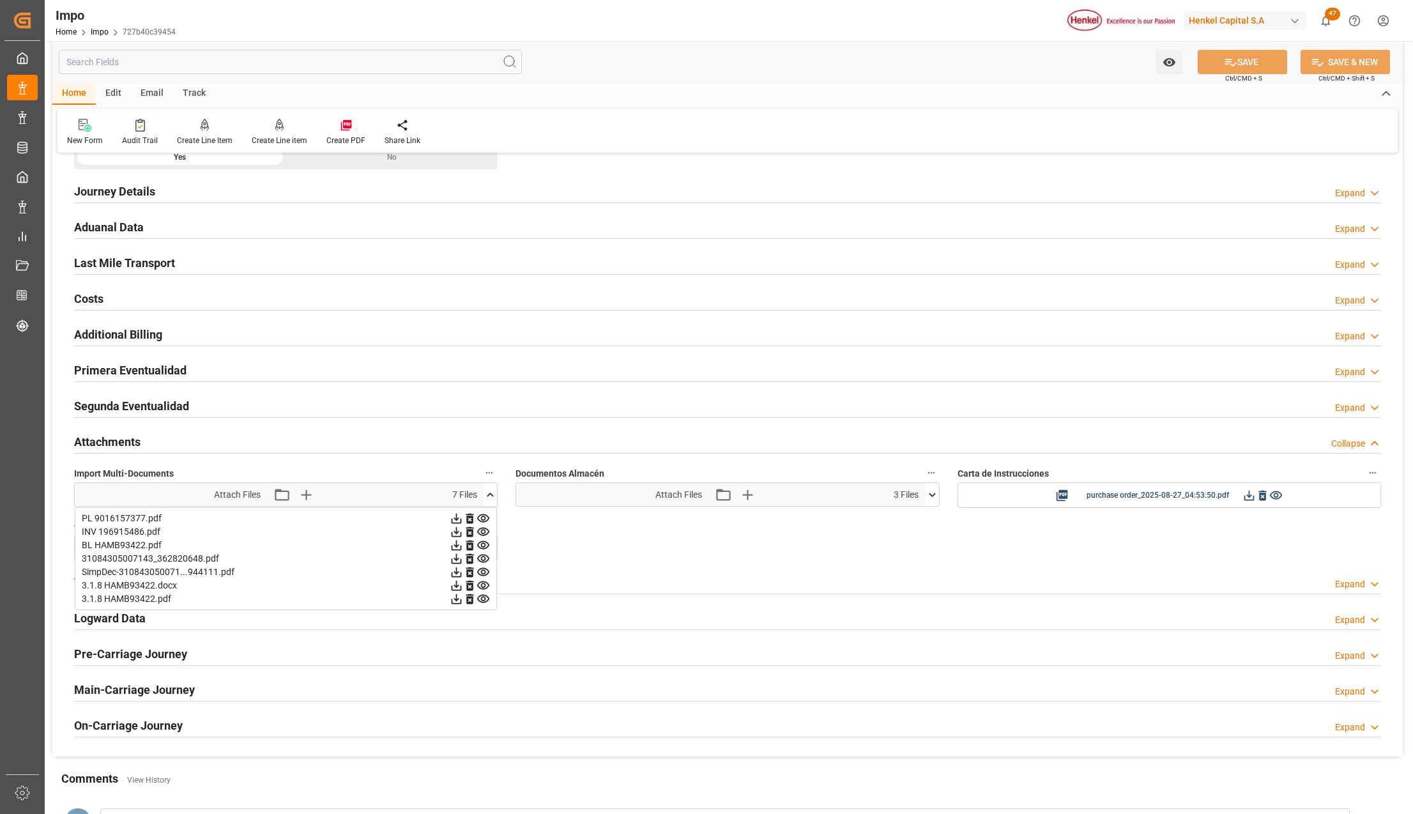
click at [87, 224] on h2 "Aduanal Data" at bounding box center [109, 226] width 70 height 17
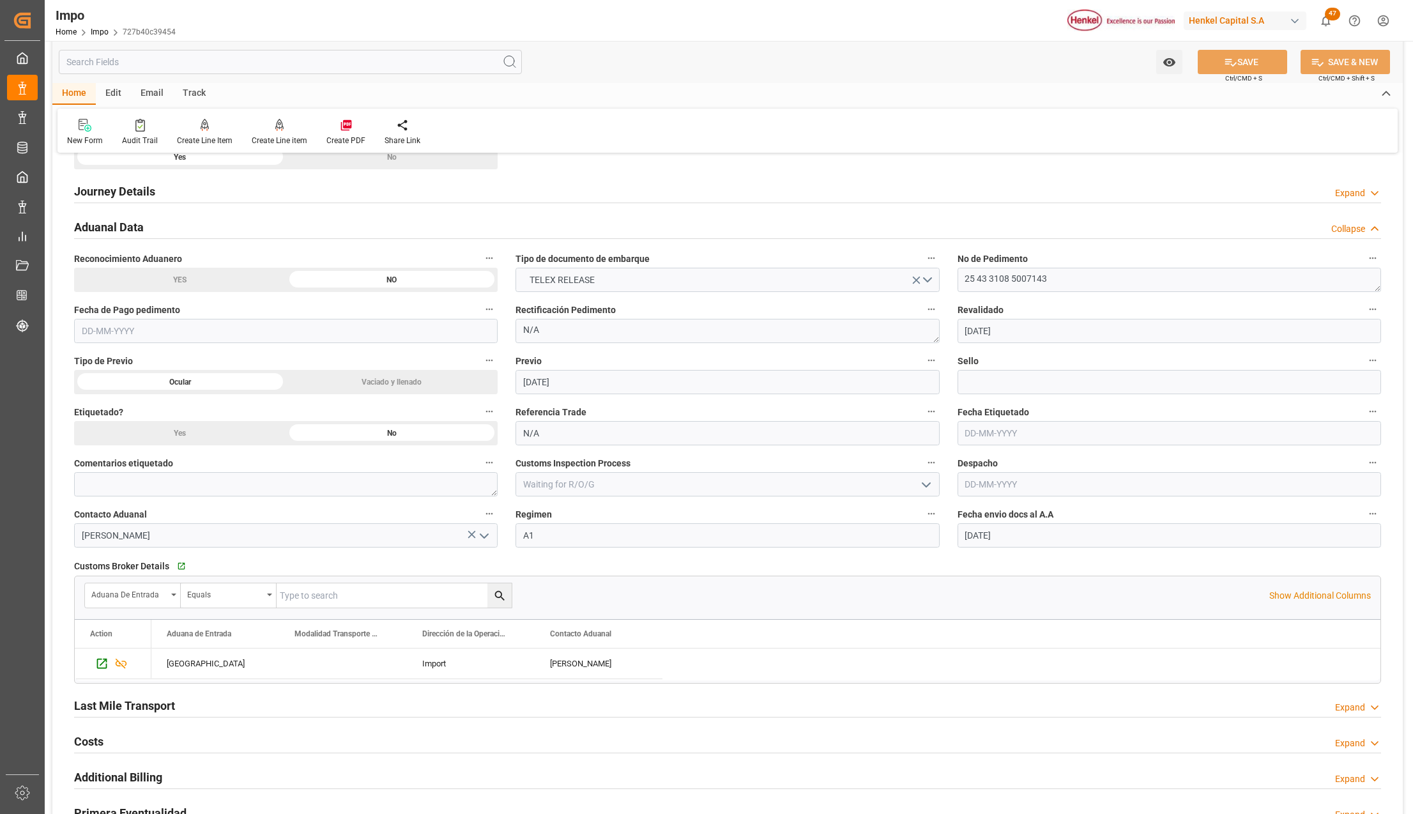
click at [264, 338] on input "text" at bounding box center [285, 331] width 423 height 24
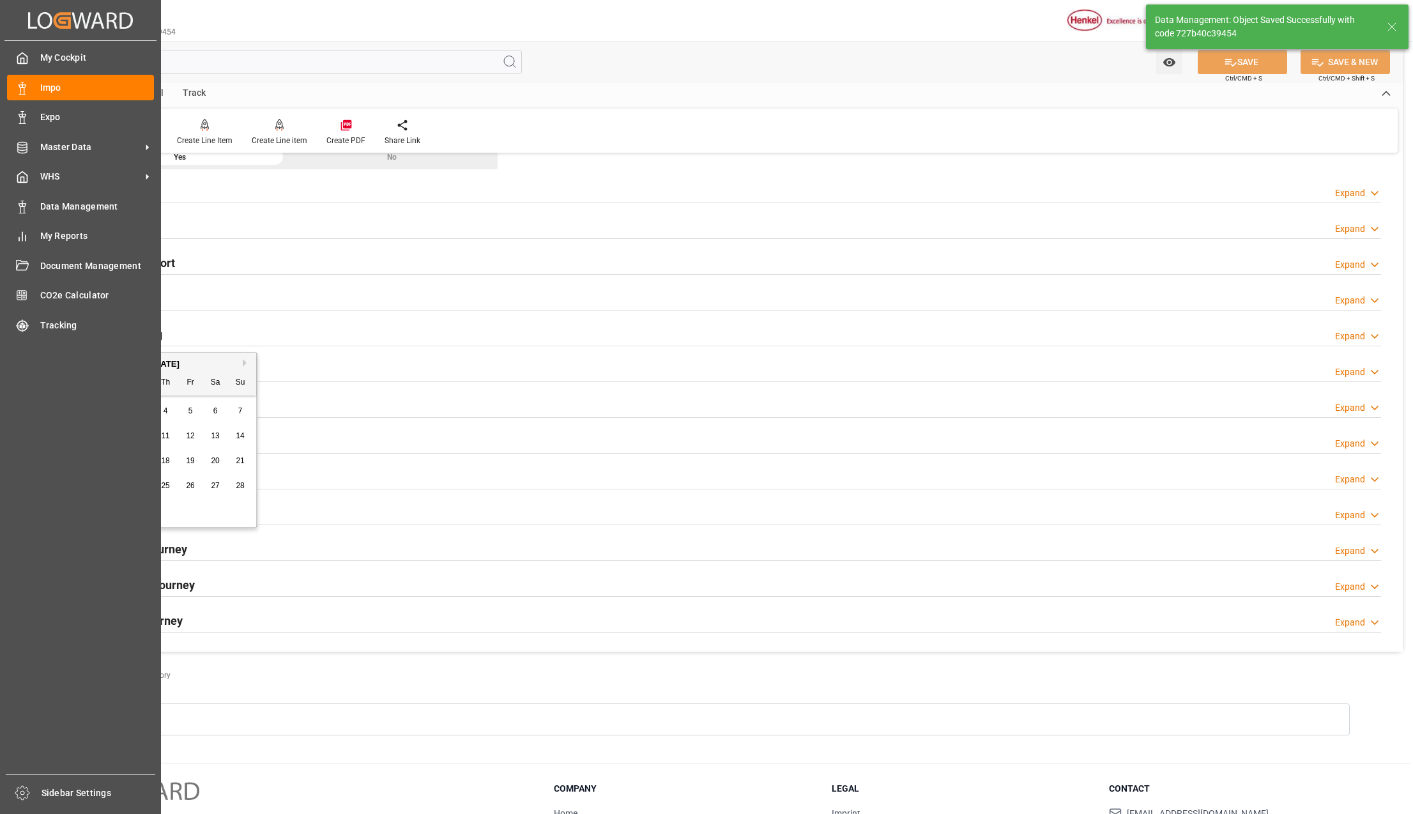
click at [226, 239] on div at bounding box center [727, 238] width 1307 height 1
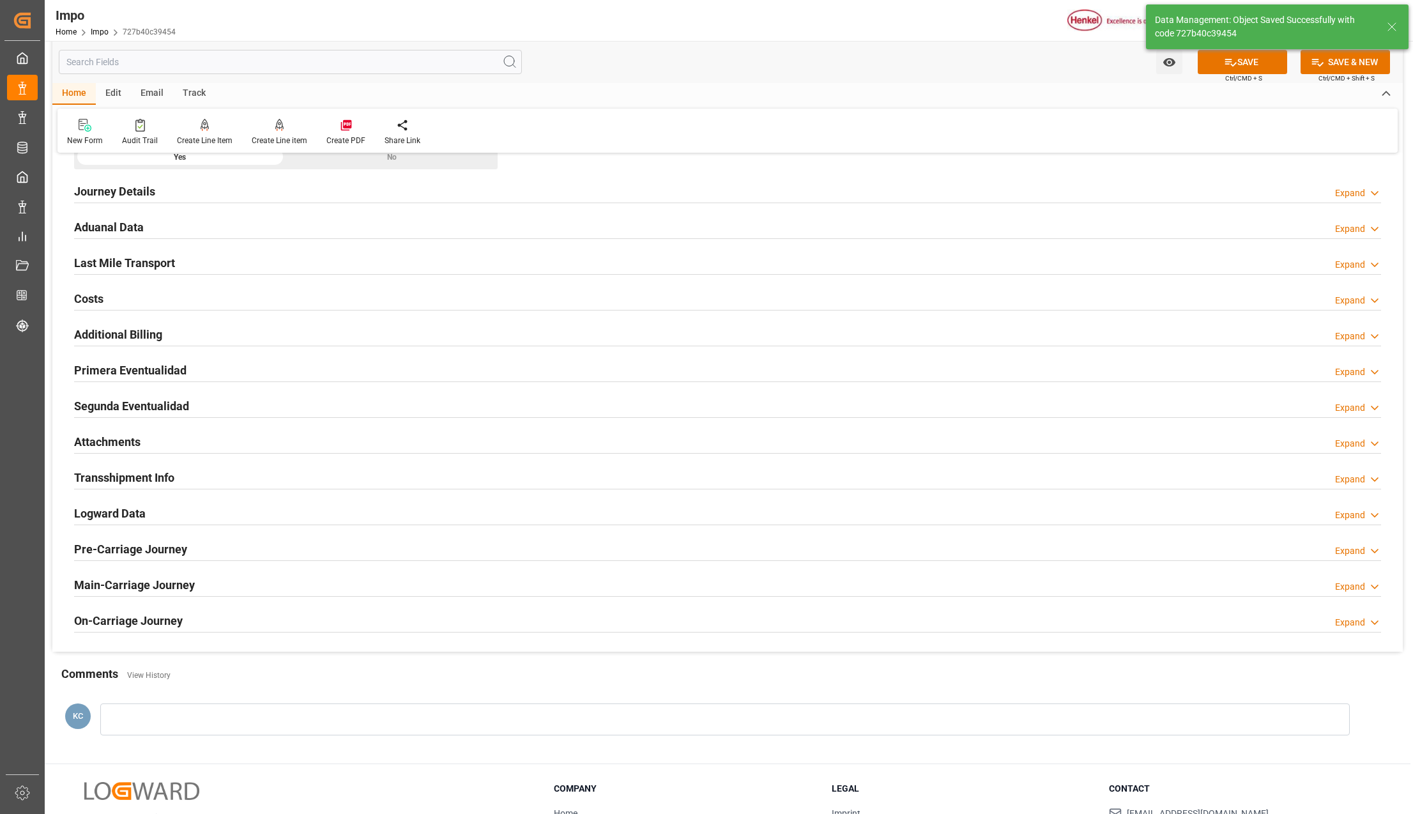
click at [128, 215] on div "Aduanal Data" at bounding box center [109, 226] width 70 height 24
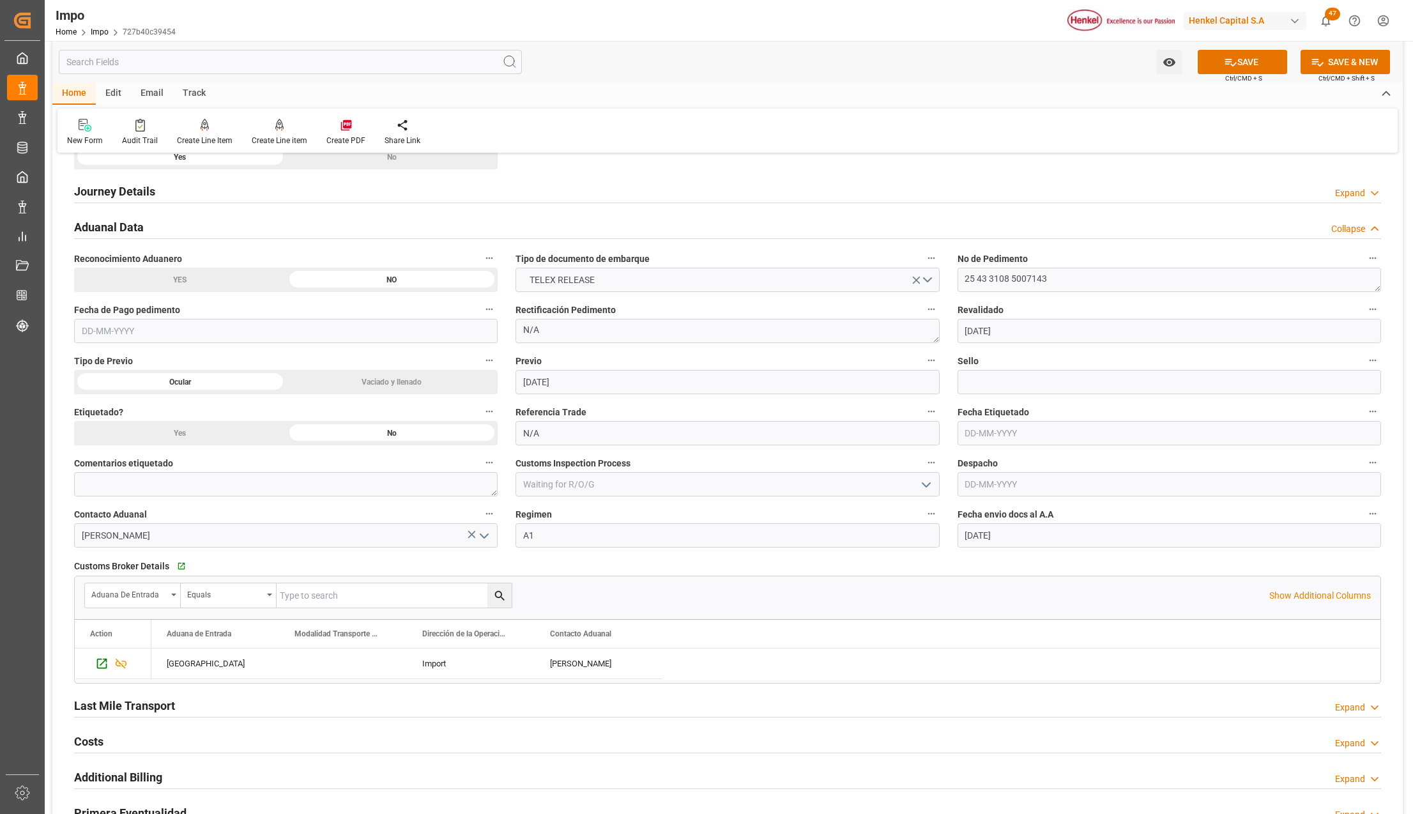
click at [112, 333] on input "text" at bounding box center [285, 331] width 423 height 24
type input "1"
type input "[DATE]"
click at [1005, 483] on input "text" at bounding box center [1168, 484] width 423 height 24
type input "11-06-2024"
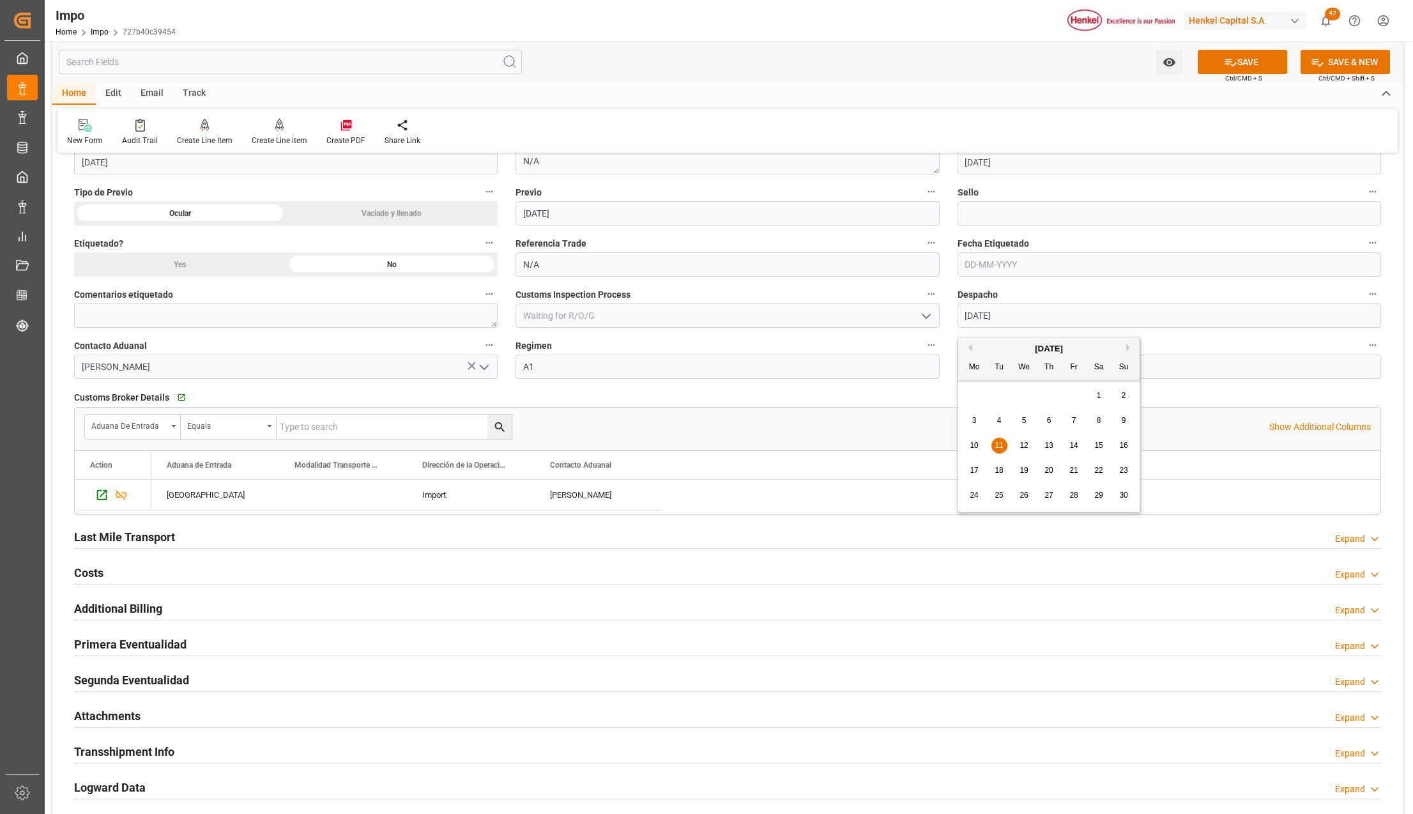
scroll to position [1022, 0]
click at [90, 544] on h2 "Last Mile Transport" at bounding box center [124, 534] width 101 height 17
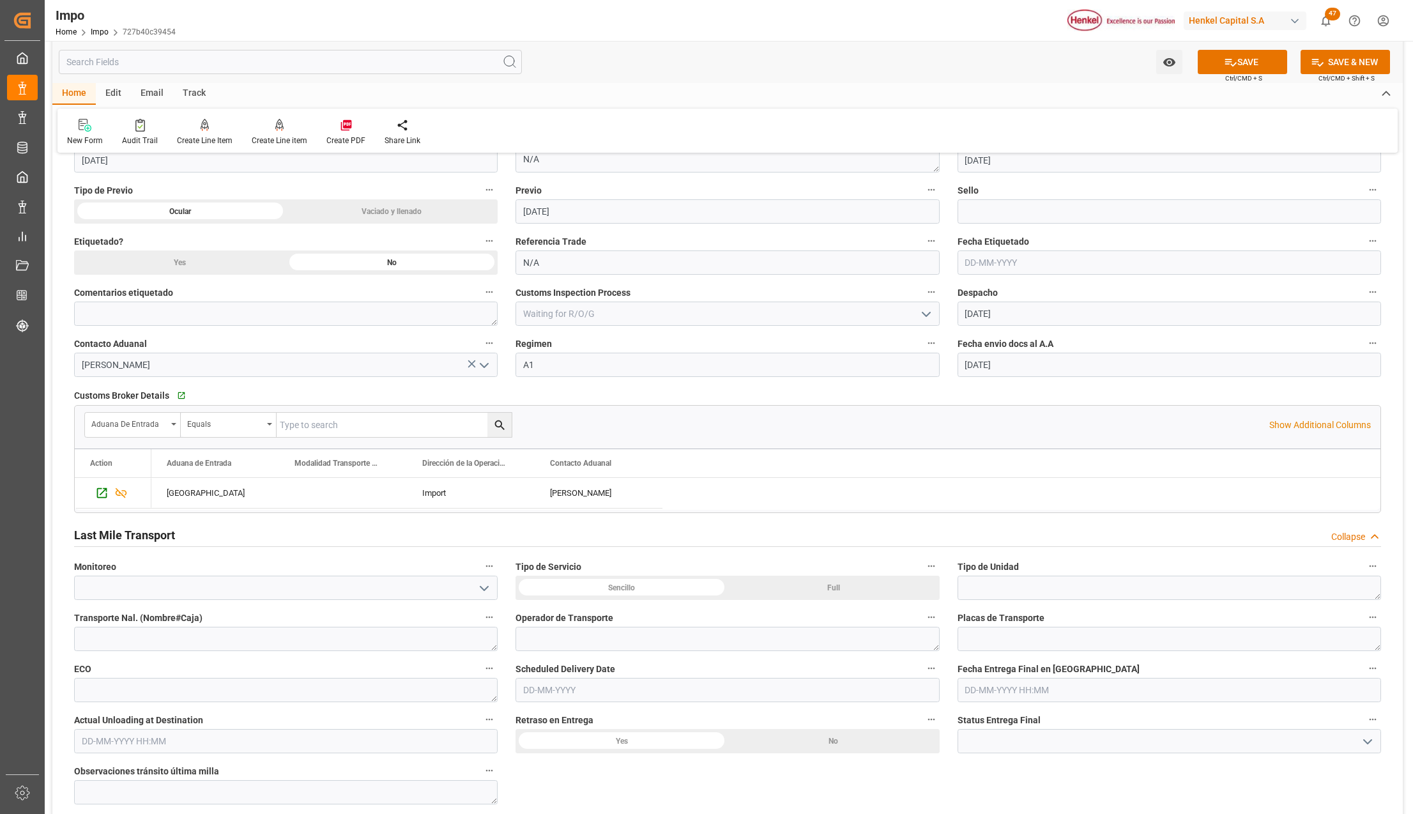
click at [92, 542] on h2 "Last Mile Transport" at bounding box center [124, 534] width 101 height 17
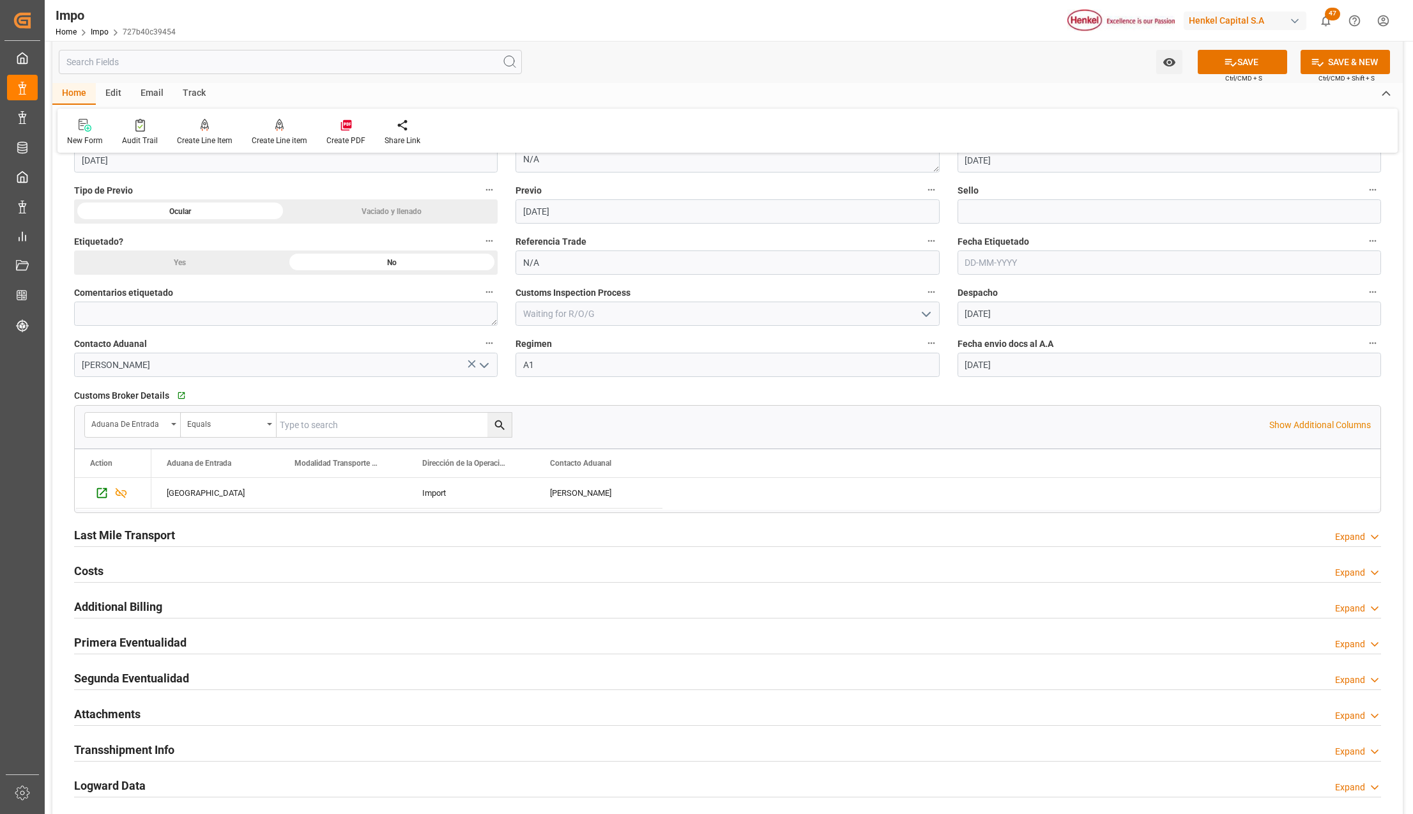
click at [91, 532] on h2 "Last Mile Transport" at bounding box center [124, 534] width 101 height 17
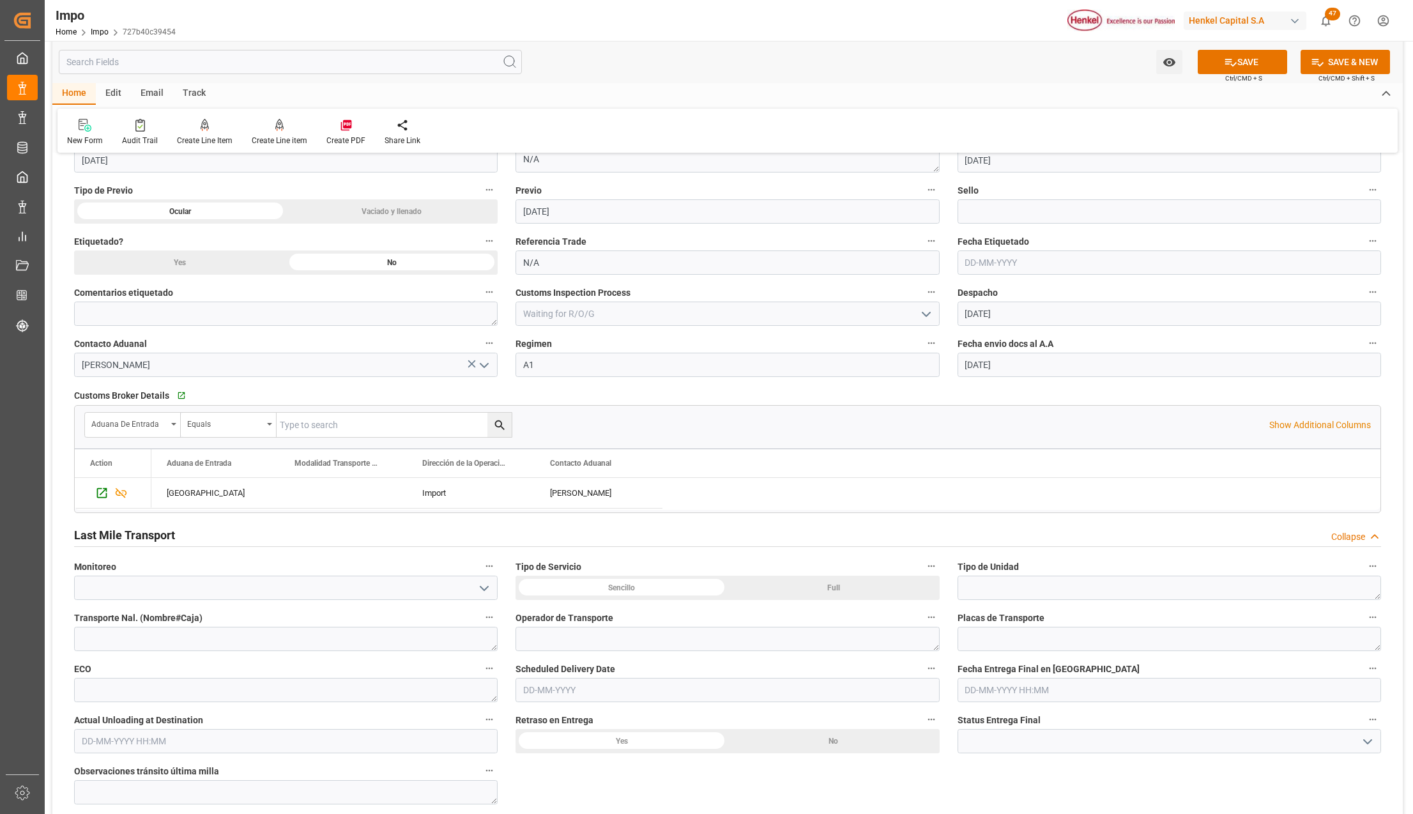
click at [614, 591] on div "Sencillo" at bounding box center [621, 587] width 212 height 24
click at [576, 691] on input "text" at bounding box center [726, 690] width 423 height 24
type input "19-09-2025"
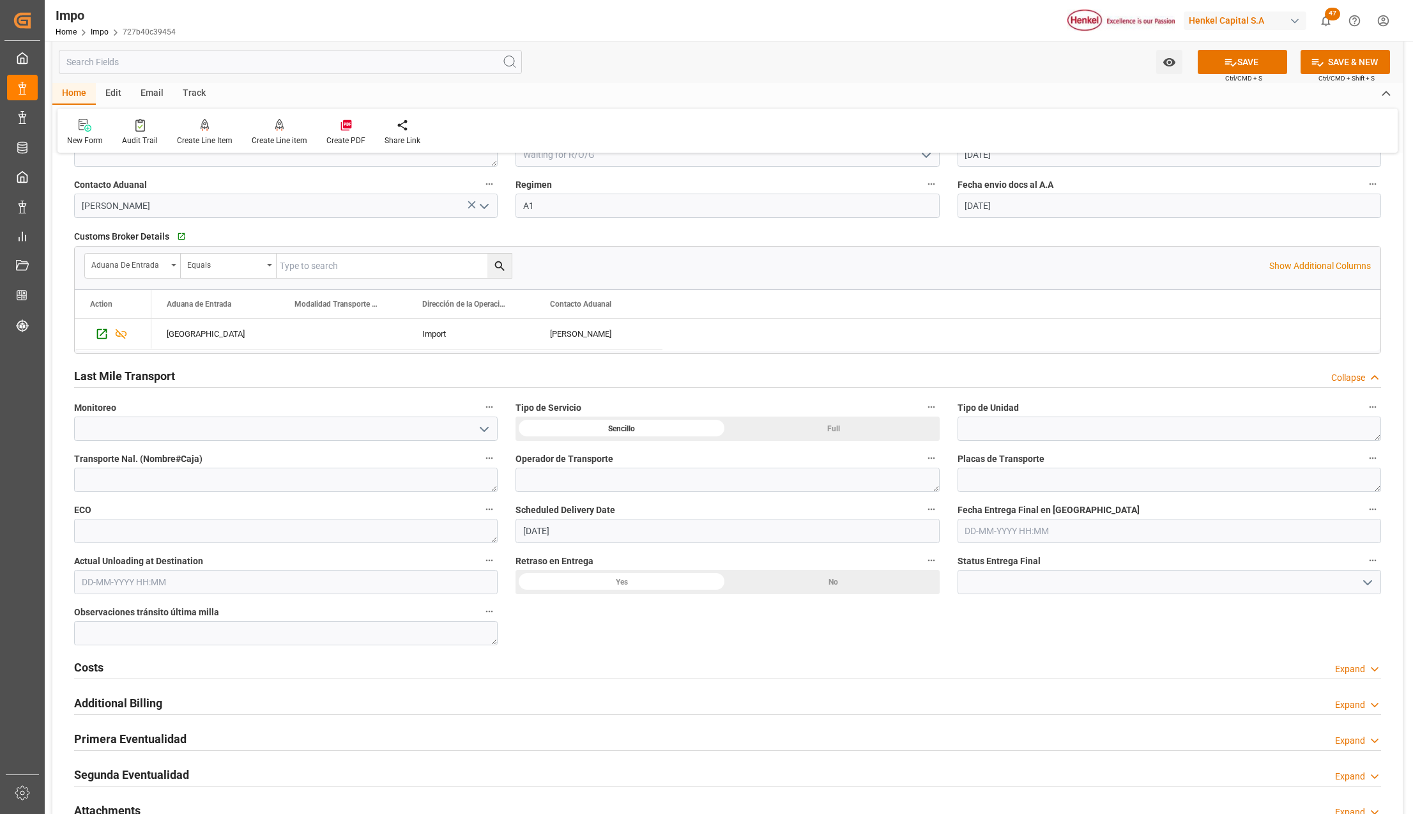
scroll to position [1533, 0]
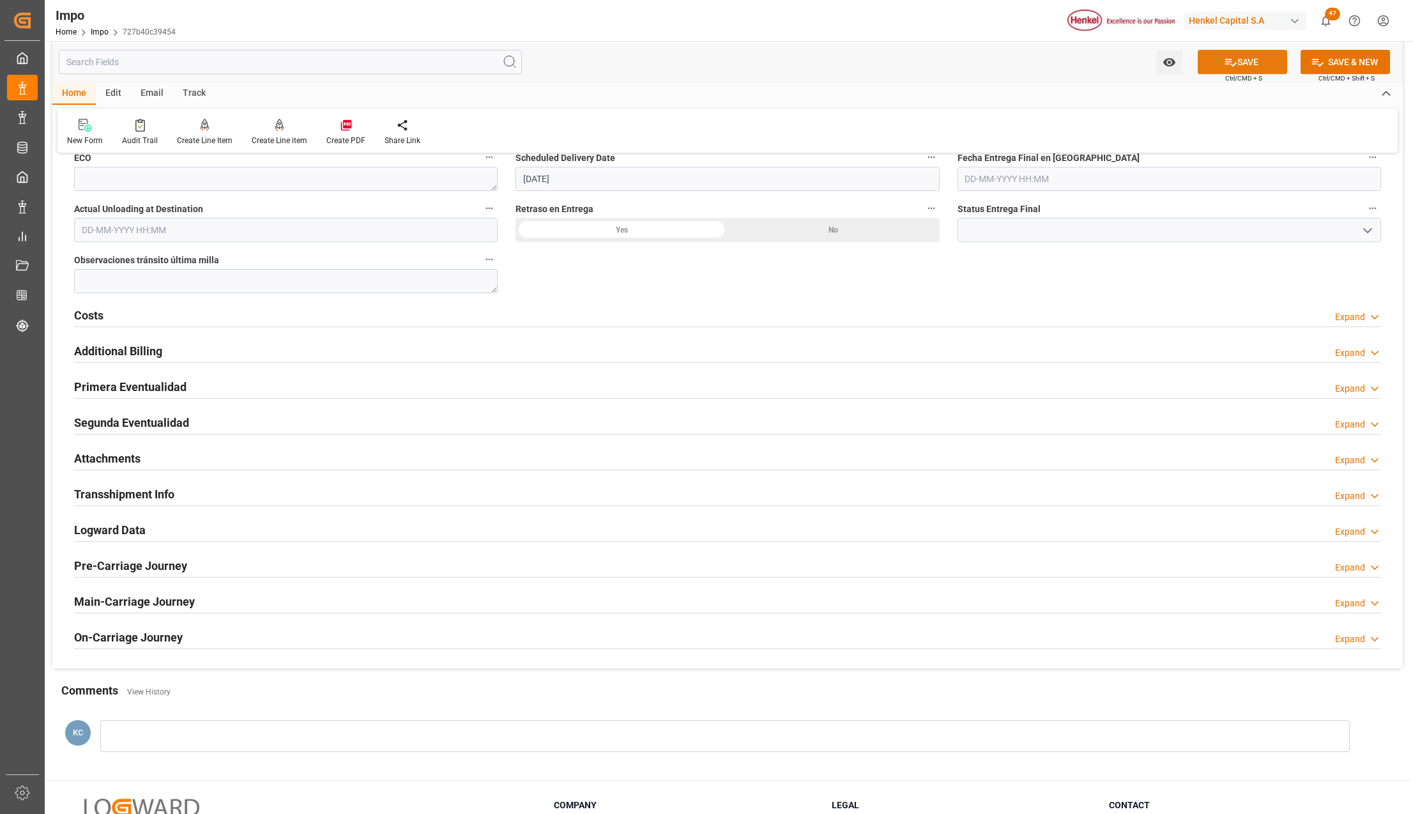
click at [1253, 65] on button "SAVE" at bounding box center [1242, 62] width 89 height 24
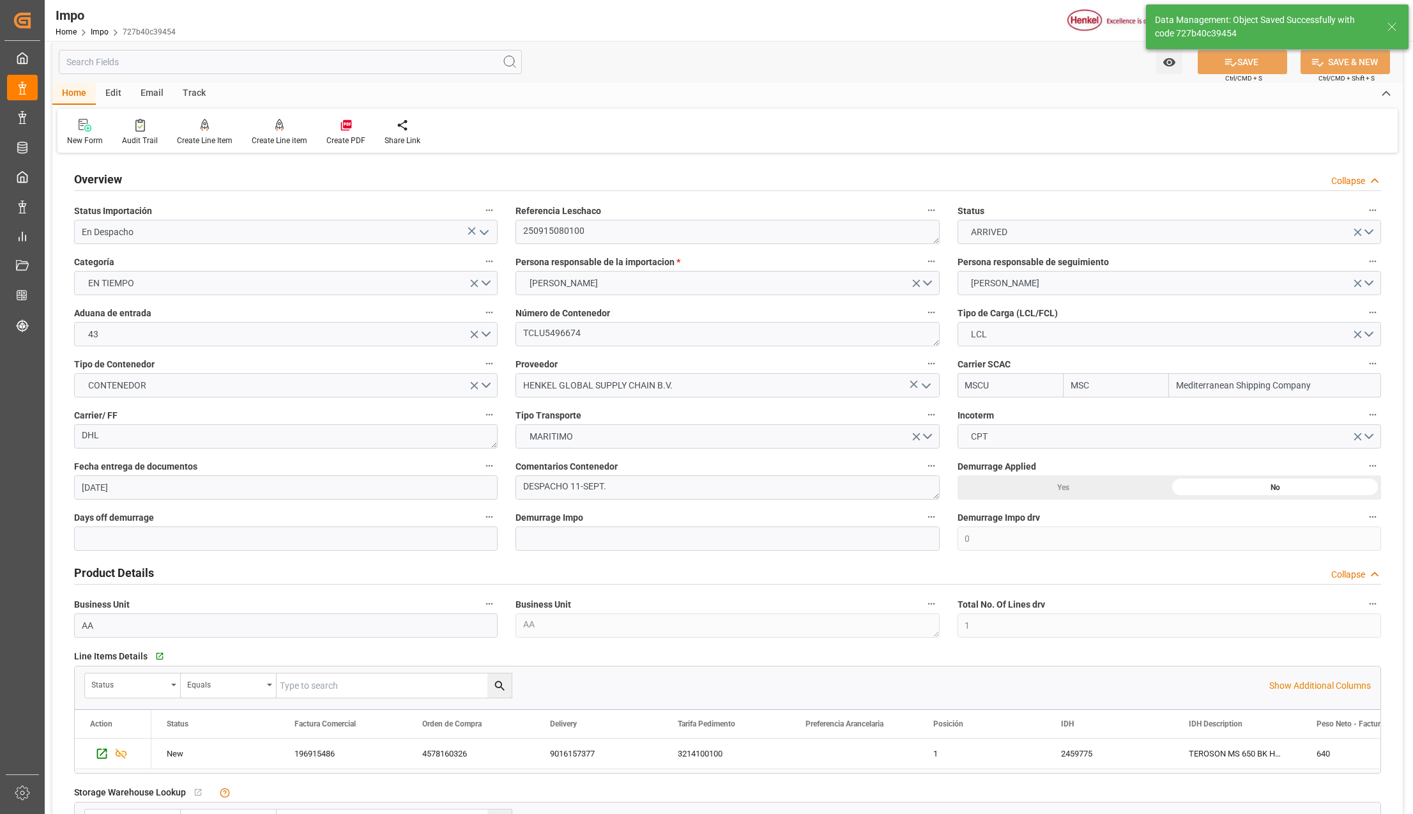
scroll to position [0, 0]
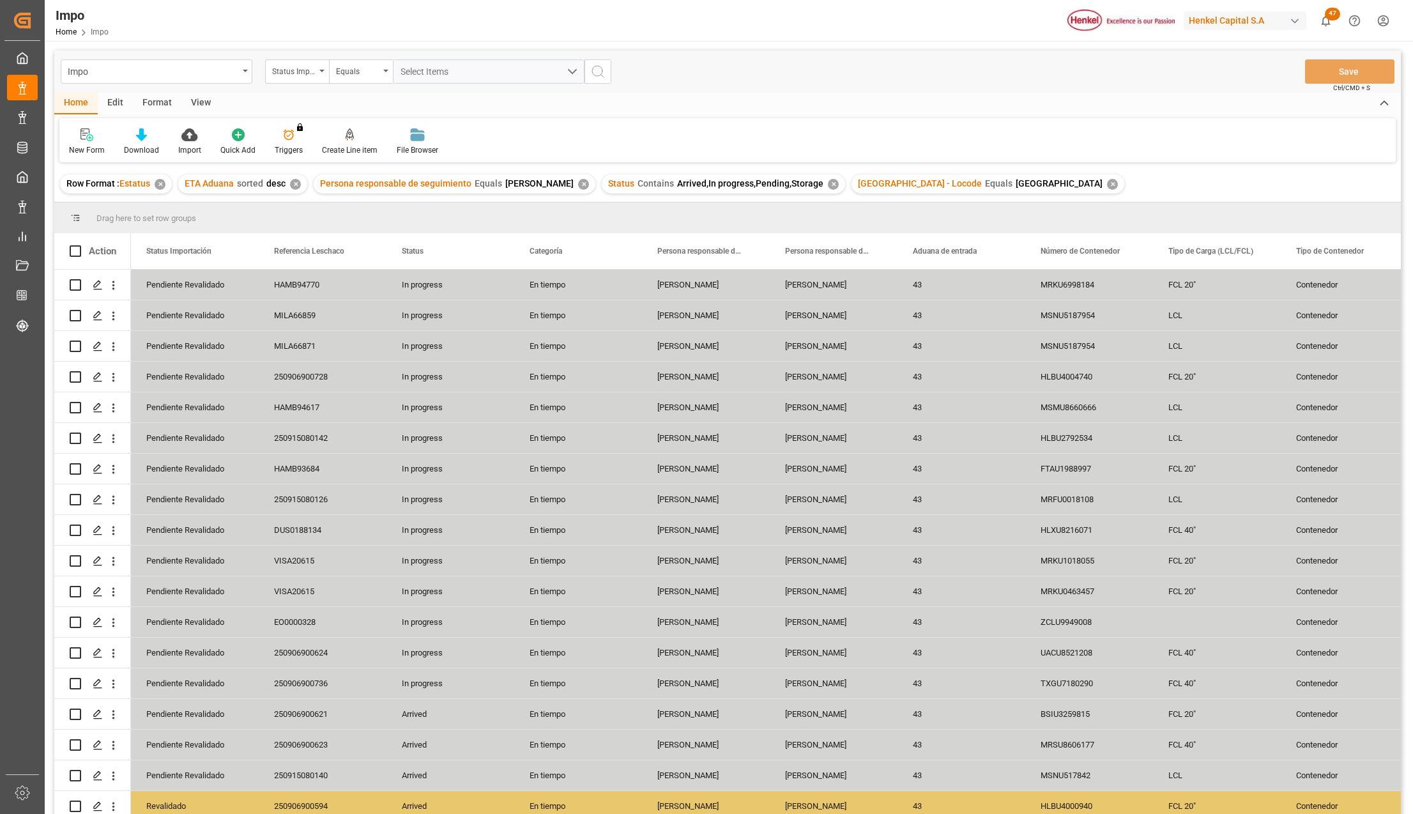
click at [193, 100] on div "View" at bounding box center [200, 104] width 39 height 22
click at [148, 143] on div "Standard Templates" at bounding box center [144, 142] width 83 height 28
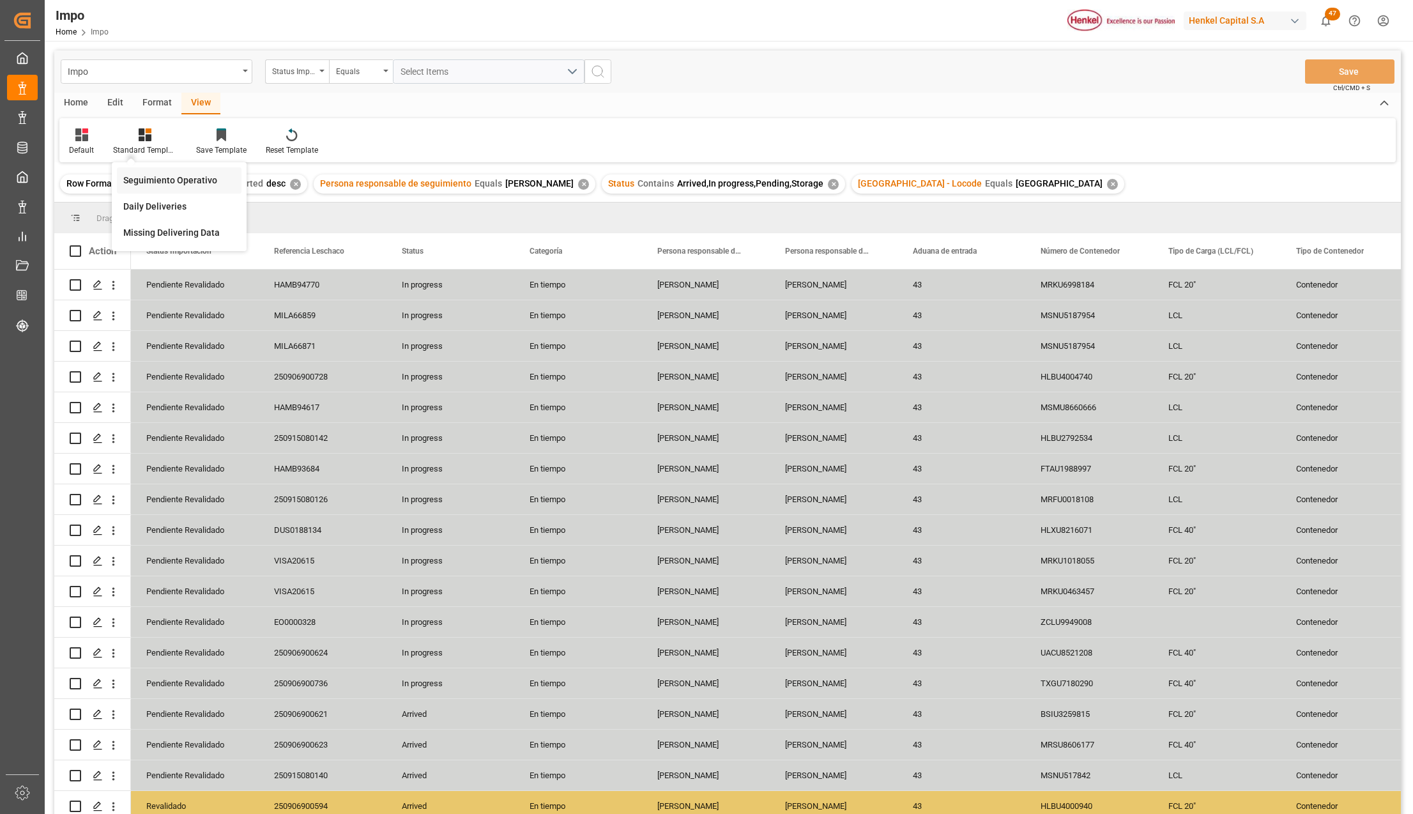
click at [165, 179] on div "Seguimiento Operativo" at bounding box center [179, 180] width 112 height 13
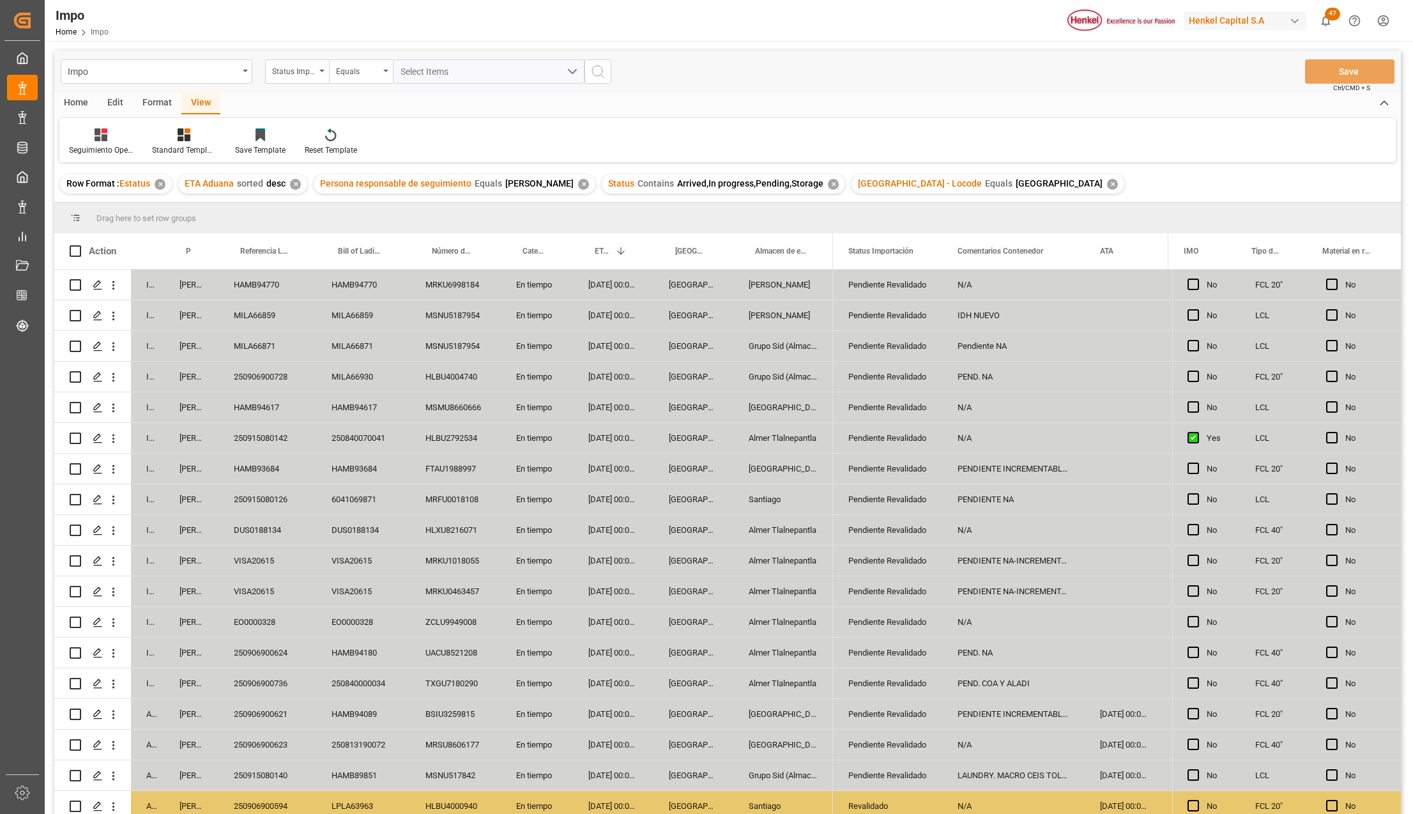
drag, startPoint x: 115, startPoint y: 314, endPoint x: 133, endPoint y: 335, distance: 27.6
click at [115, 314] on icon "open menu" at bounding box center [113, 315] width 13 height 13
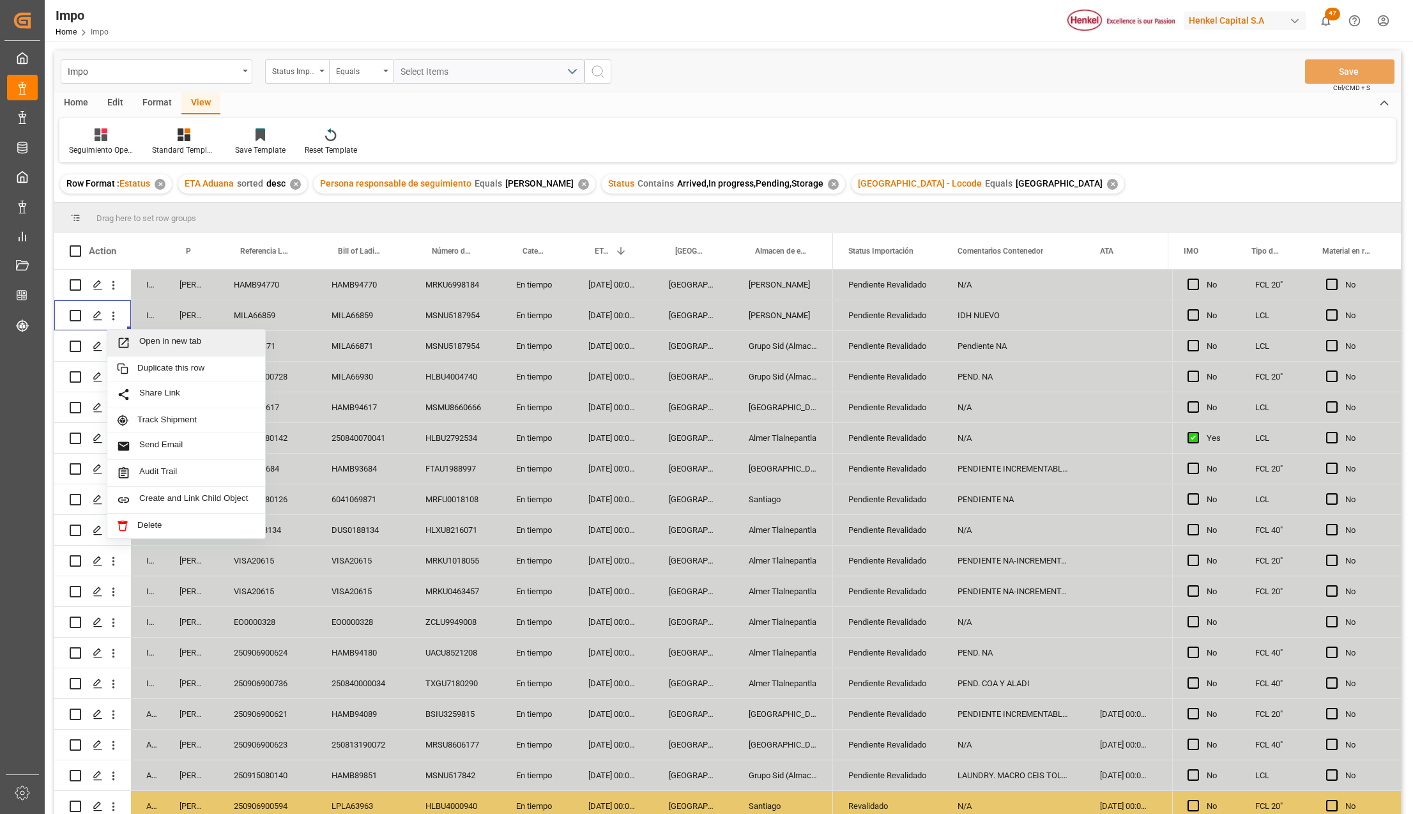
click at [146, 339] on span "Open in new tab" at bounding box center [197, 342] width 116 height 13
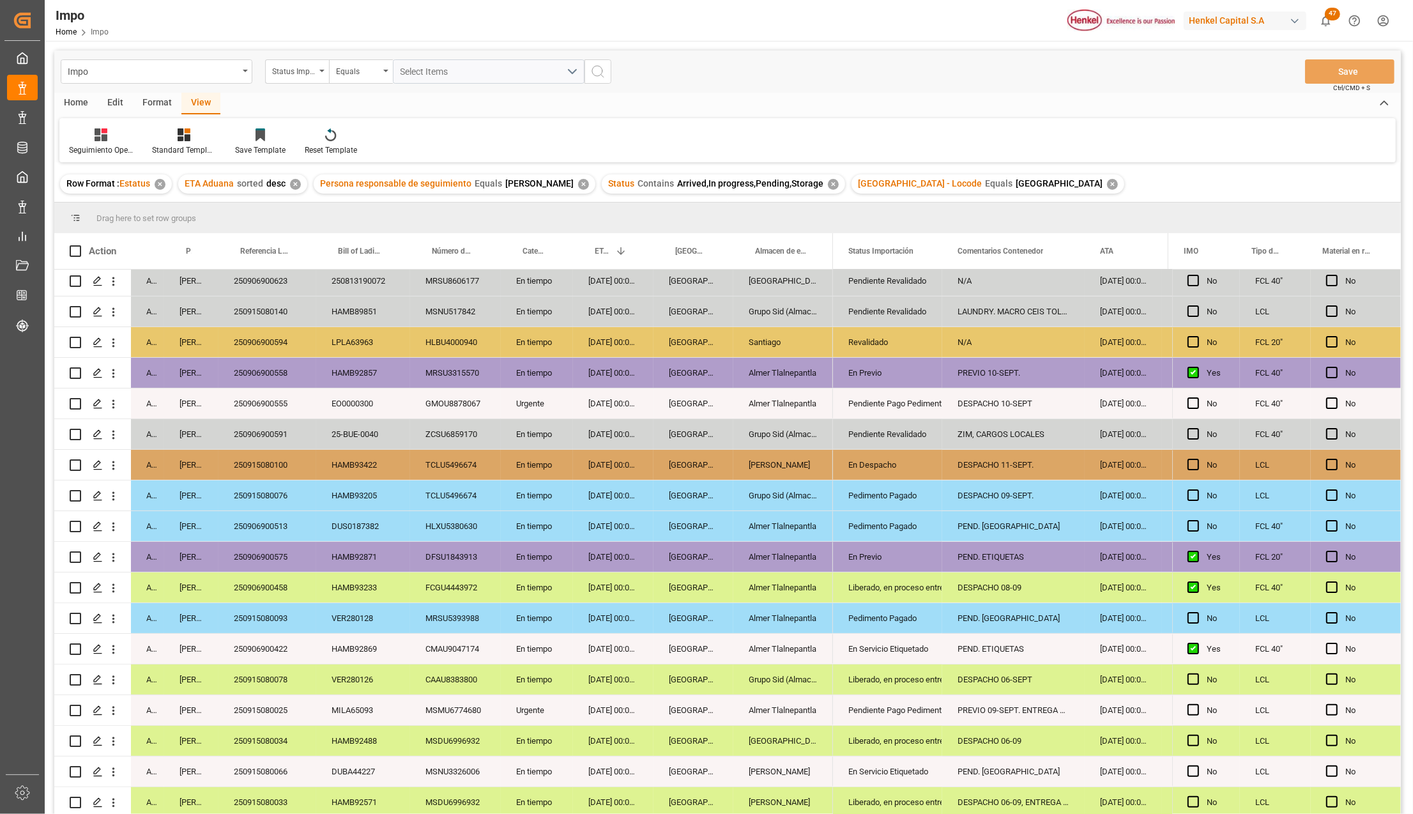
scroll to position [468, 0]
click at [351, 590] on div "HAMB93233" at bounding box center [363, 587] width 94 height 30
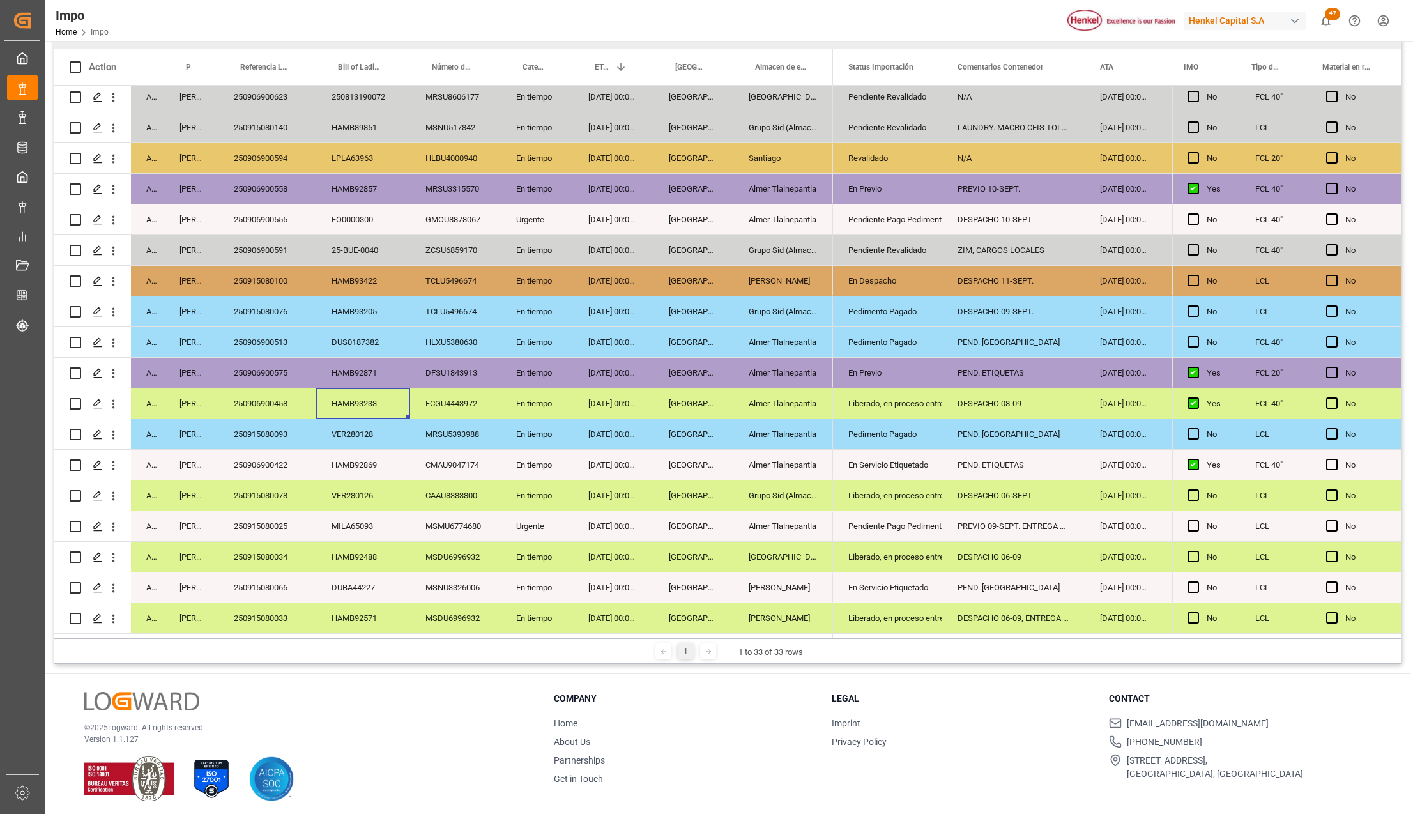
scroll to position [189, 0]
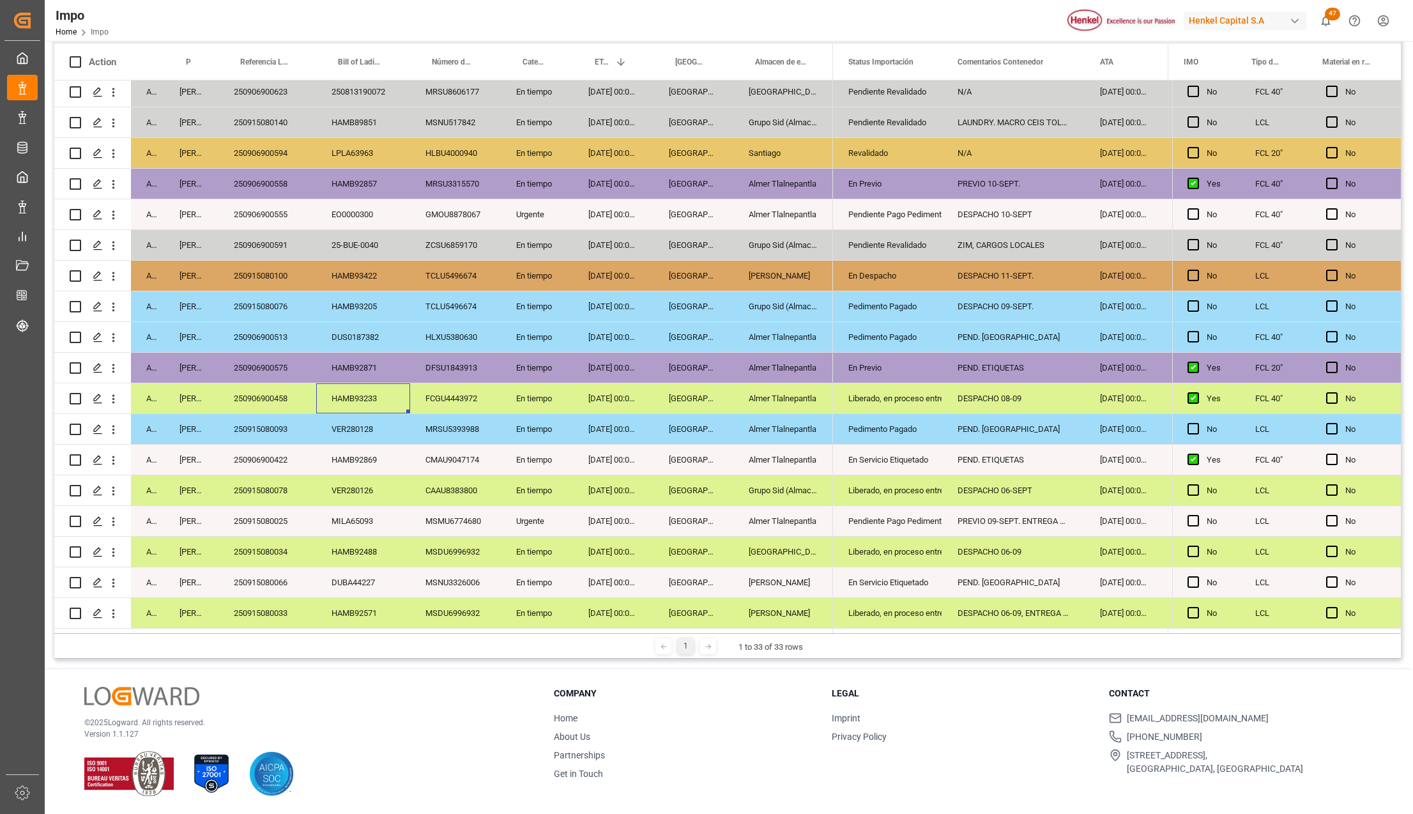
click at [279, 512] on div "250915080025" at bounding box center [267, 521] width 98 height 30
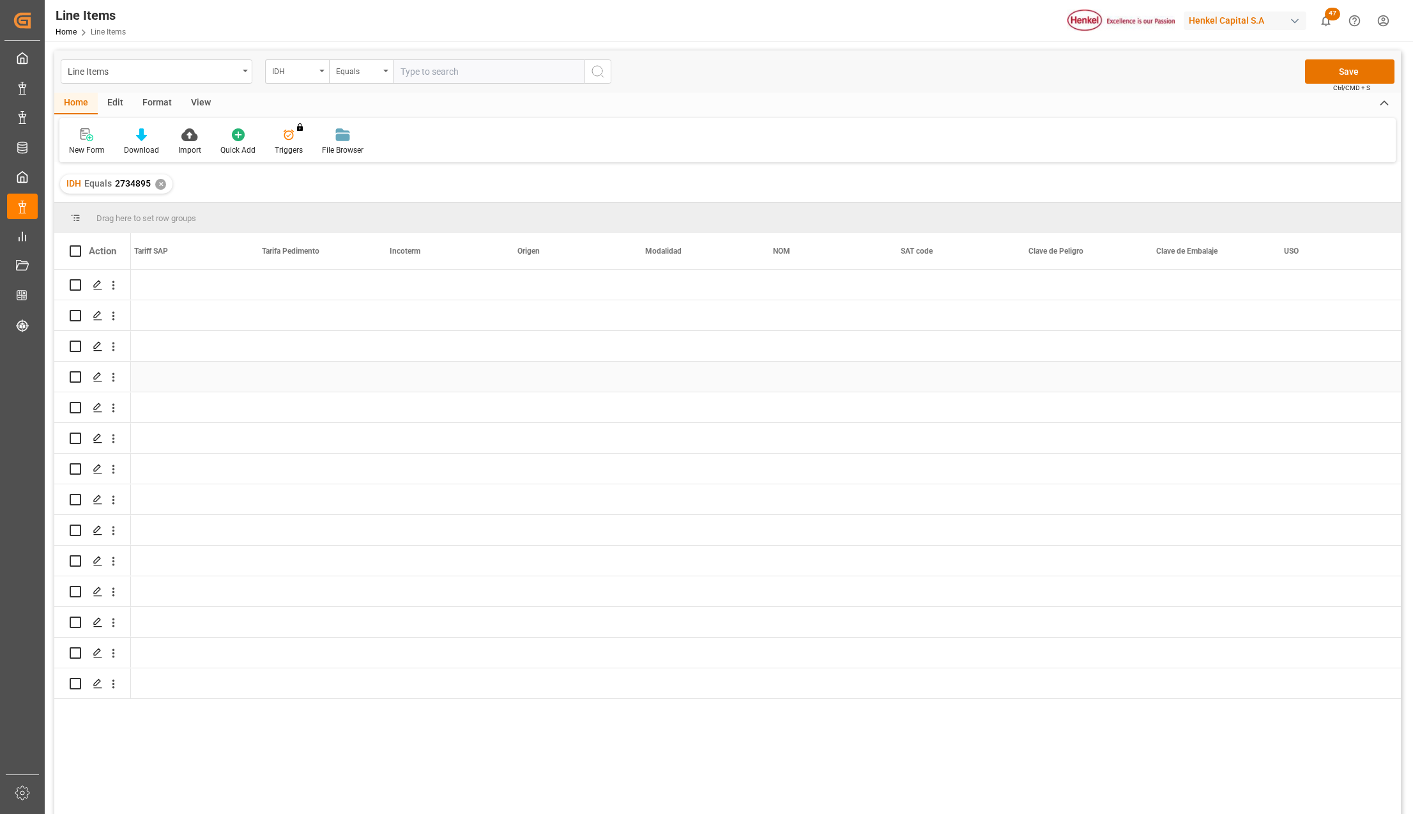
scroll to position [0, 2183]
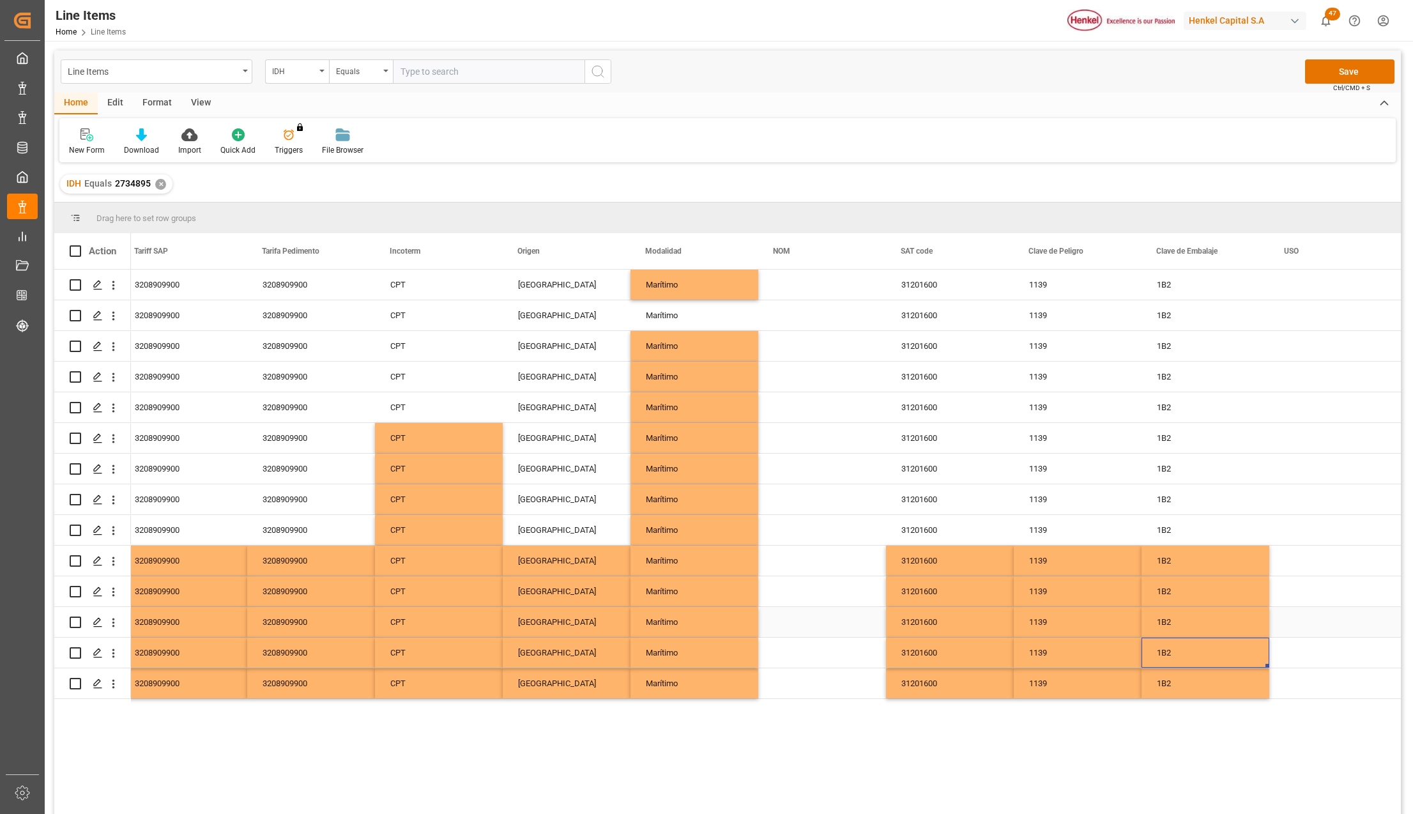
click at [476, 595] on div "CPT" at bounding box center [439, 591] width 128 height 30
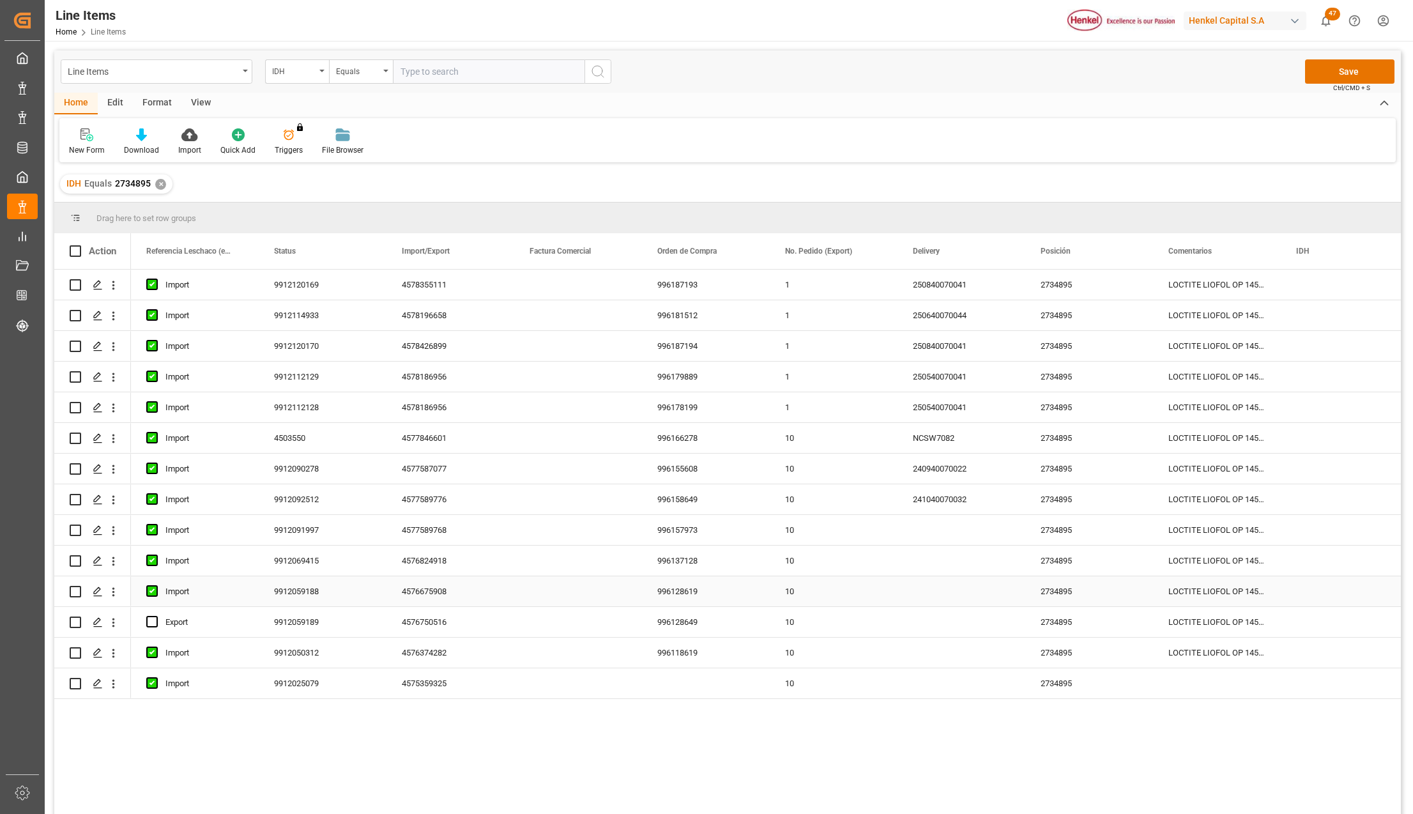
scroll to position [0, 0]
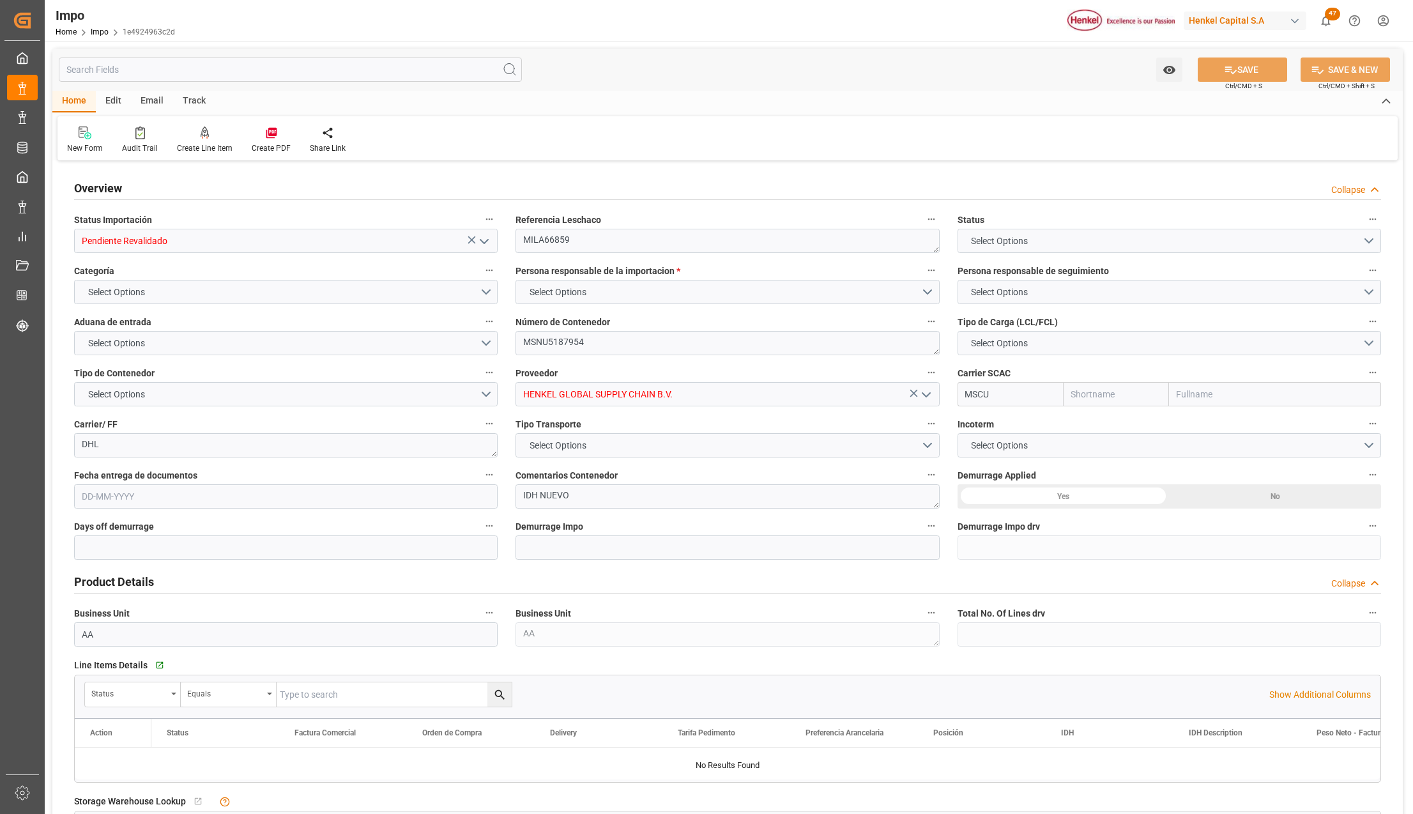
type input "MSC"
type input "Mediterranean Shipping Company"
type input "0"
type input "2"
type input "2.78"
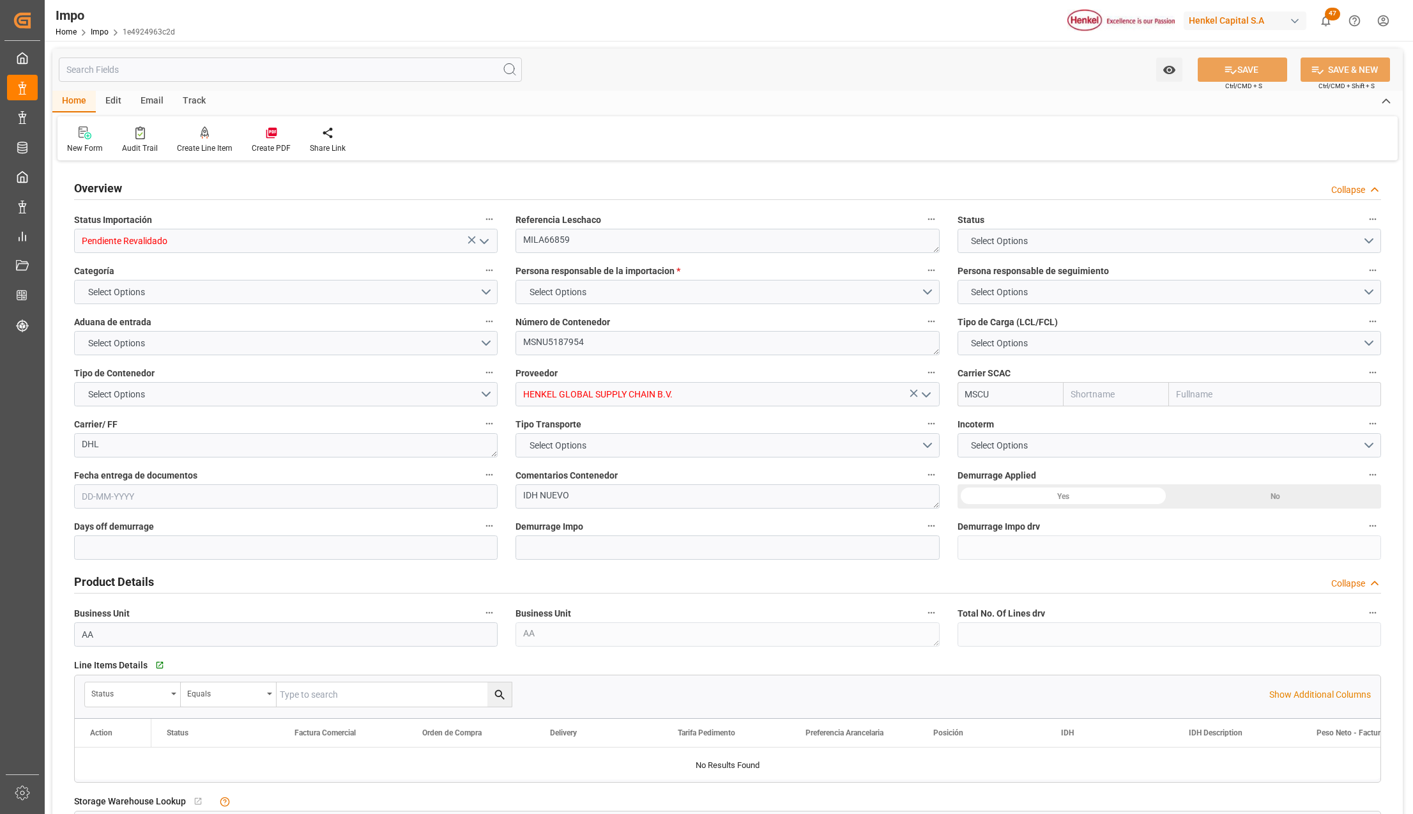
type input "2"
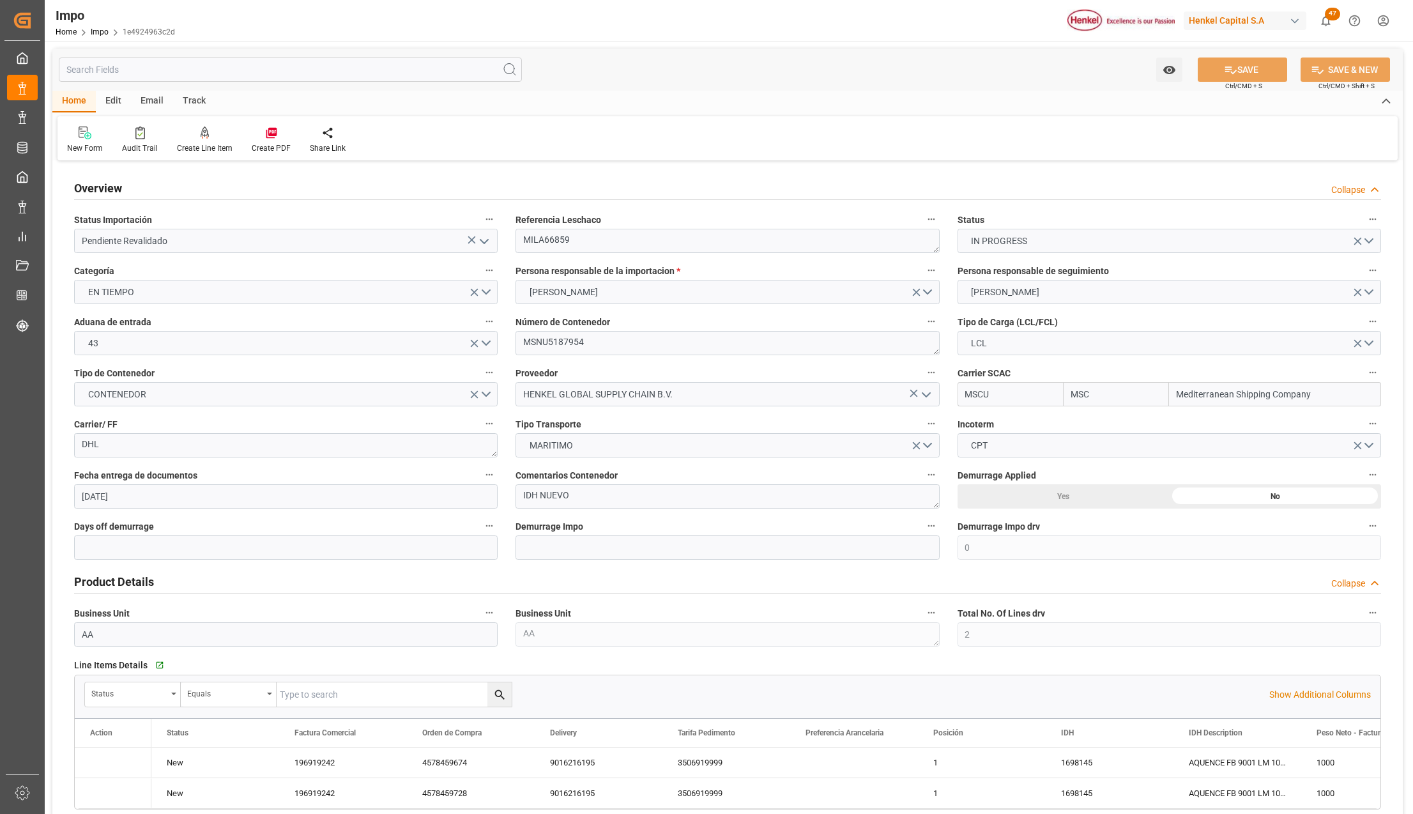
type input "[DATE]"
click at [563, 236] on textarea "MILA66859" at bounding box center [726, 241] width 423 height 24
